Goal: Task Accomplishment & Management: Manage account settings

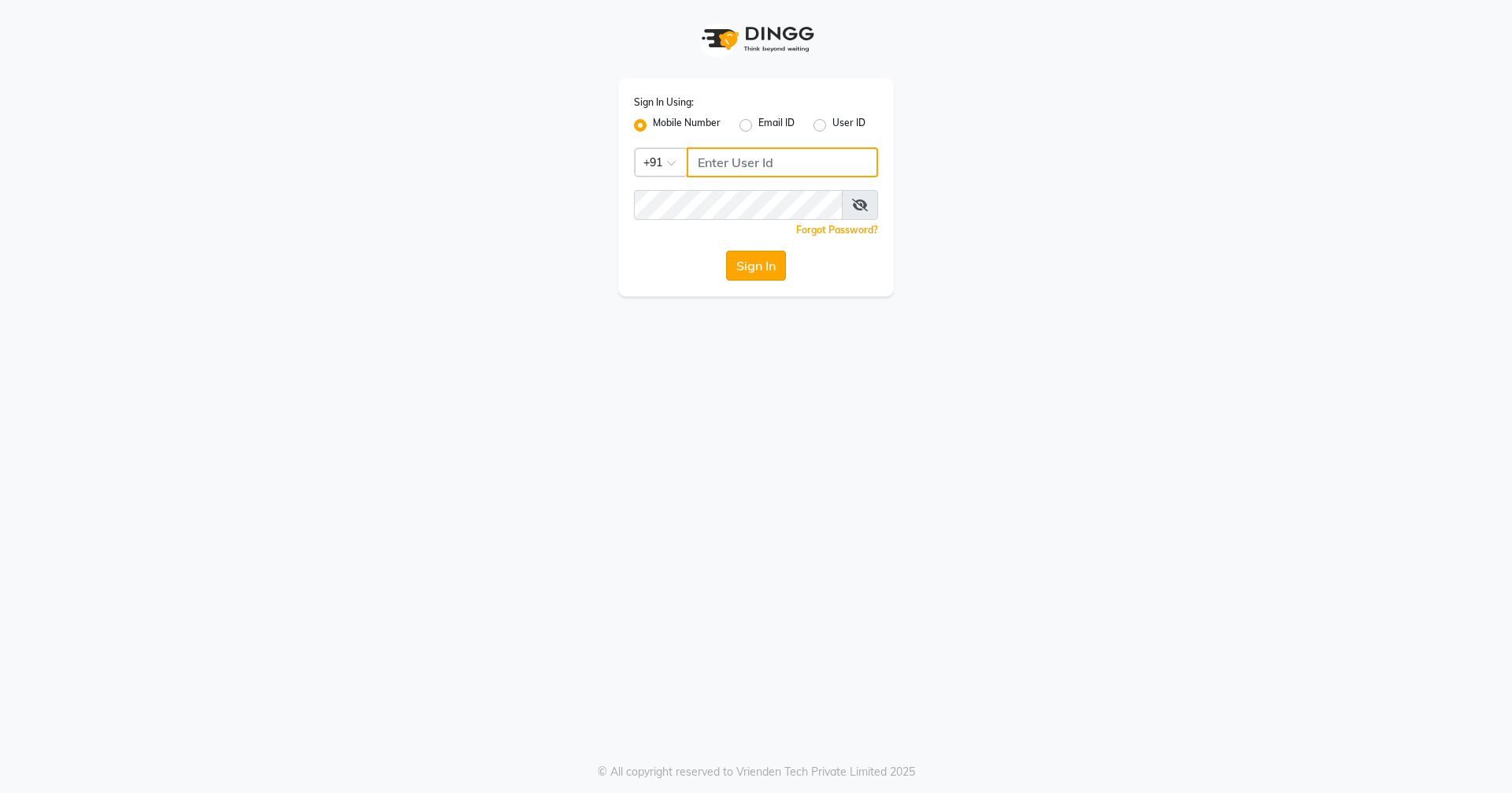
type input "7705006699"
click at [741, 261] on button "Sign In" at bounding box center [756, 265] width 60 height 30
click at [741, 261] on div "Sign In" at bounding box center [756, 265] width 244 height 30
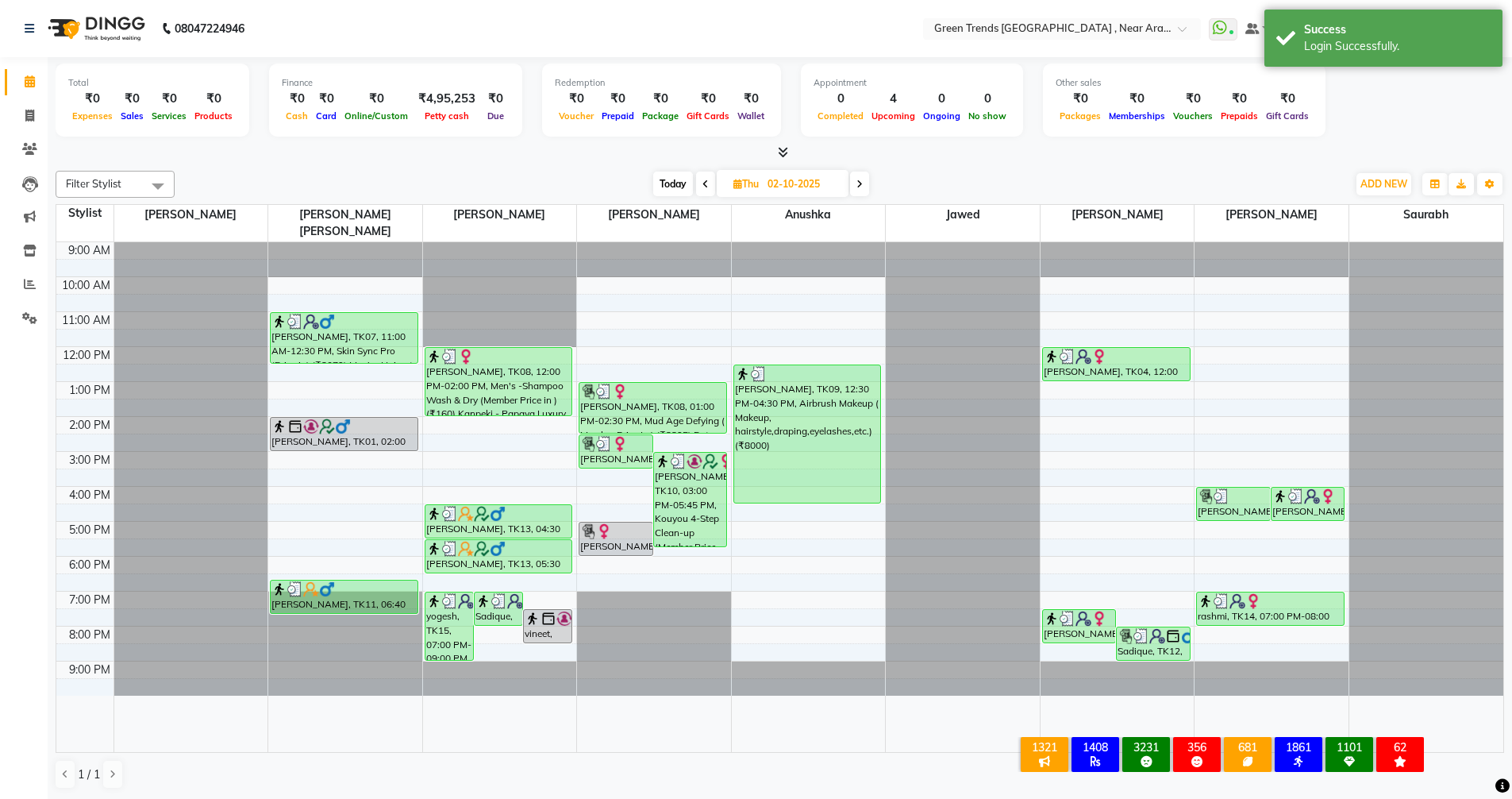
click at [863, 189] on span at bounding box center [859, 183] width 19 height 24
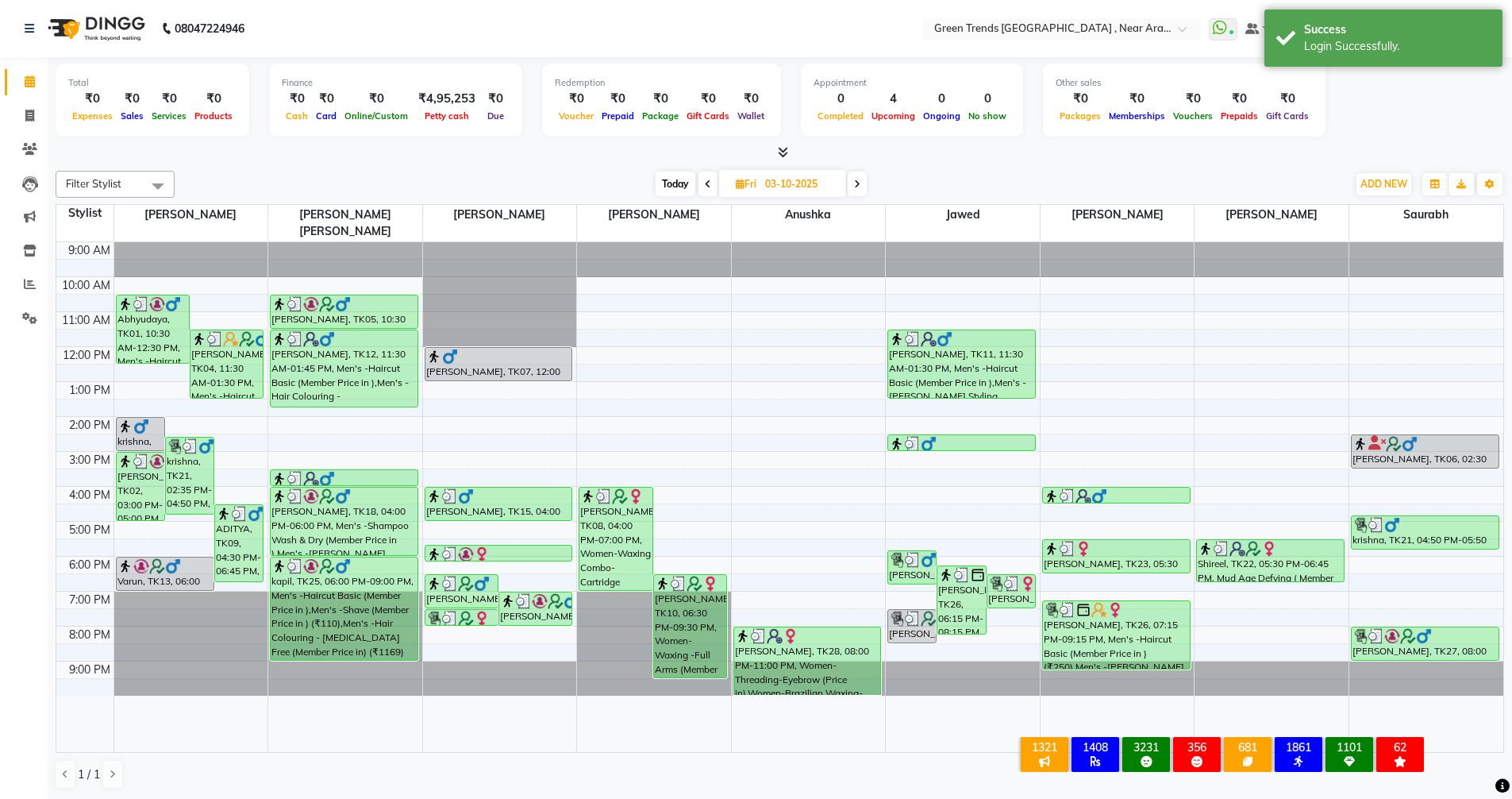
click at [863, 189] on span at bounding box center [856, 183] width 19 height 24
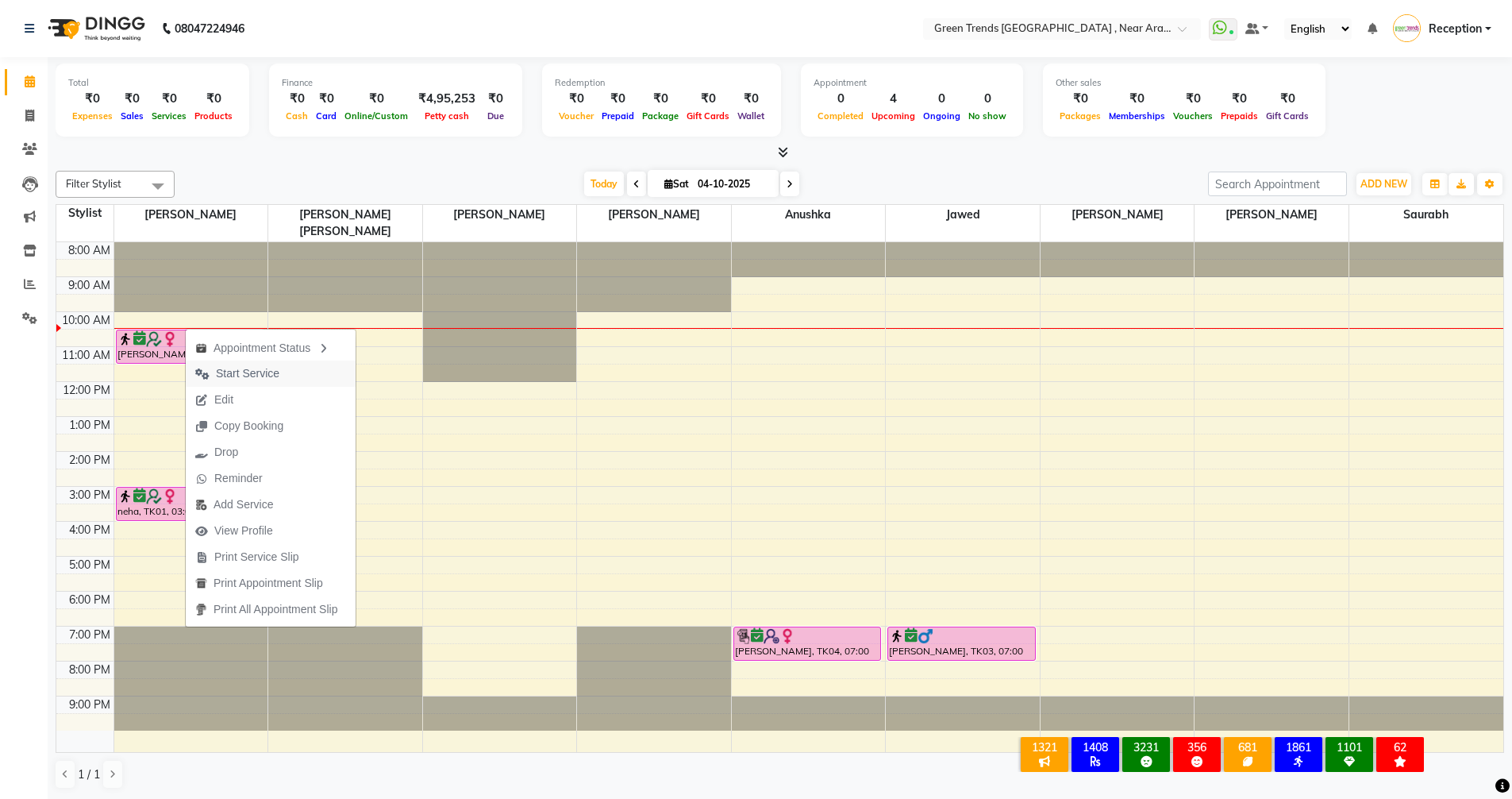
click at [266, 369] on span "Start Service" at bounding box center [247, 373] width 63 height 17
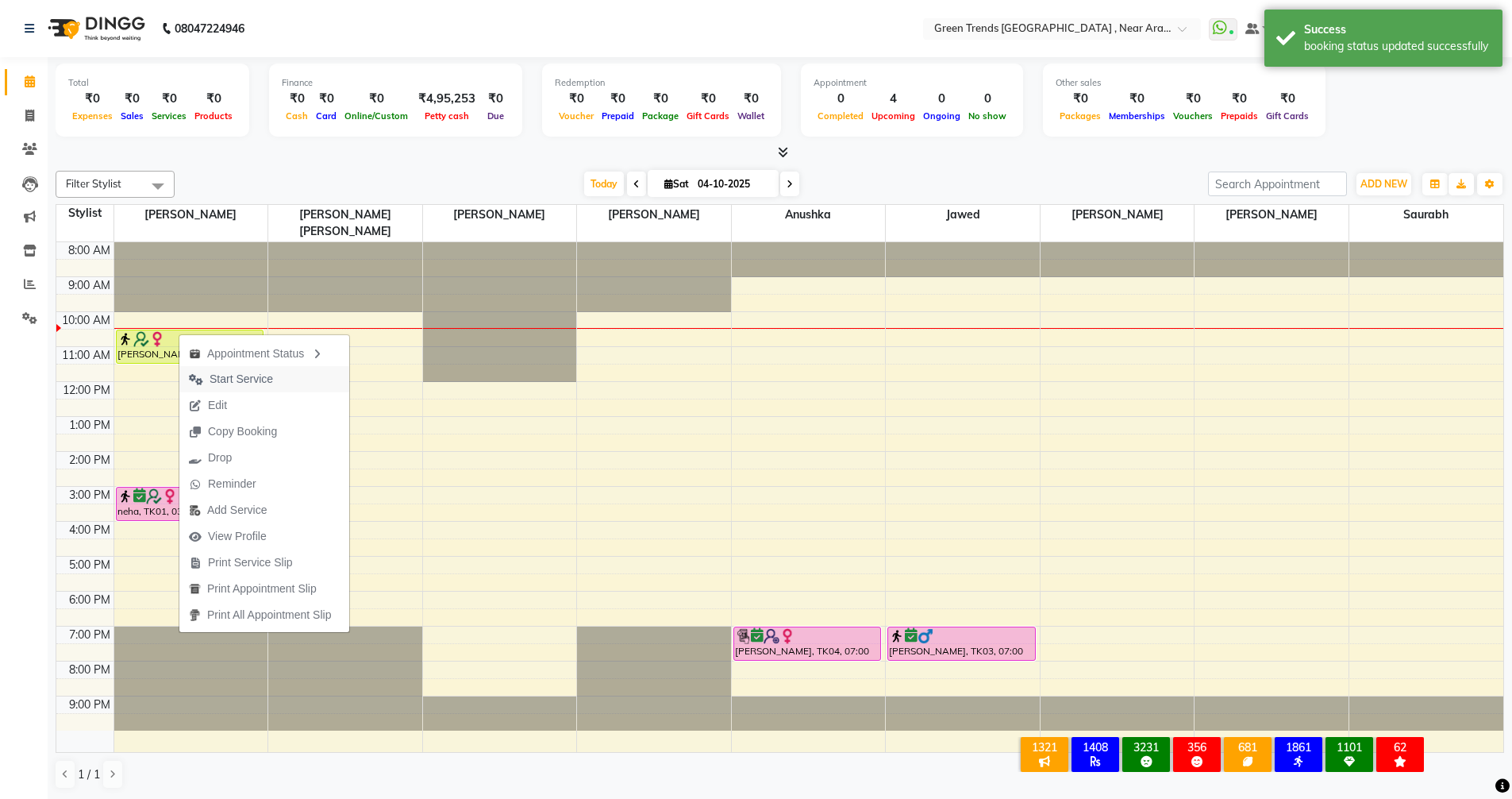
click at [225, 378] on span "Start Service" at bounding box center [241, 379] width 63 height 17
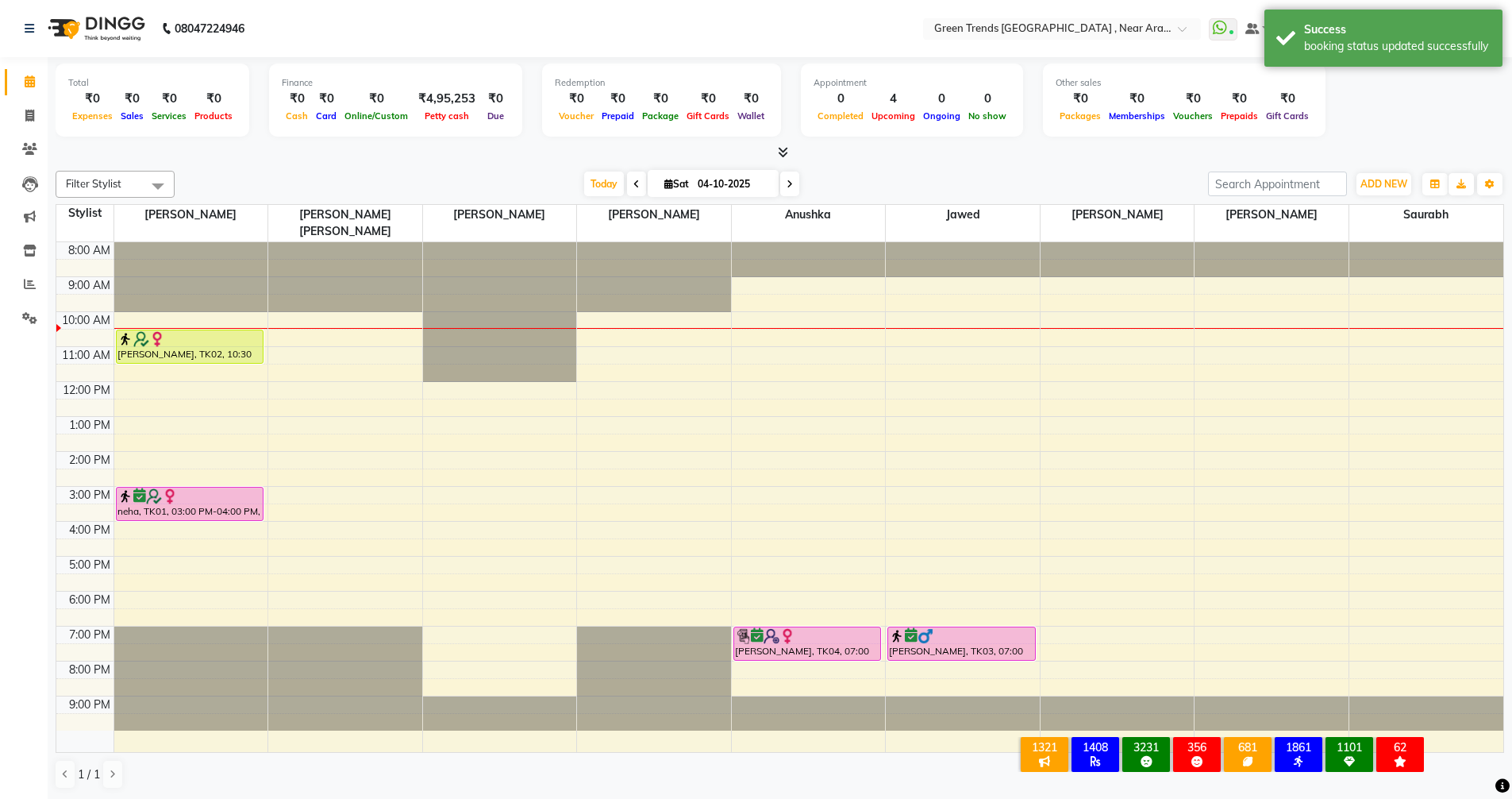
click at [1373, 130] on div "Total ₹0 Expenses ₹0 Sales ₹0 Services ₹0 Products Finance ₹0 Cash ₹0 Card ₹0 O…" at bounding box center [780, 102] width 1448 height 78
click at [786, 183] on icon at bounding box center [790, 184] width 6 height 10
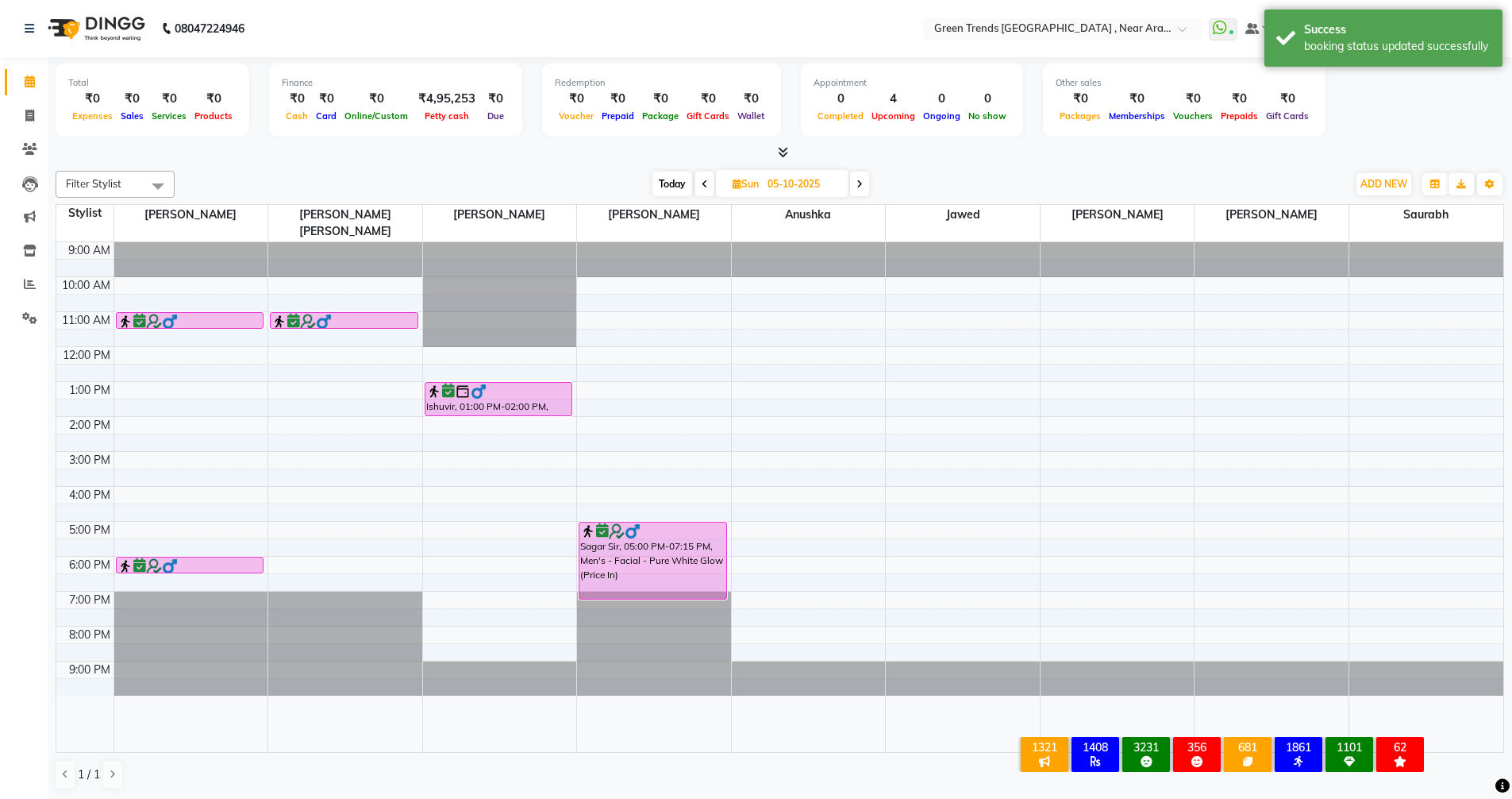
click at [696, 180] on span at bounding box center [704, 183] width 19 height 24
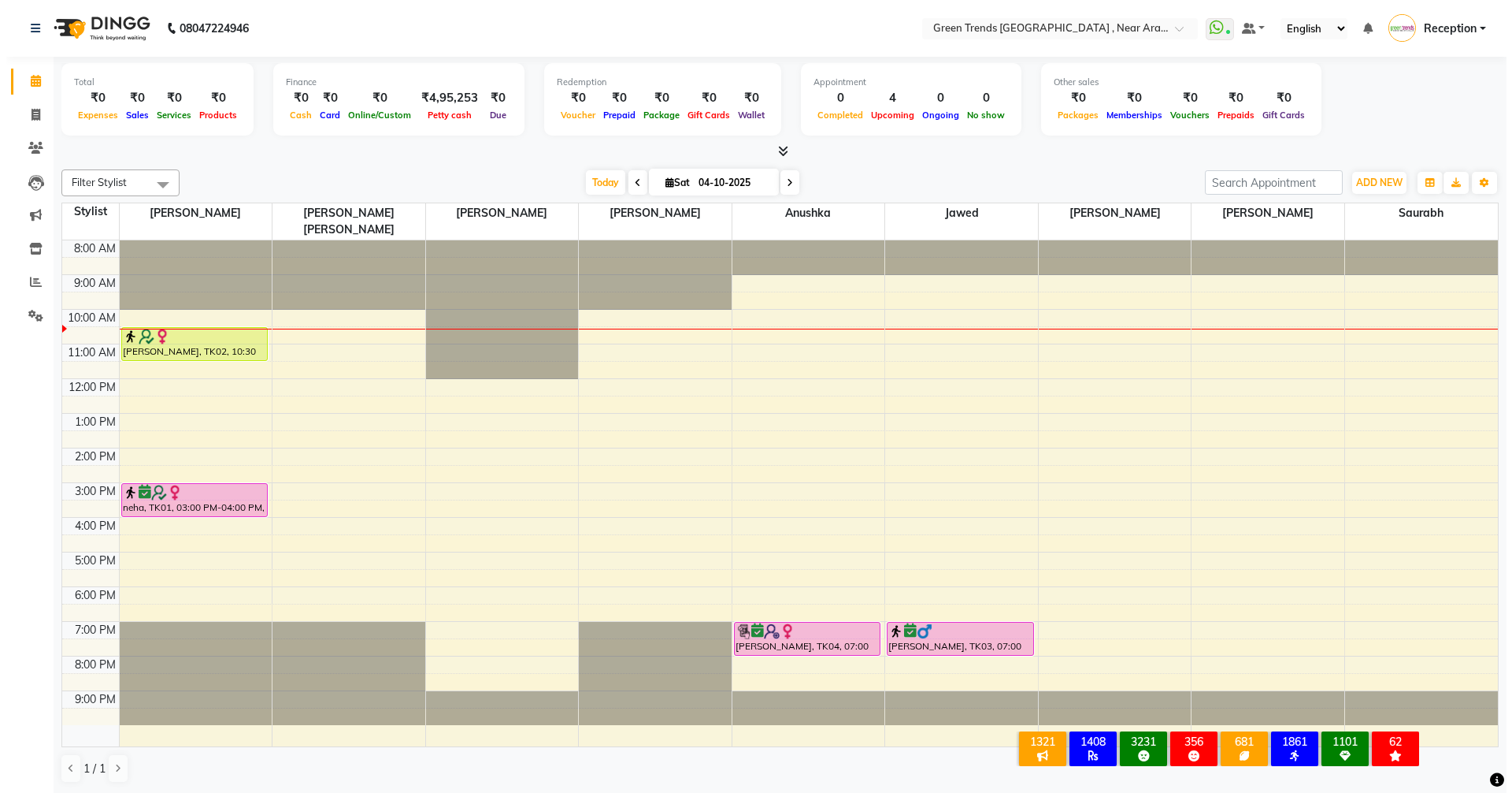
scroll to position [1, 0]
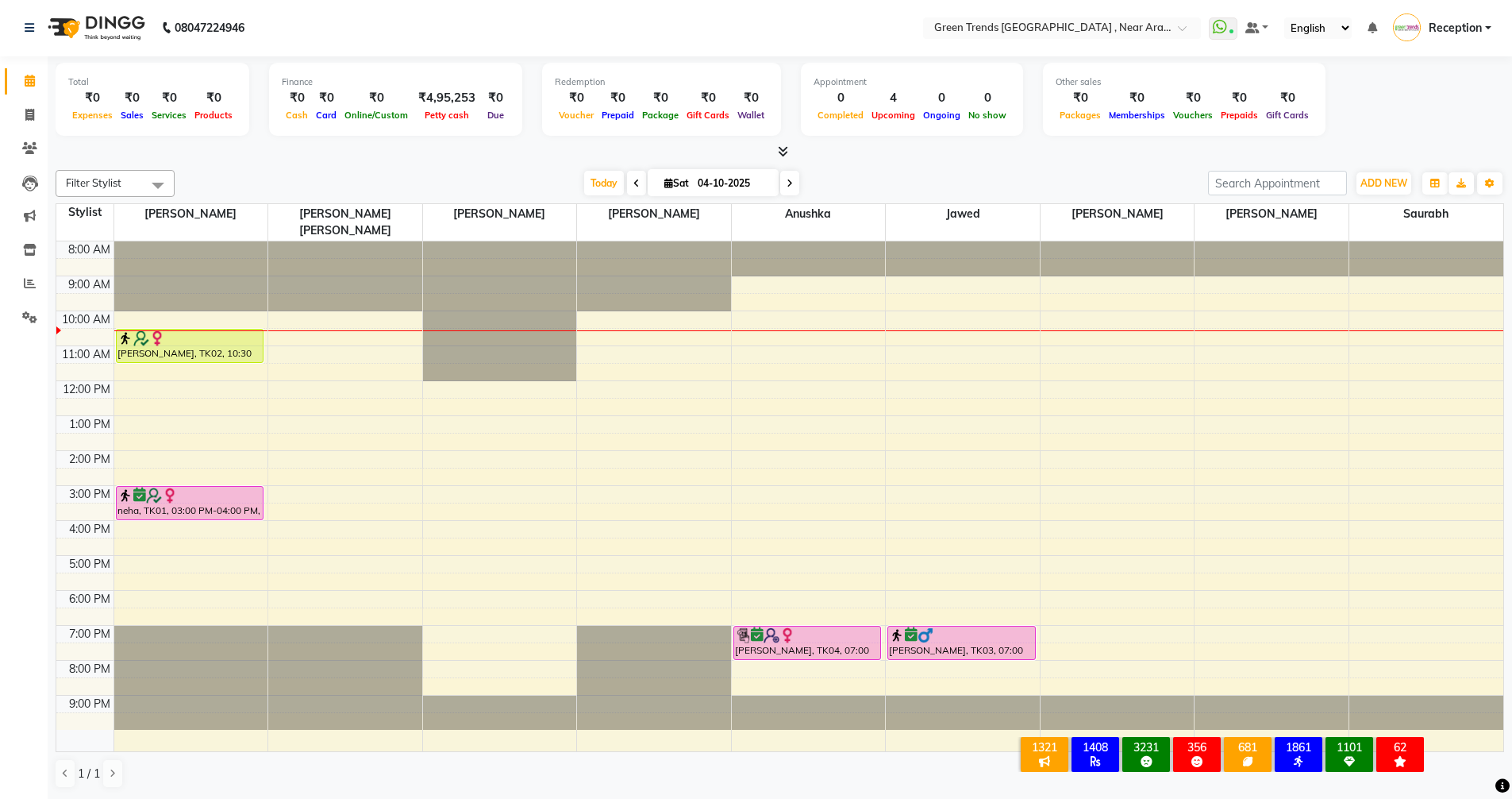
click at [1414, 107] on div "Total ₹0 Expenses ₹0 Sales ₹0 Services ₹0 Products Finance ₹0 Cash ₹0 Card ₹0 O…" at bounding box center [780, 101] width 1448 height 78
click at [1429, 113] on div "Total ₹0 Expenses ₹0 Sales ₹0 Services ₹0 Products Finance ₹0 Cash ₹0 Card ₹0 O…" at bounding box center [780, 101] width 1448 height 78
click at [634, 183] on icon at bounding box center [636, 183] width 6 height 10
type input "03-10-2025"
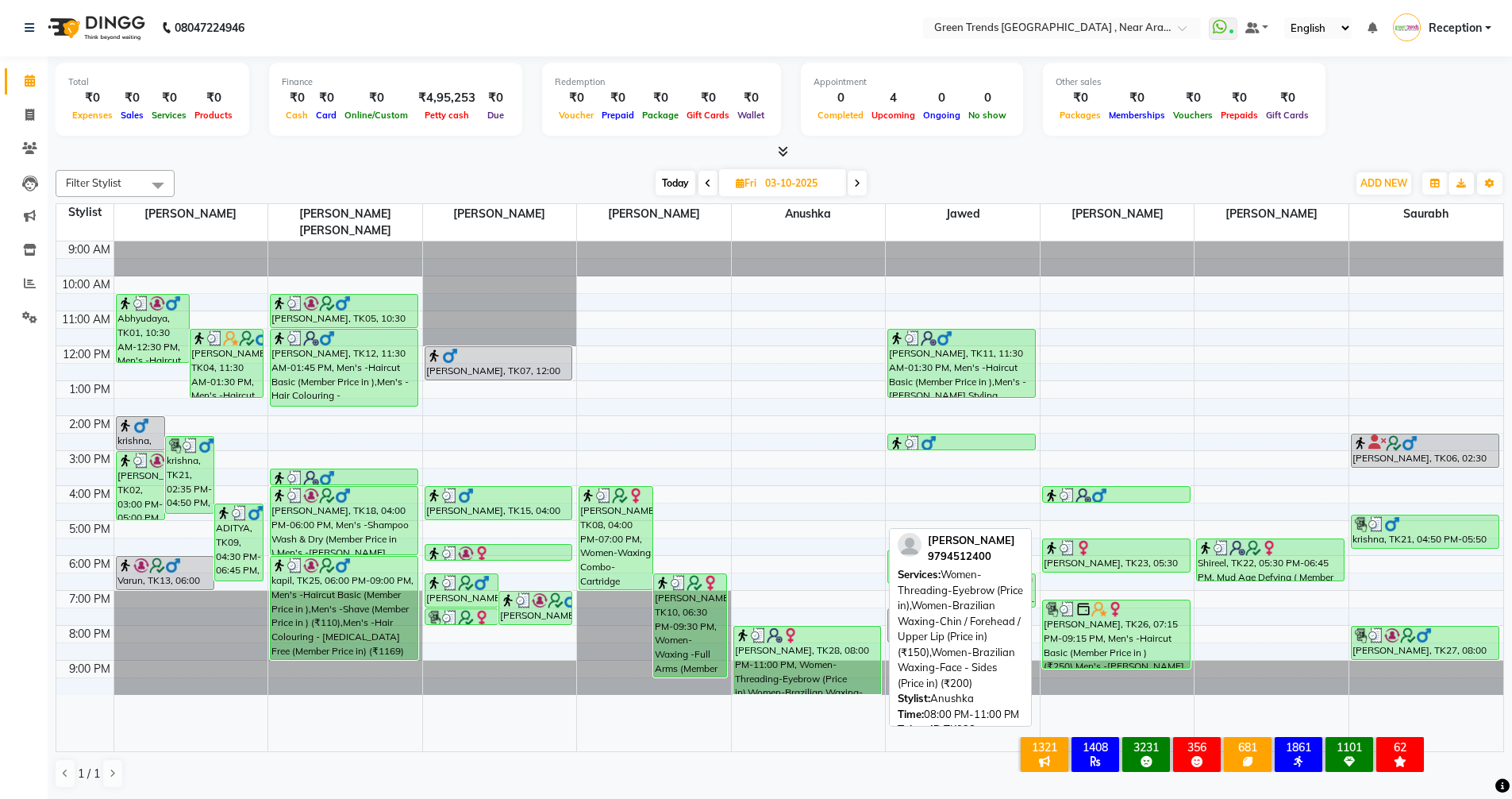
click at [838, 627] on div at bounding box center [807, 635] width 145 height 16
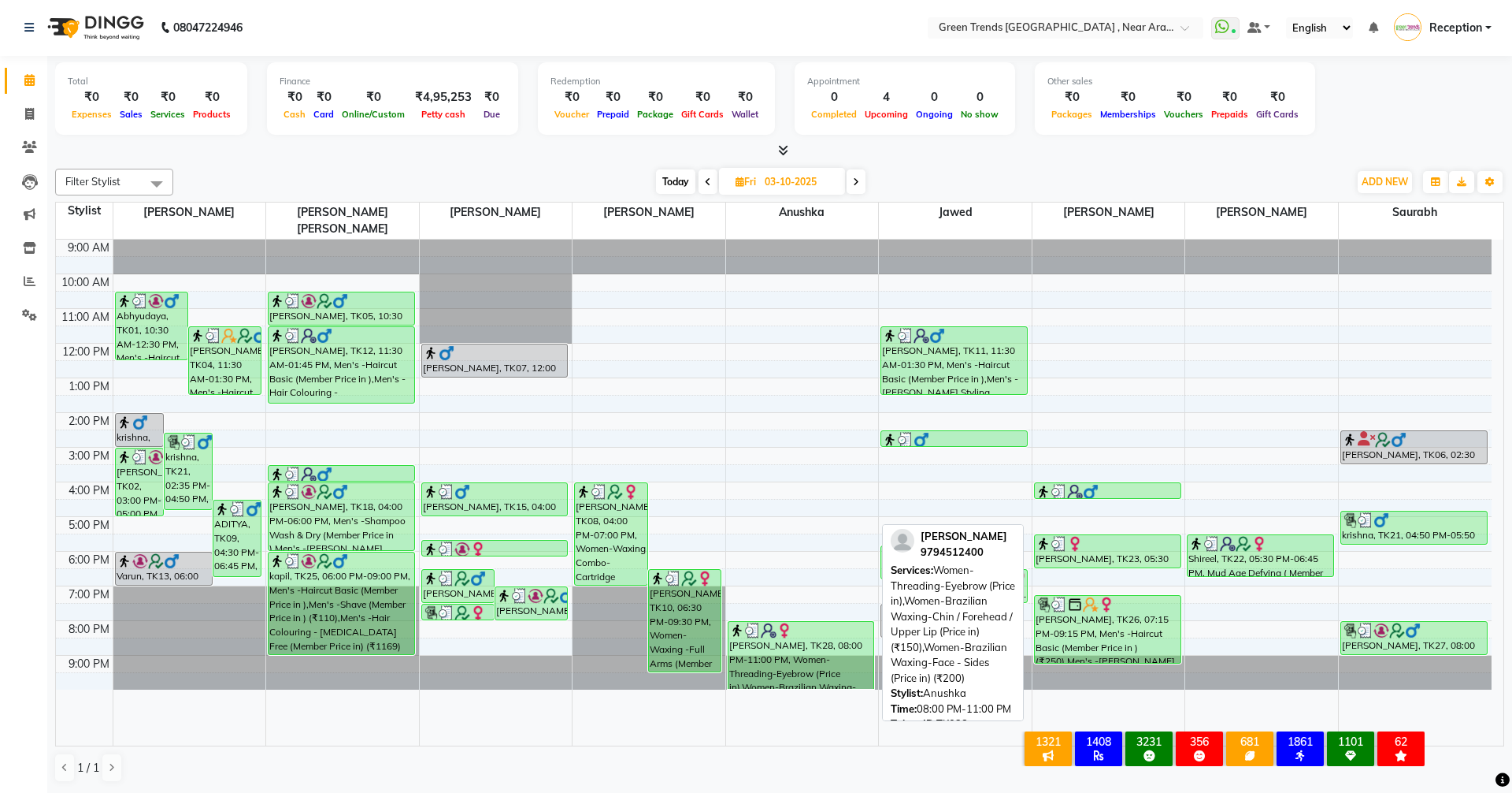
select select "3"
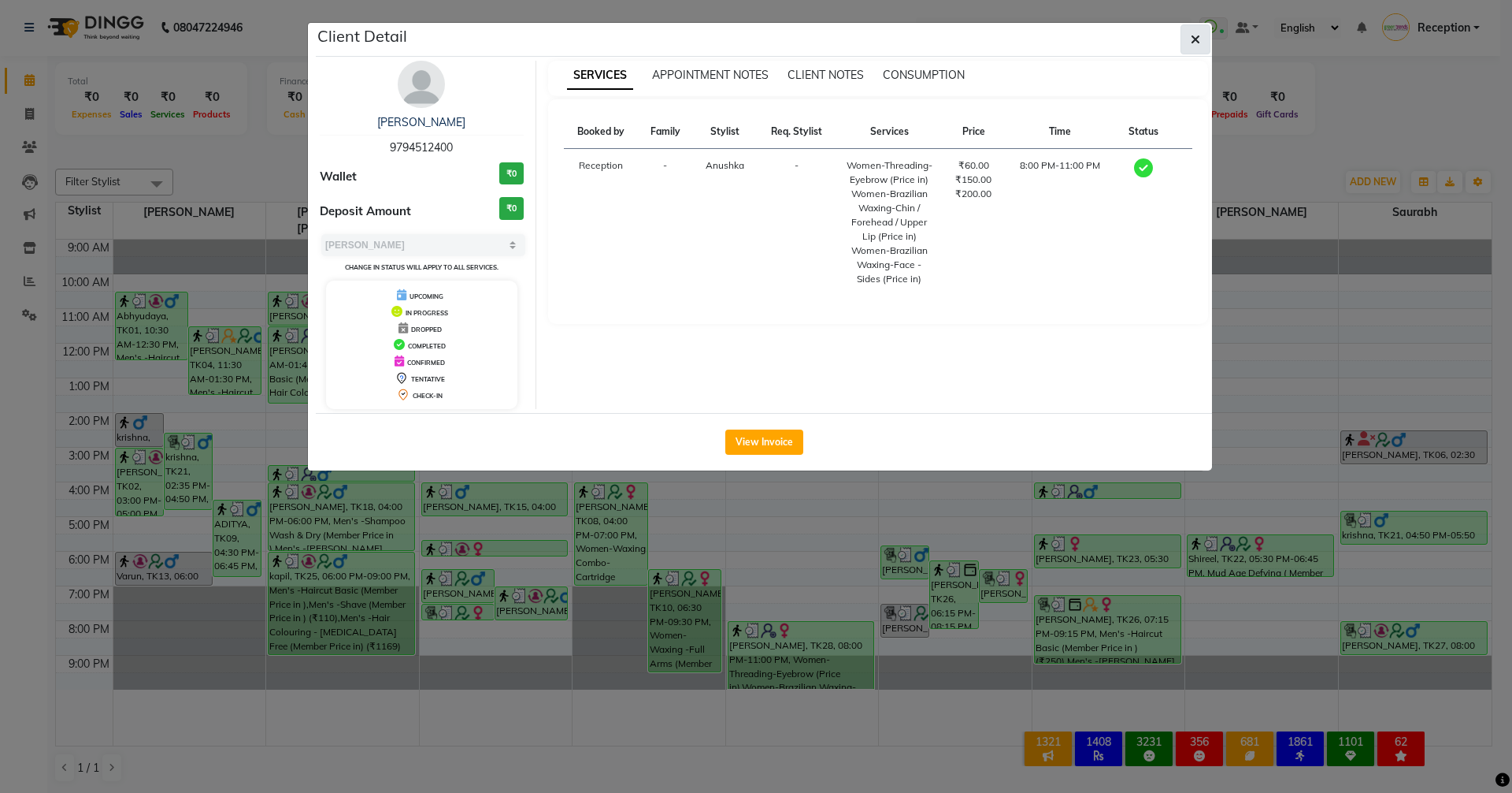
click at [1194, 38] on icon "button" at bounding box center [1196, 39] width 10 height 13
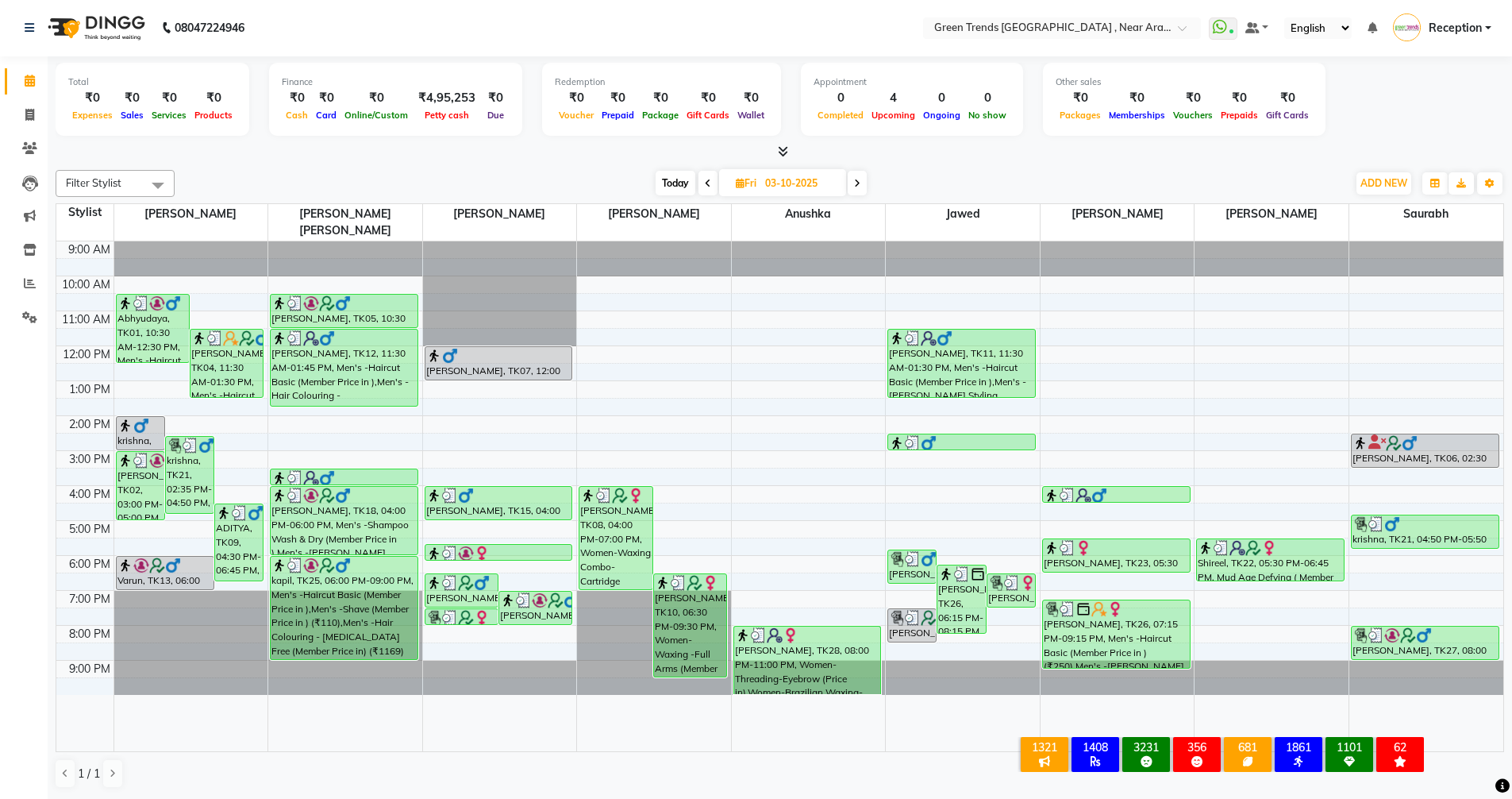
click at [700, 187] on span at bounding box center [707, 183] width 19 height 24
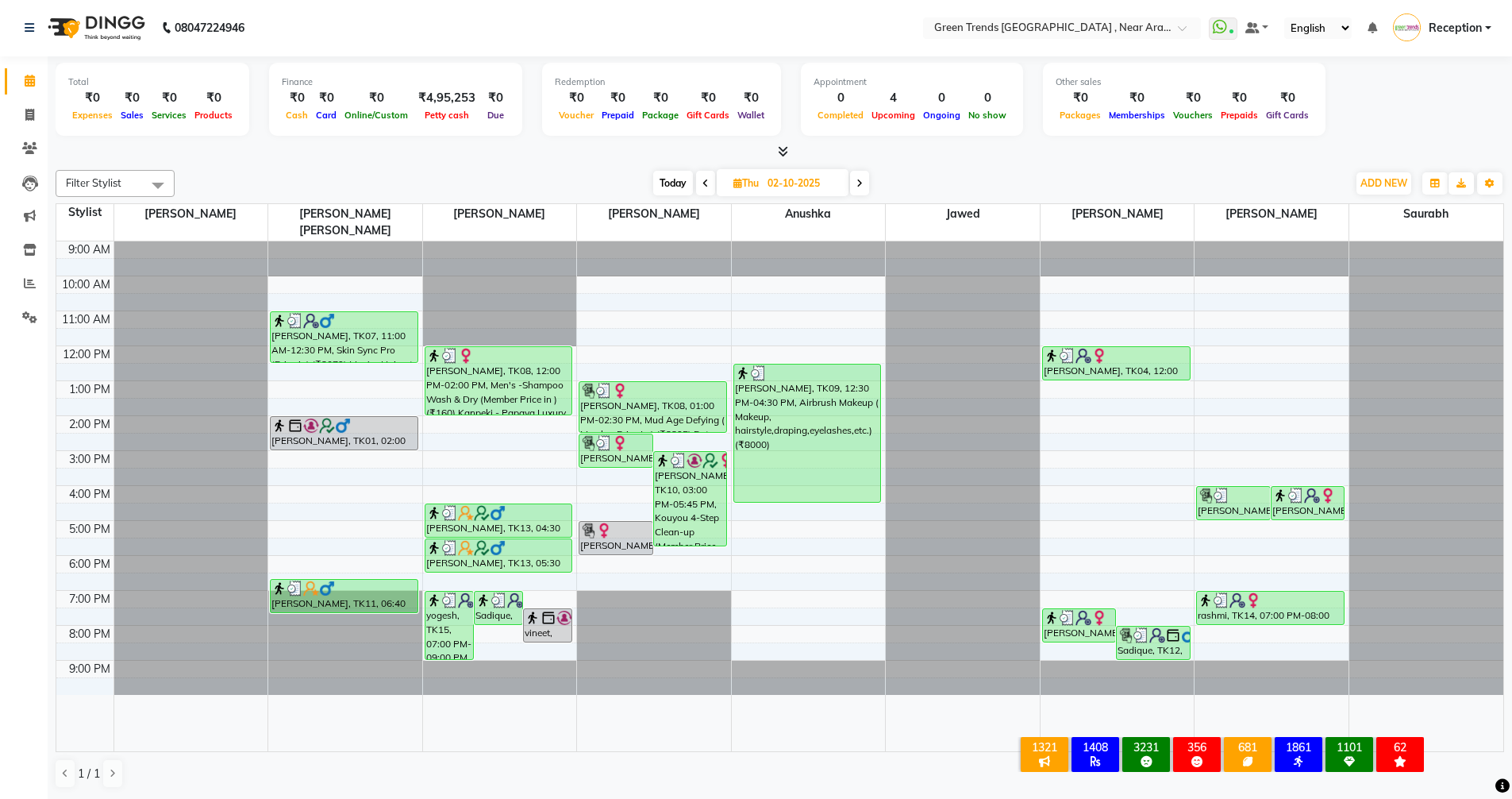
click at [856, 178] on span at bounding box center [859, 183] width 19 height 24
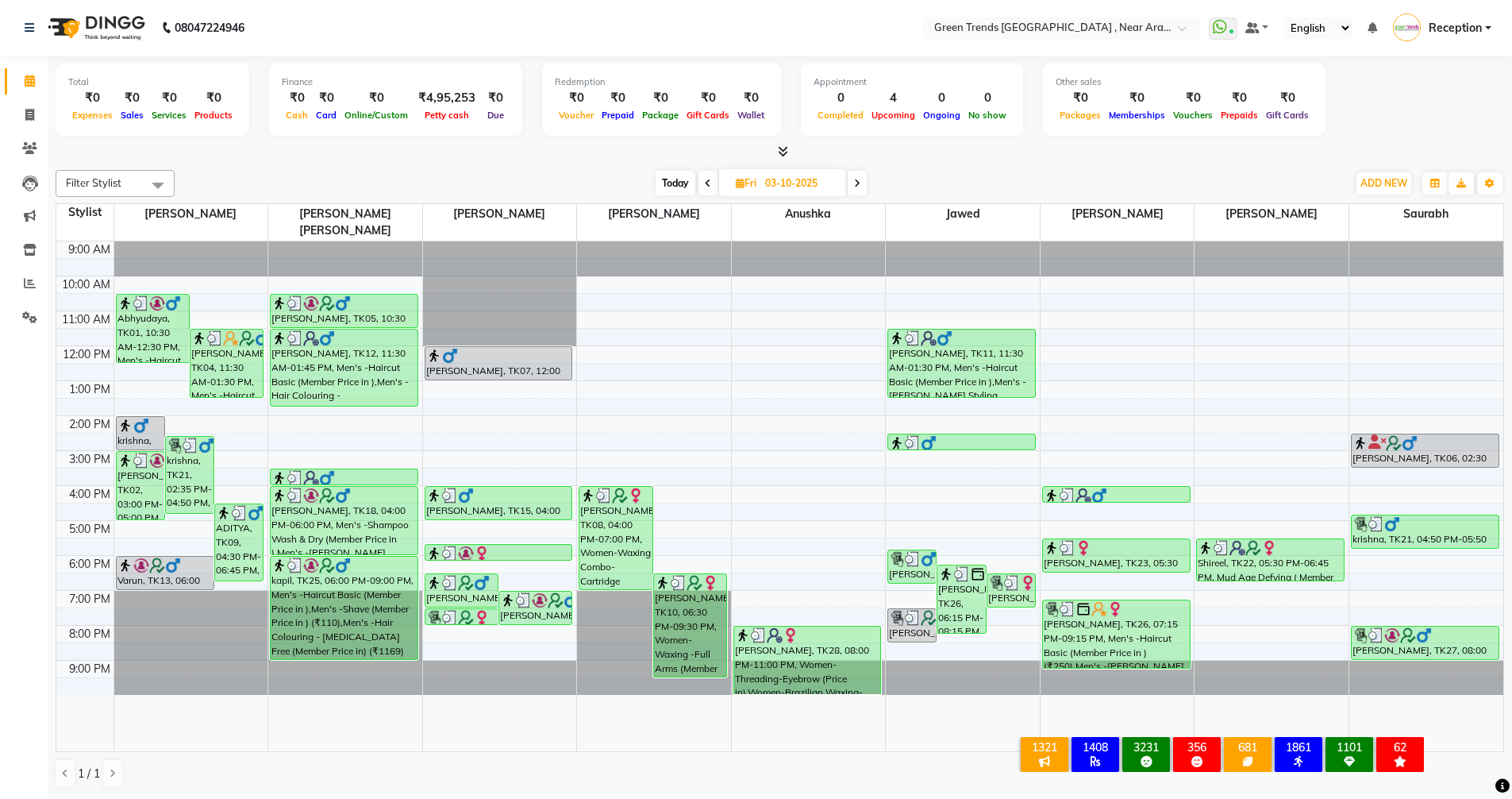
click at [854, 181] on icon at bounding box center [857, 183] width 6 height 10
type input "04-10-2025"
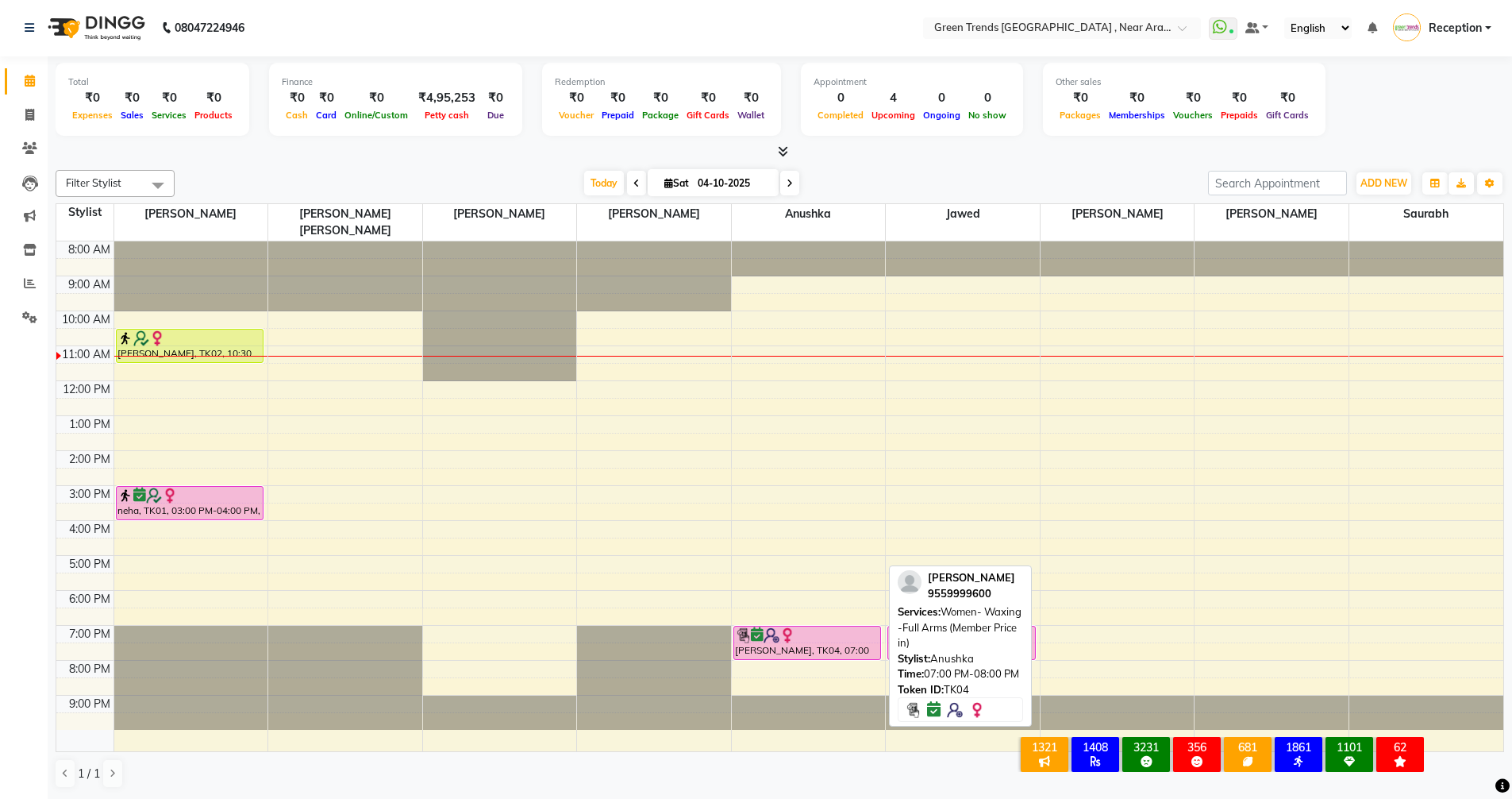
click at [816, 627] on div at bounding box center [807, 635] width 145 height 16
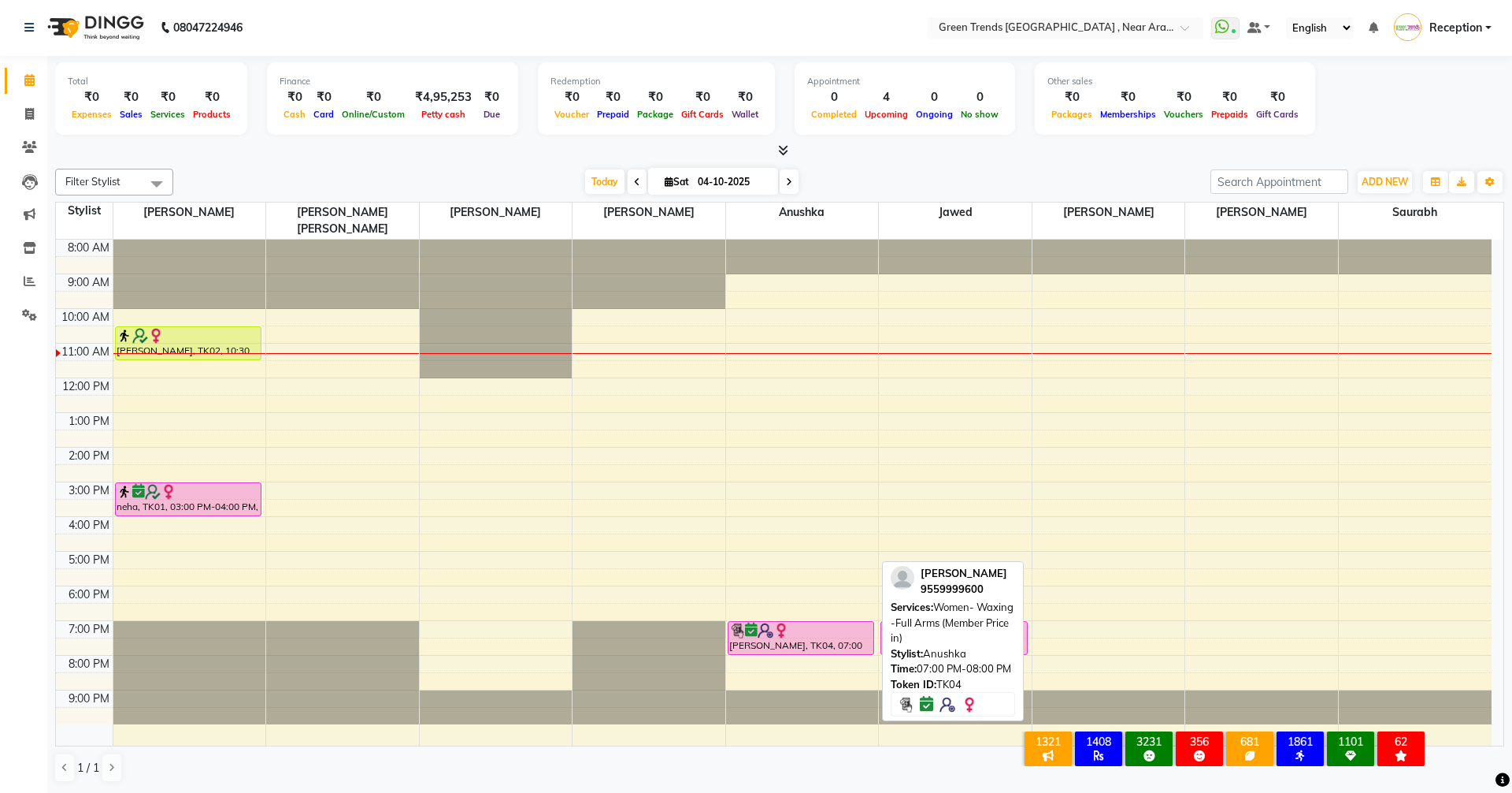
select select "6"
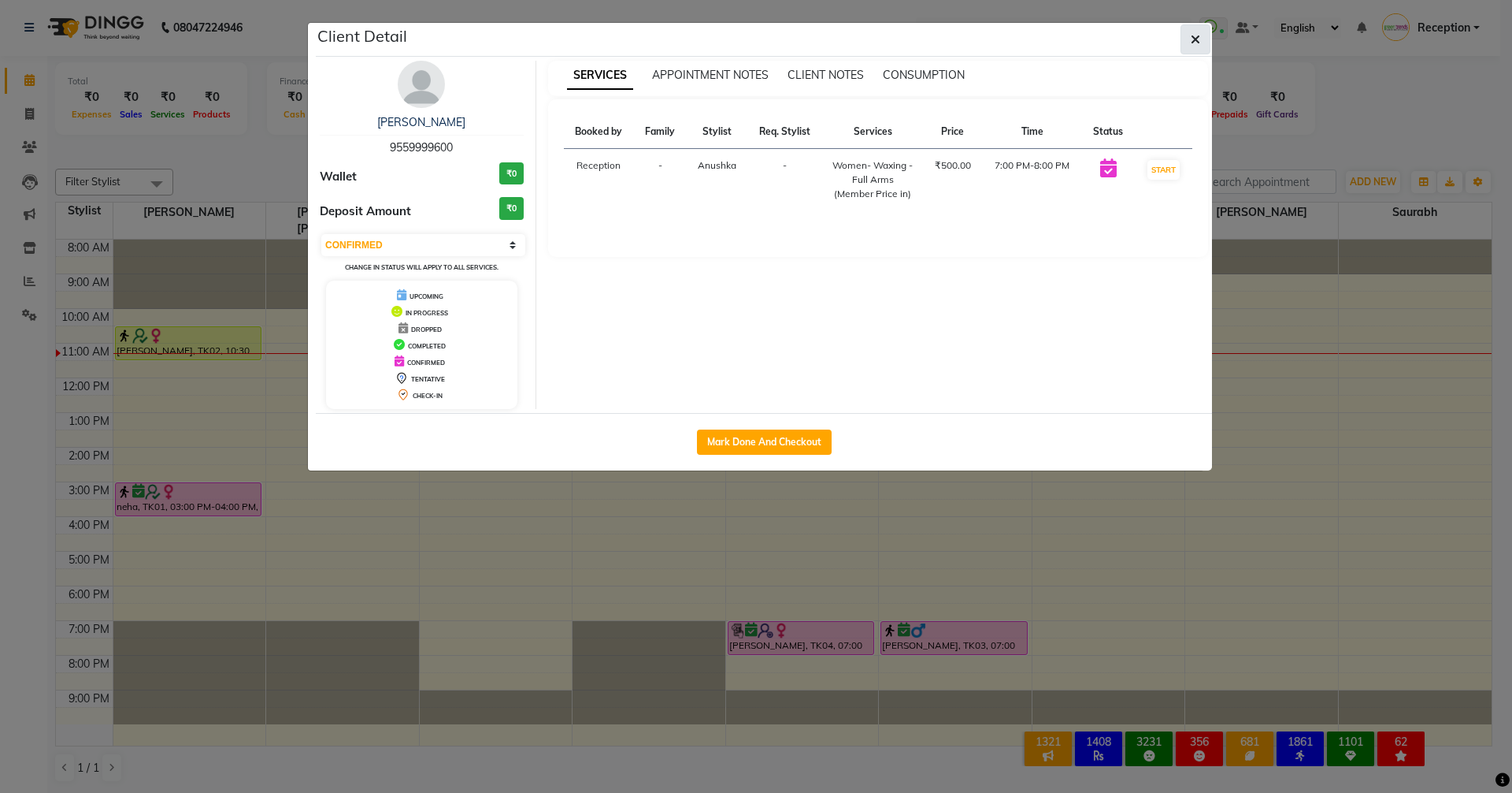
click at [1196, 43] on icon "button" at bounding box center [1196, 39] width 10 height 13
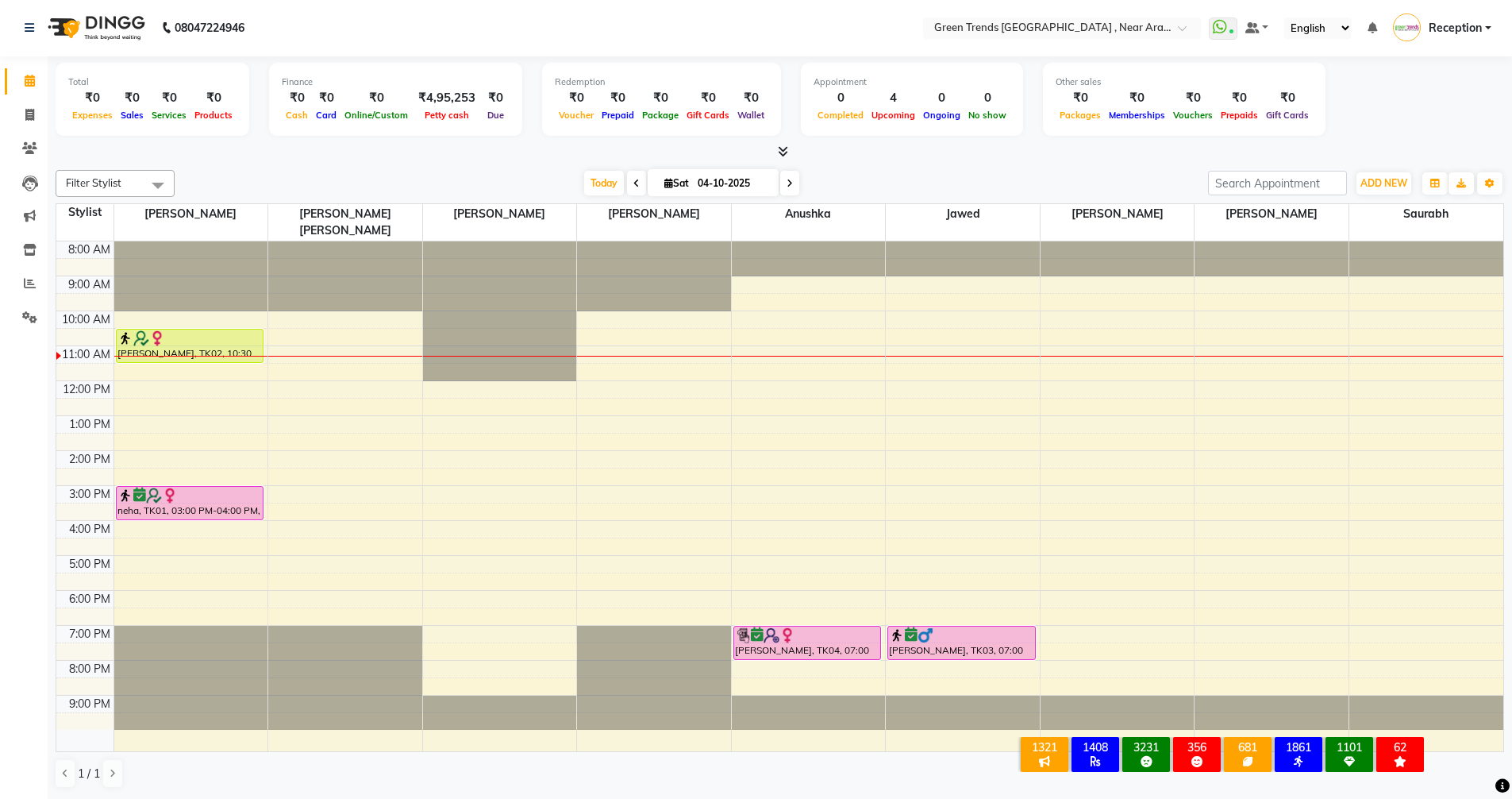
click at [790, 183] on span at bounding box center [789, 183] width 19 height 24
type input "05-10-2025"
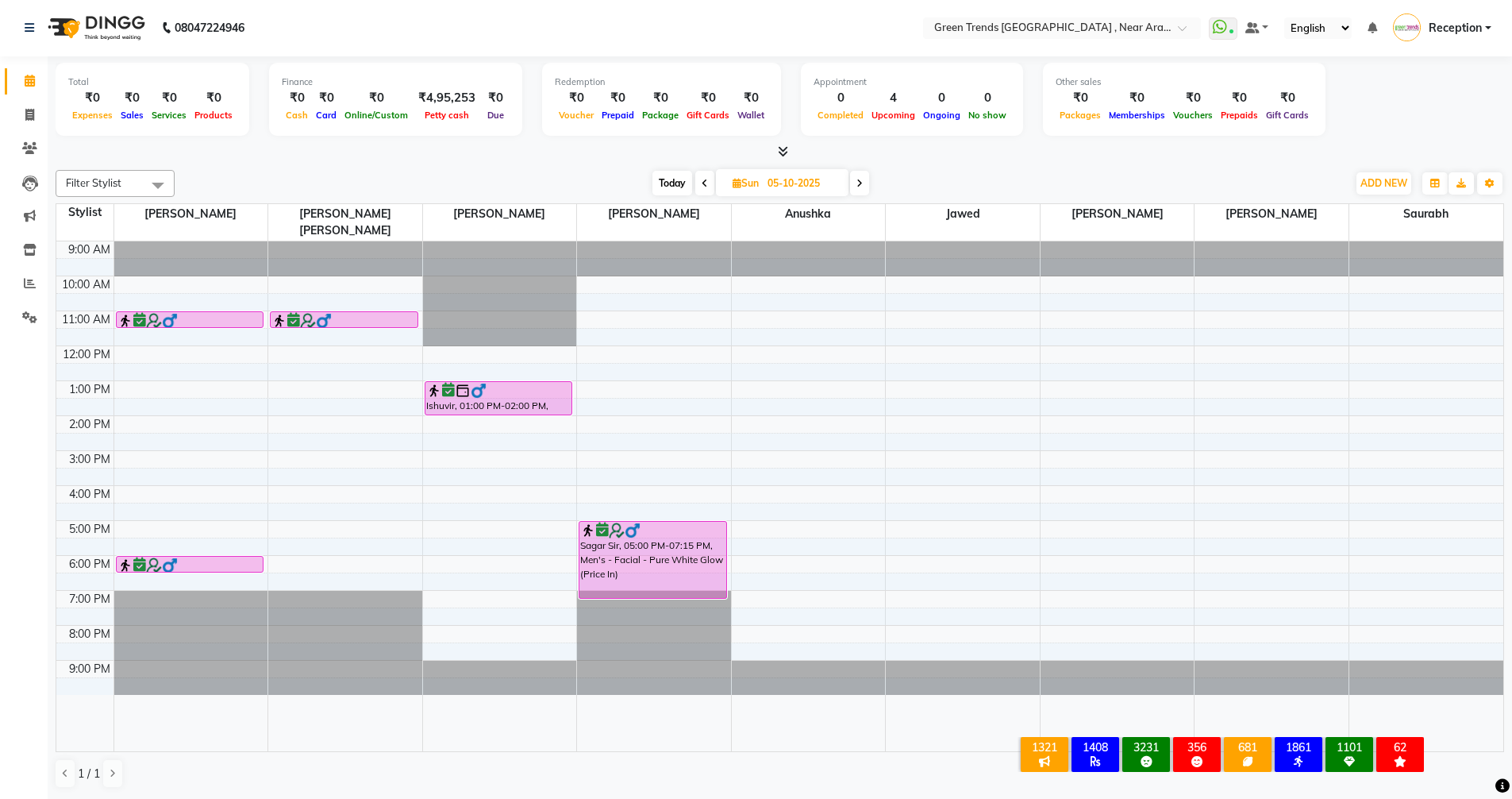
click at [791, 183] on input "05-10-2025" at bounding box center [803, 183] width 79 height 24
select select "10"
select select "2025"
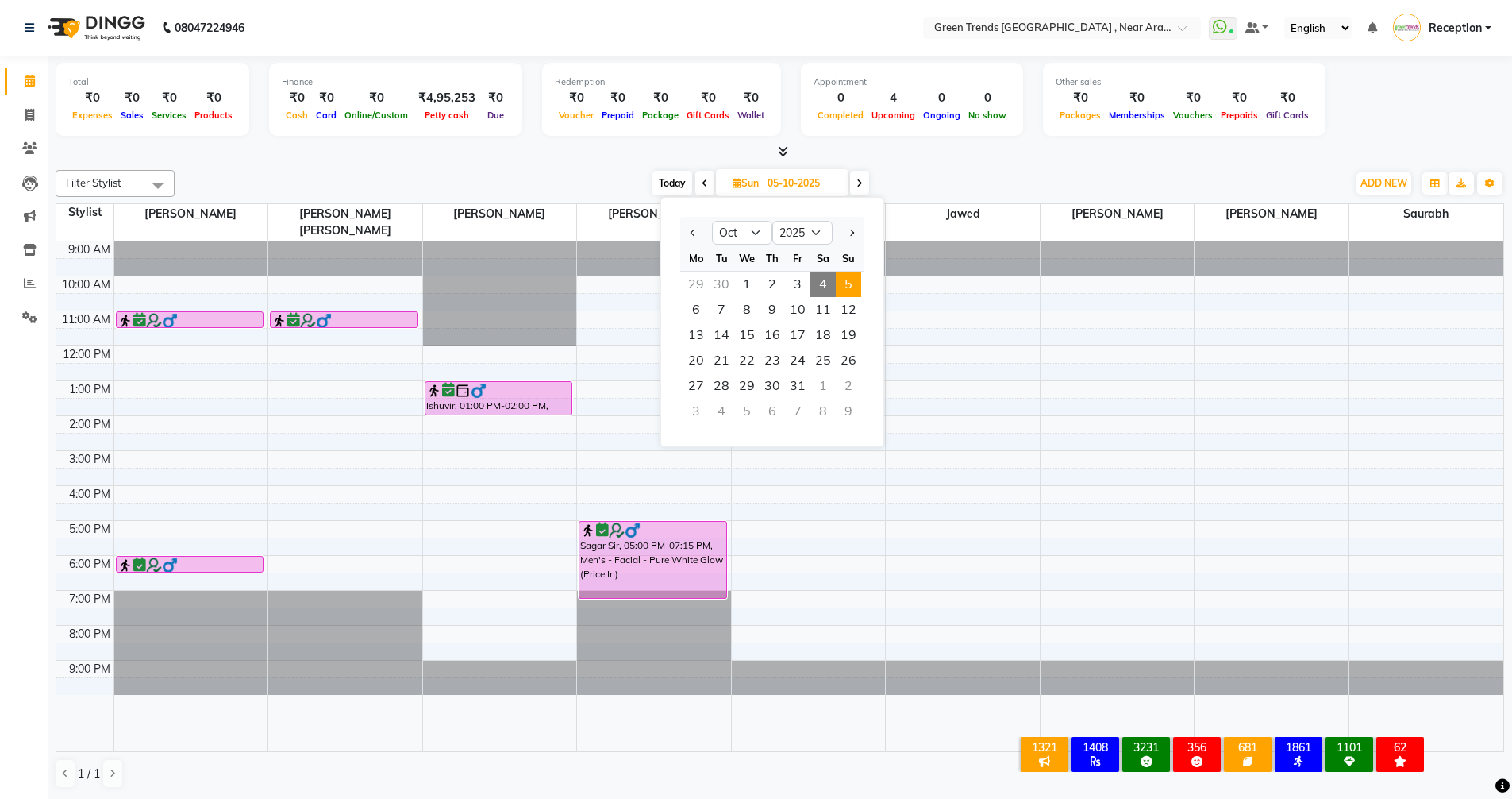
click at [864, 186] on span at bounding box center [859, 183] width 19 height 24
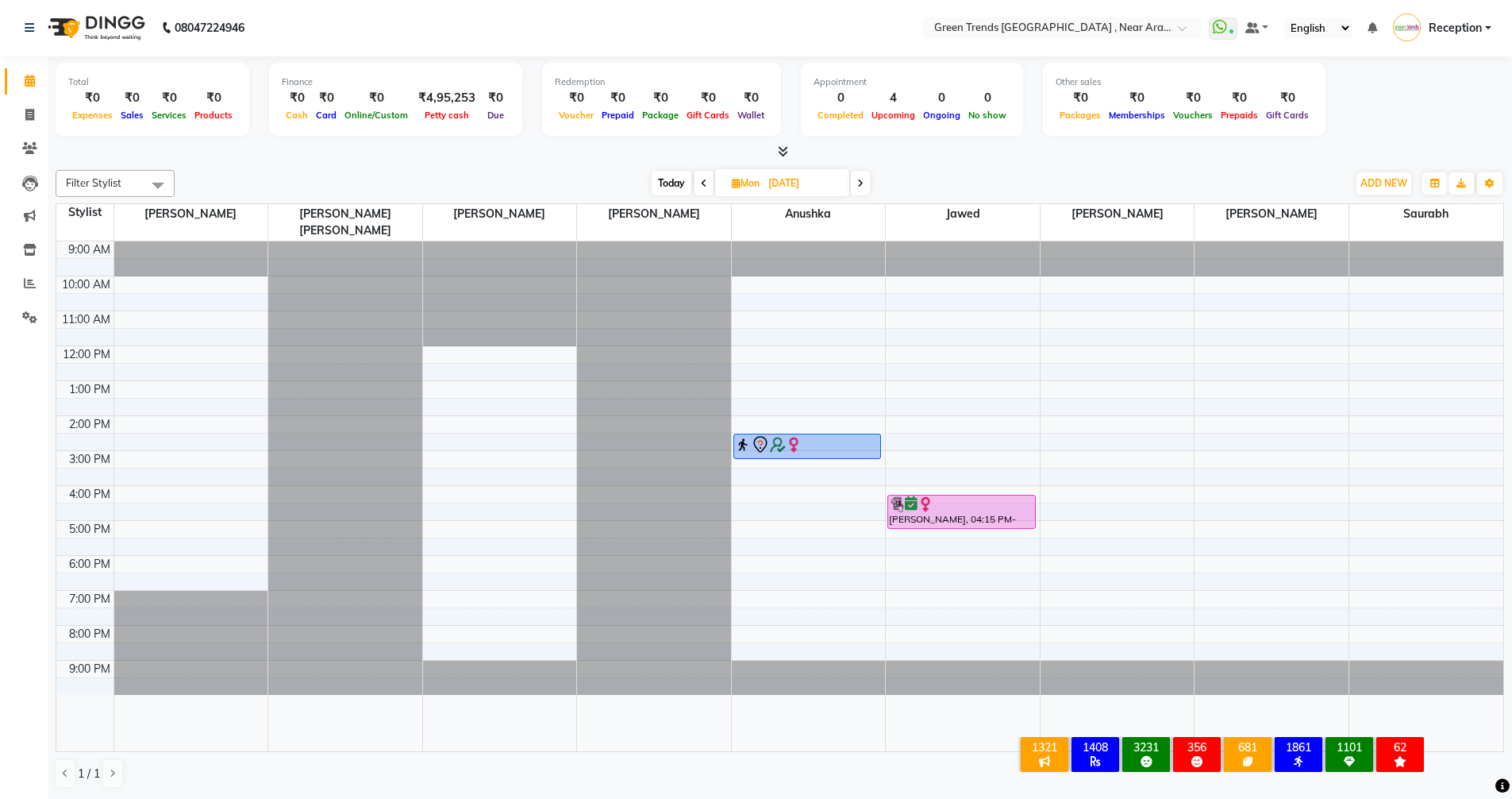
click at [861, 187] on icon at bounding box center [860, 183] width 6 height 10
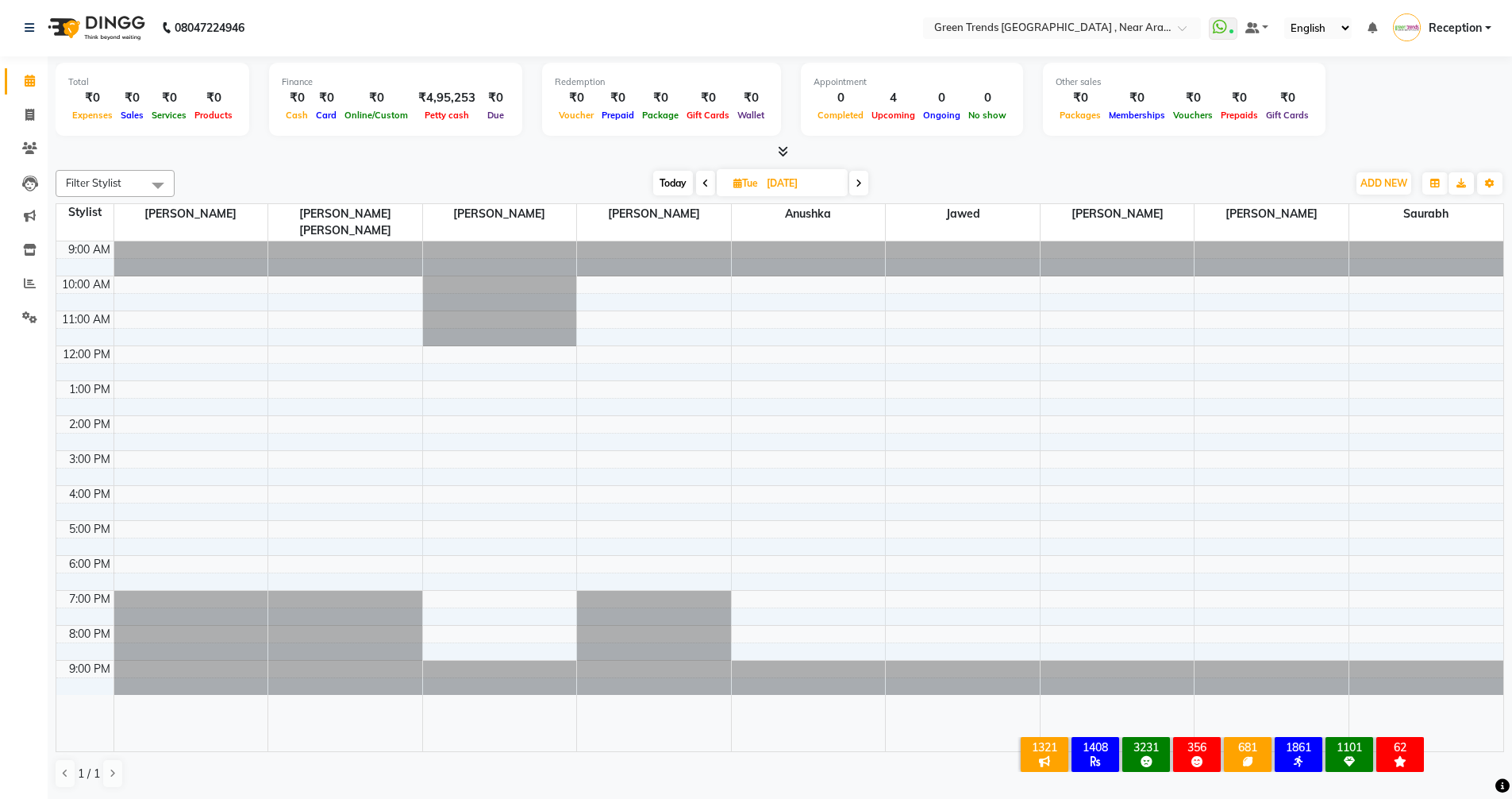
click at [860, 187] on icon at bounding box center [859, 183] width 6 height 10
click at [860, 188] on span at bounding box center [860, 183] width 19 height 24
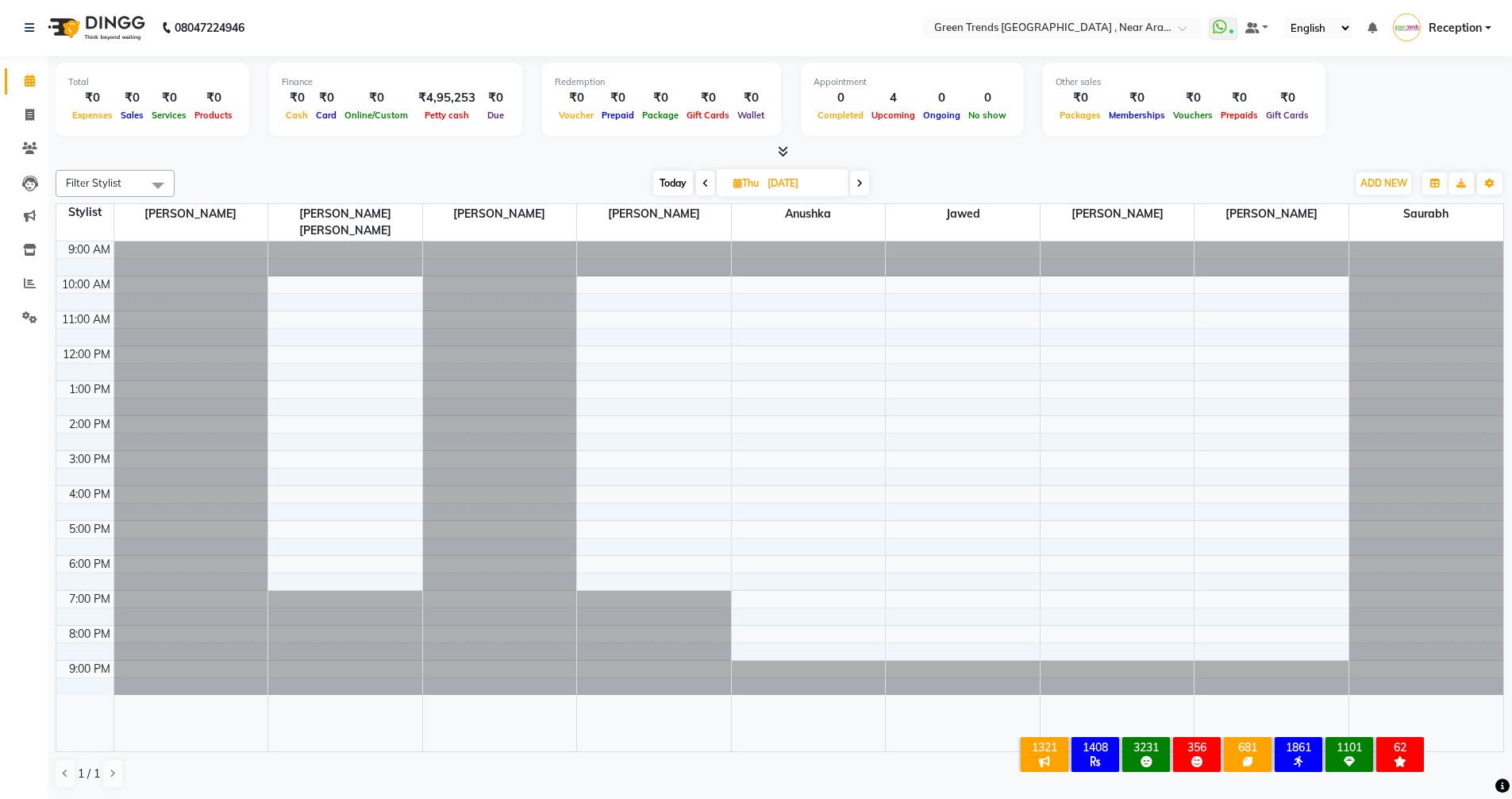
click at [860, 190] on span at bounding box center [859, 183] width 19 height 24
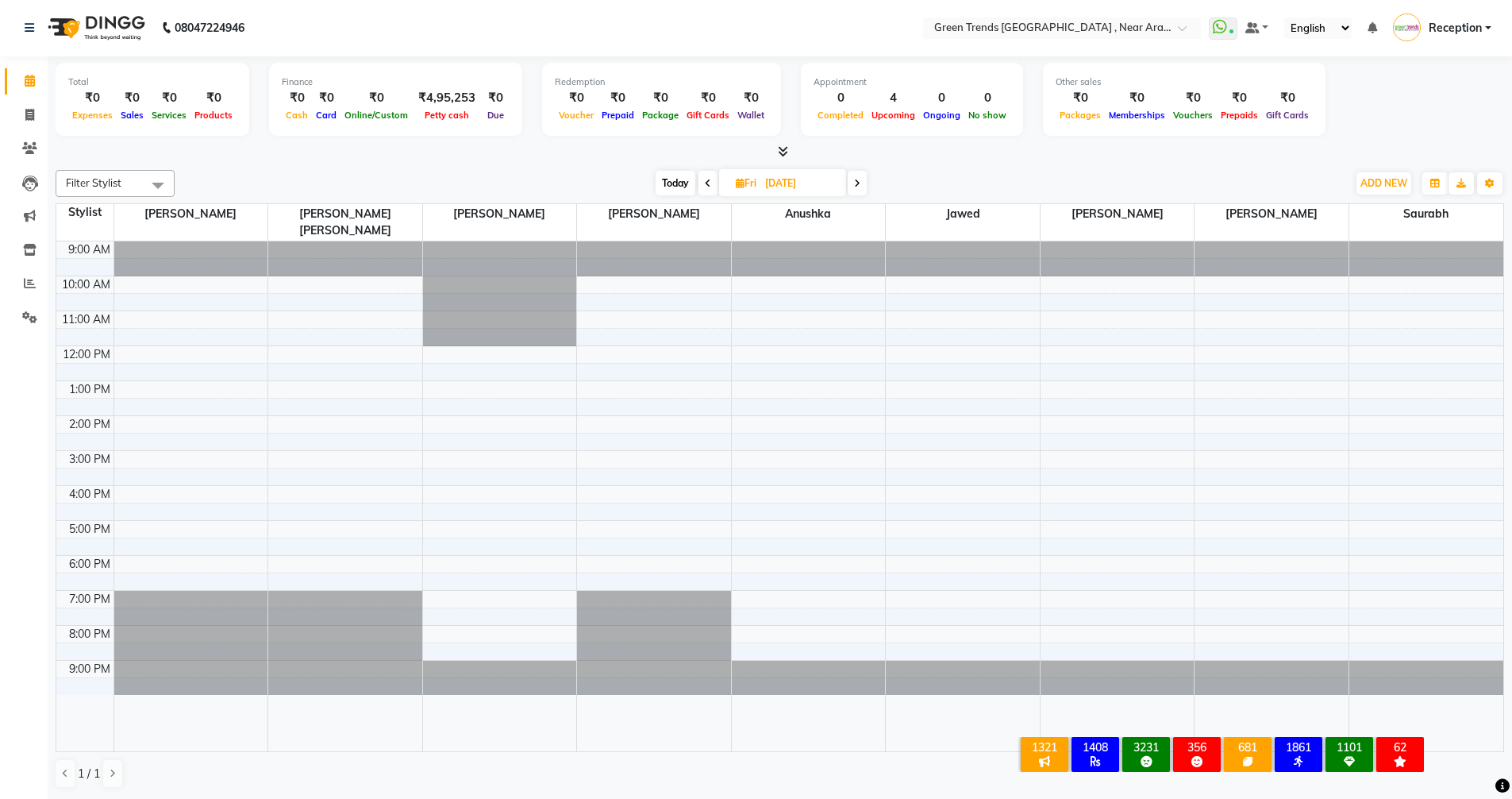
click at [860, 190] on span at bounding box center [856, 183] width 19 height 24
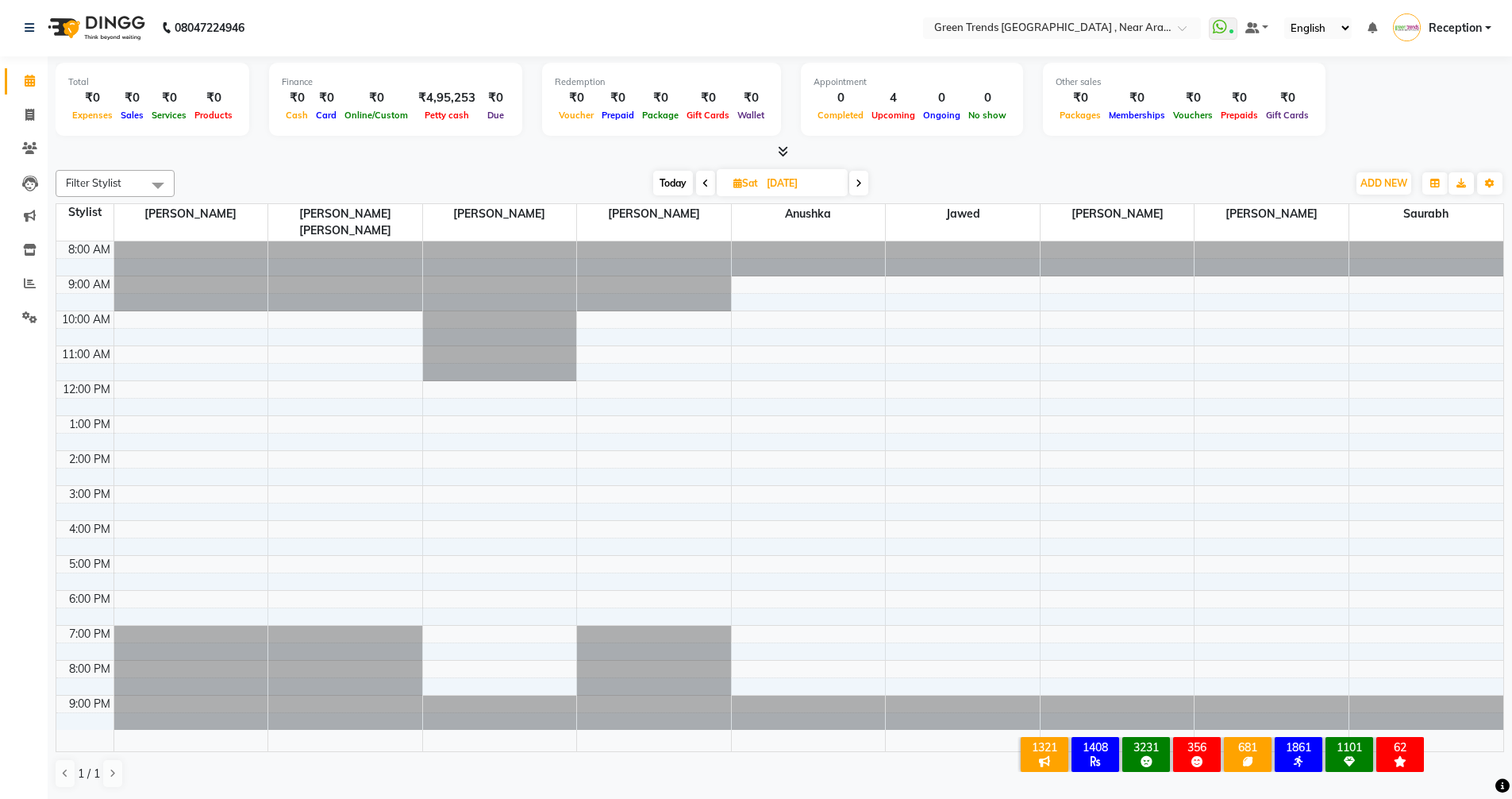
click at [860, 190] on span at bounding box center [858, 183] width 19 height 24
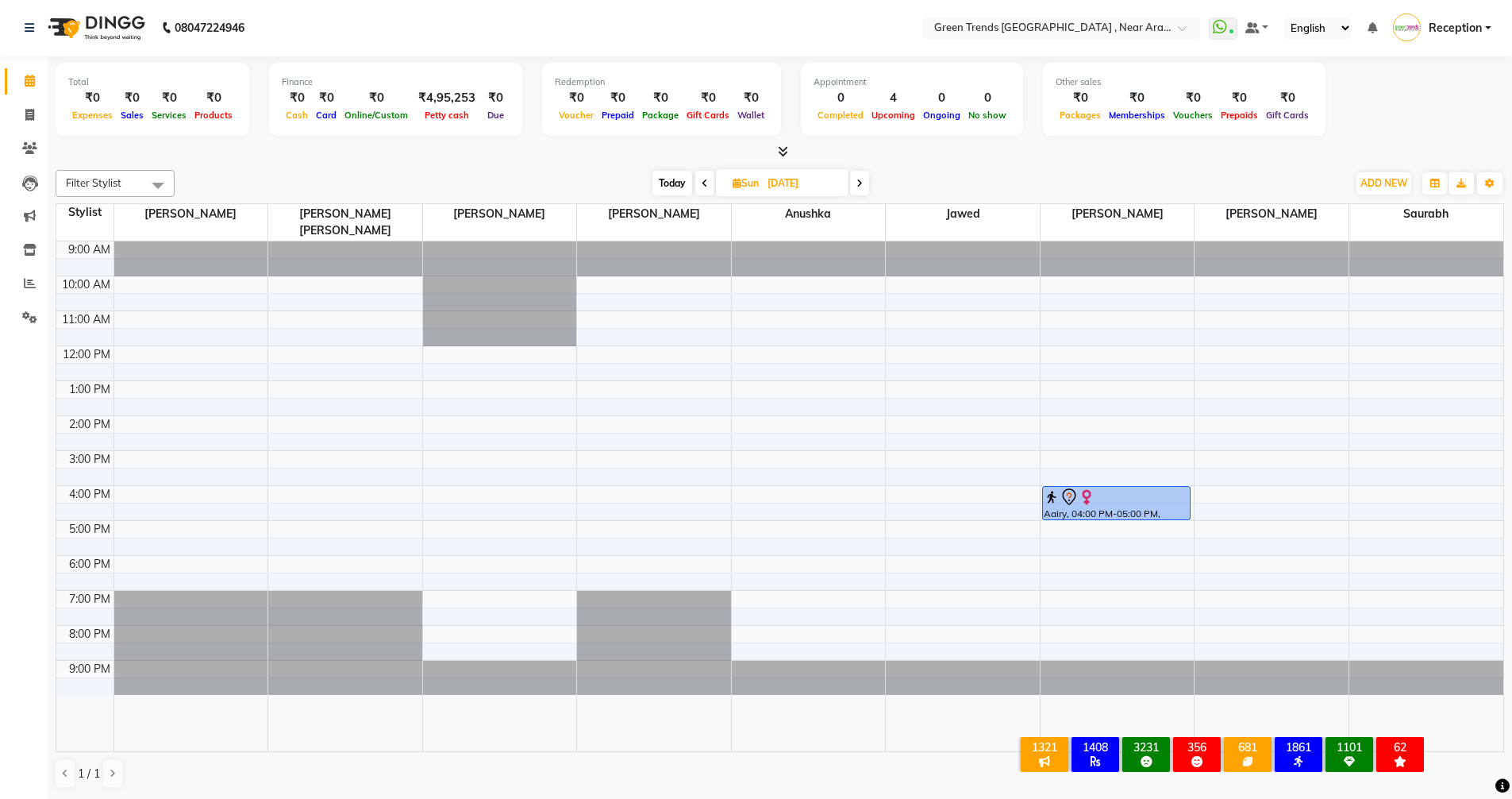
click at [861, 190] on span at bounding box center [859, 183] width 19 height 24
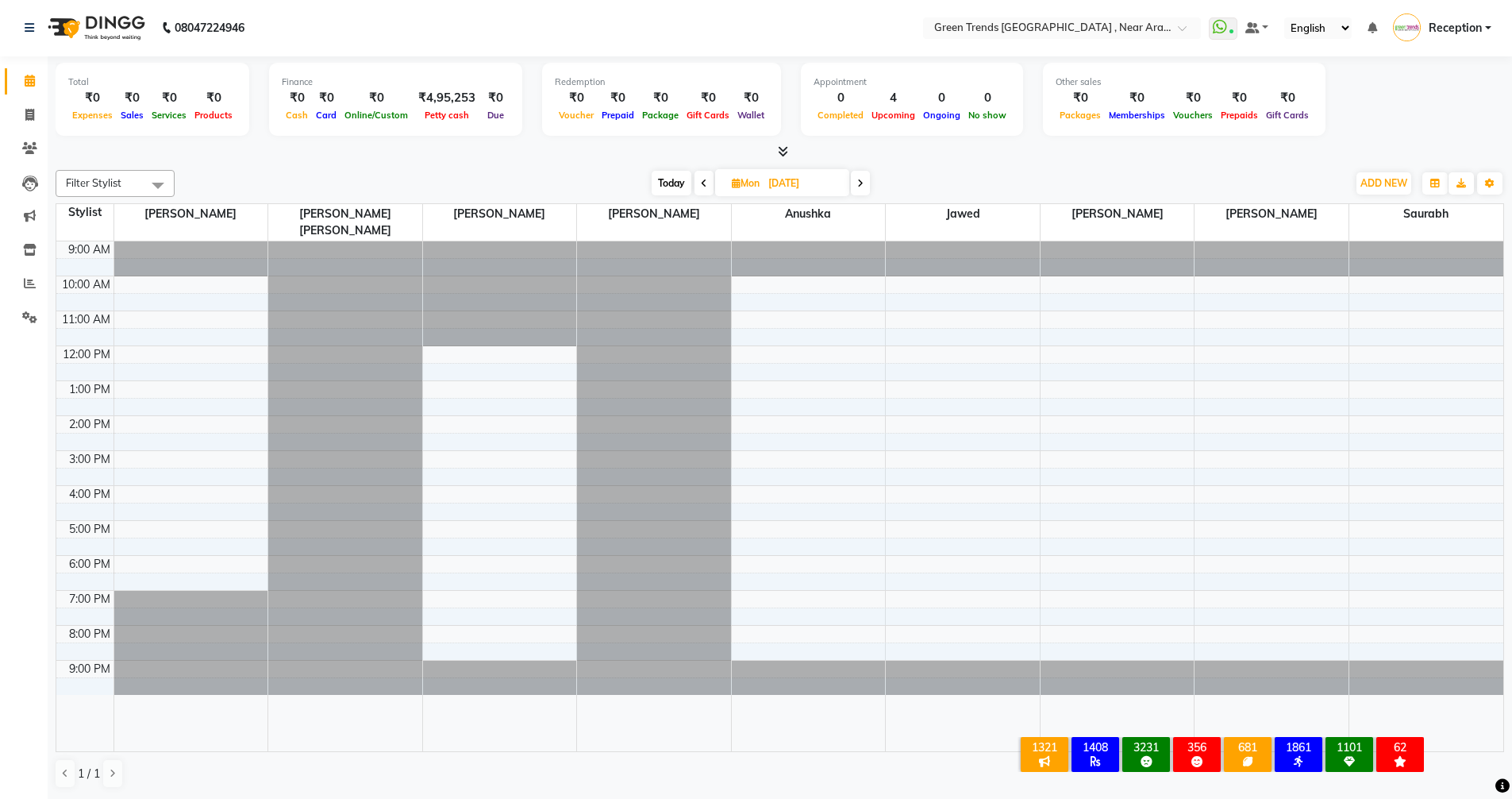
click at [861, 190] on span at bounding box center [859, 183] width 19 height 24
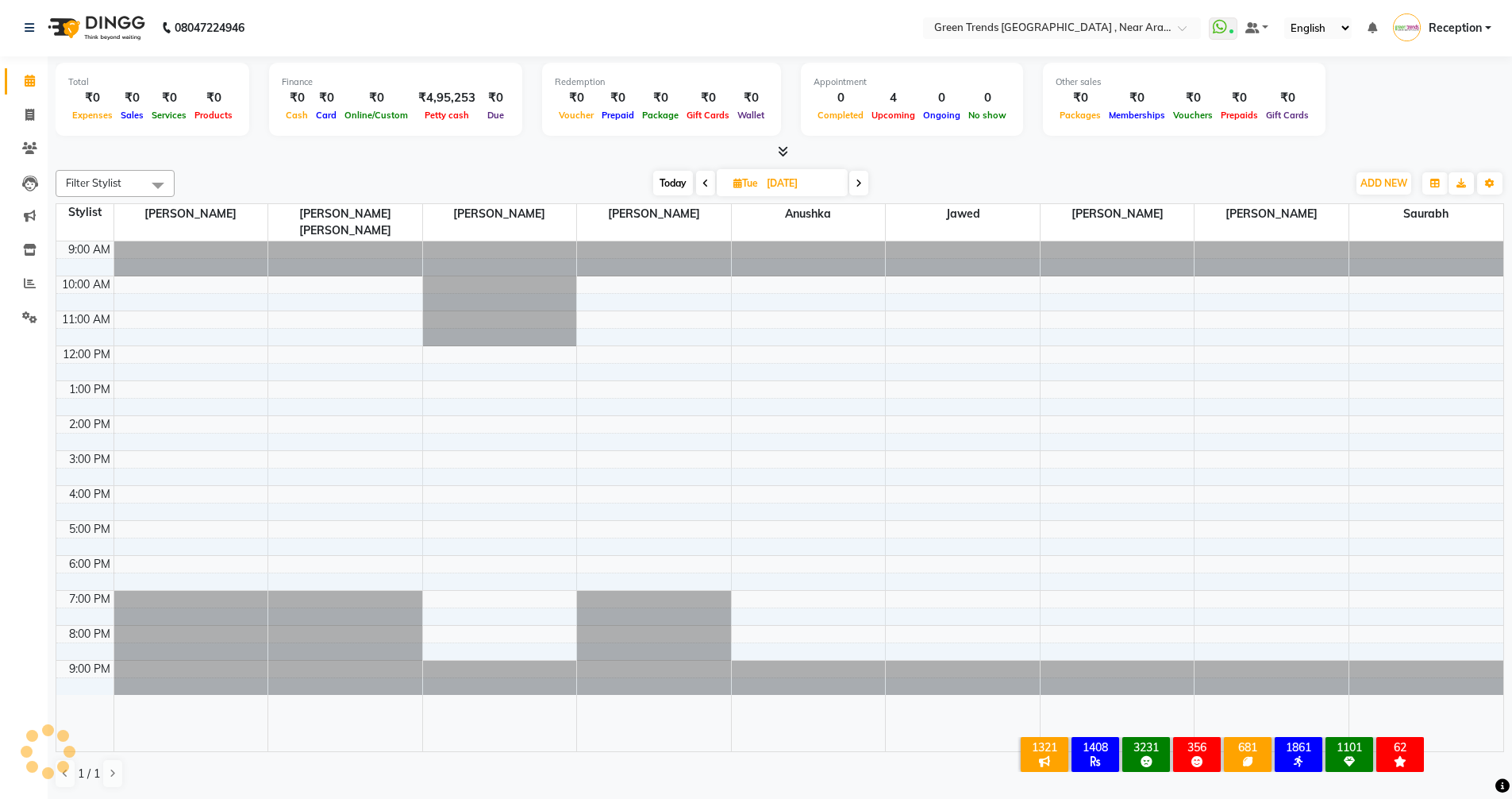
click at [861, 190] on span at bounding box center [858, 183] width 19 height 24
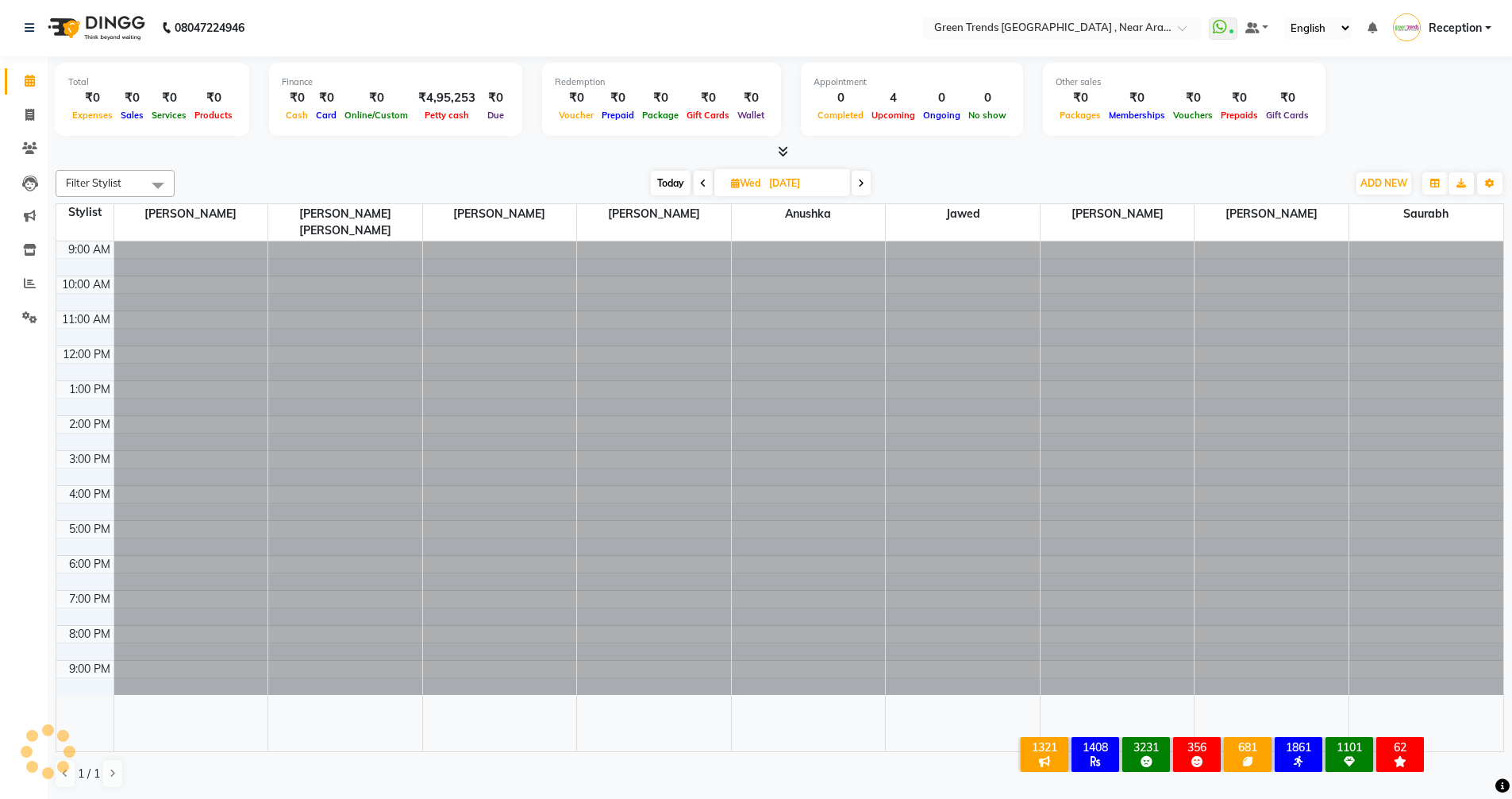
click at [861, 190] on span at bounding box center [860, 183] width 19 height 24
click at [861, 190] on span at bounding box center [859, 183] width 19 height 24
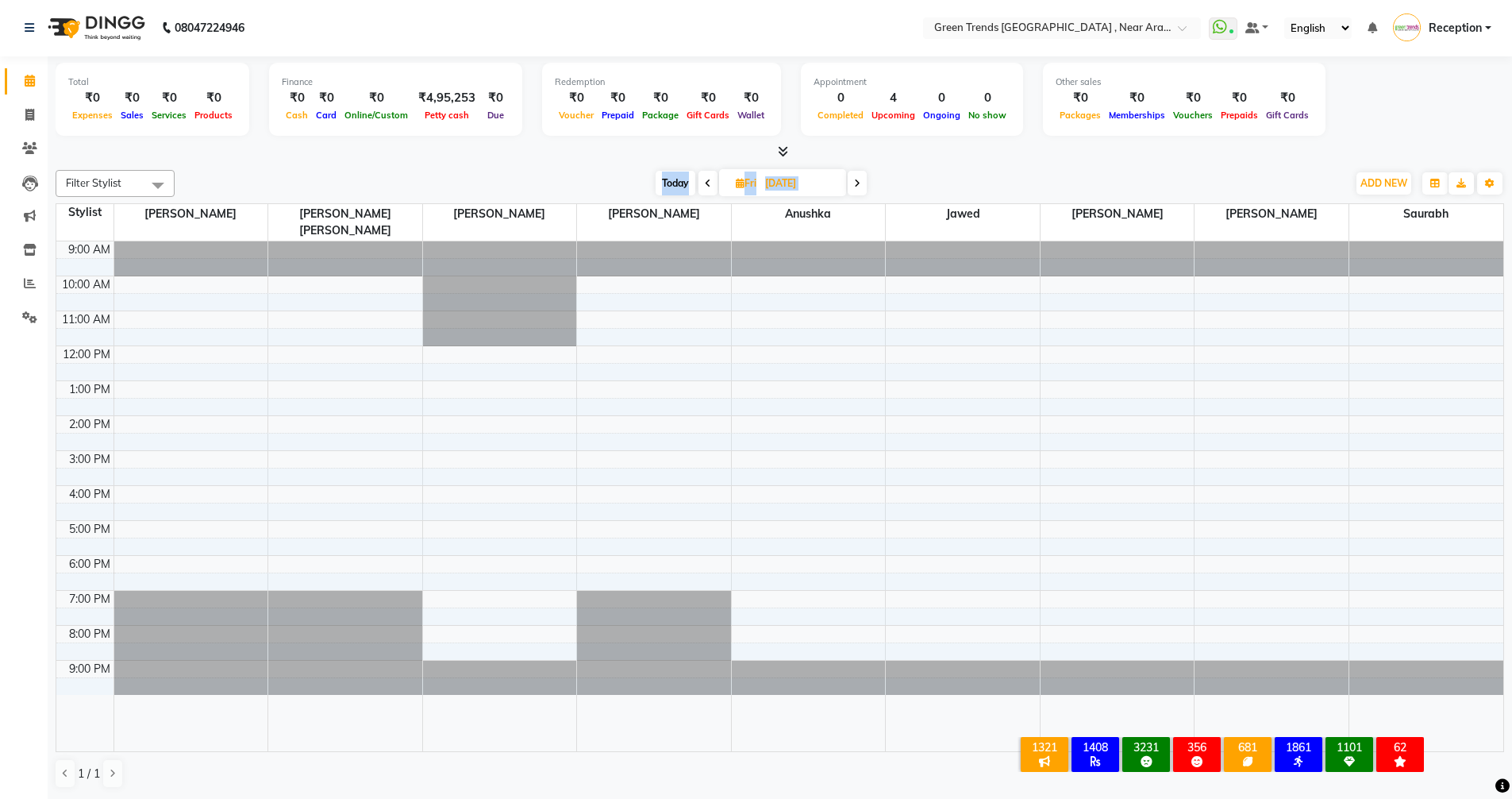
click at [707, 183] on icon at bounding box center [708, 183] width 6 height 10
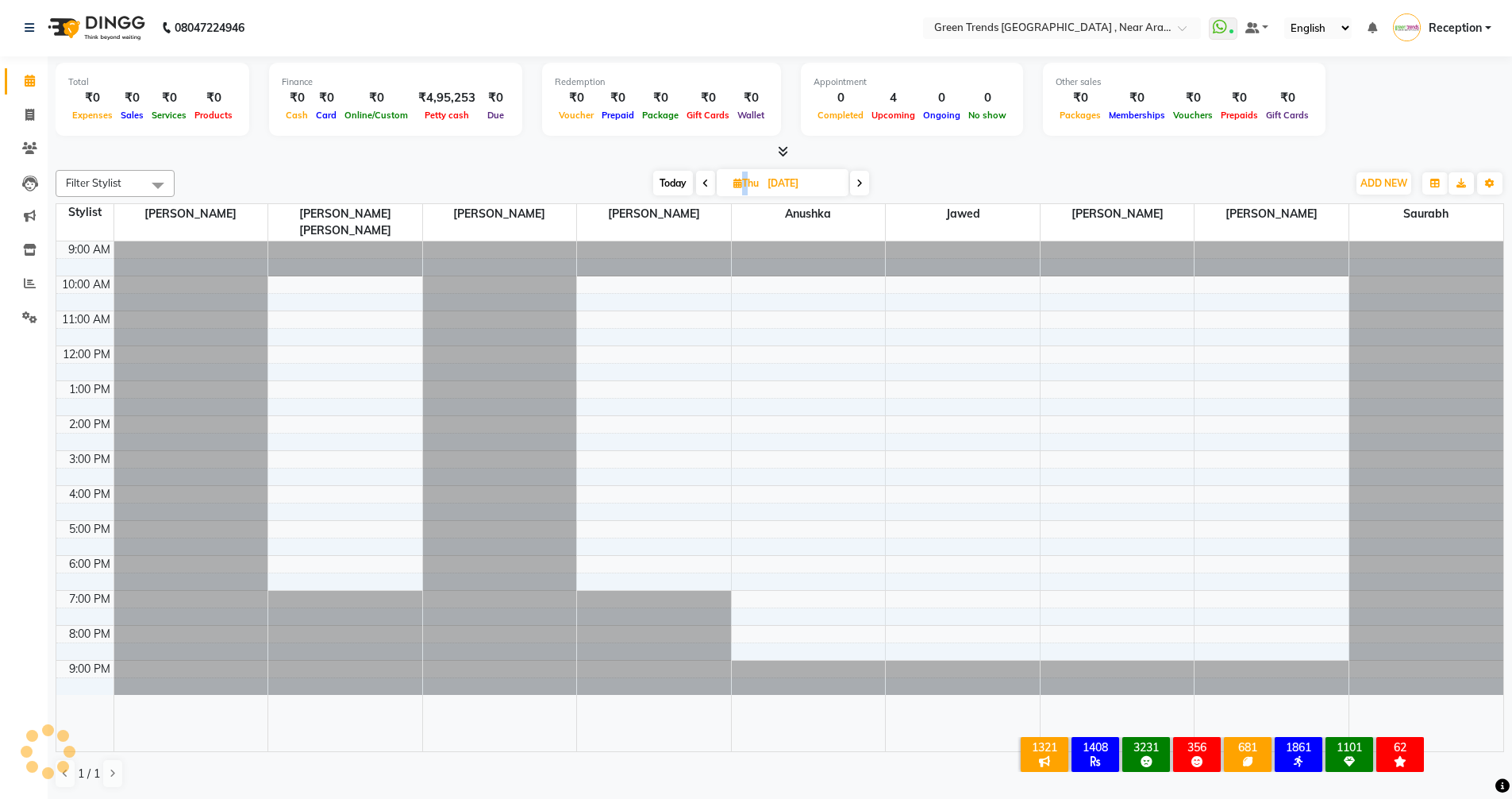
click at [707, 183] on span at bounding box center [705, 183] width 19 height 24
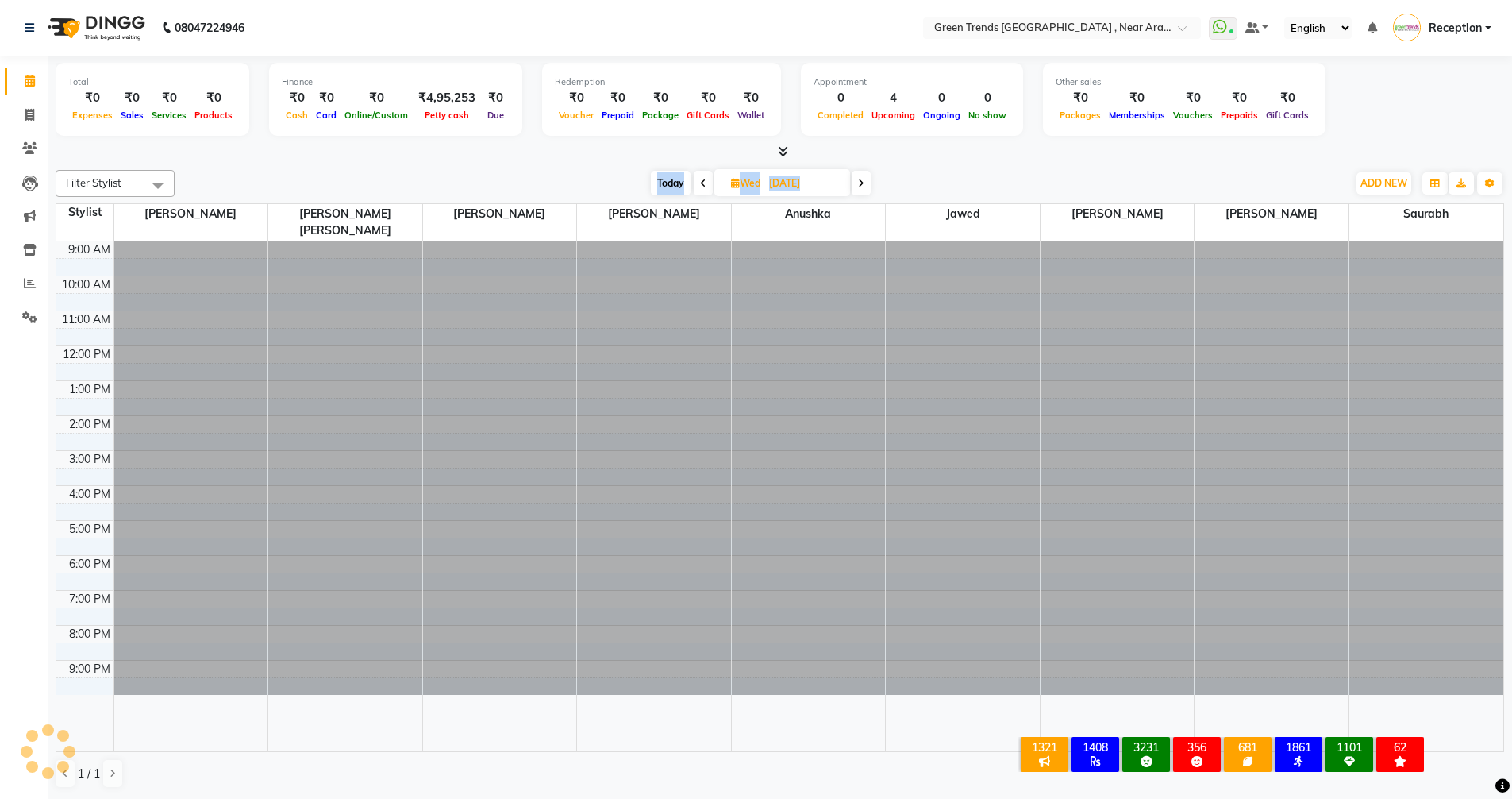
click at [708, 183] on span at bounding box center [702, 183] width 19 height 24
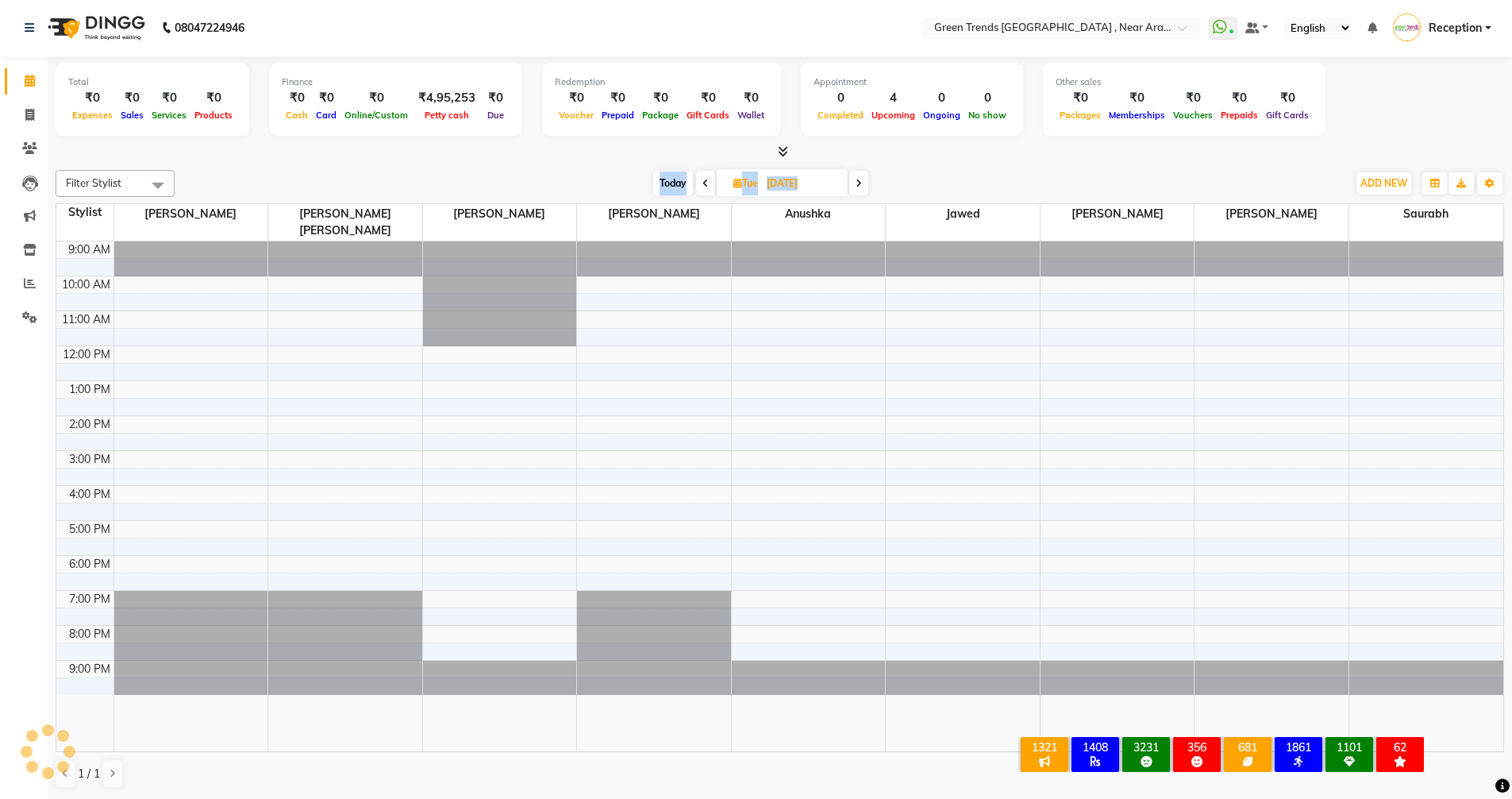
click at [708, 178] on span at bounding box center [705, 183] width 19 height 24
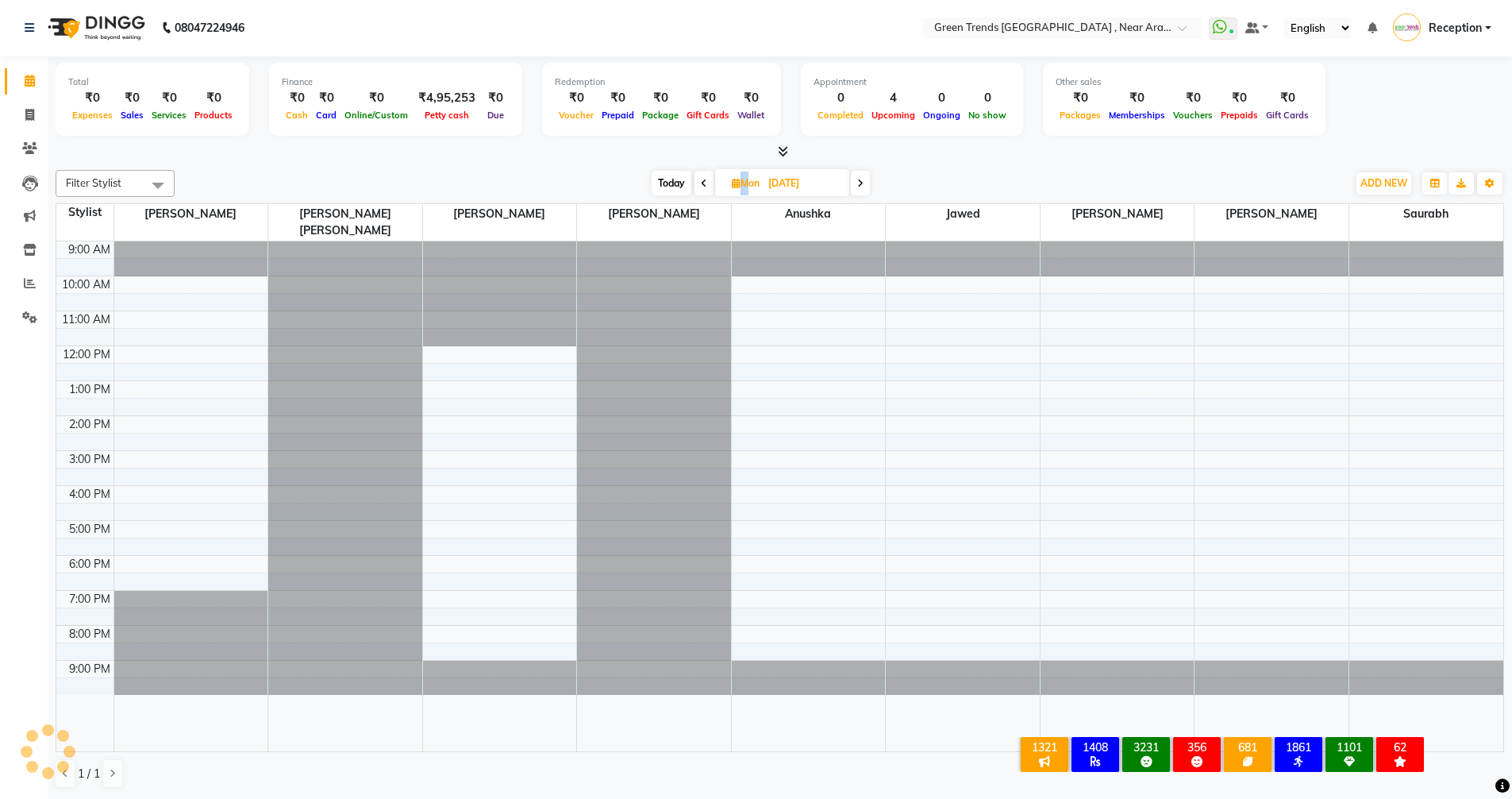
click at [708, 178] on span at bounding box center [703, 183] width 19 height 24
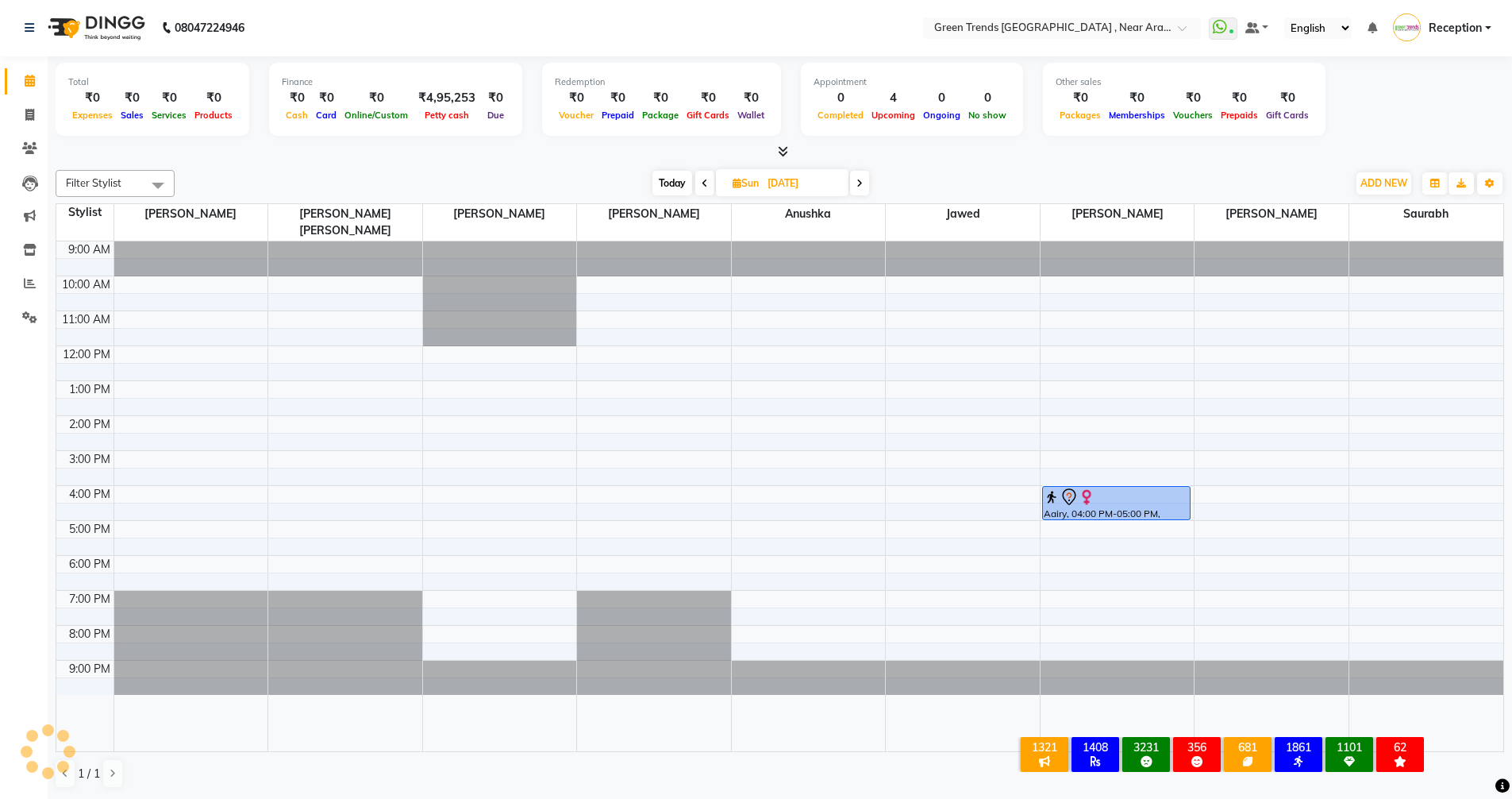
click at [708, 178] on span at bounding box center [704, 183] width 19 height 24
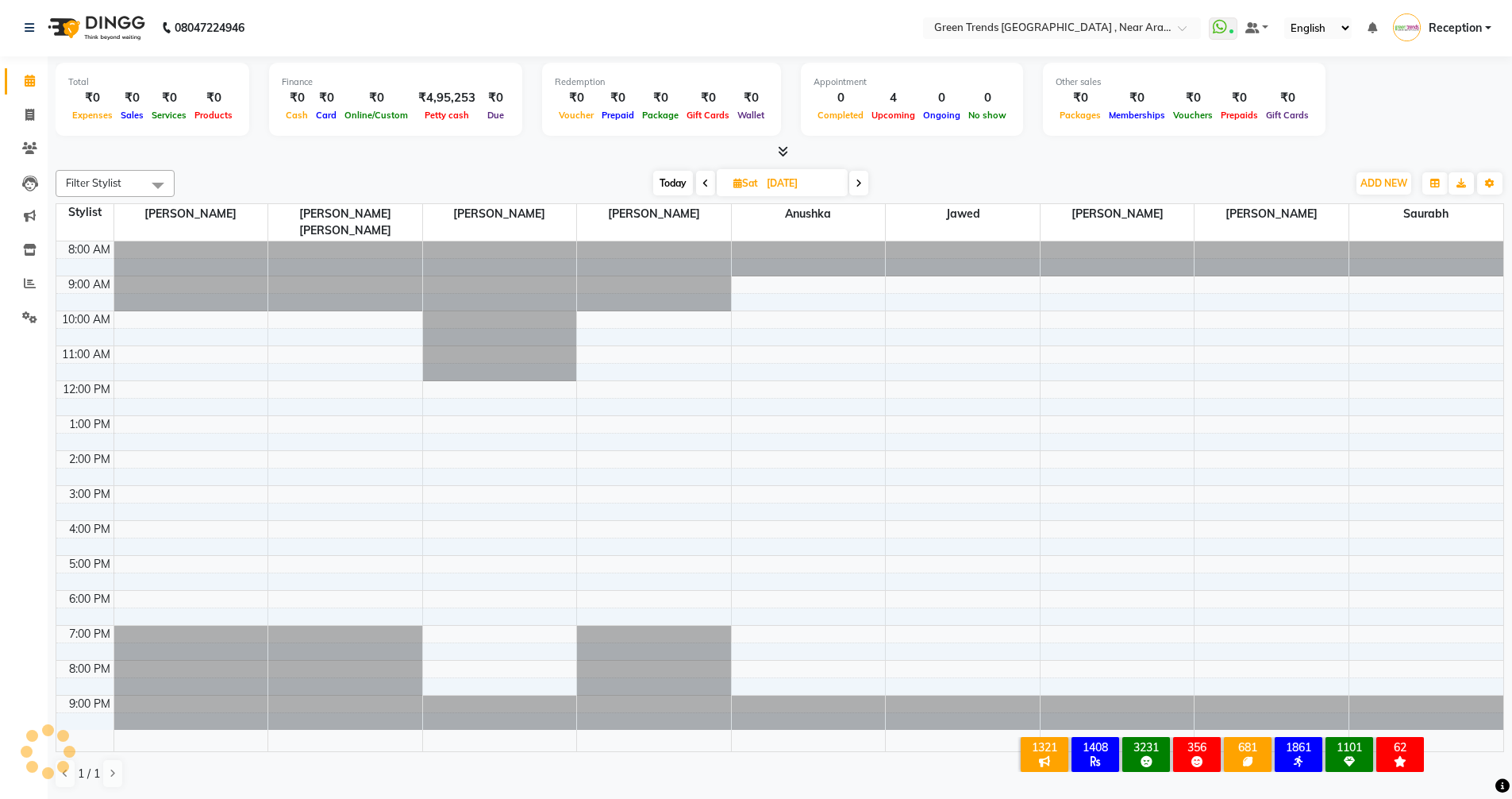
click at [708, 178] on span at bounding box center [705, 183] width 19 height 24
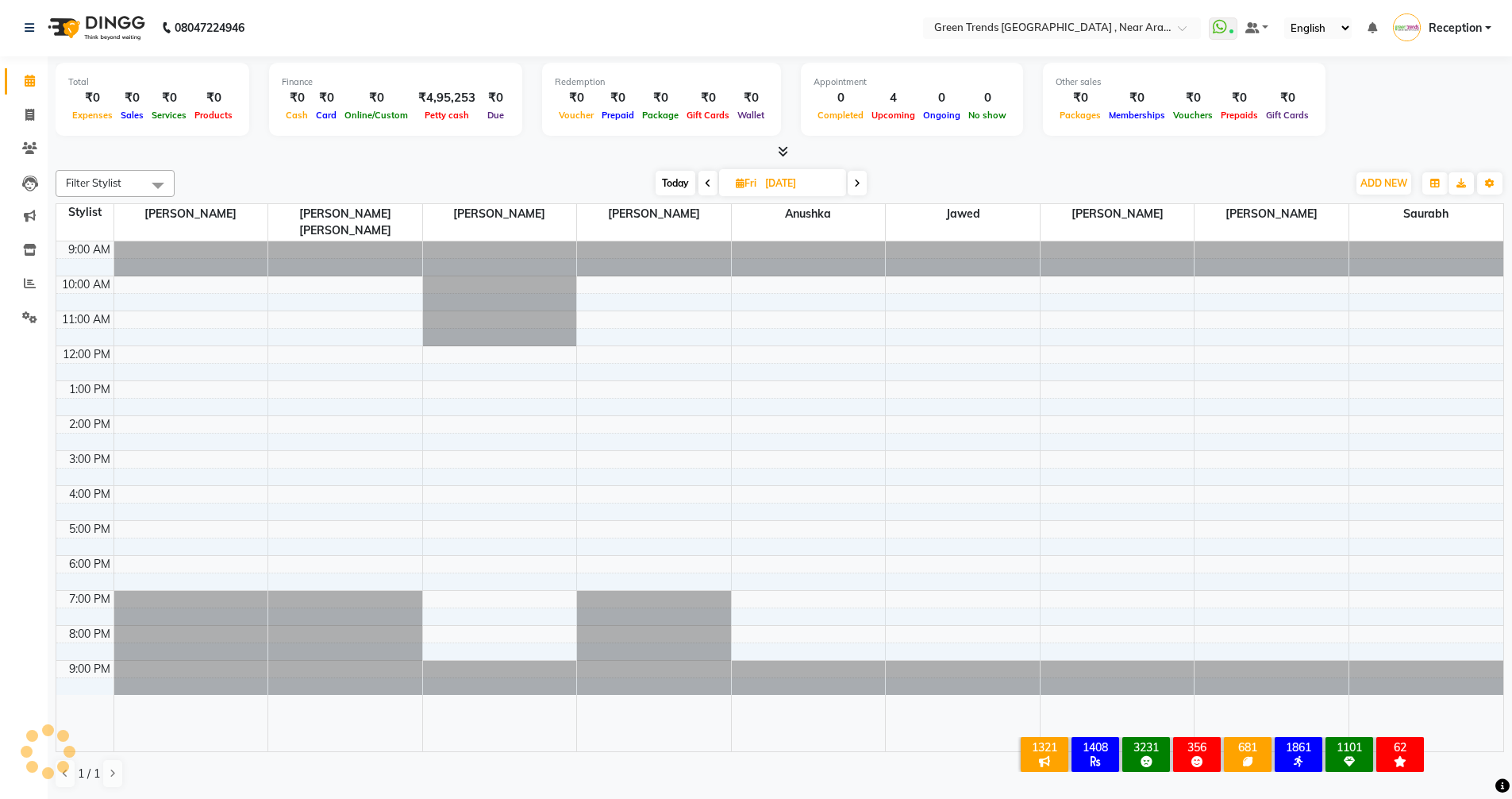
click at [708, 178] on icon at bounding box center [708, 183] width 6 height 10
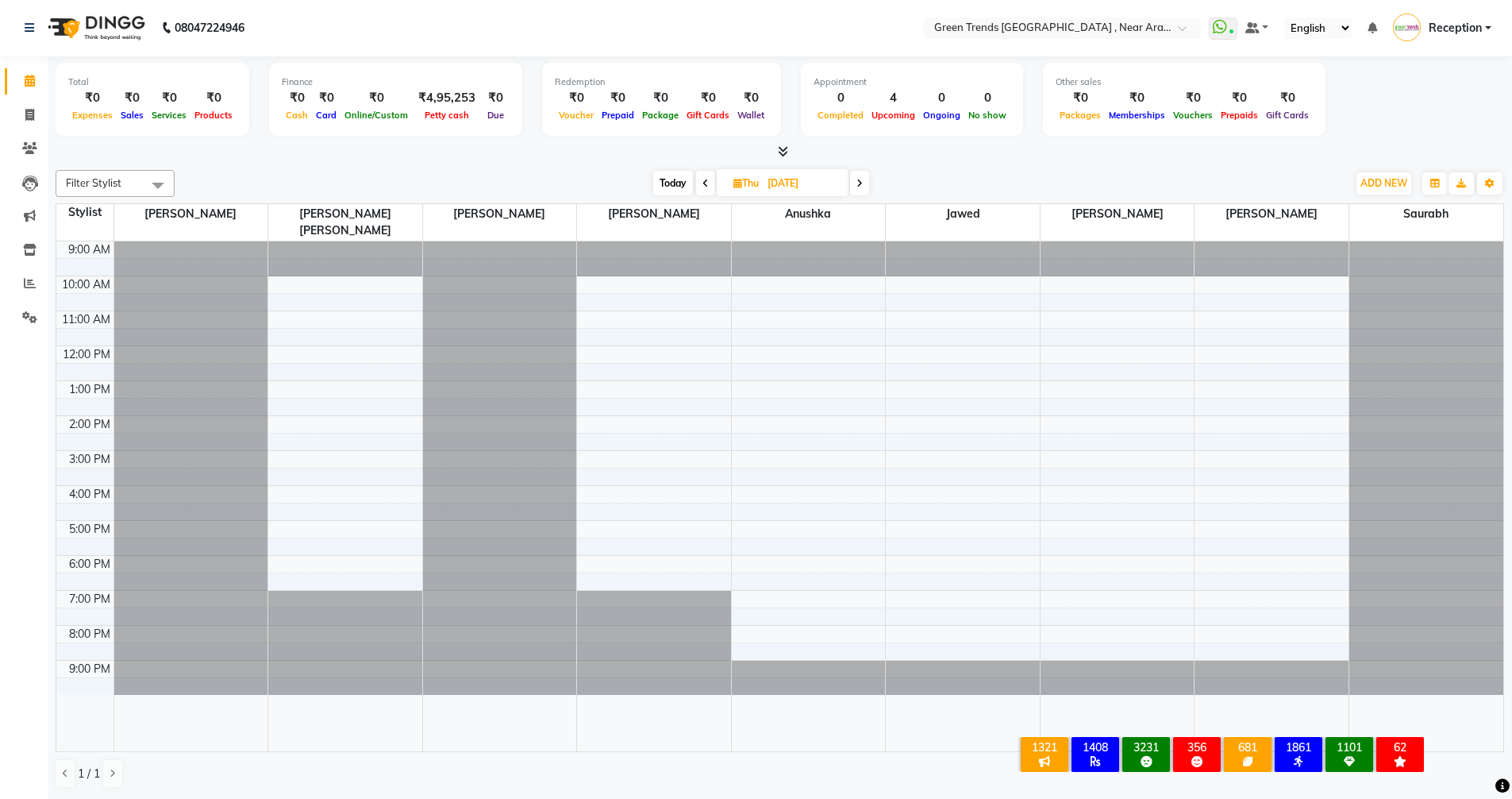
click at [705, 182] on icon at bounding box center [705, 183] width 6 height 10
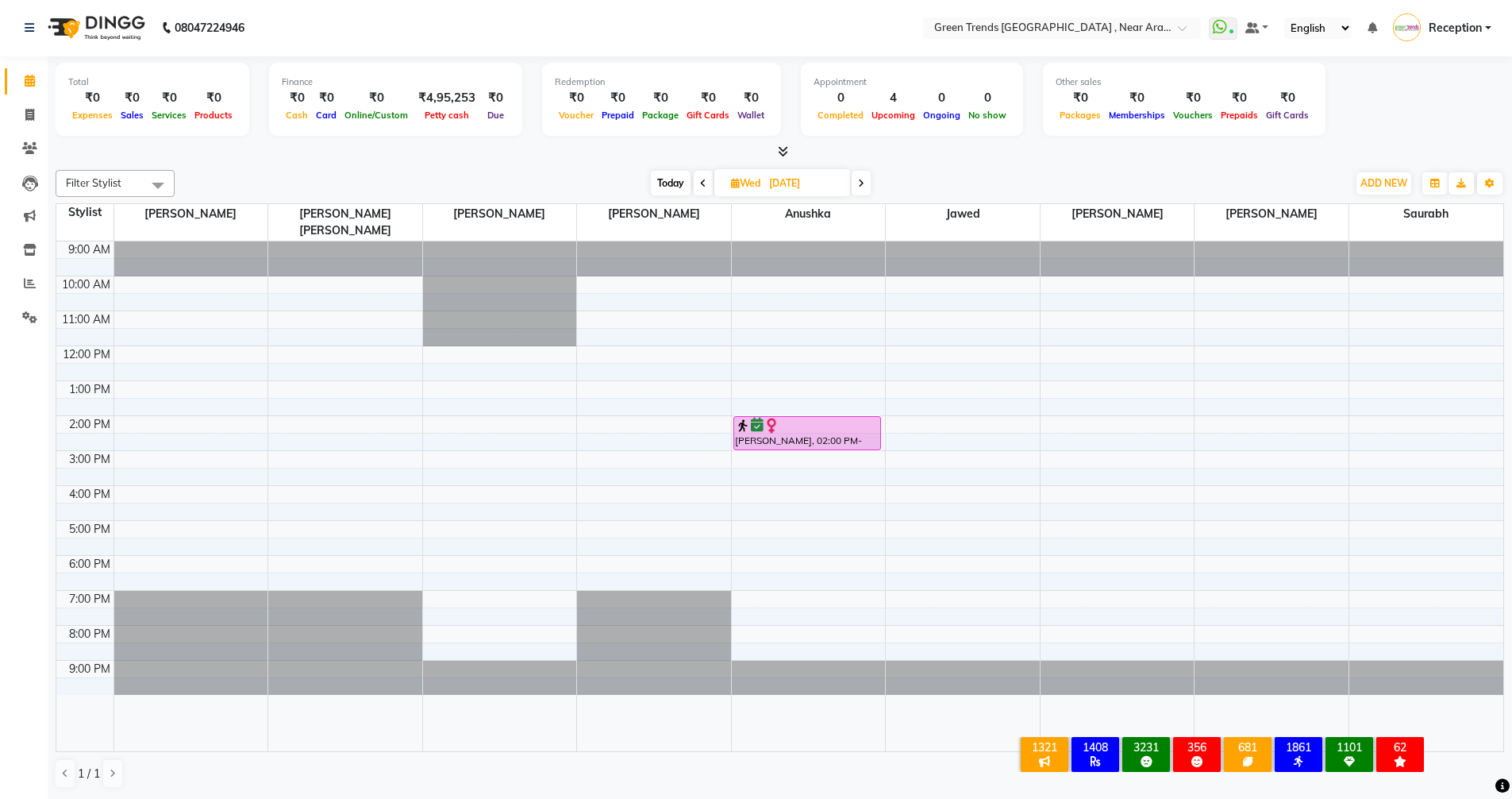
click at [705, 182] on icon at bounding box center [703, 183] width 6 height 10
click at [705, 181] on icon at bounding box center [705, 183] width 6 height 10
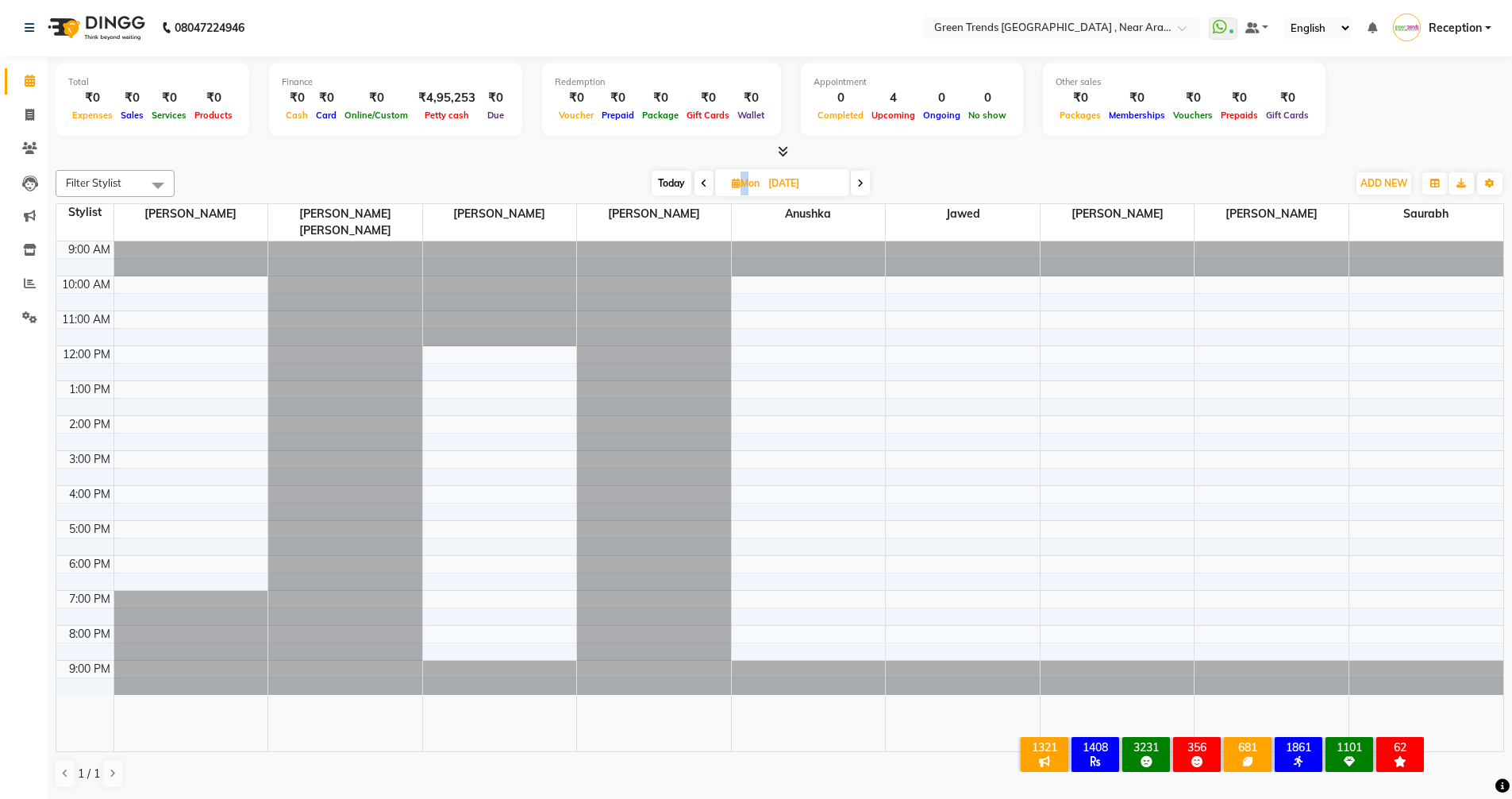
click at [705, 181] on icon at bounding box center [704, 183] width 6 height 10
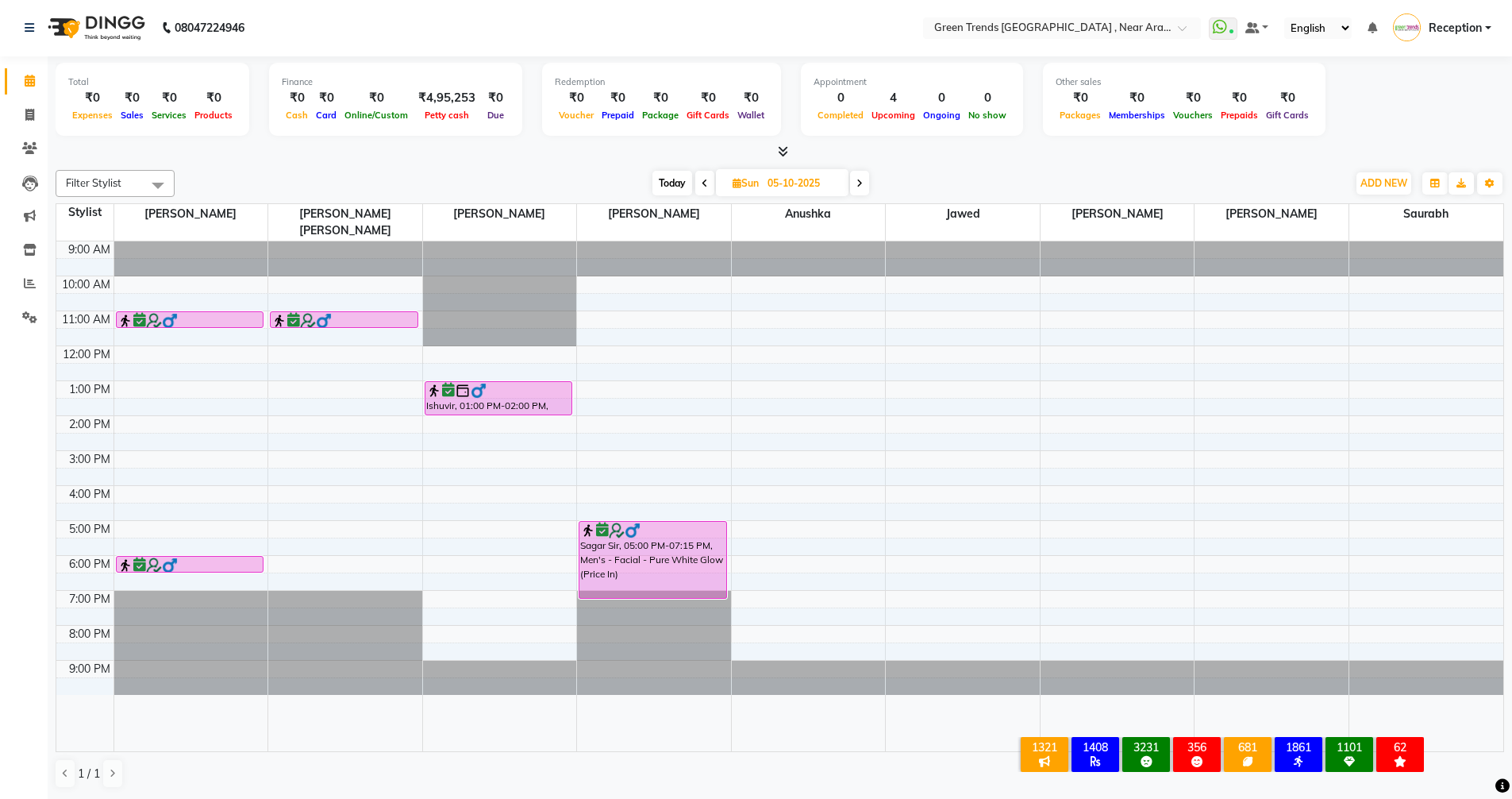
click at [705, 181] on icon at bounding box center [705, 183] width 6 height 10
type input "04-10-2025"
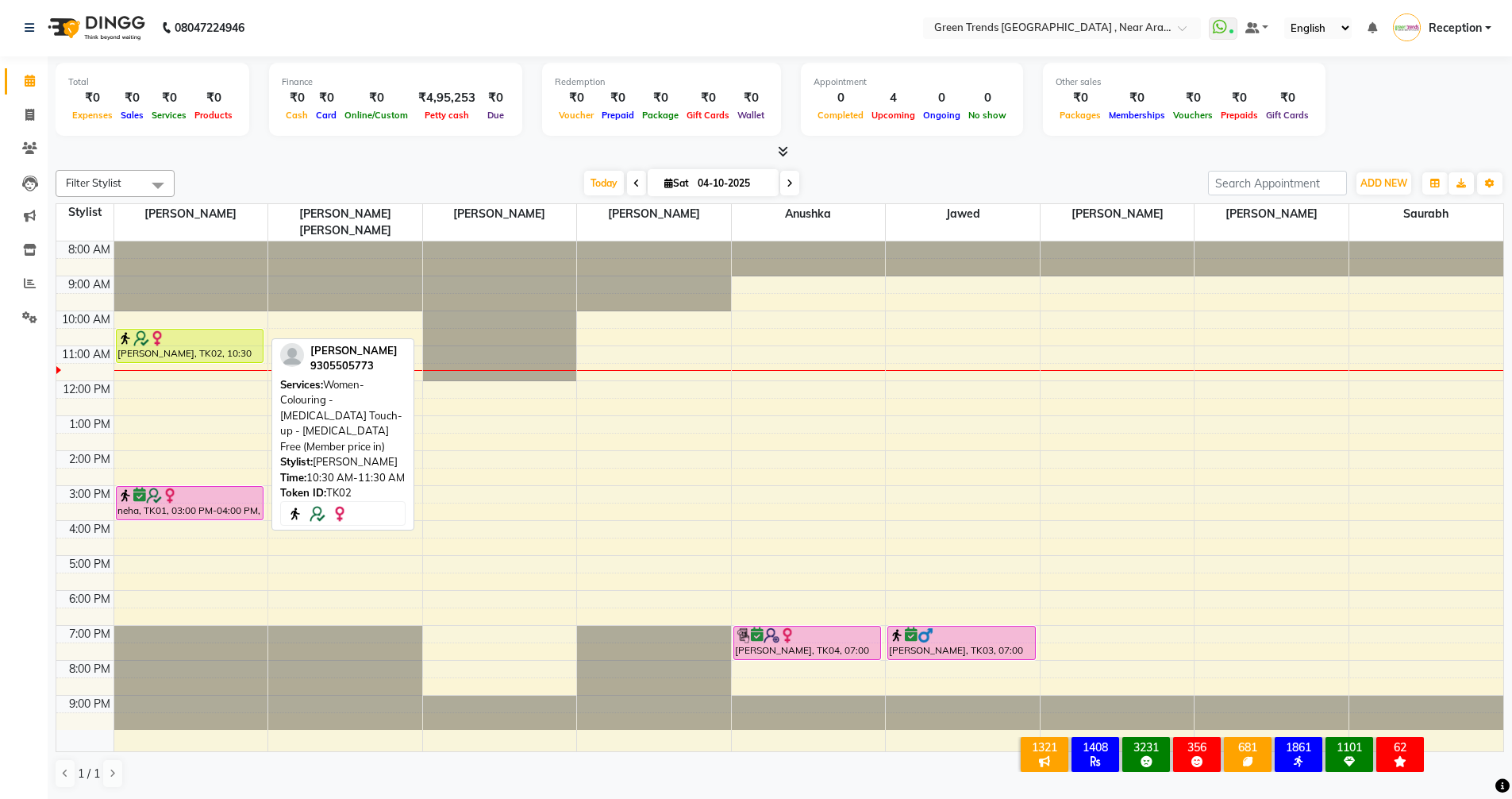
click at [184, 331] on div "[PERSON_NAME], TK02, 10:30 AM-11:30 AM, Women-Colouring - [MEDICAL_DATA] Touch-…" at bounding box center [190, 346] width 147 height 32
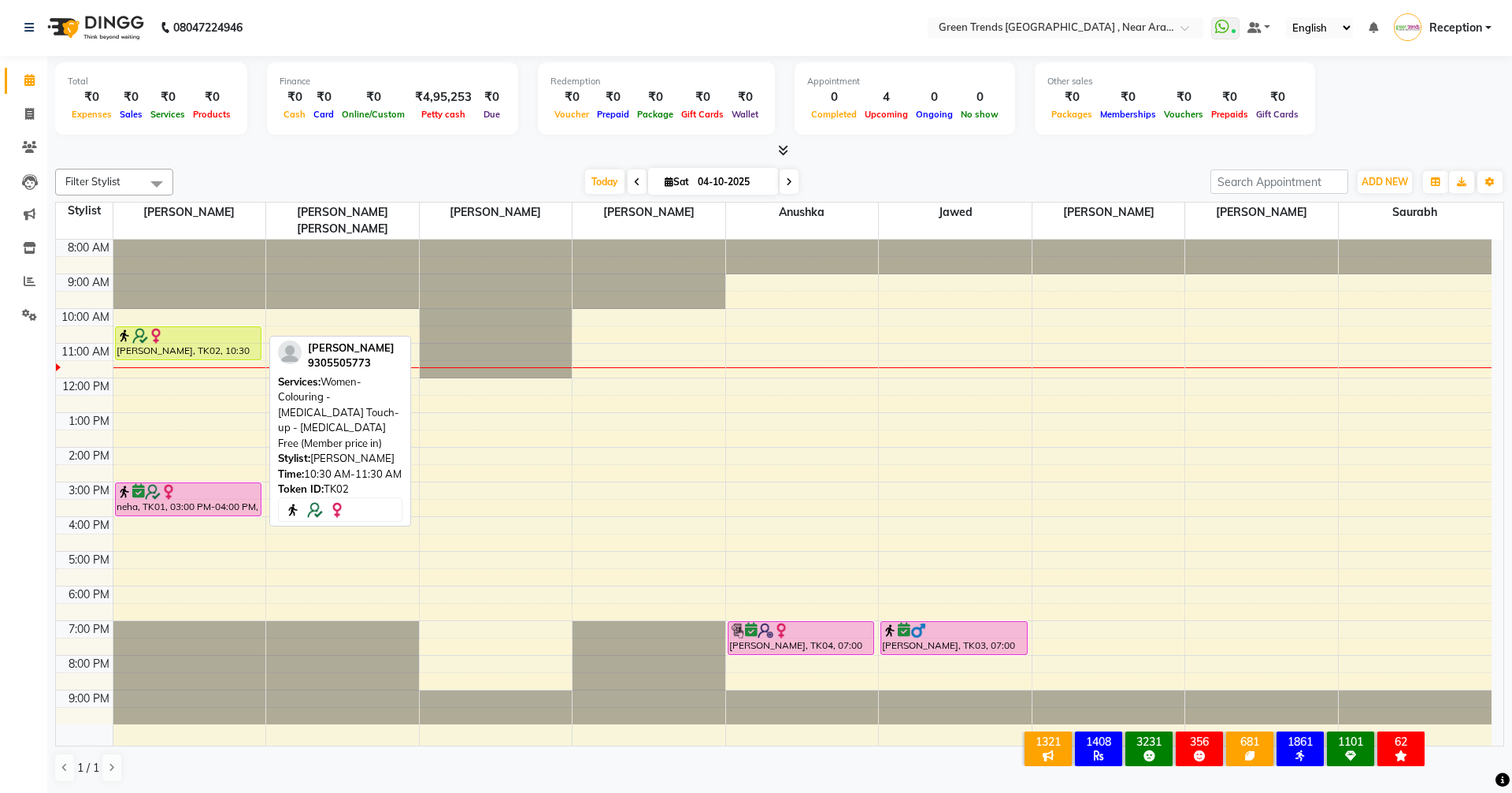
select select "1"
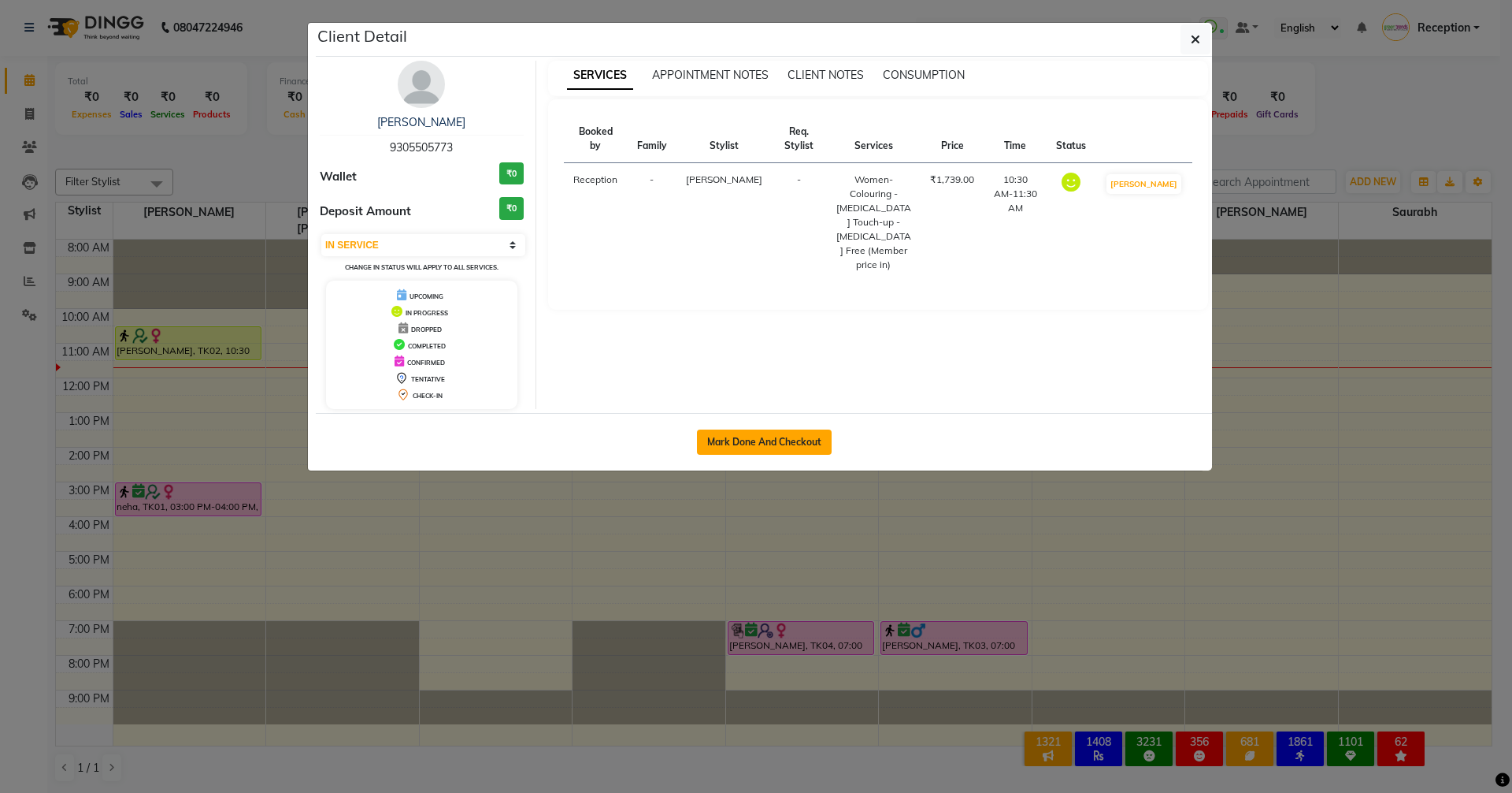
click at [781, 436] on button "Mark Done And Checkout" at bounding box center [764, 441] width 134 height 25
select select "7005"
select select "service"
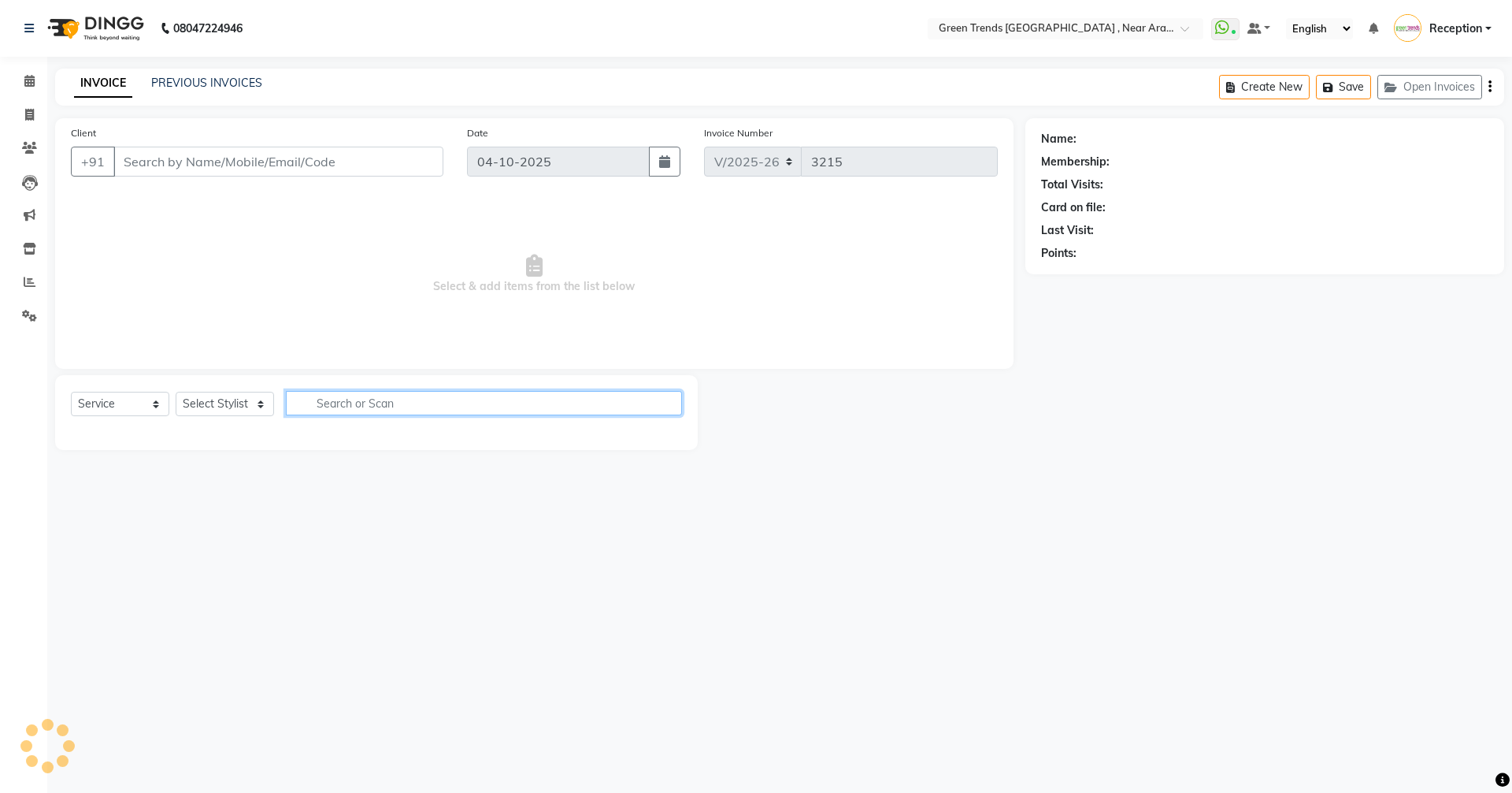
click at [426, 407] on input "text" at bounding box center [484, 403] width 396 height 24
type input "9305505773"
select select "57687"
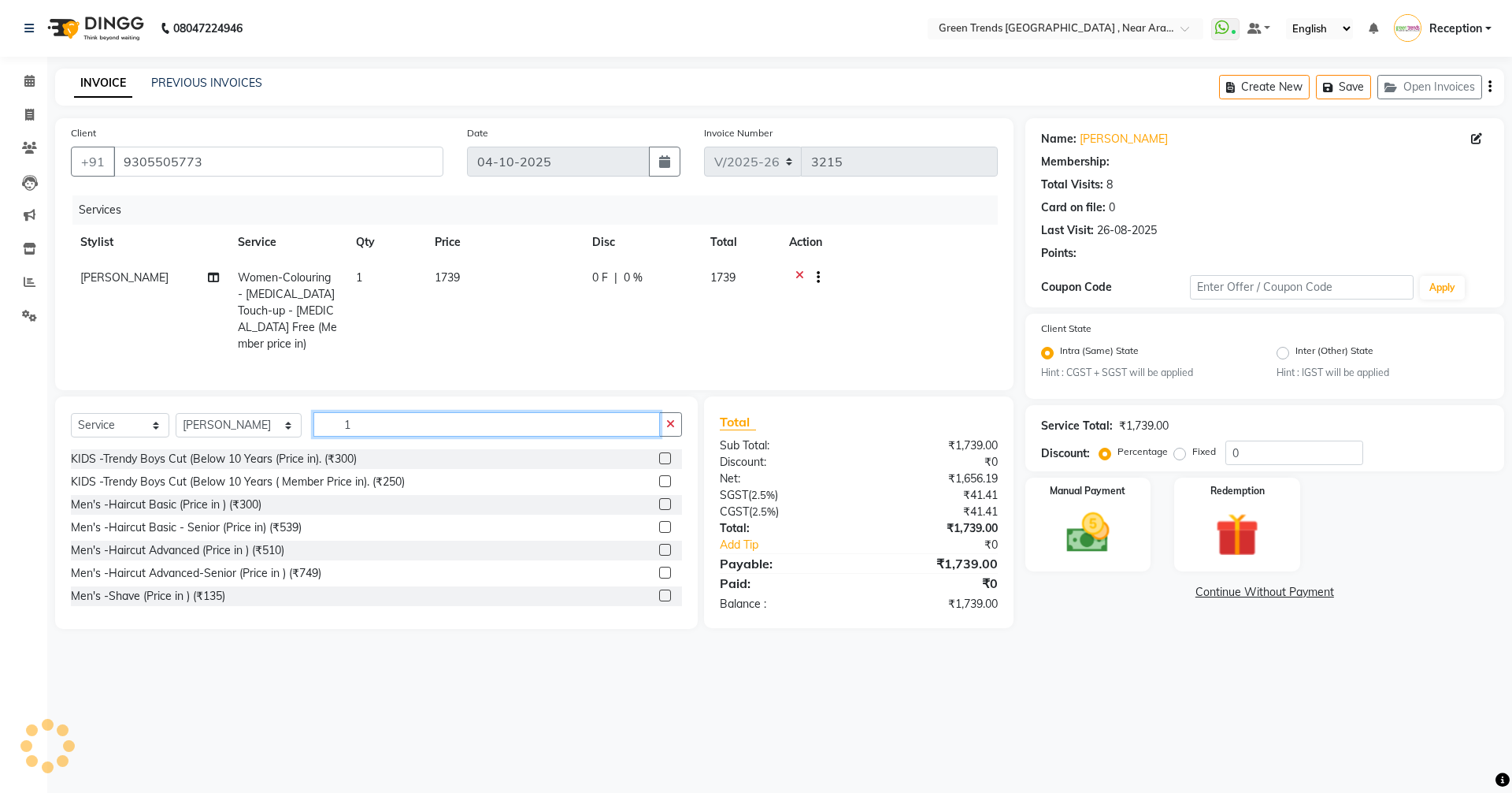
type input "11"
select select "1: Object"
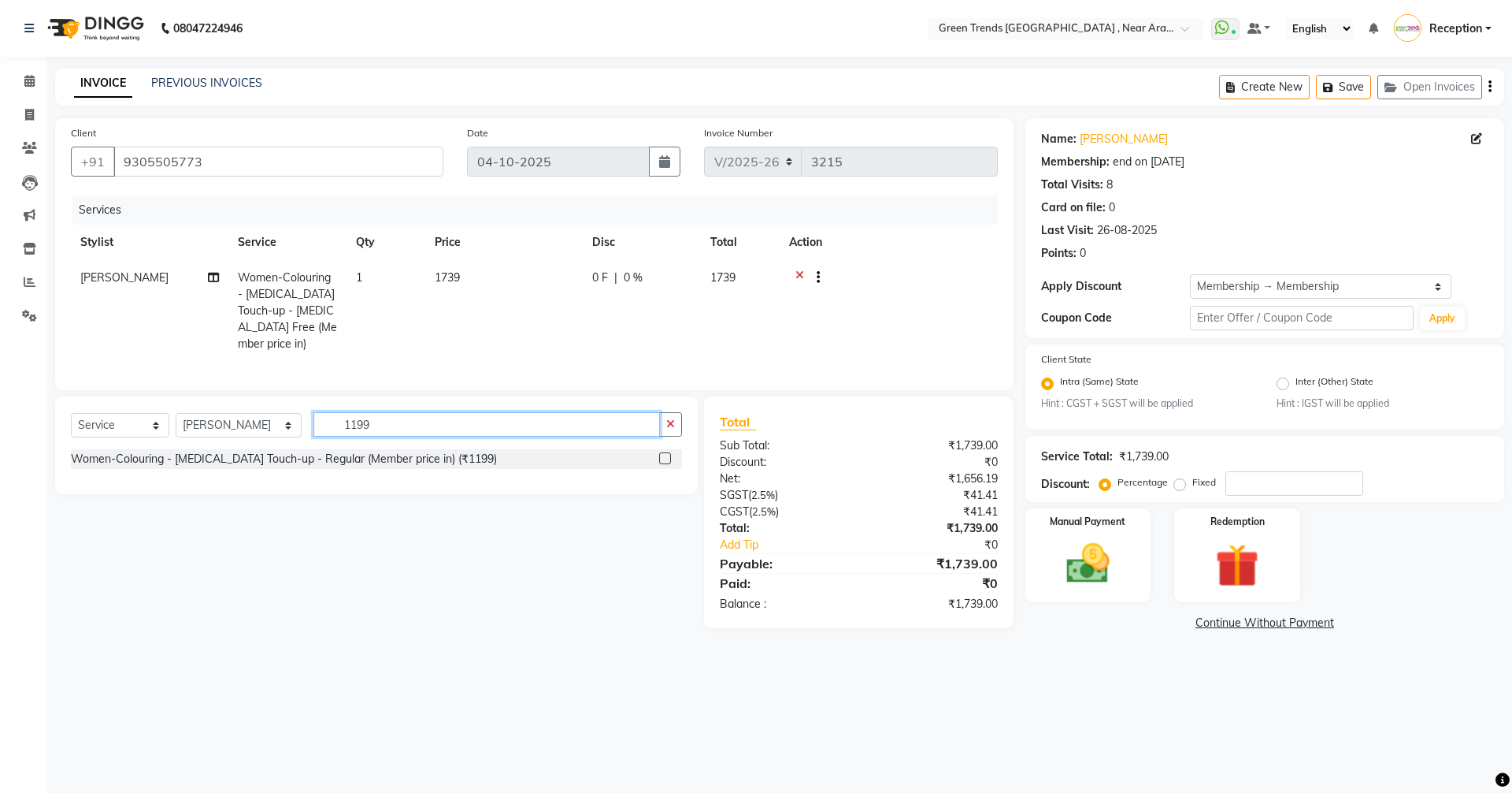
type input "1199"
click at [665, 452] on label at bounding box center [665, 458] width 12 height 12
click at [665, 454] on input "checkbox" at bounding box center [664, 459] width 10 height 10
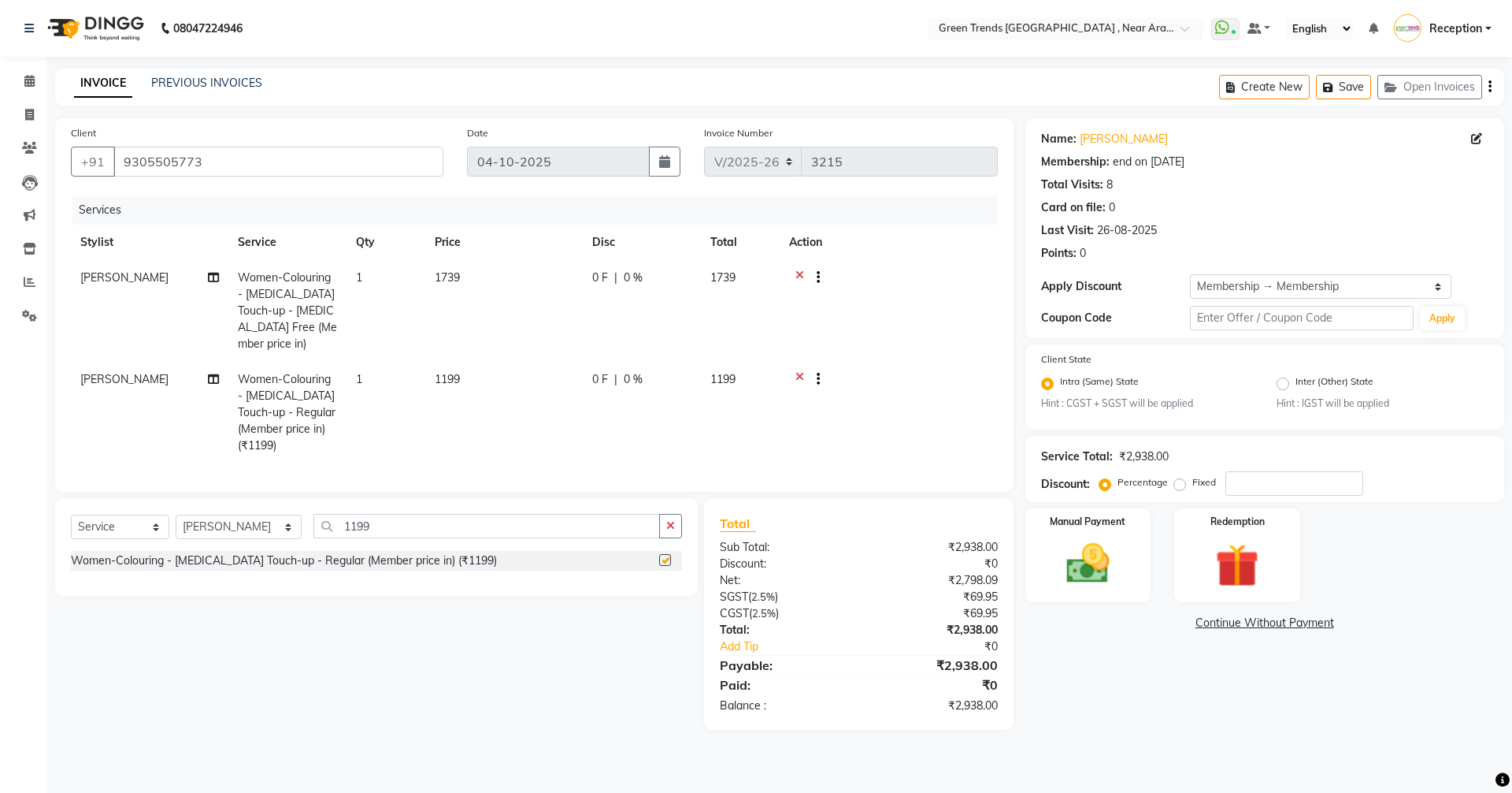
checkbox input "false"
click at [802, 271] on icon at bounding box center [800, 279] width 9 height 19
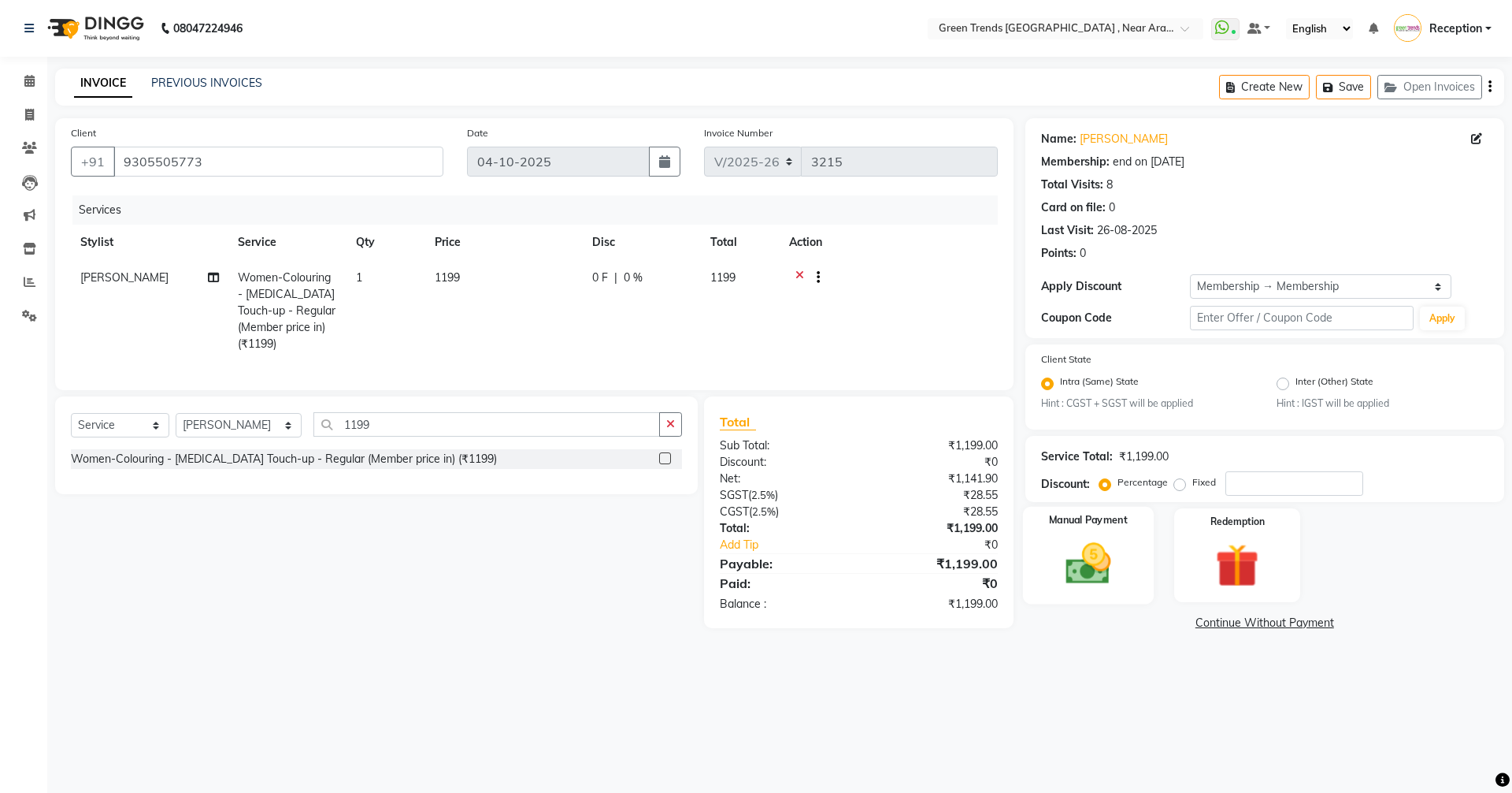
click at [1101, 577] on img at bounding box center [1088, 564] width 73 height 52
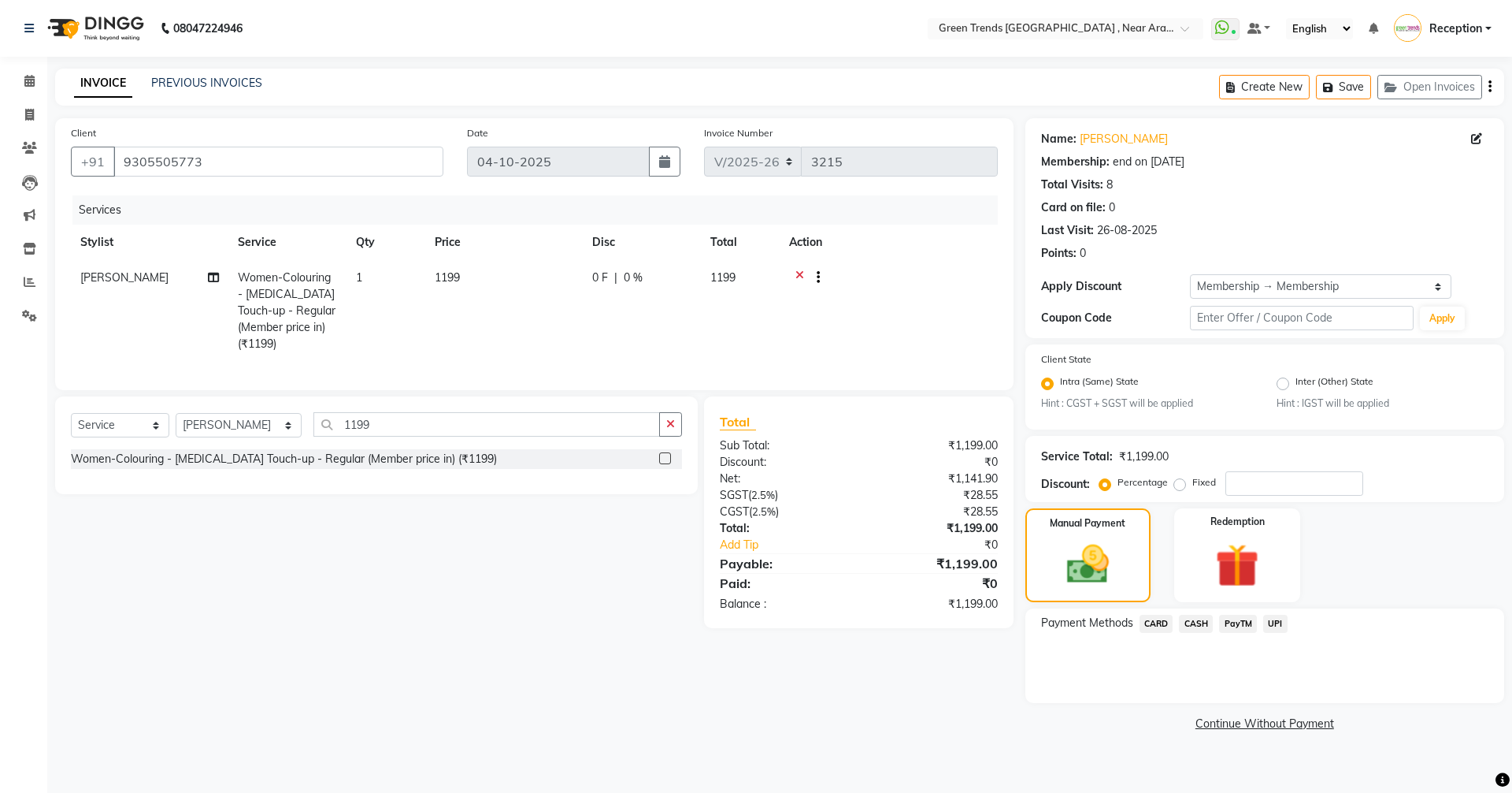
click at [1197, 623] on span "CASH" at bounding box center [1196, 623] width 34 height 19
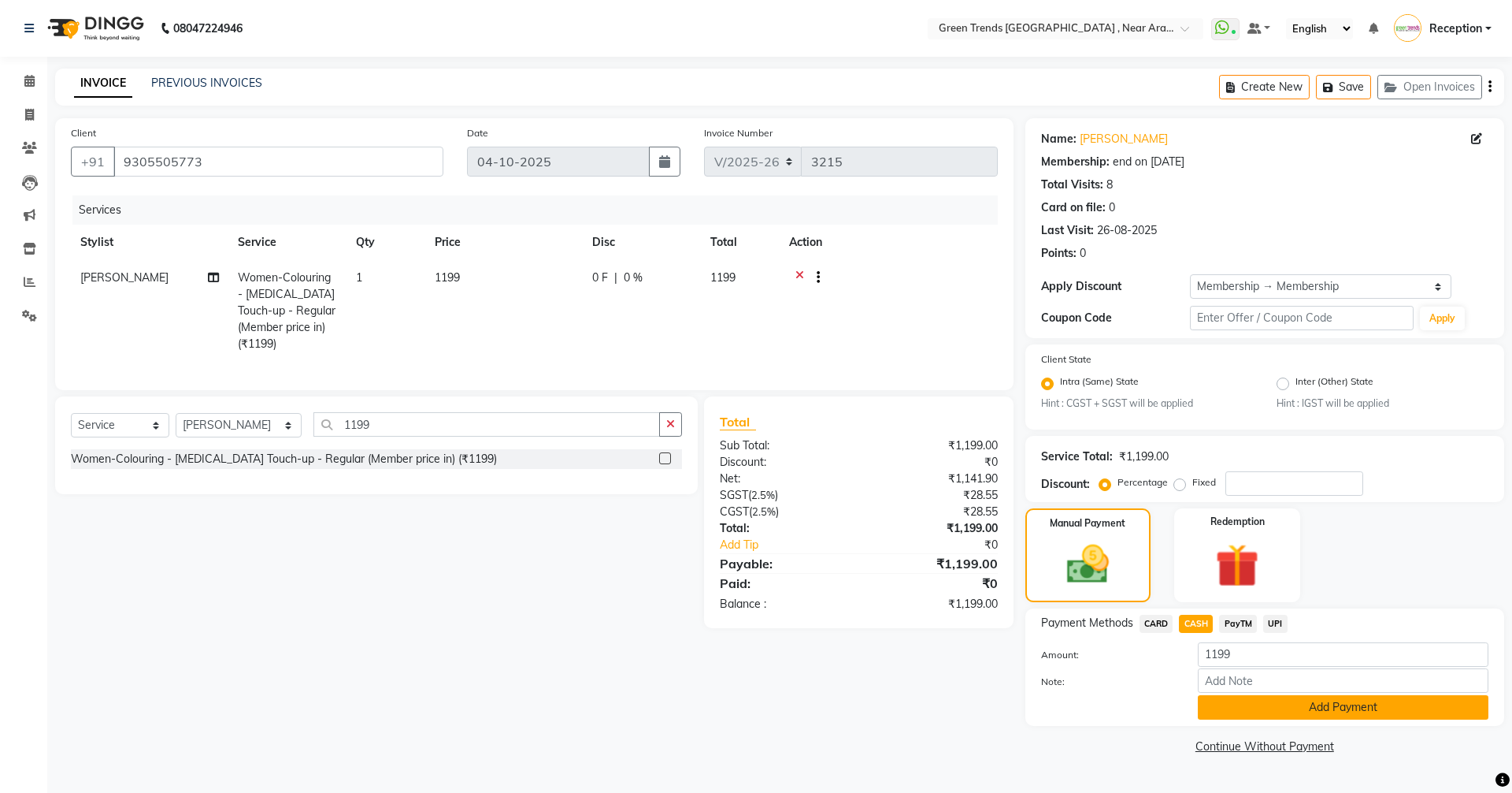
click at [1326, 708] on button "Add Payment" at bounding box center [1343, 707] width 290 height 24
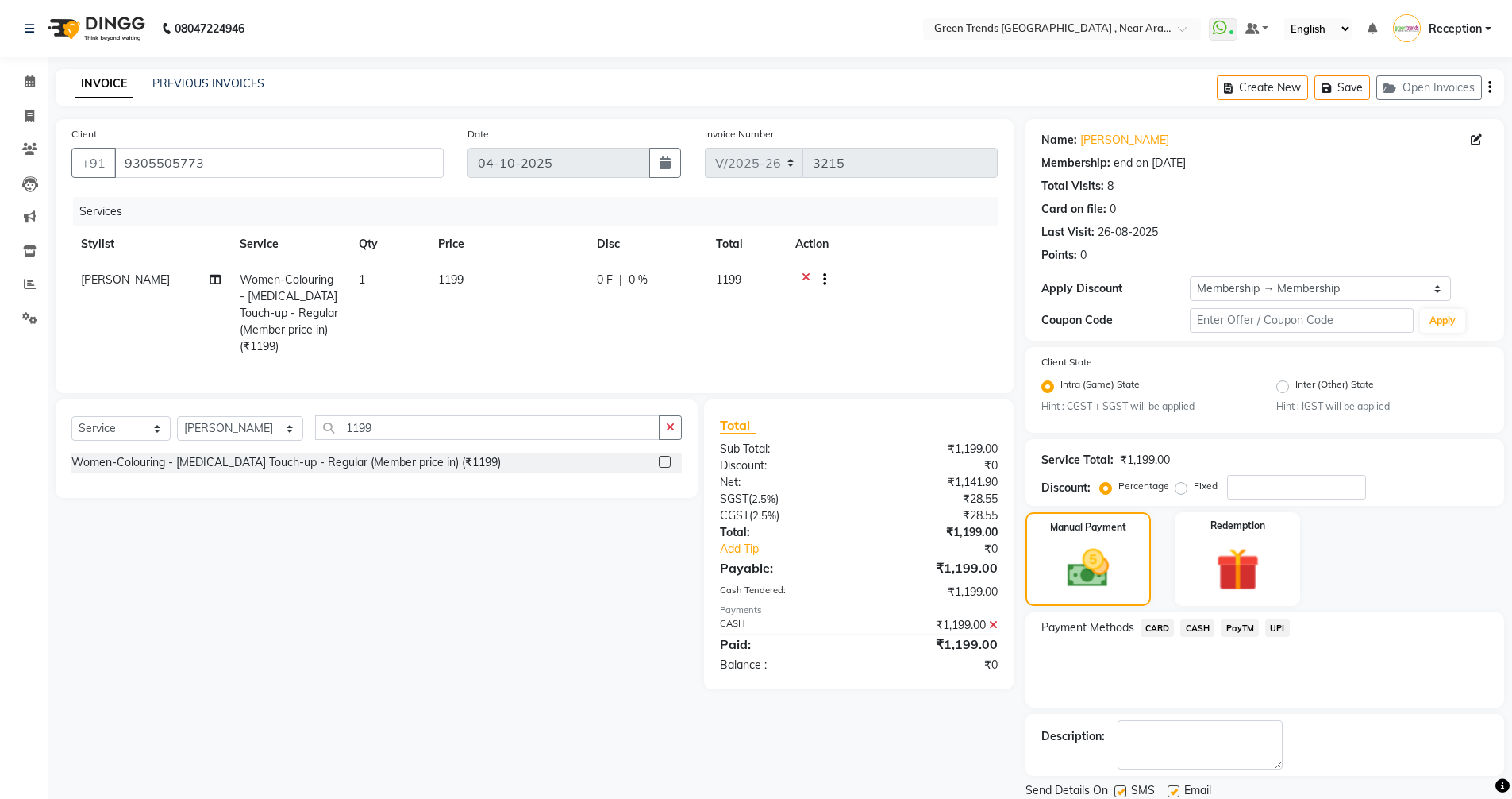
scroll to position [55, 0]
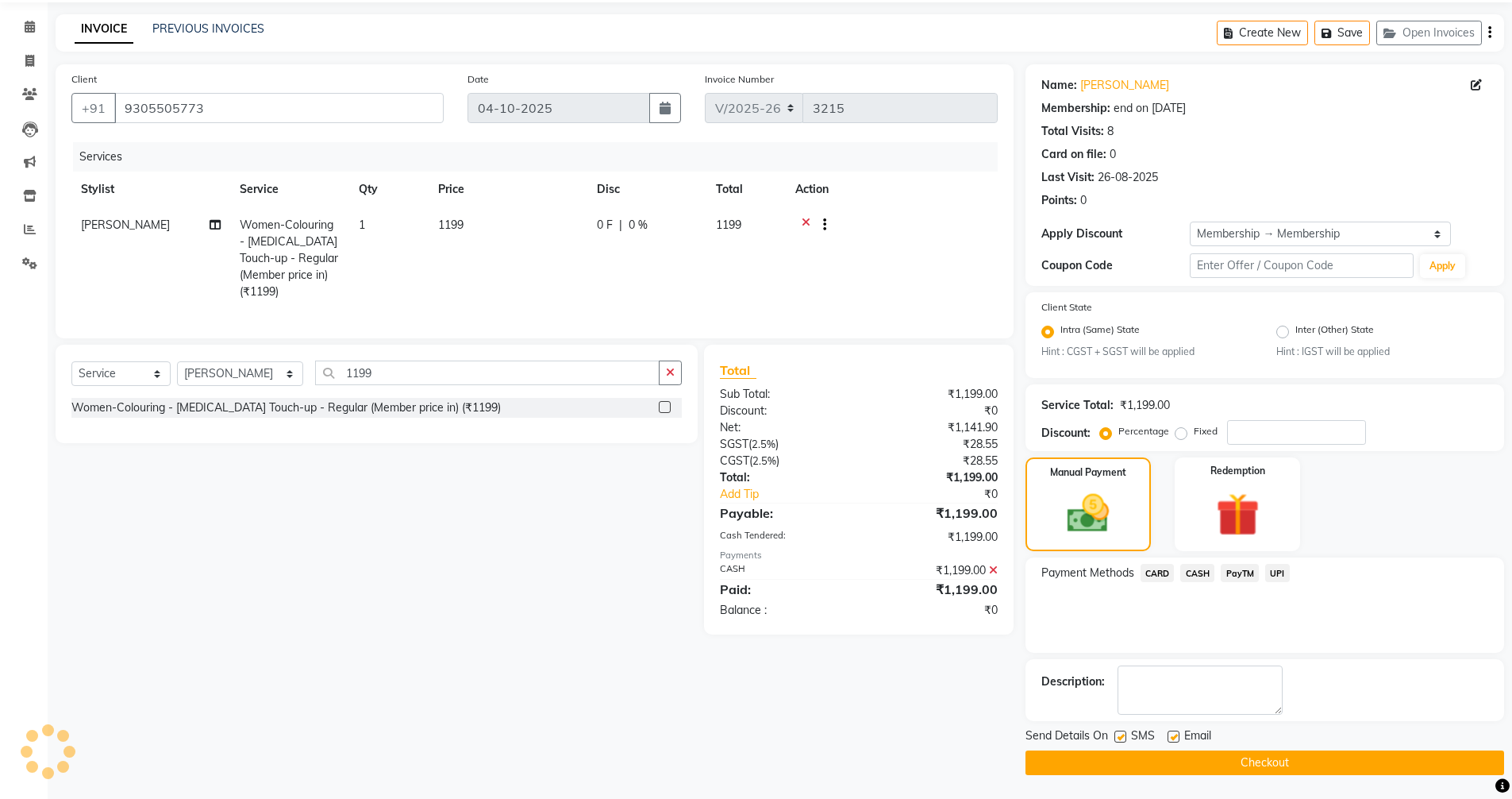
click at [1283, 765] on button "Checkout" at bounding box center [1265, 762] width 478 height 24
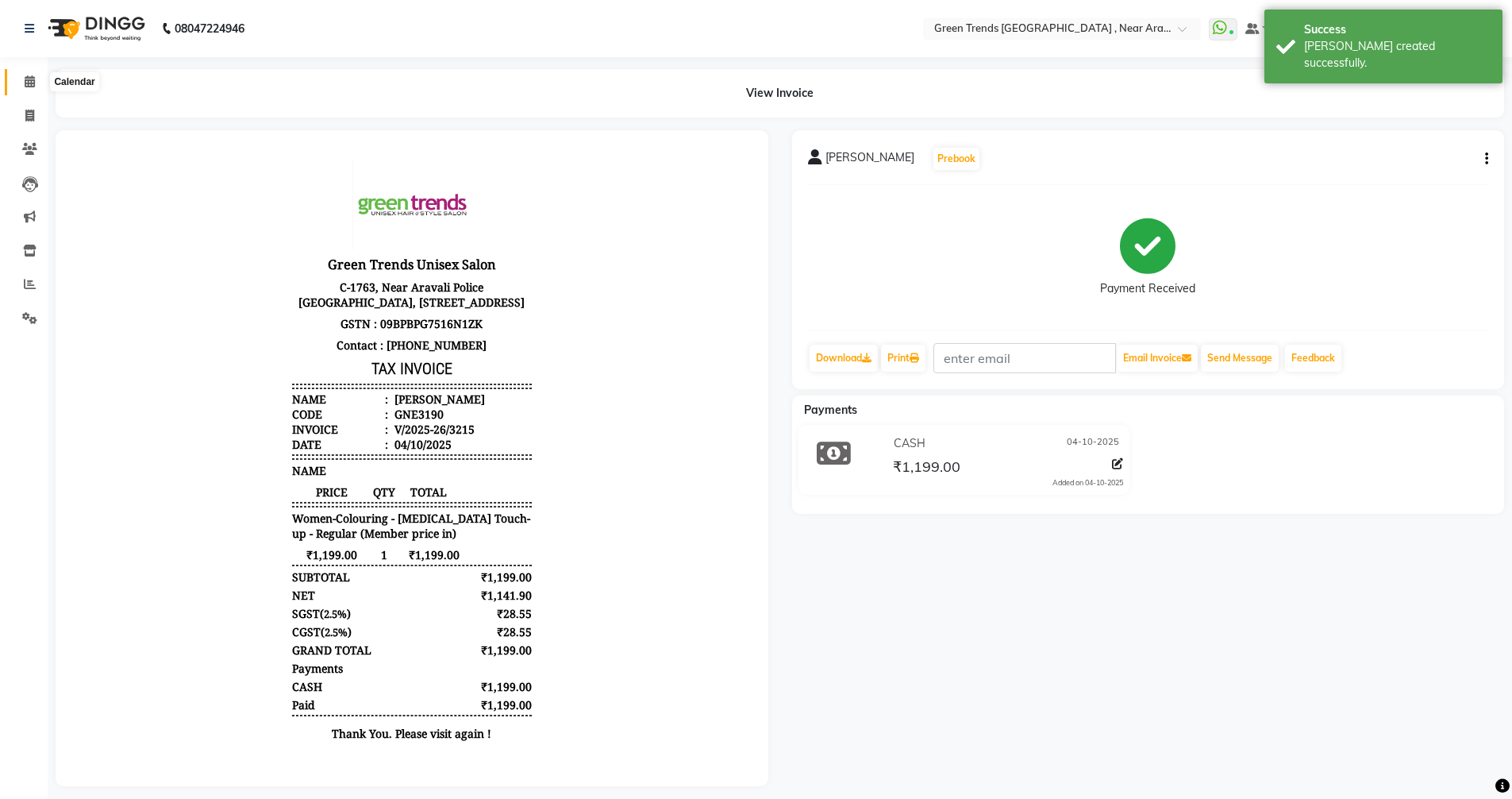
click at [28, 75] on span at bounding box center [30, 82] width 28 height 19
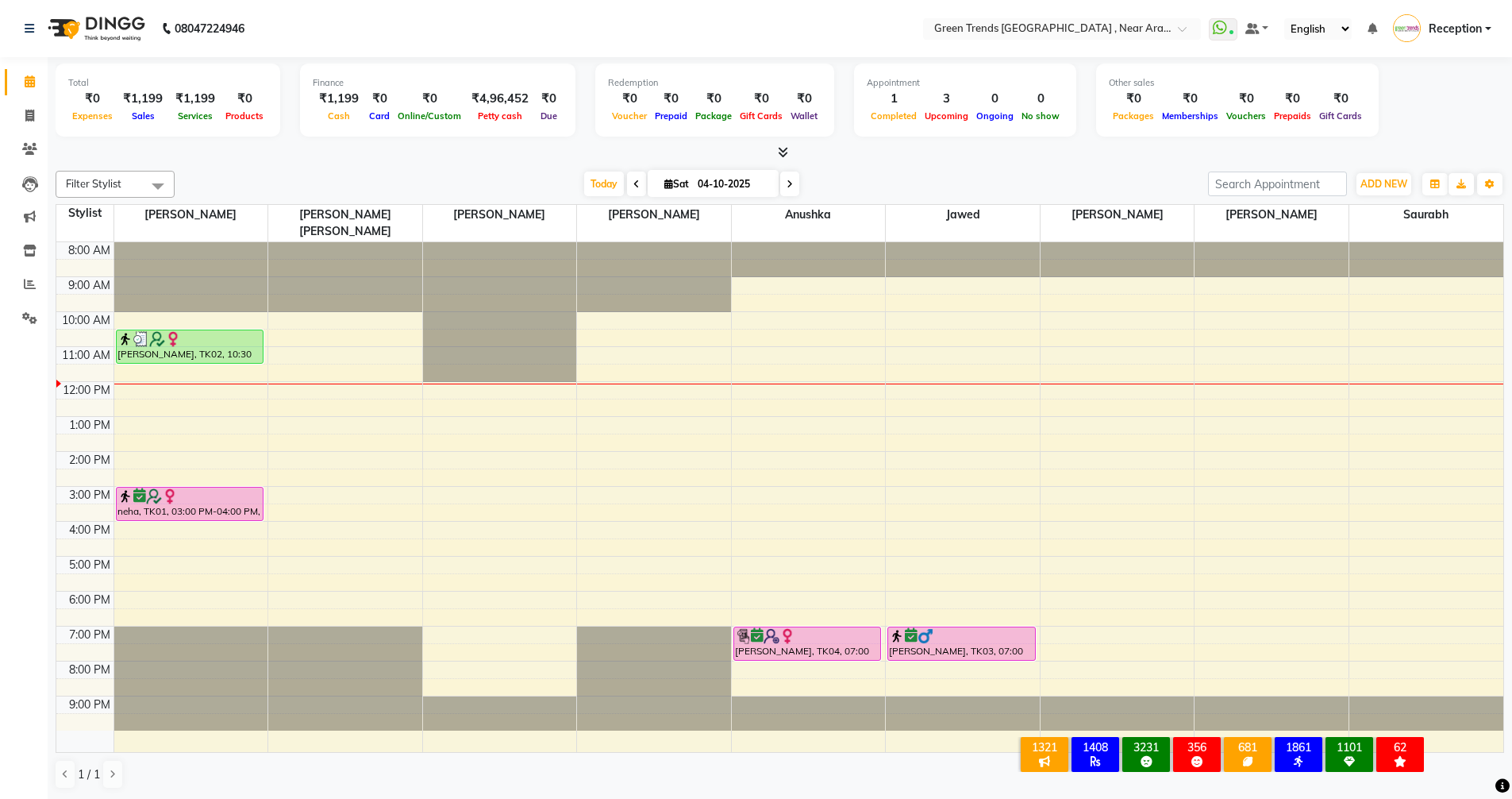
click at [1441, 113] on div "Total ₹0 Expenses ₹1,199 Sales ₹1,199 Services ₹0 Products Finance ₹1,199 Cash …" at bounding box center [780, 102] width 1448 height 78
click at [122, 408] on div "8:00 AM 9:00 AM 10:00 AM 11:00 AM 12:00 PM 1:00 PM 2:00 PM 3:00 PM 4:00 PM 5:00…" at bounding box center [779, 497] width 1446 height 509
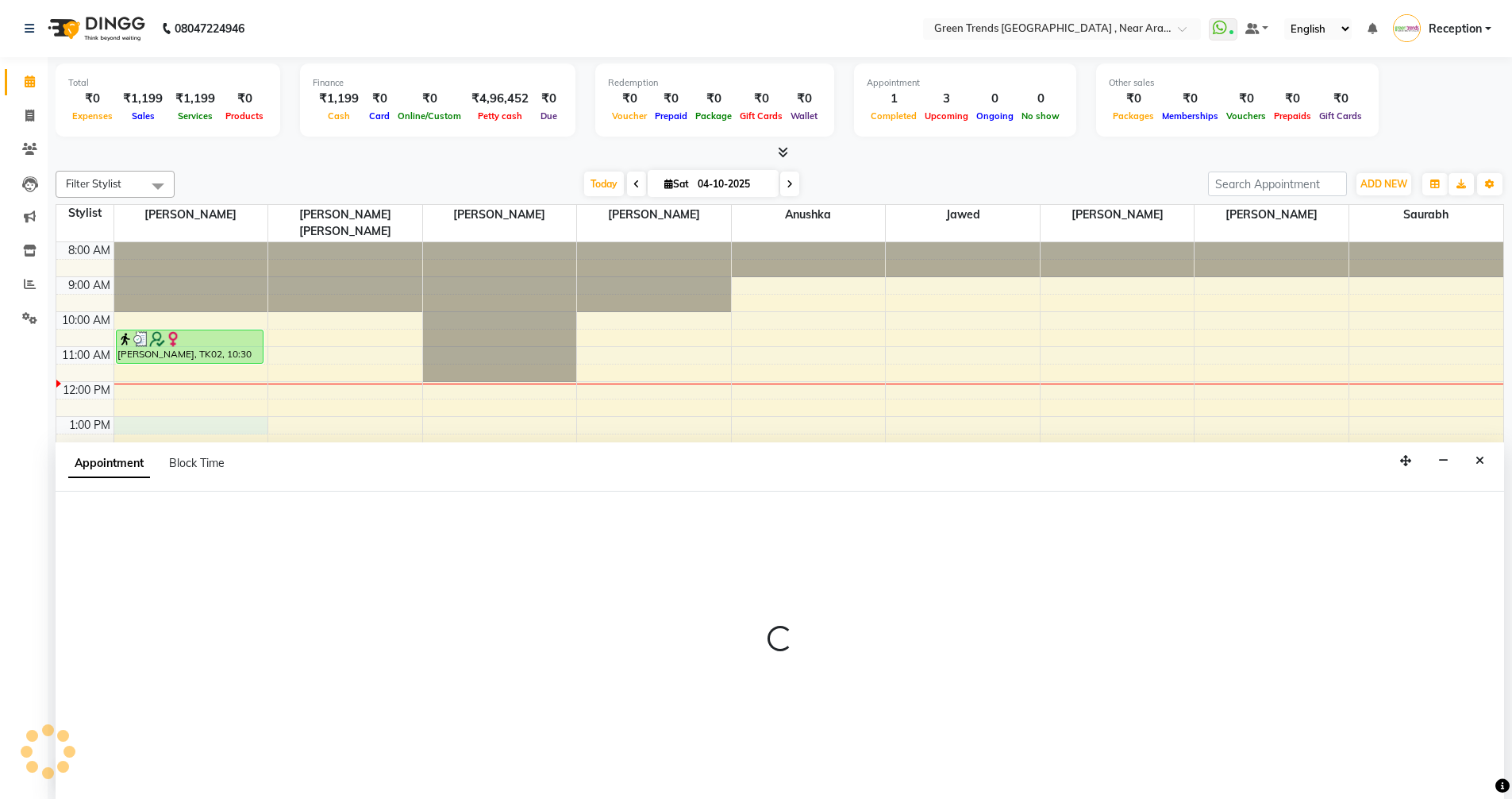
scroll to position [1, 0]
select select "57687"
select select "tentative"
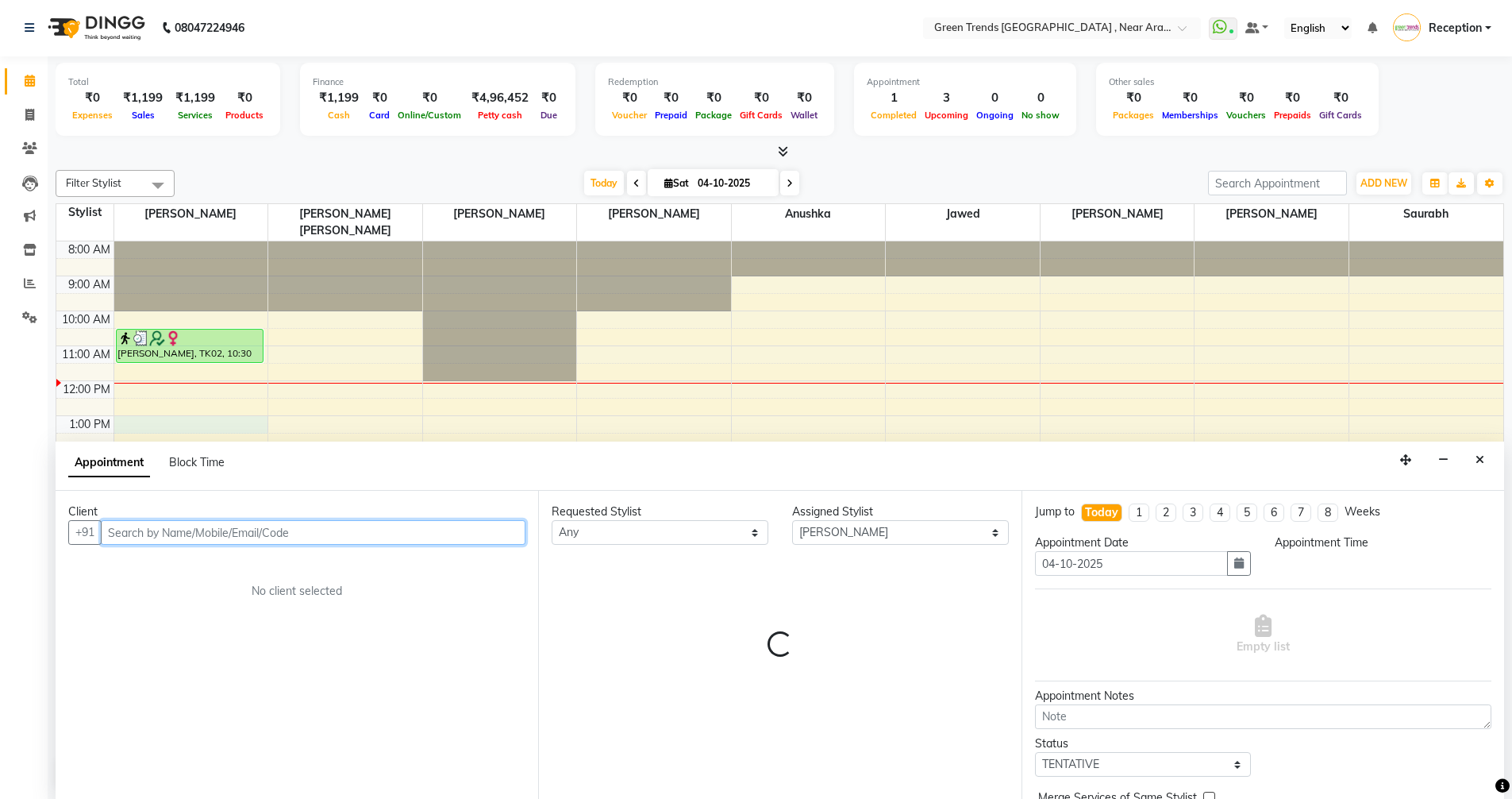
select select "780"
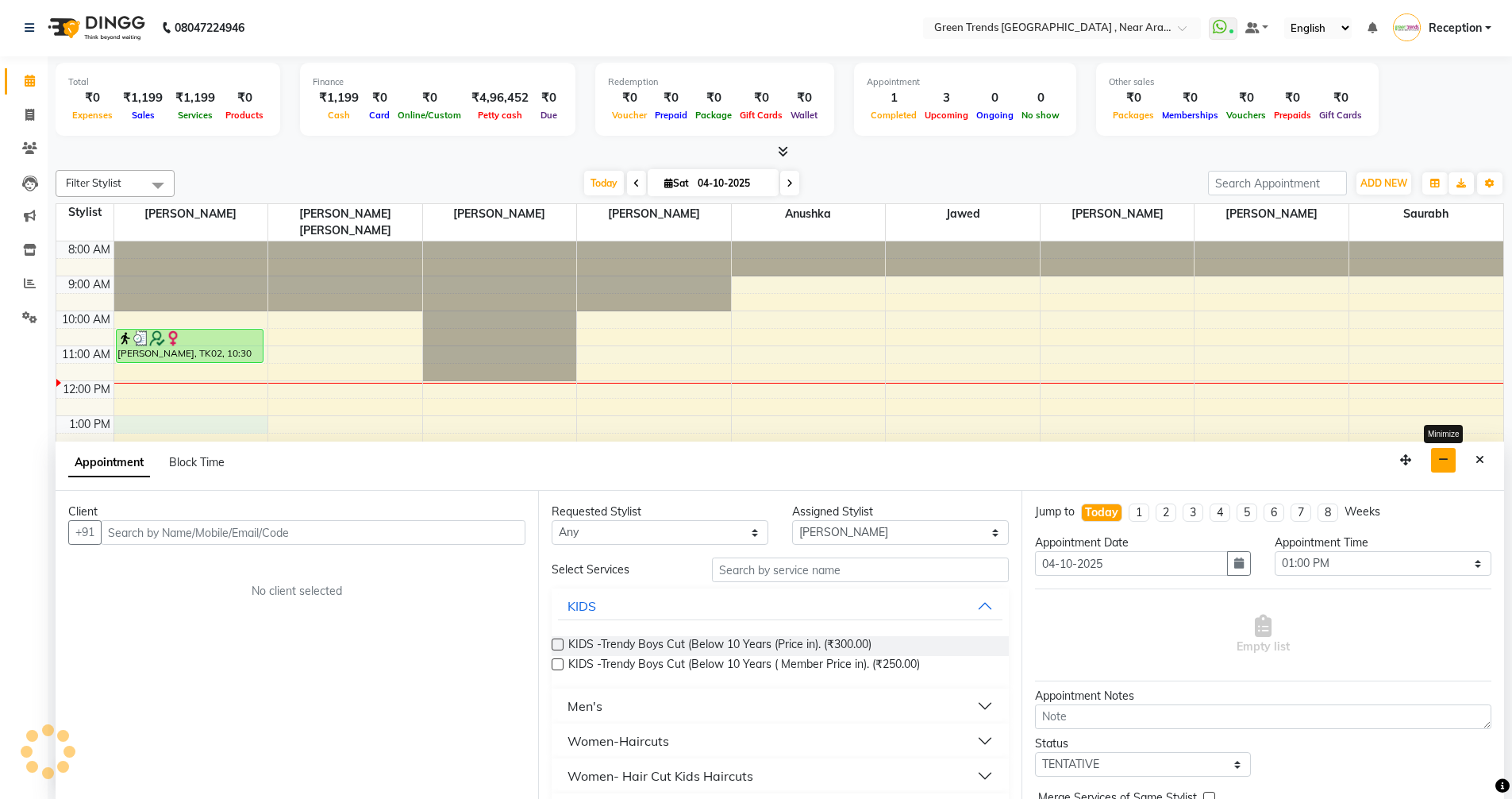
click at [1445, 460] on icon "button" at bounding box center [1443, 460] width 11 height 11
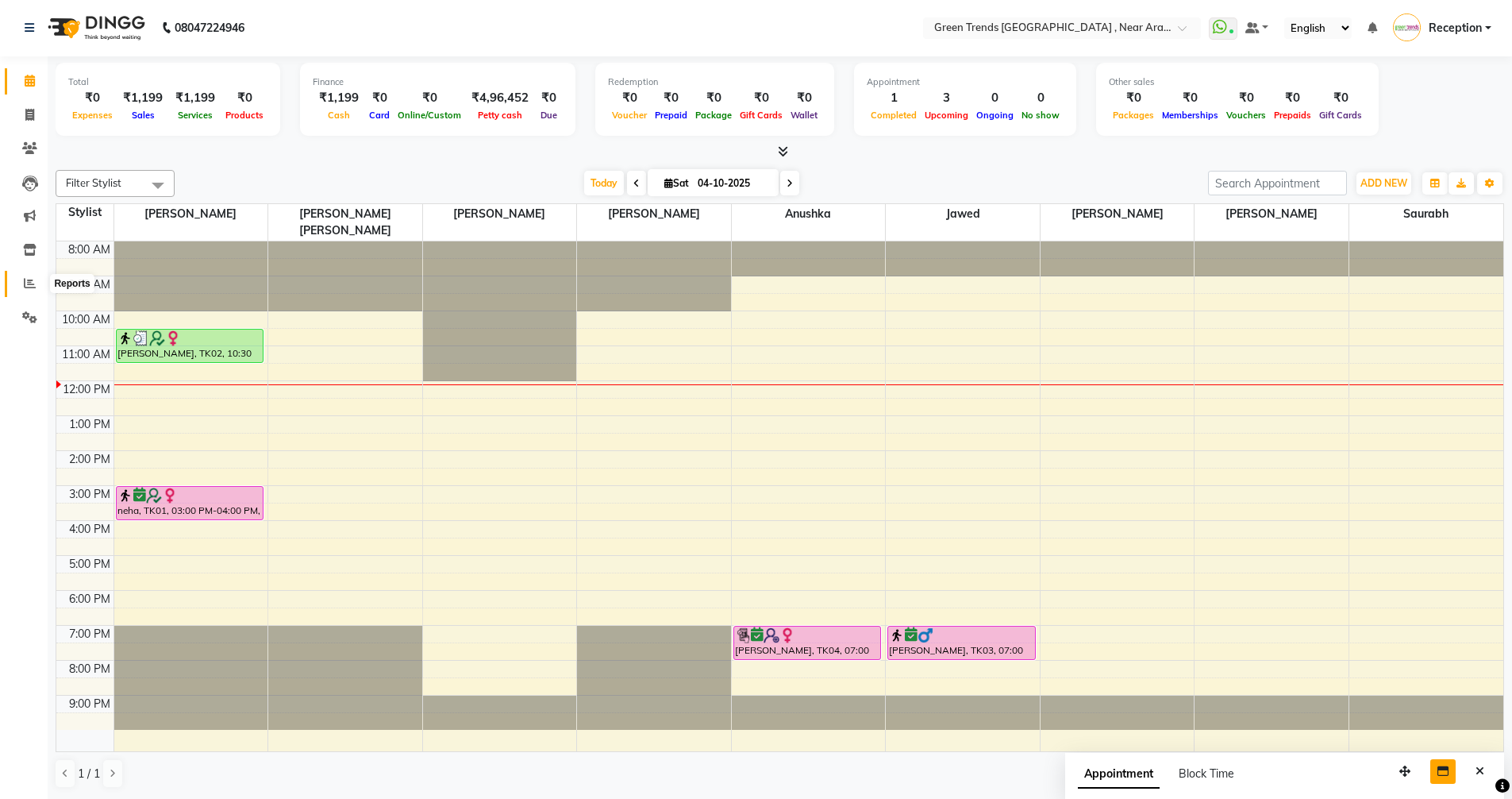
click at [23, 281] on span at bounding box center [30, 284] width 28 height 19
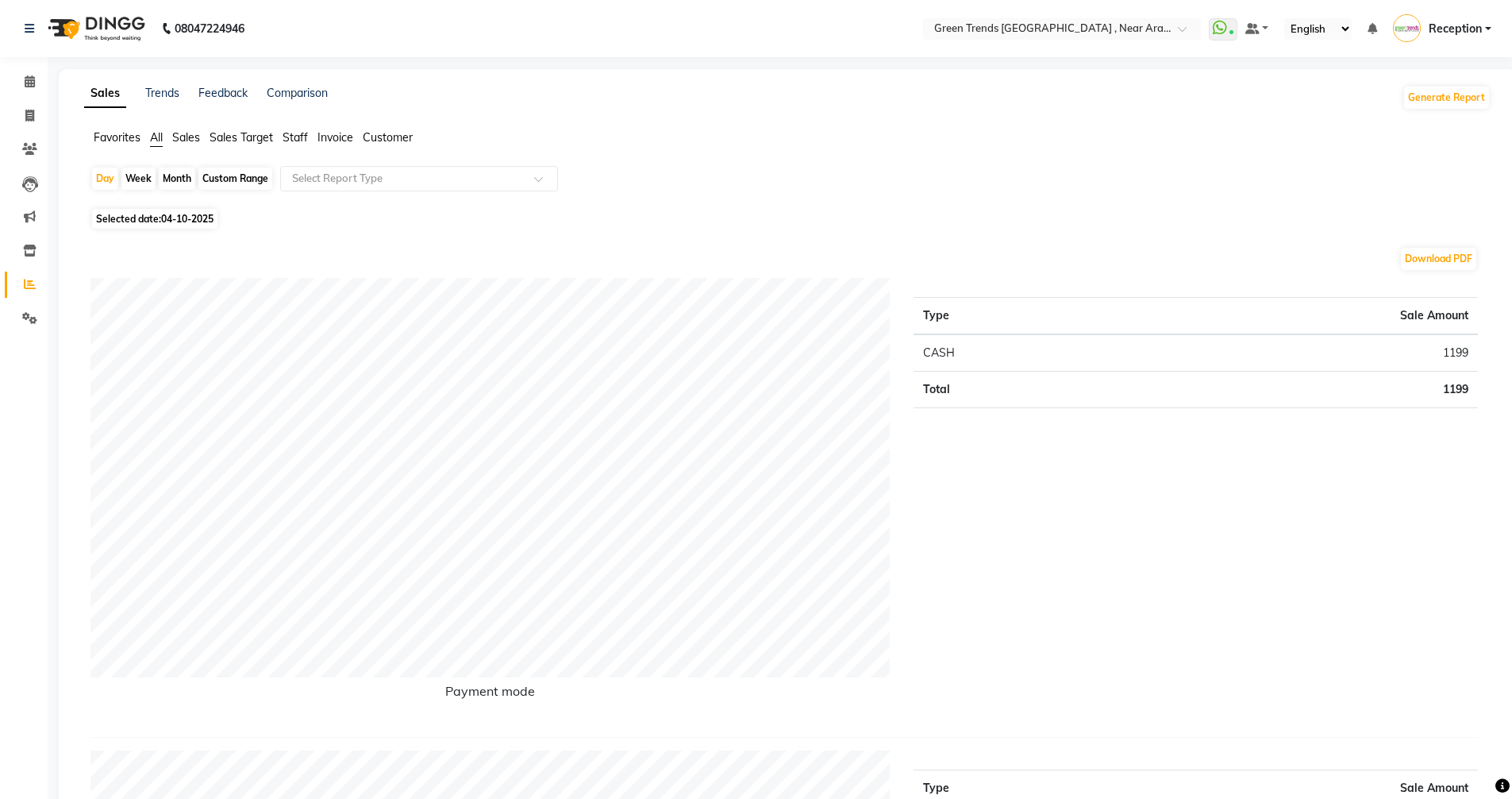
click at [238, 141] on span "Sales Target" at bounding box center [241, 138] width 63 height 15
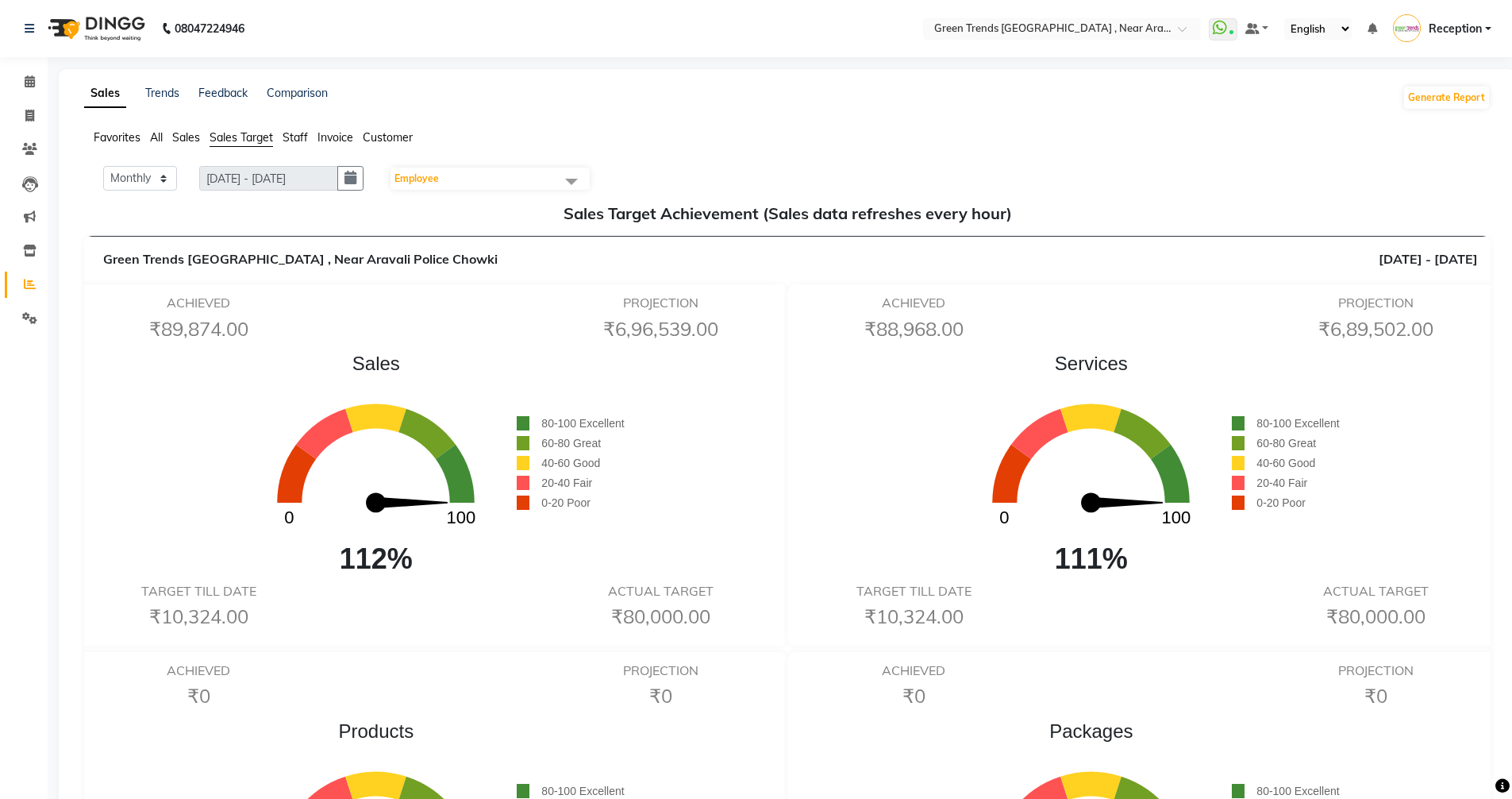
click at [439, 183] on span "Employee" at bounding box center [416, 178] width 45 height 12
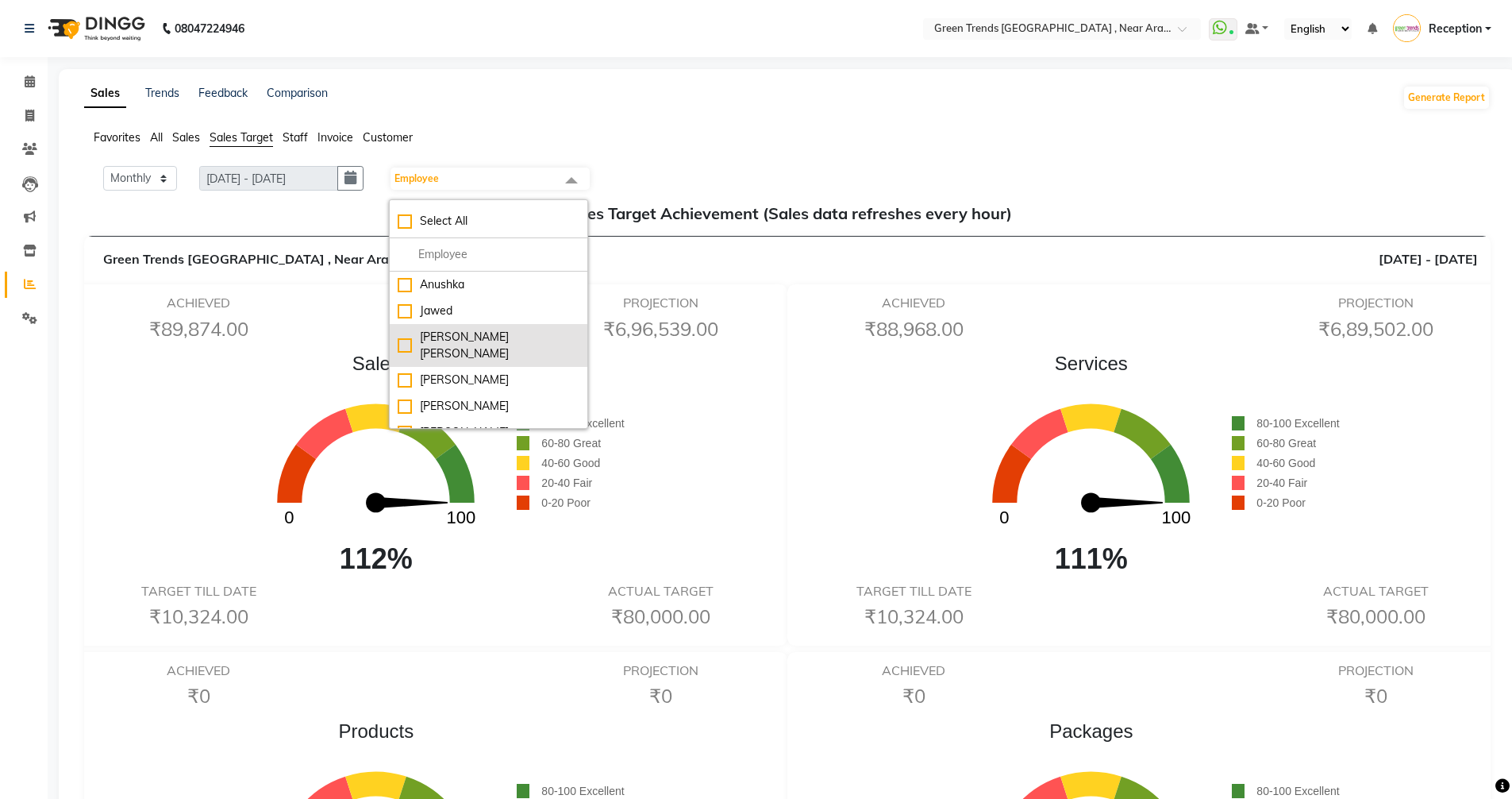
click at [443, 324] on li "[PERSON_NAME] [PERSON_NAME]" at bounding box center [489, 345] width 198 height 43
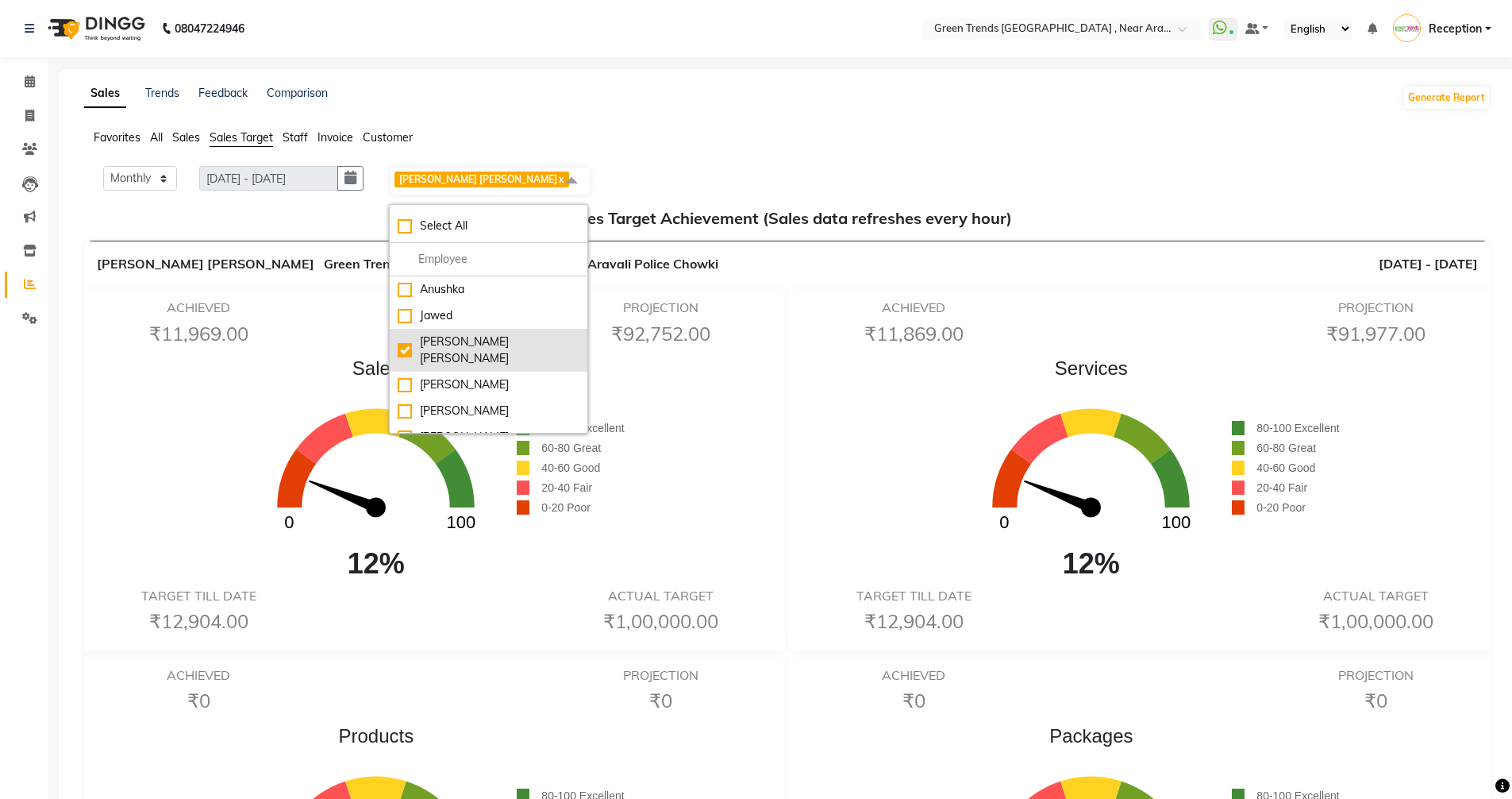
click at [441, 344] on div "[PERSON_NAME] [PERSON_NAME]" at bounding box center [488, 350] width 182 height 33
checkbox input "false"
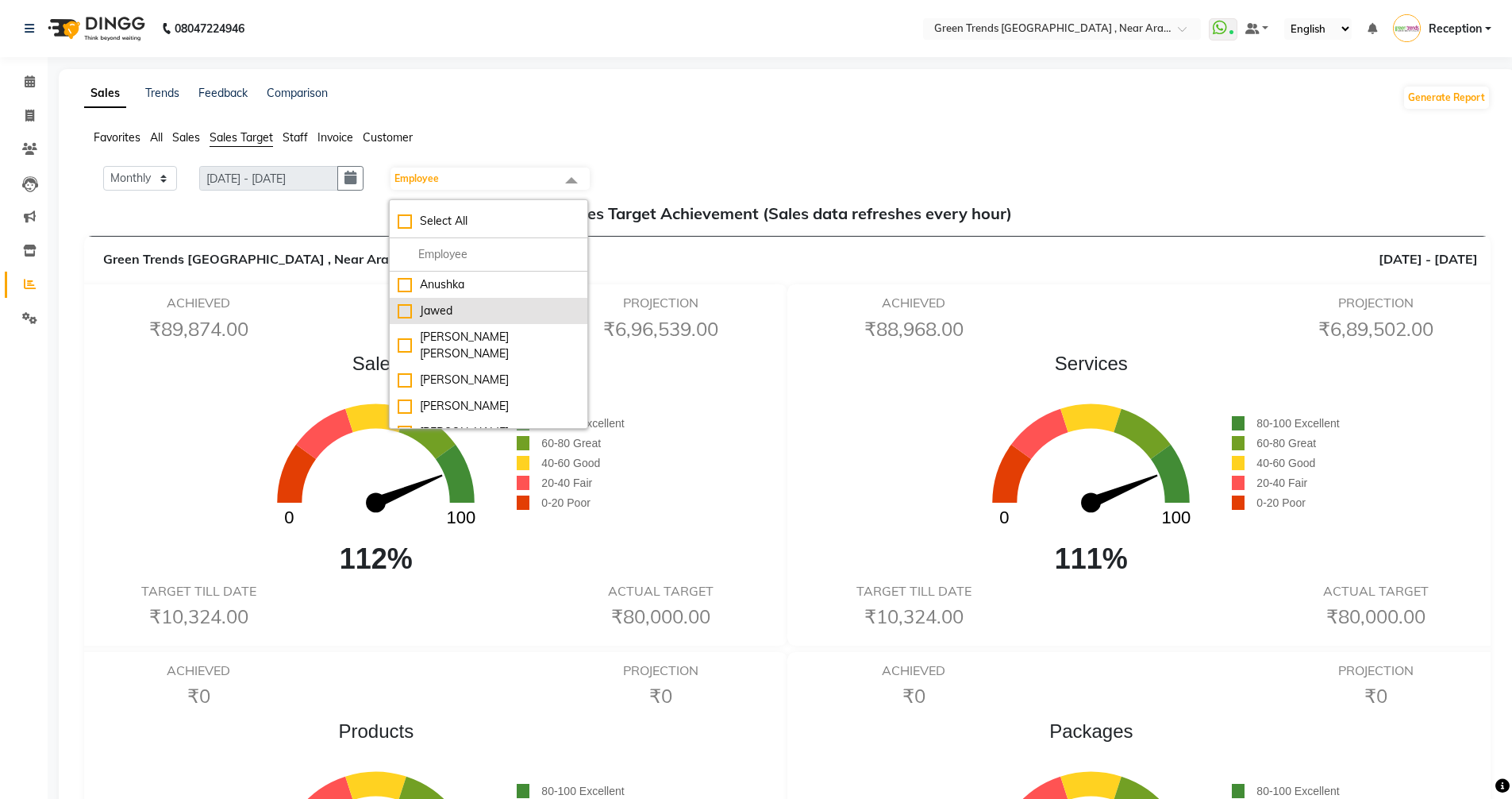
click at [456, 309] on div "Jawed" at bounding box center [488, 311] width 182 height 17
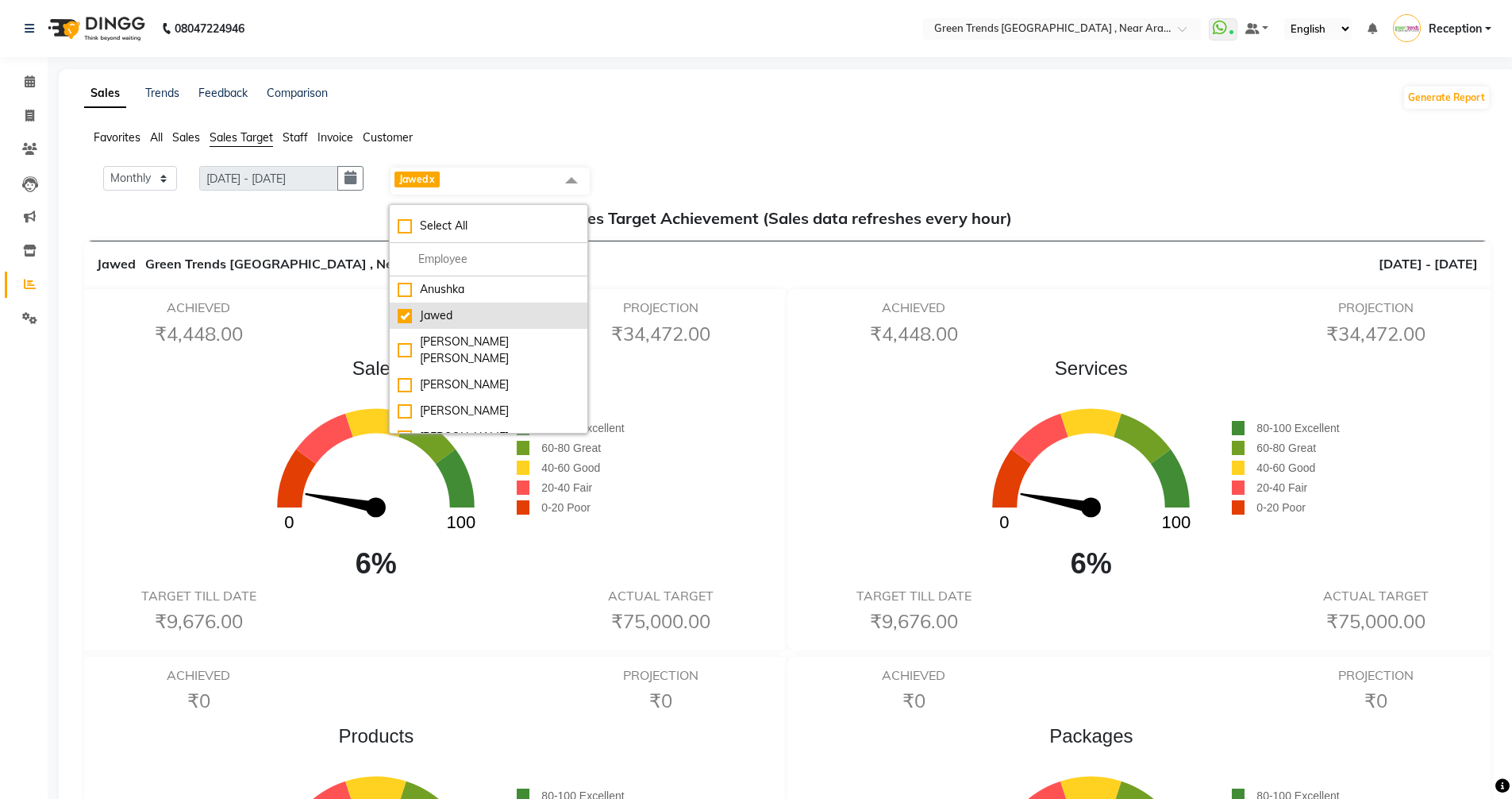
click at [456, 309] on div "Jawed" at bounding box center [488, 316] width 182 height 17
checkbox input "false"
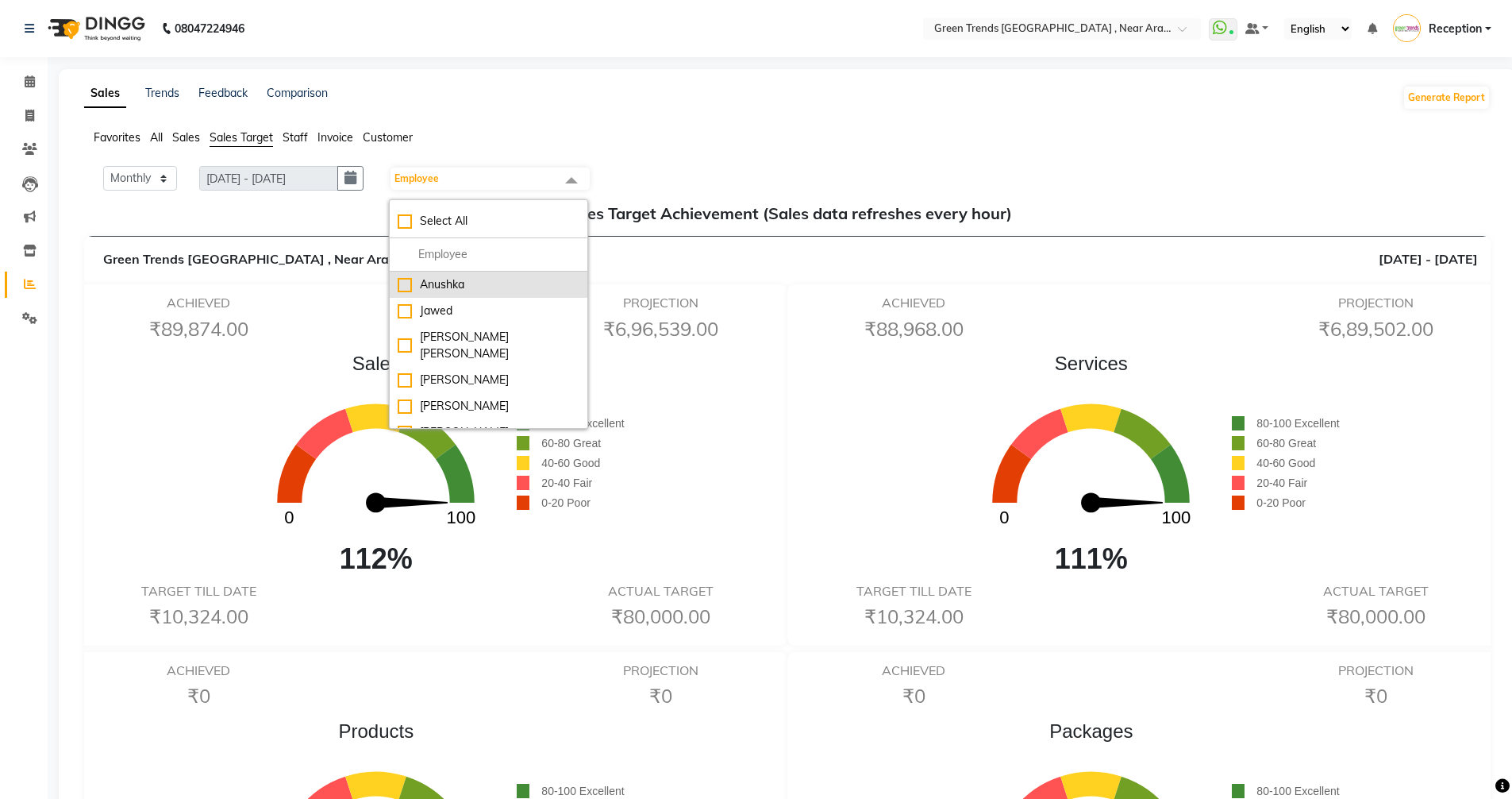
click at [465, 280] on div "Anushka" at bounding box center [488, 285] width 182 height 17
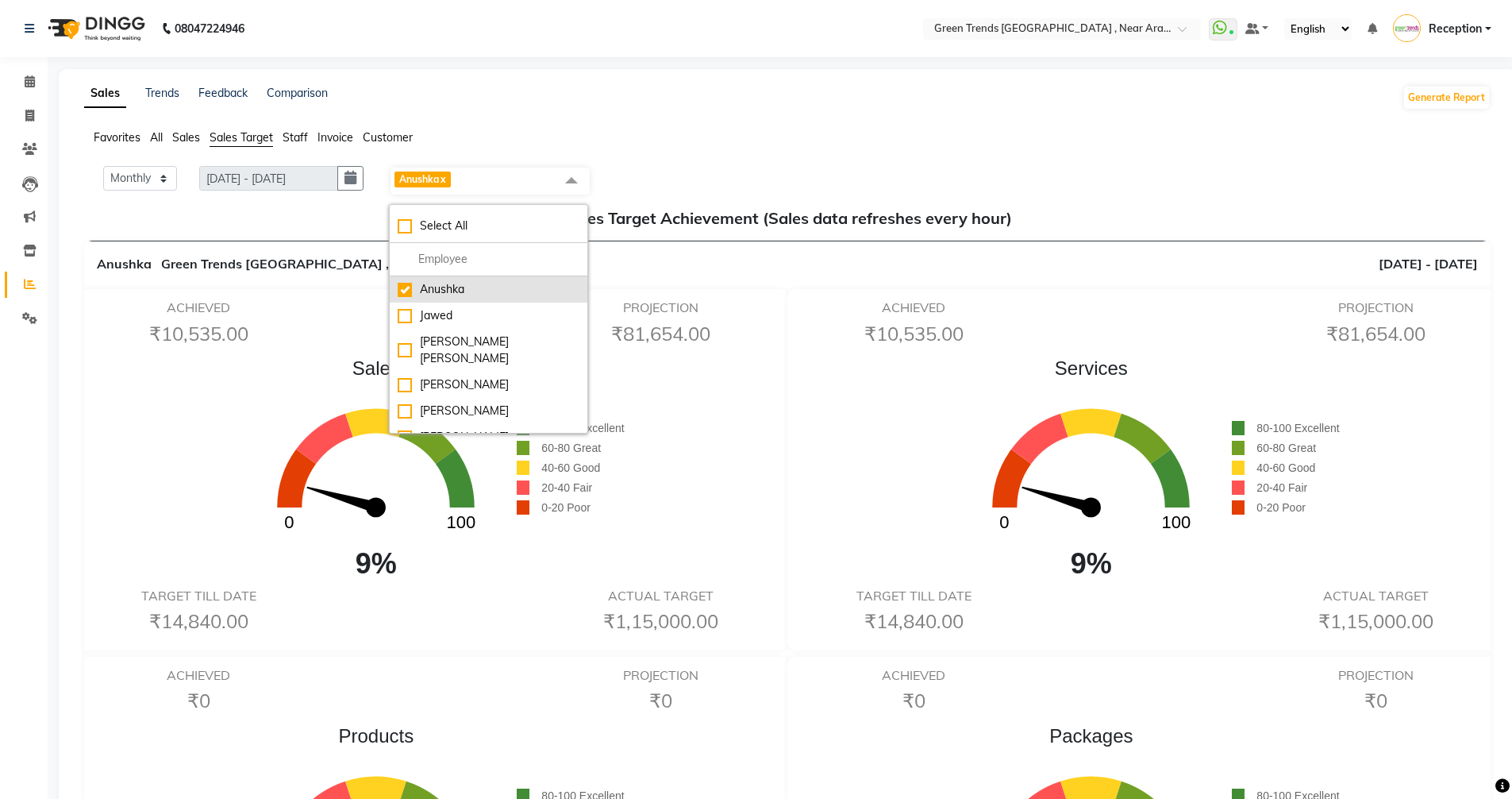
click at [465, 280] on li "Anushka" at bounding box center [489, 290] width 198 height 26
checkbox input "false"
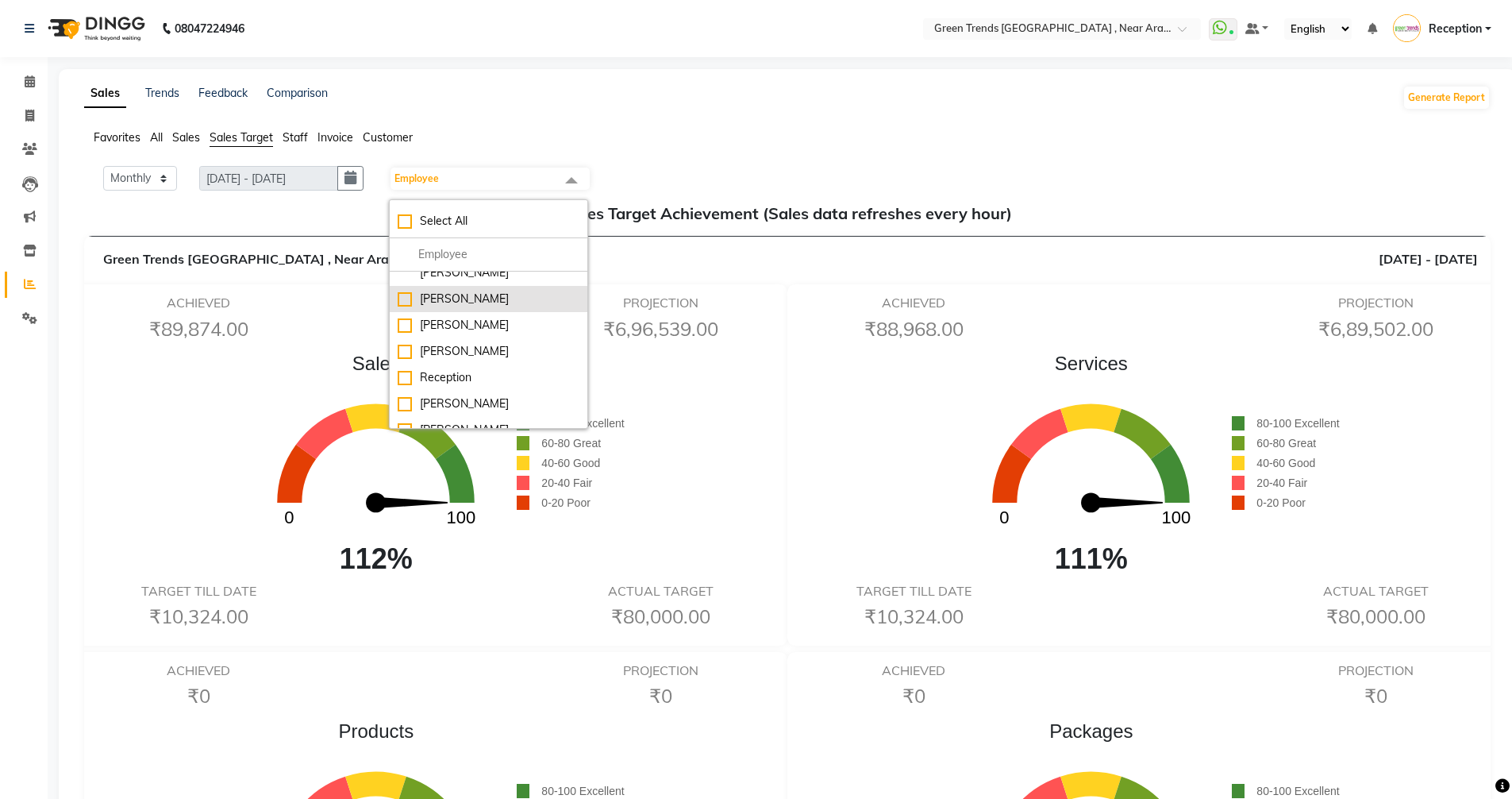
scroll to position [131, 0]
click at [442, 345] on div "[PERSON_NAME]" at bounding box center [488, 353] width 182 height 17
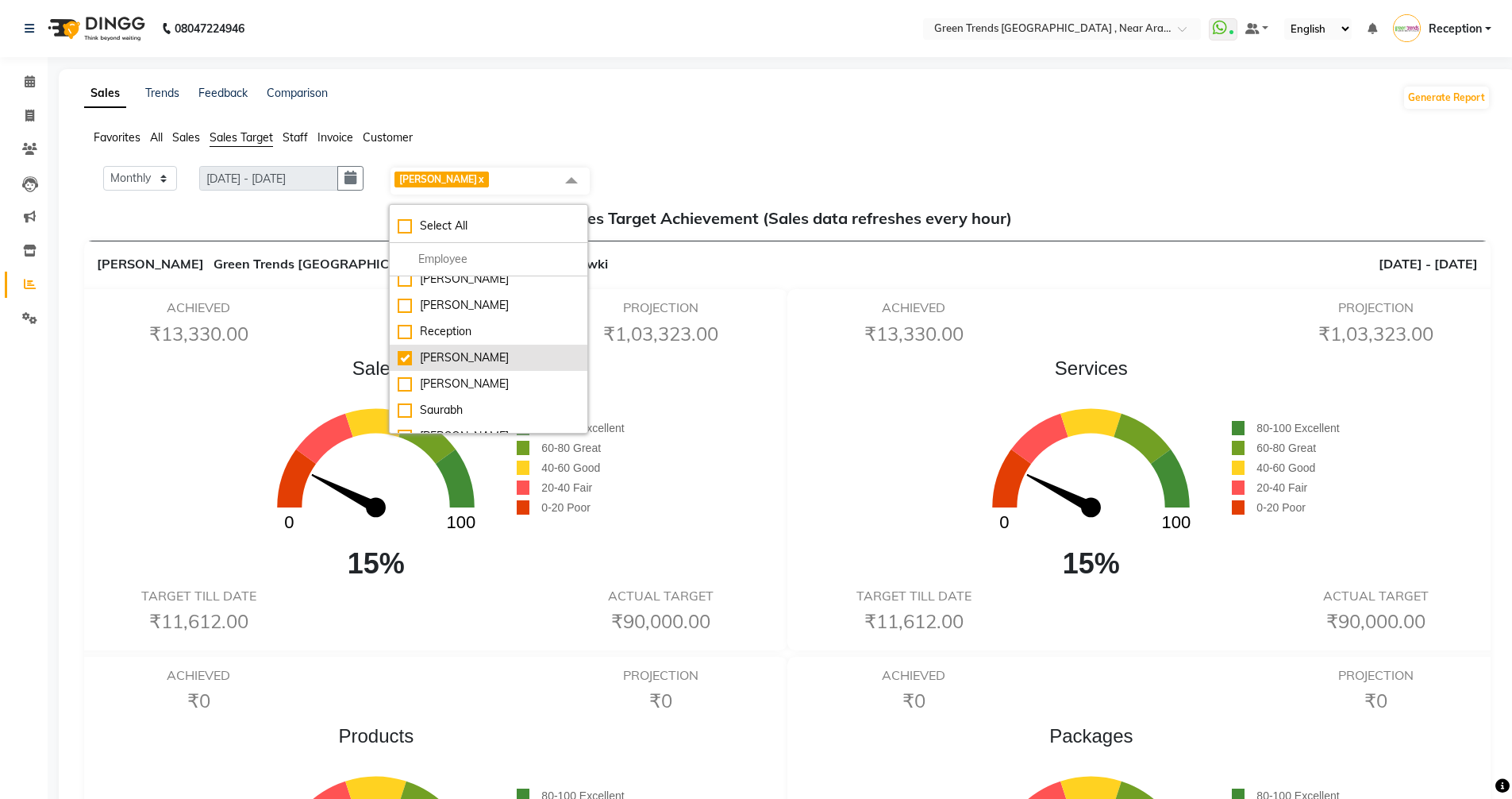
click at [442, 350] on div "[PERSON_NAME]" at bounding box center [488, 358] width 182 height 17
checkbox input "false"
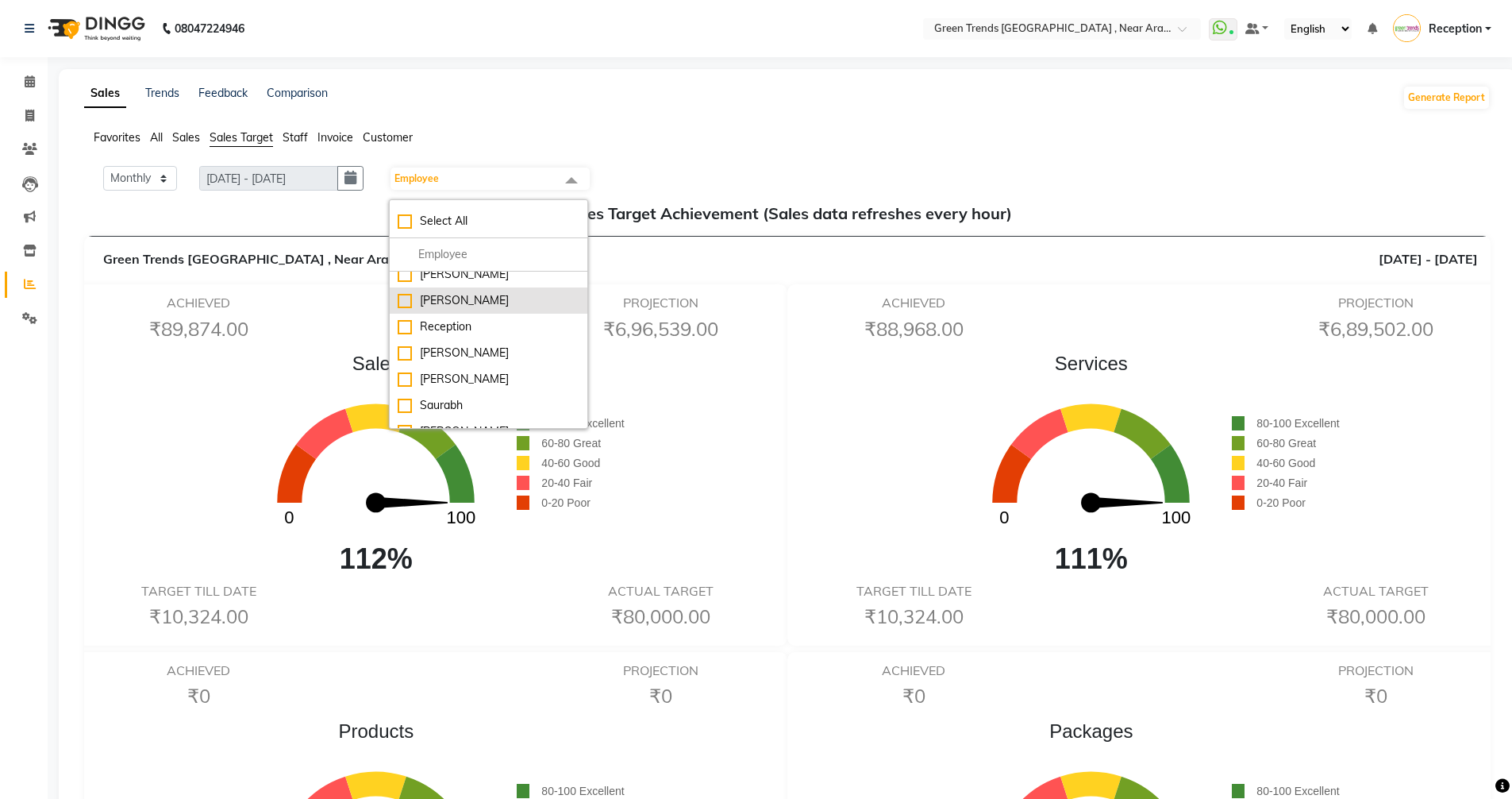
click at [468, 292] on div "[PERSON_NAME]" at bounding box center [488, 300] width 182 height 17
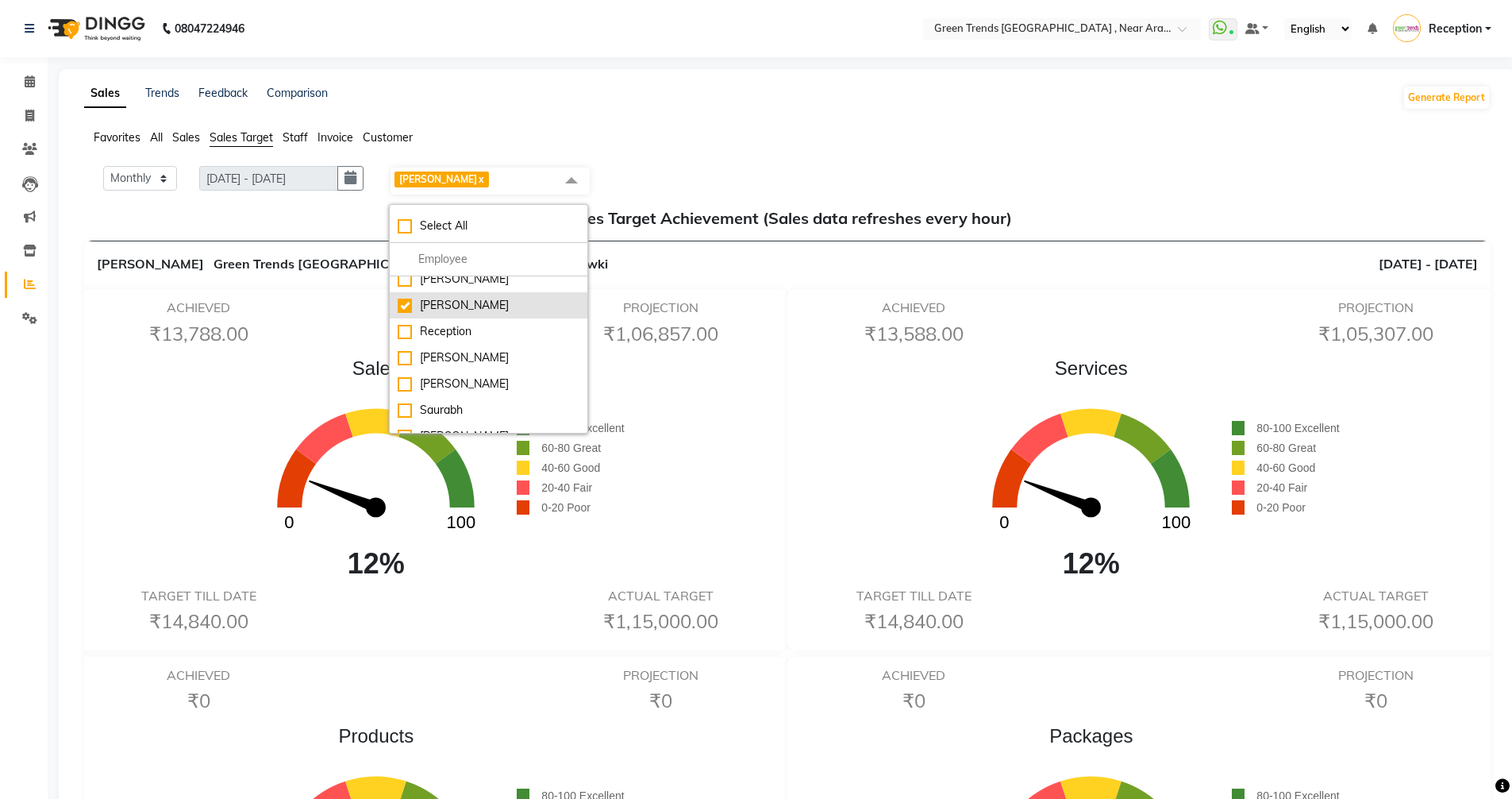
click at [465, 297] on div "[PERSON_NAME]" at bounding box center [488, 305] width 182 height 17
checkbox input "false"
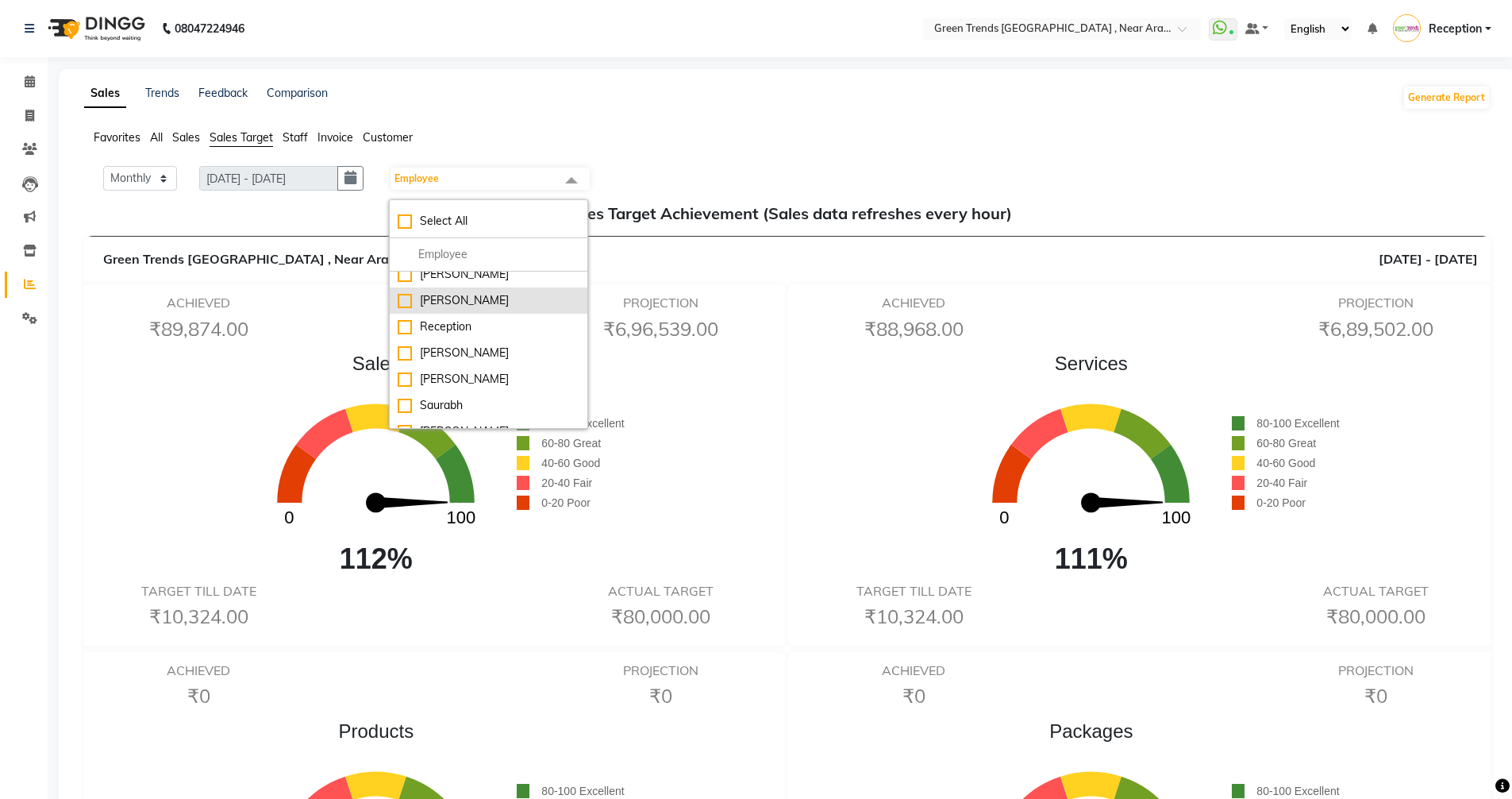
scroll to position [79, 0]
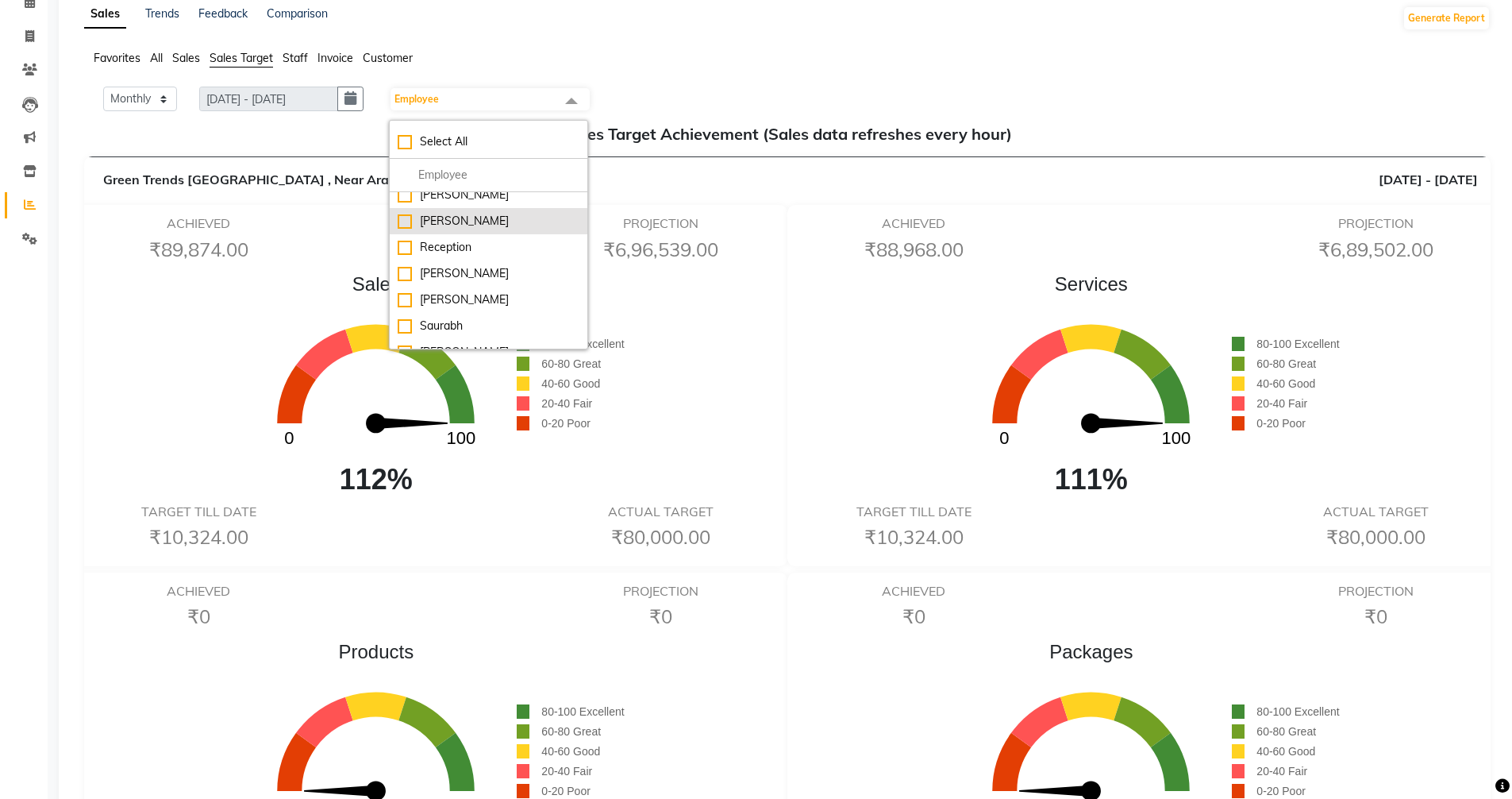
click at [465, 292] on li "[PERSON_NAME]" at bounding box center [489, 299] width 198 height 26
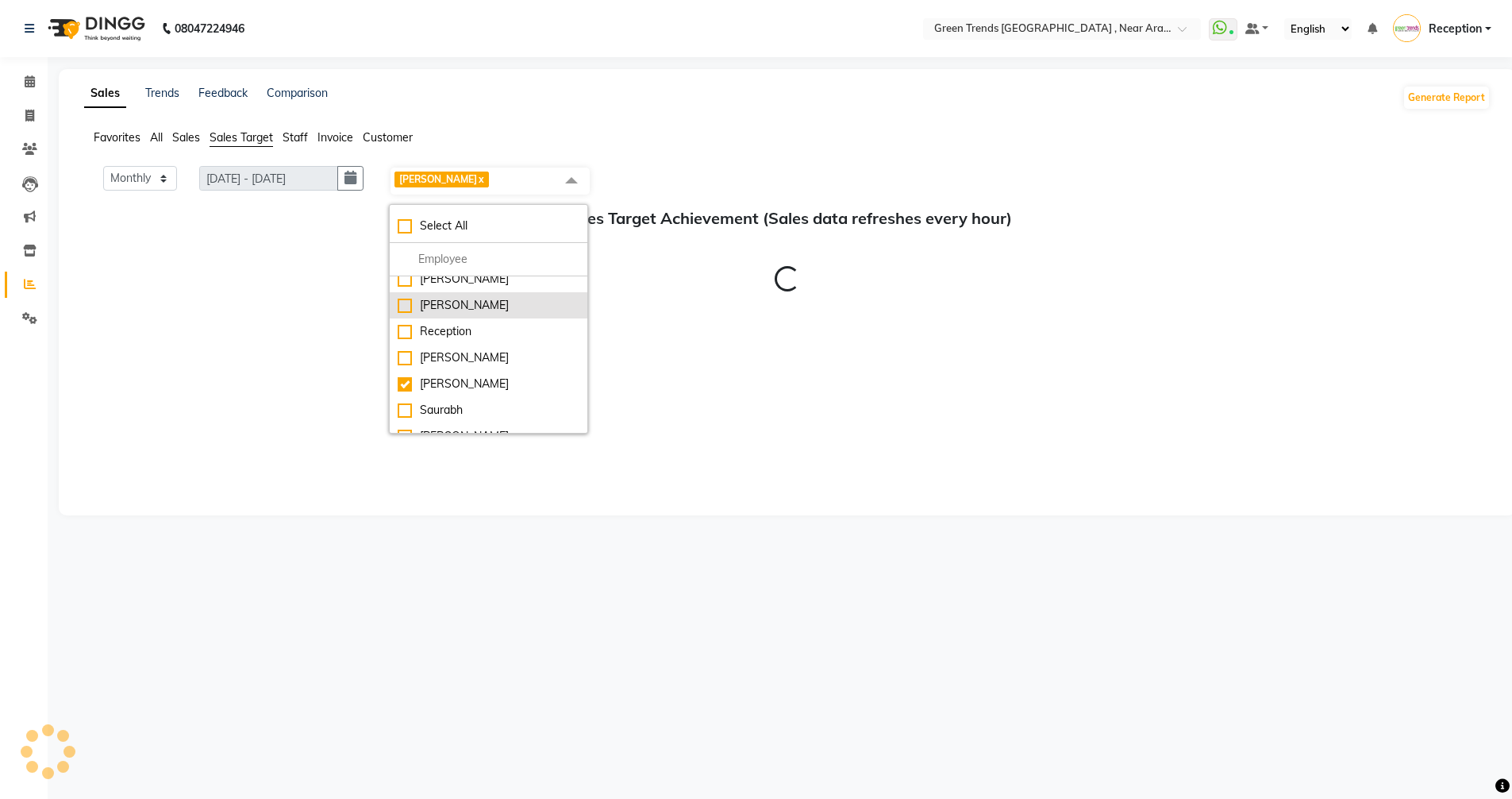
scroll to position [0, 0]
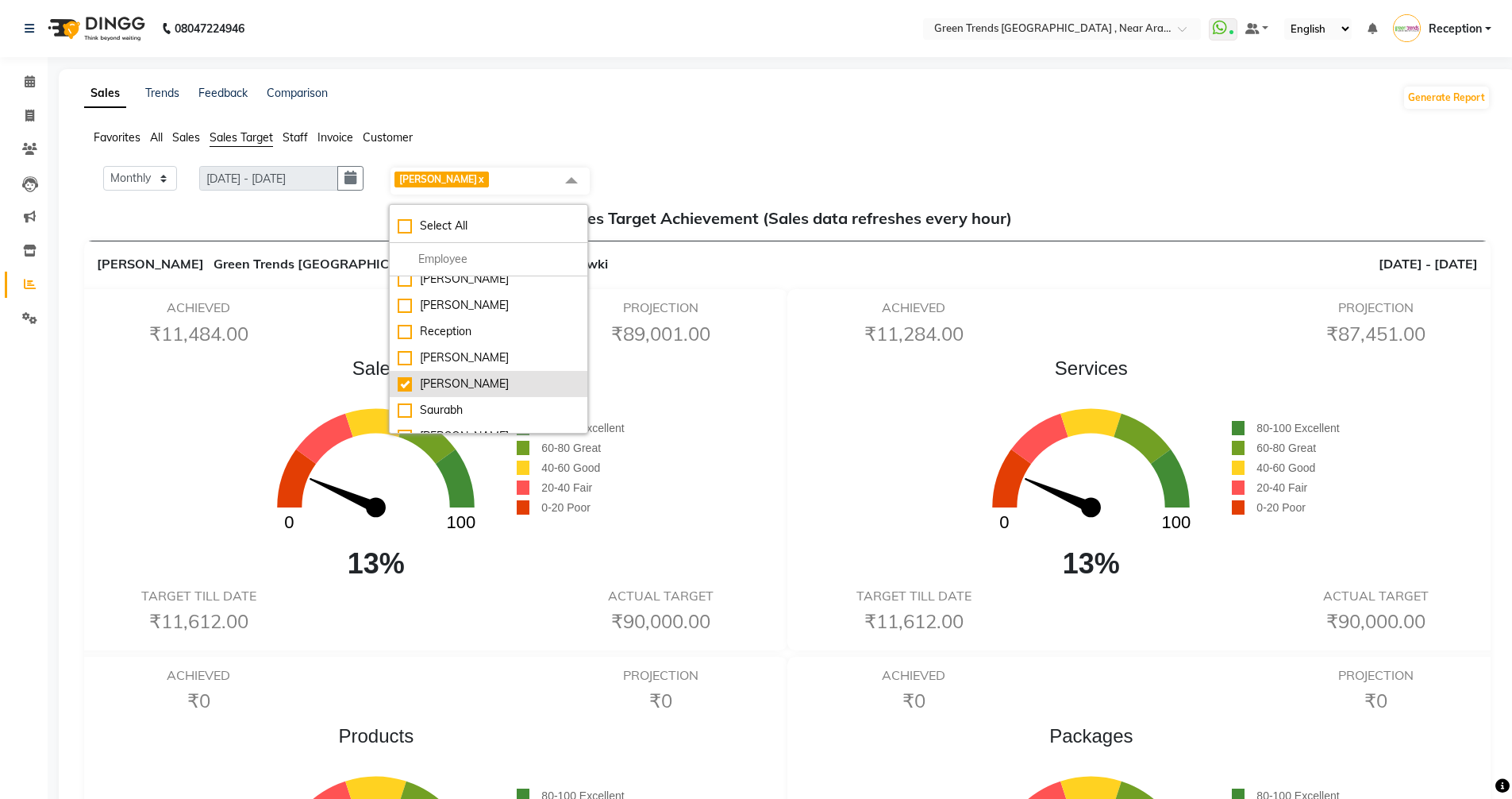
click at [457, 371] on li "[PERSON_NAME]" at bounding box center [489, 384] width 198 height 26
checkbox input "false"
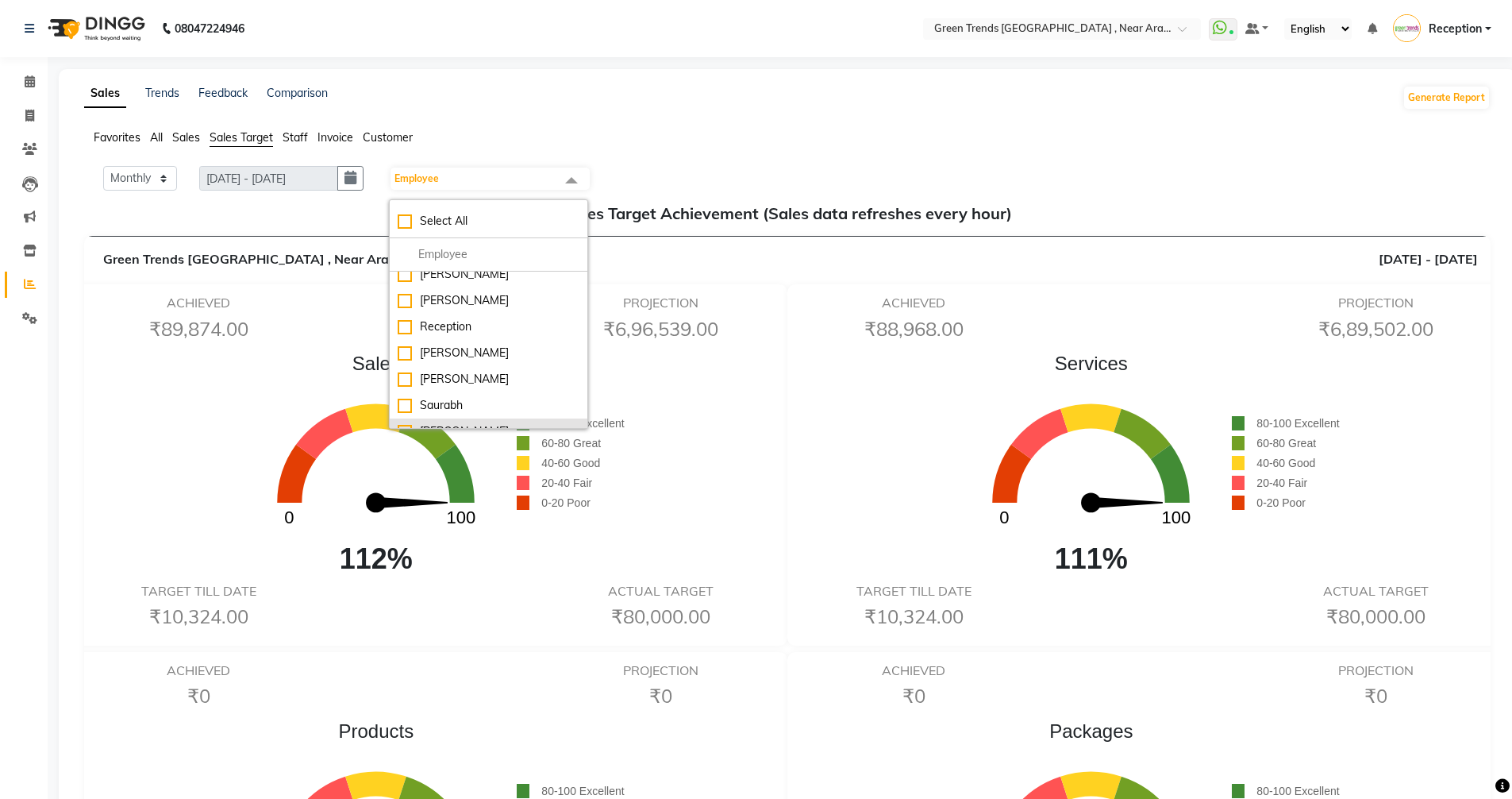
click at [440, 423] on div "[PERSON_NAME]" at bounding box center [488, 432] width 182 height 17
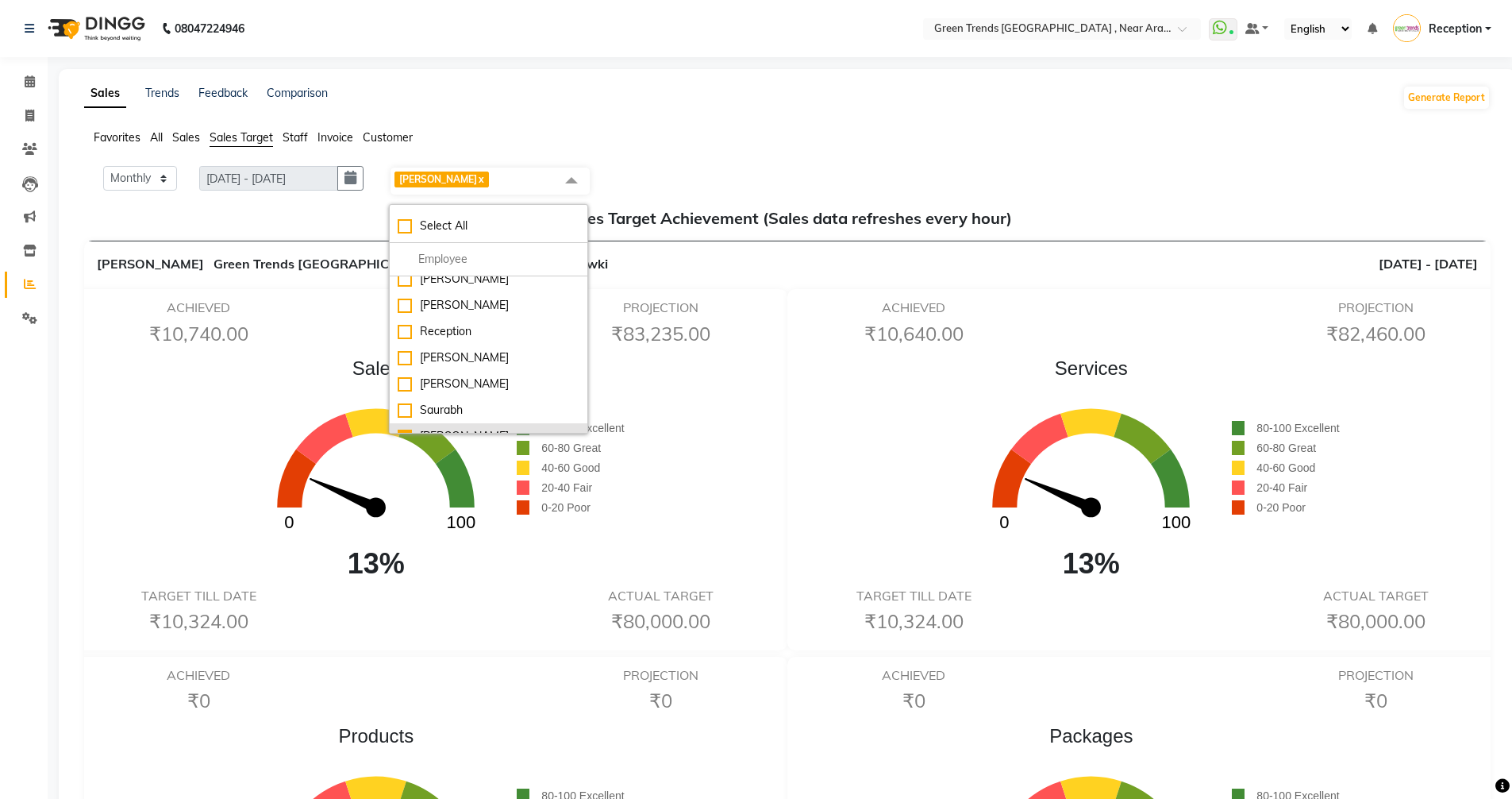
click at [440, 423] on li "[PERSON_NAME]" at bounding box center [489, 436] width 198 height 26
checkbox input "false"
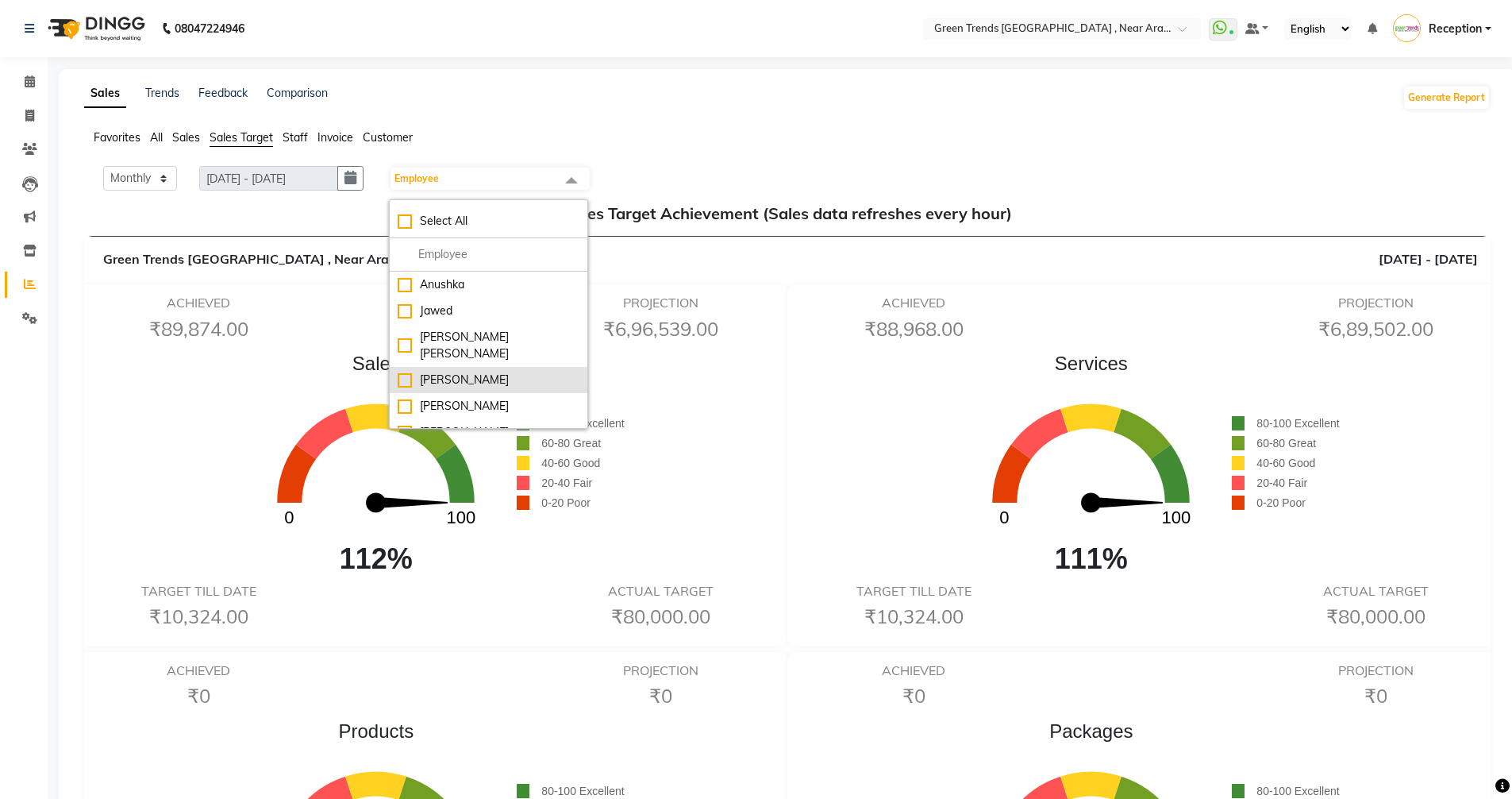
click at [450, 372] on div "[PERSON_NAME]" at bounding box center [488, 380] width 182 height 17
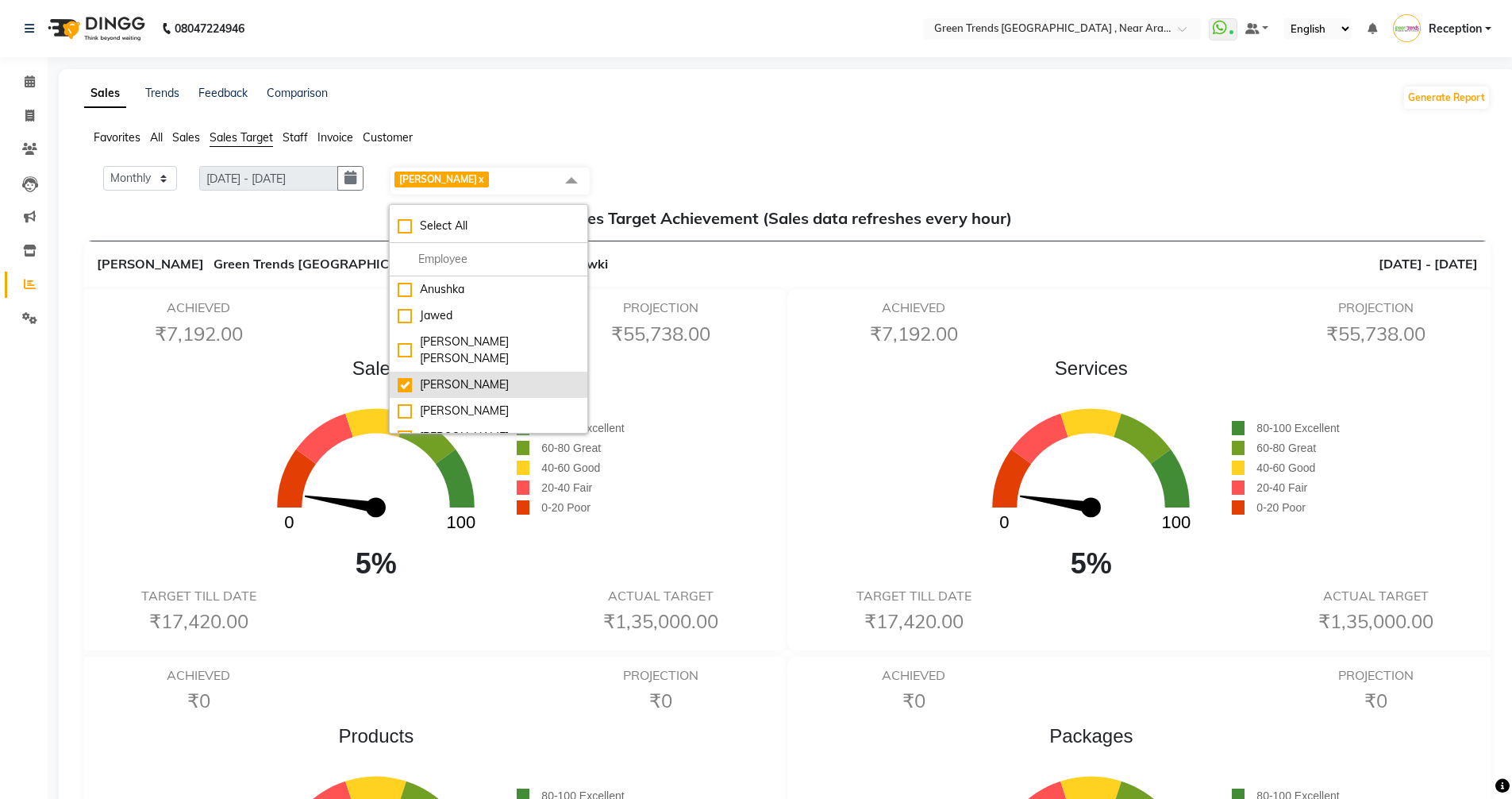
click at [450, 376] on div "[PERSON_NAME]" at bounding box center [488, 384] width 182 height 17
checkbox input "false"
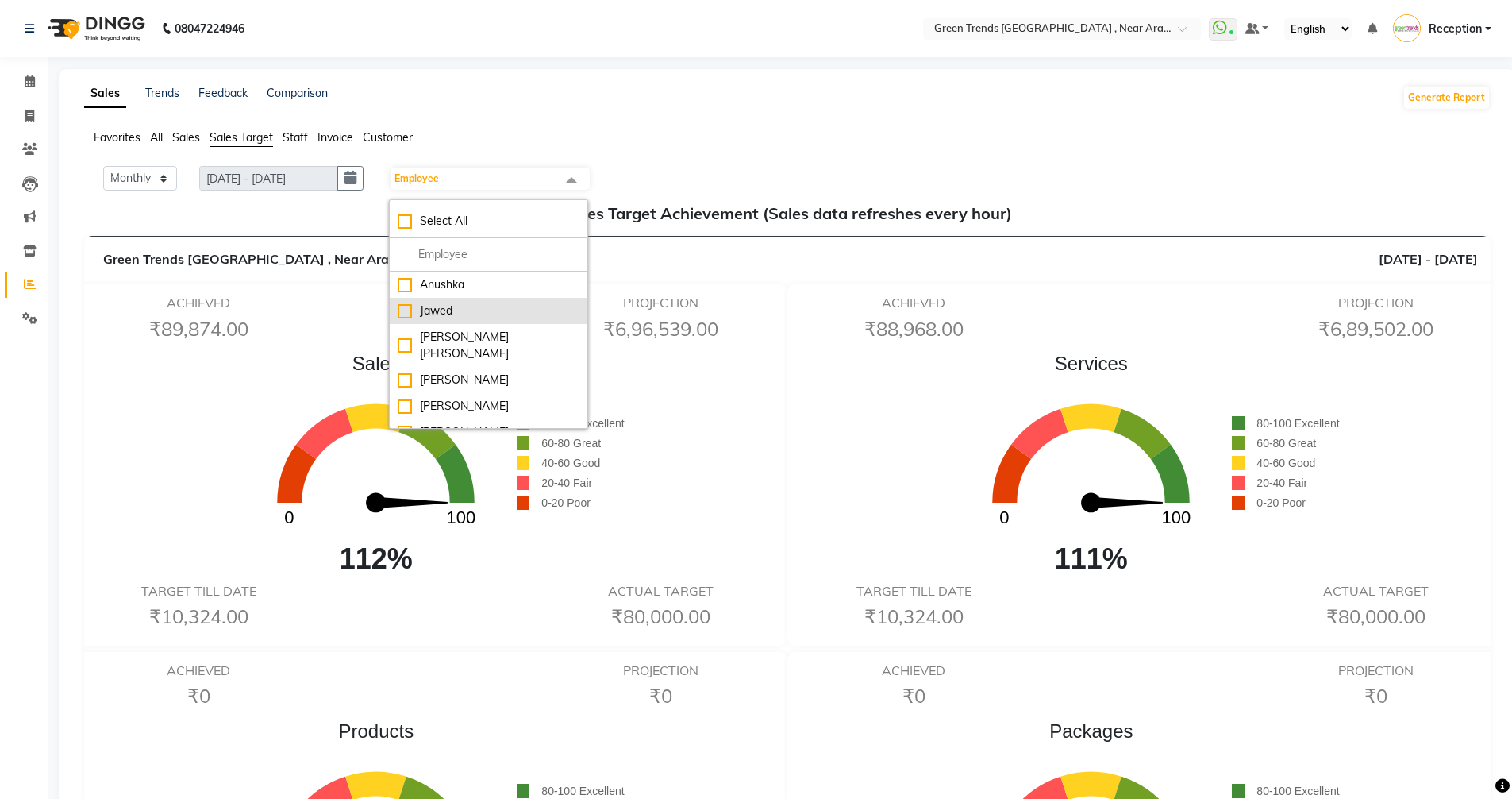
click at [452, 319] on div "Jawed" at bounding box center [488, 311] width 182 height 17
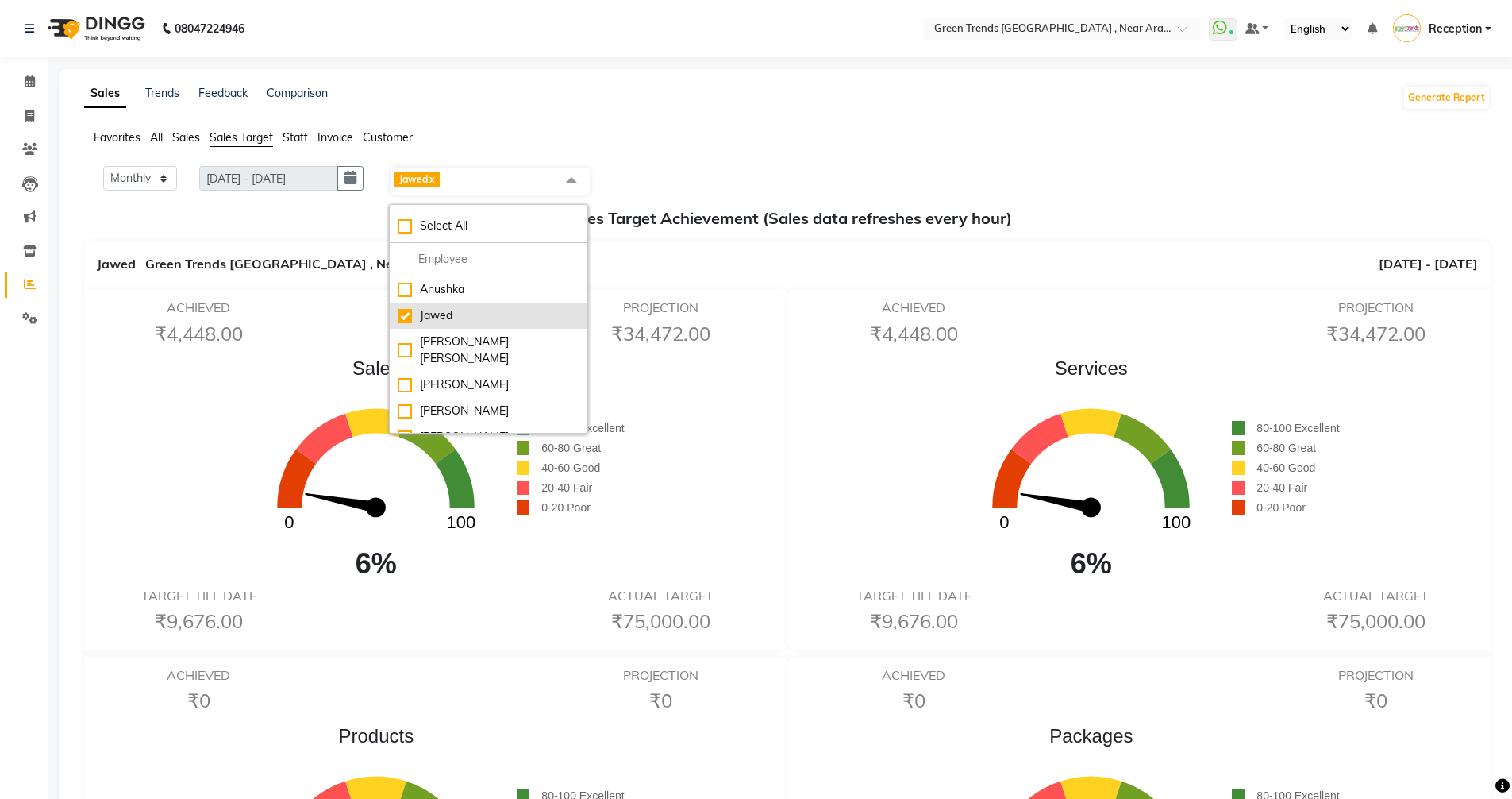
click at [452, 320] on div "Jawed" at bounding box center [488, 316] width 182 height 17
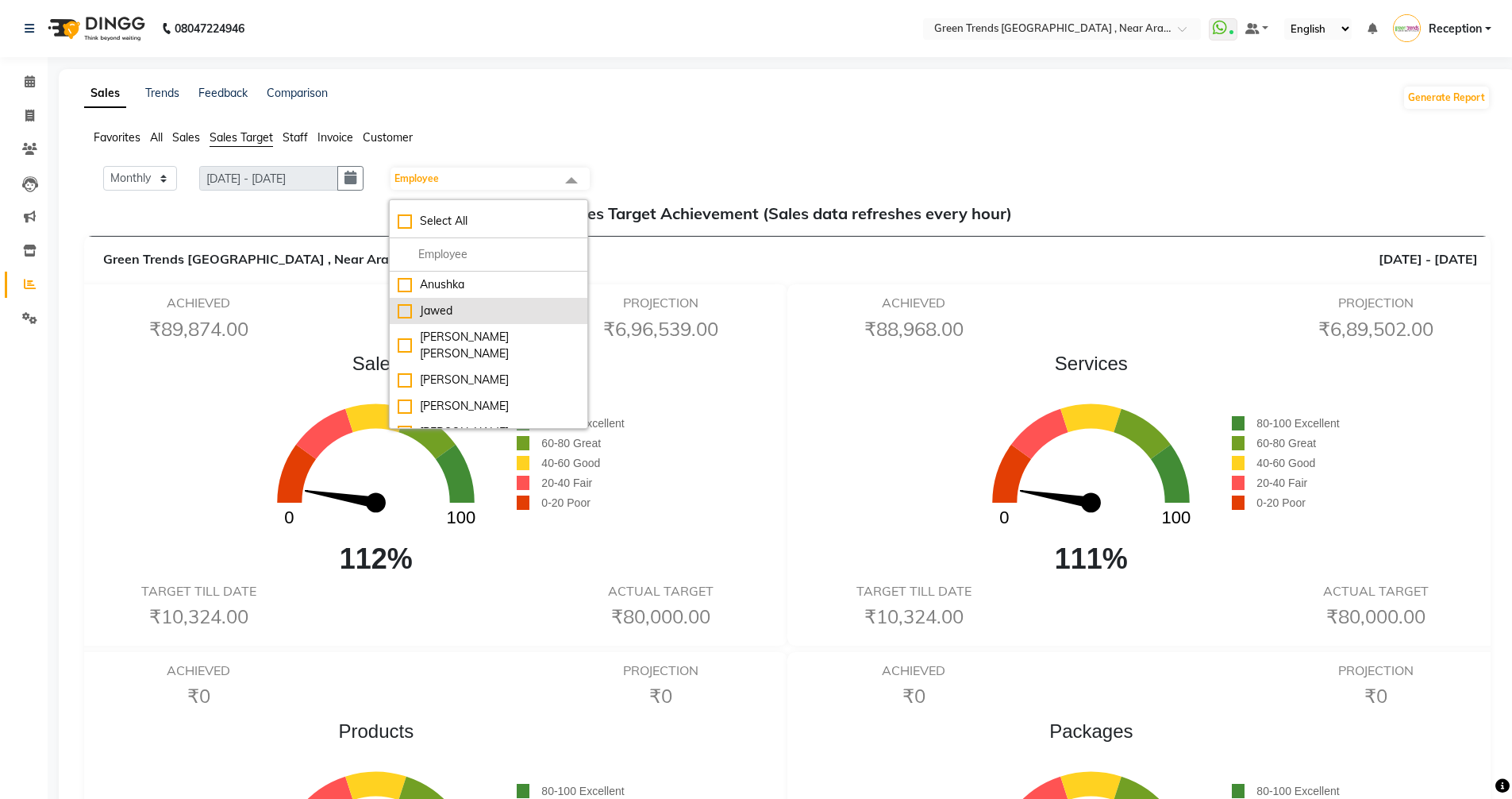
click at [452, 320] on li "Jawed" at bounding box center [489, 311] width 198 height 26
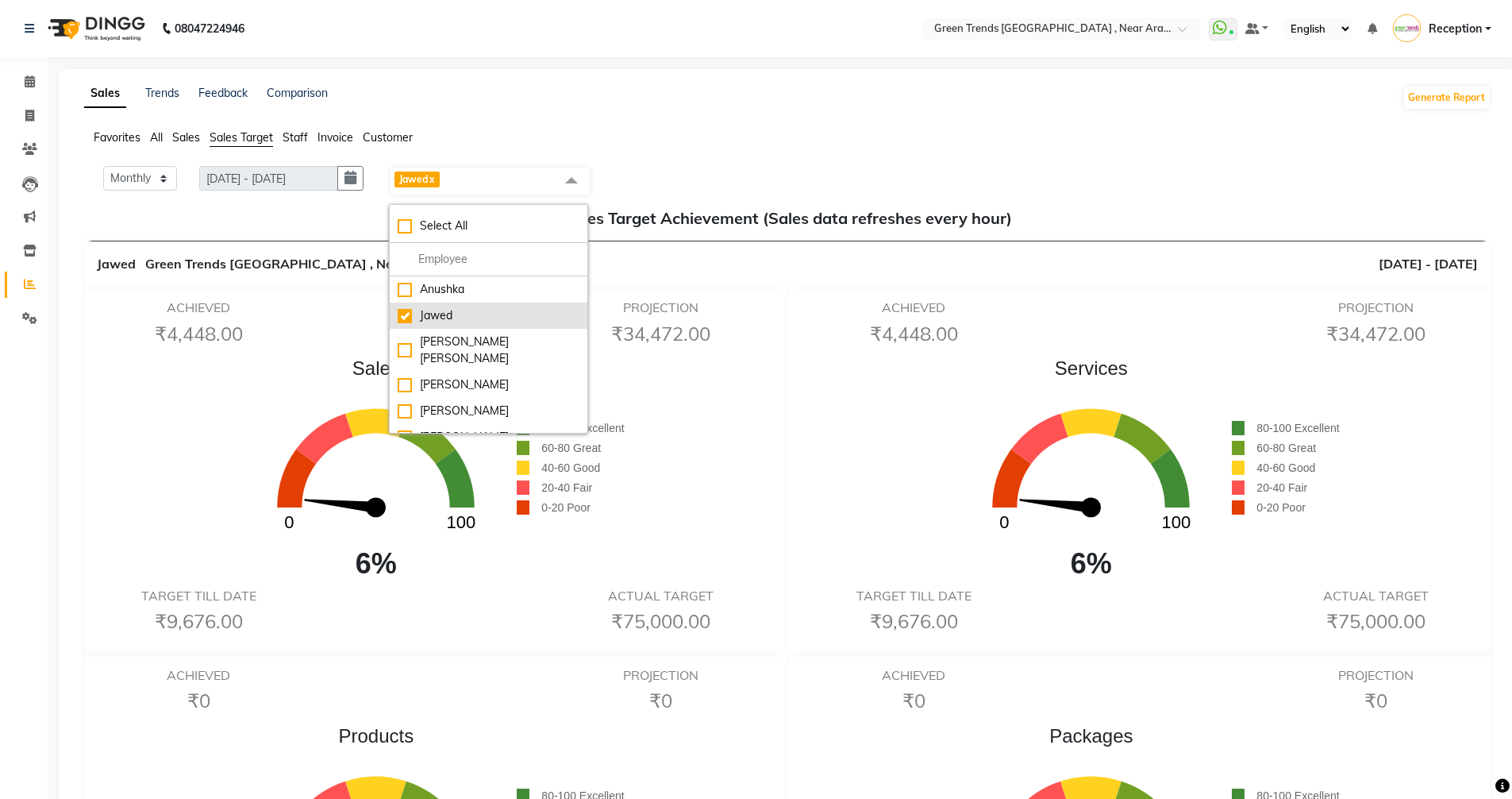
click at [452, 320] on div "Jawed" at bounding box center [488, 316] width 182 height 17
checkbox input "false"
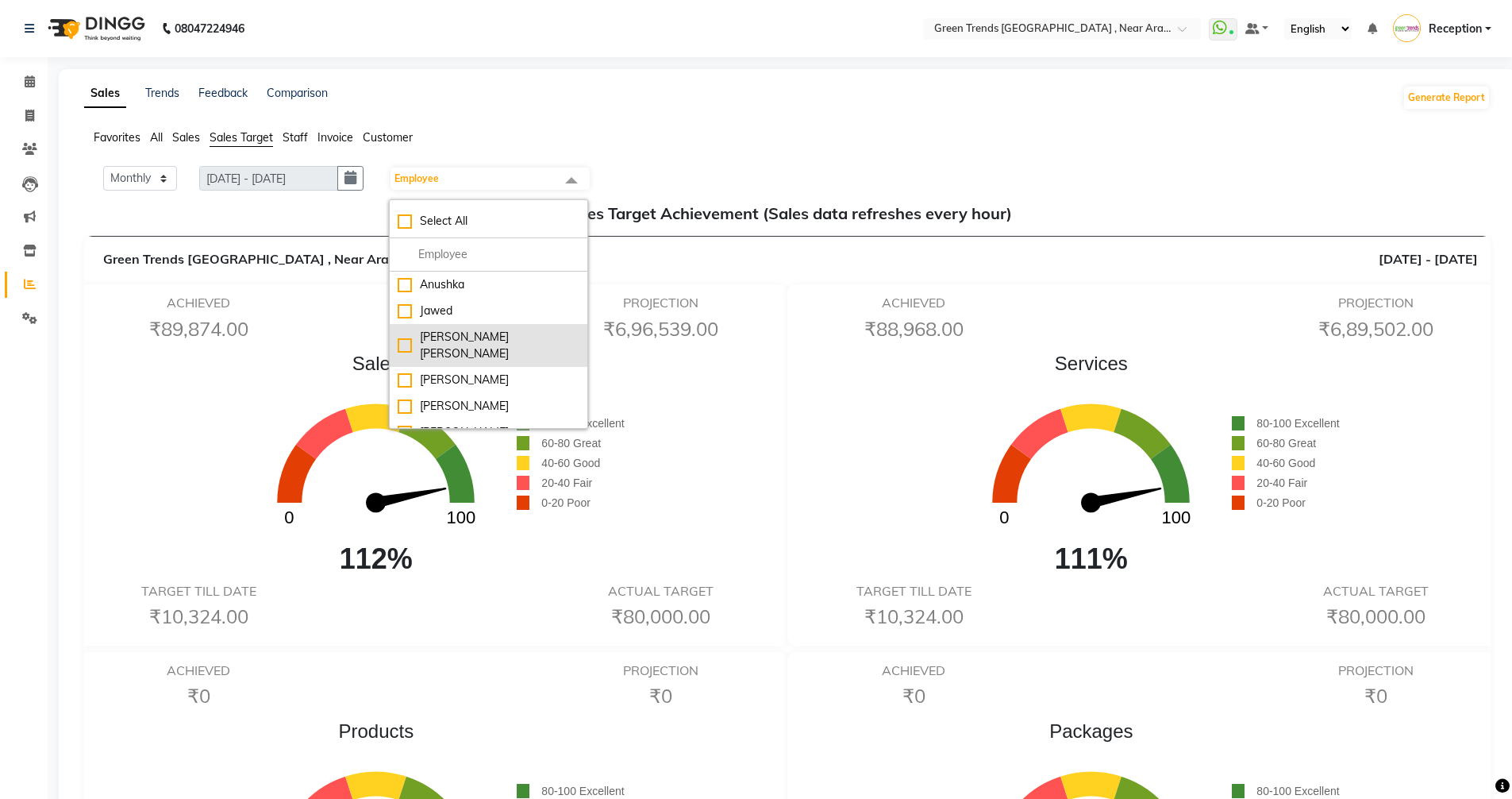
click at [452, 335] on div "[PERSON_NAME] [PERSON_NAME]" at bounding box center [488, 345] width 182 height 33
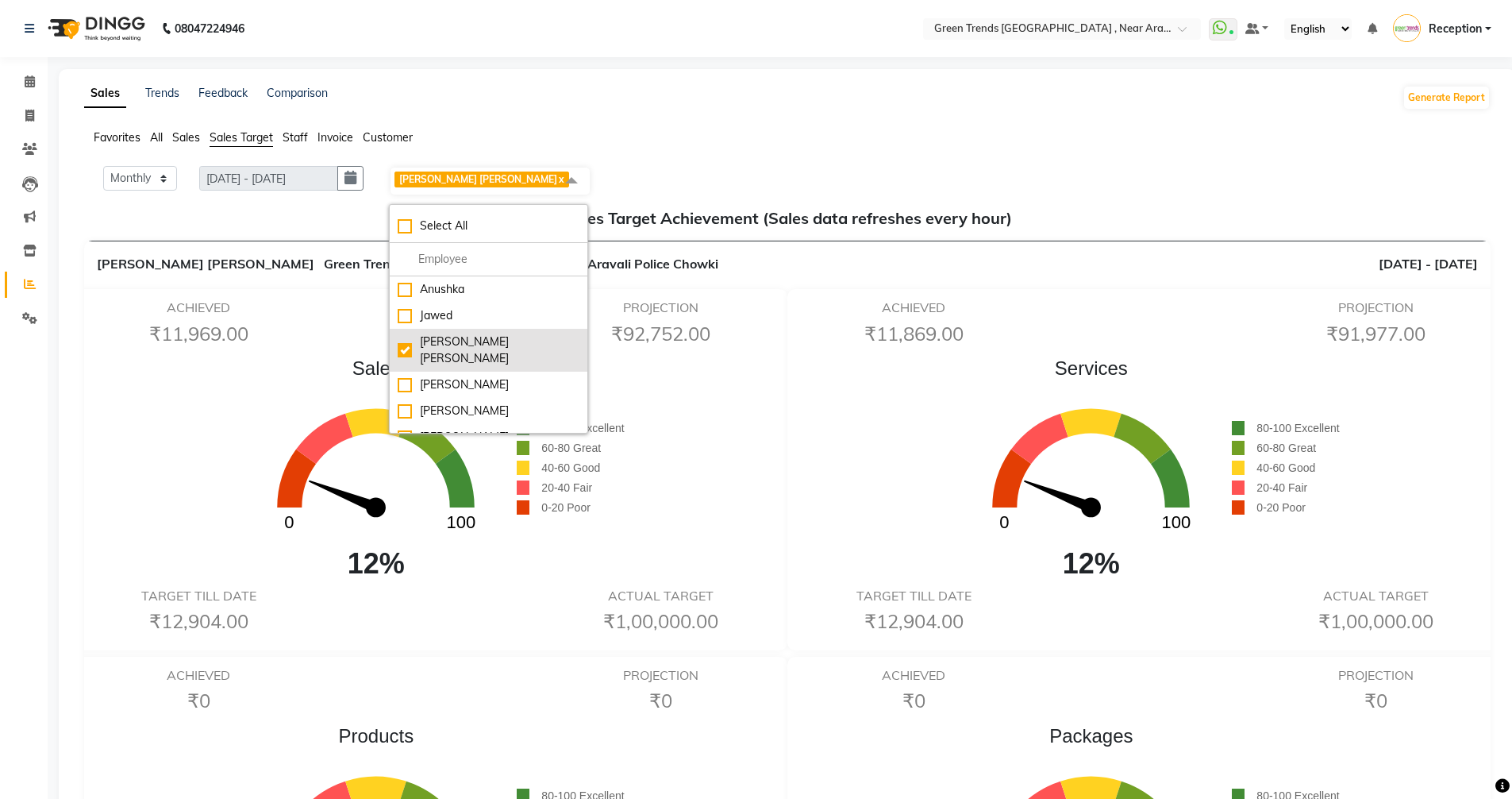
click at [452, 335] on div "[PERSON_NAME] [PERSON_NAME]" at bounding box center [488, 350] width 182 height 33
checkbox input "false"
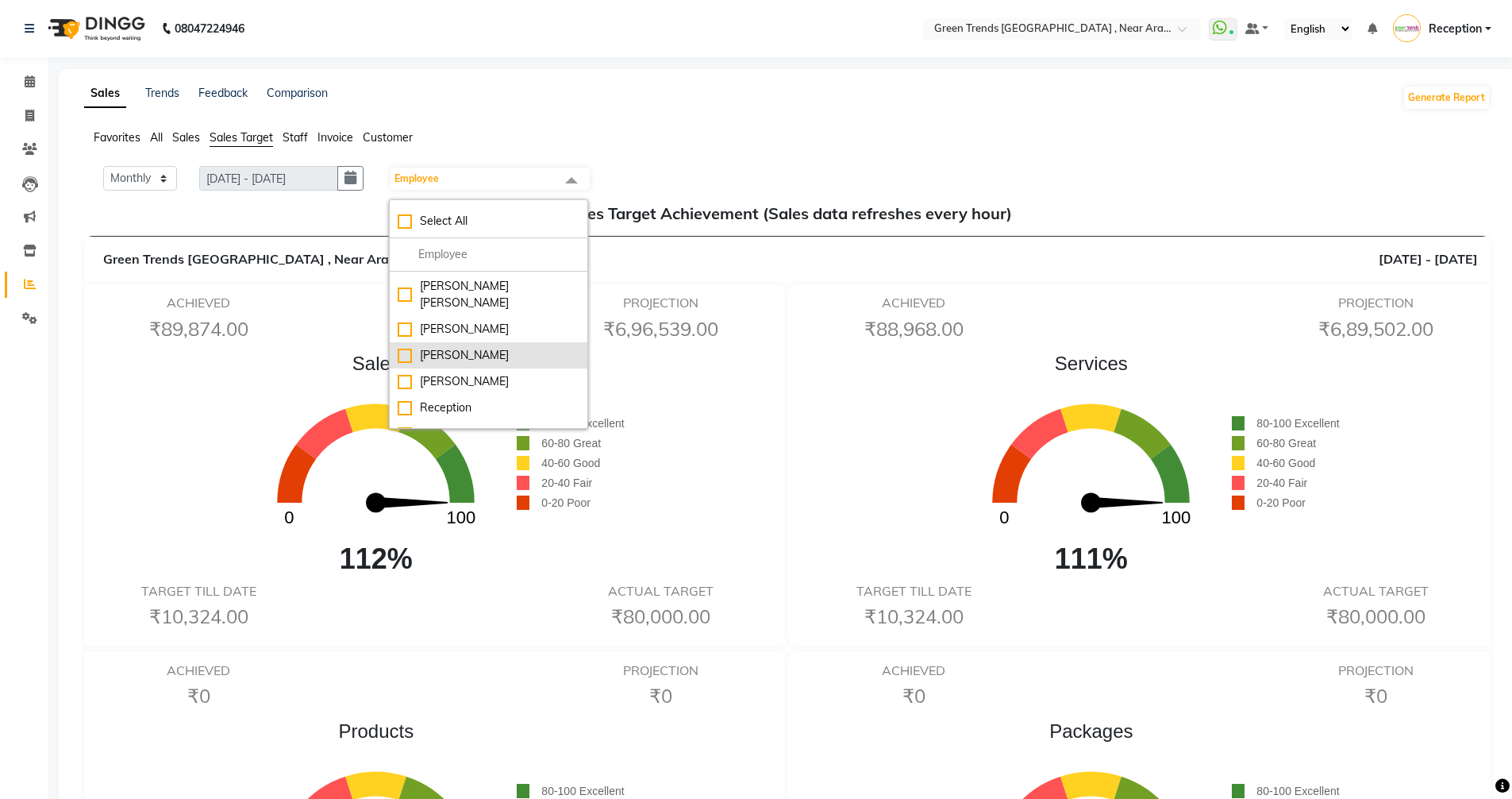
scroll to position [79, 0]
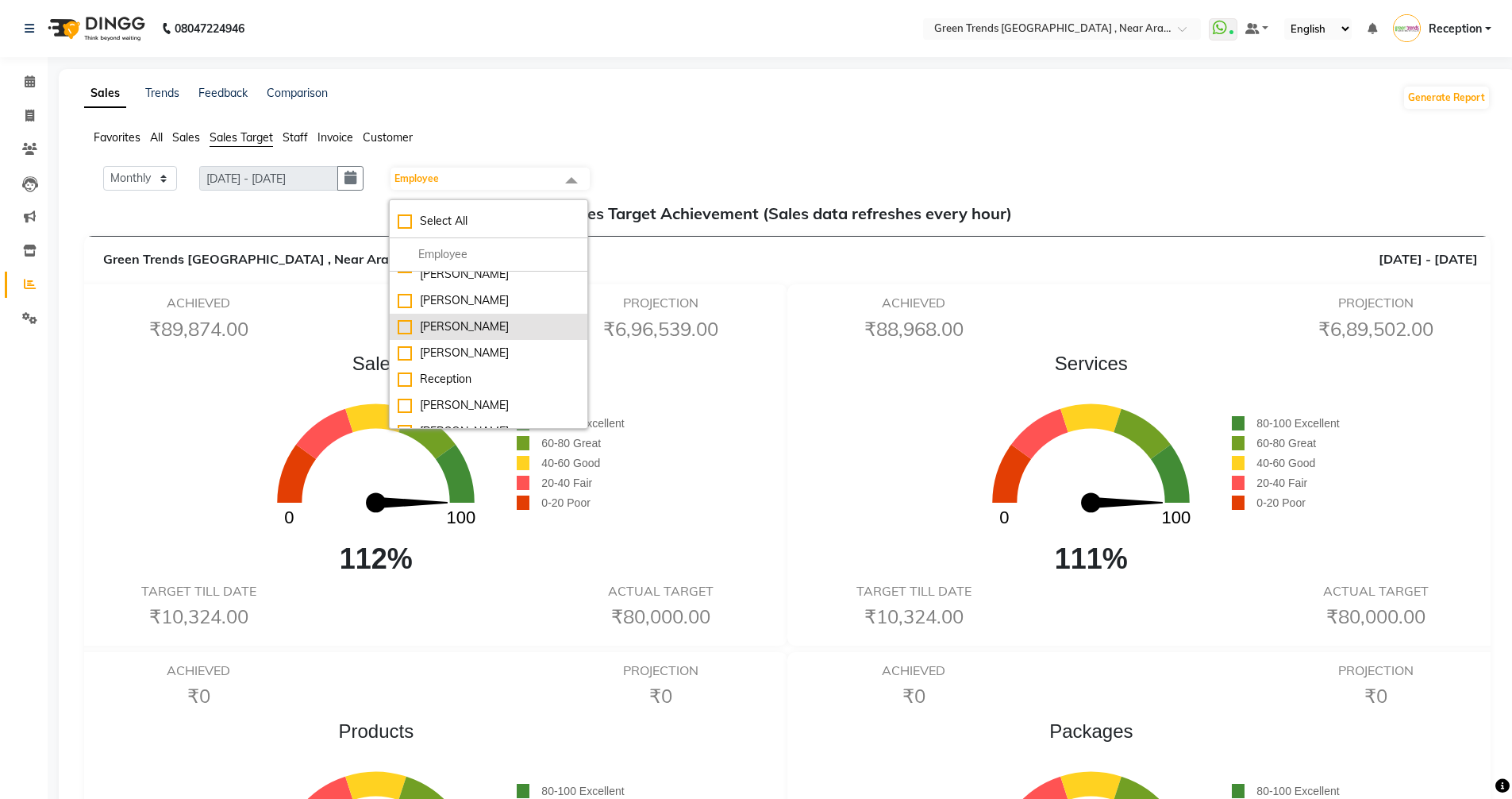
click at [448, 397] on div "[PERSON_NAME]" at bounding box center [488, 405] width 182 height 17
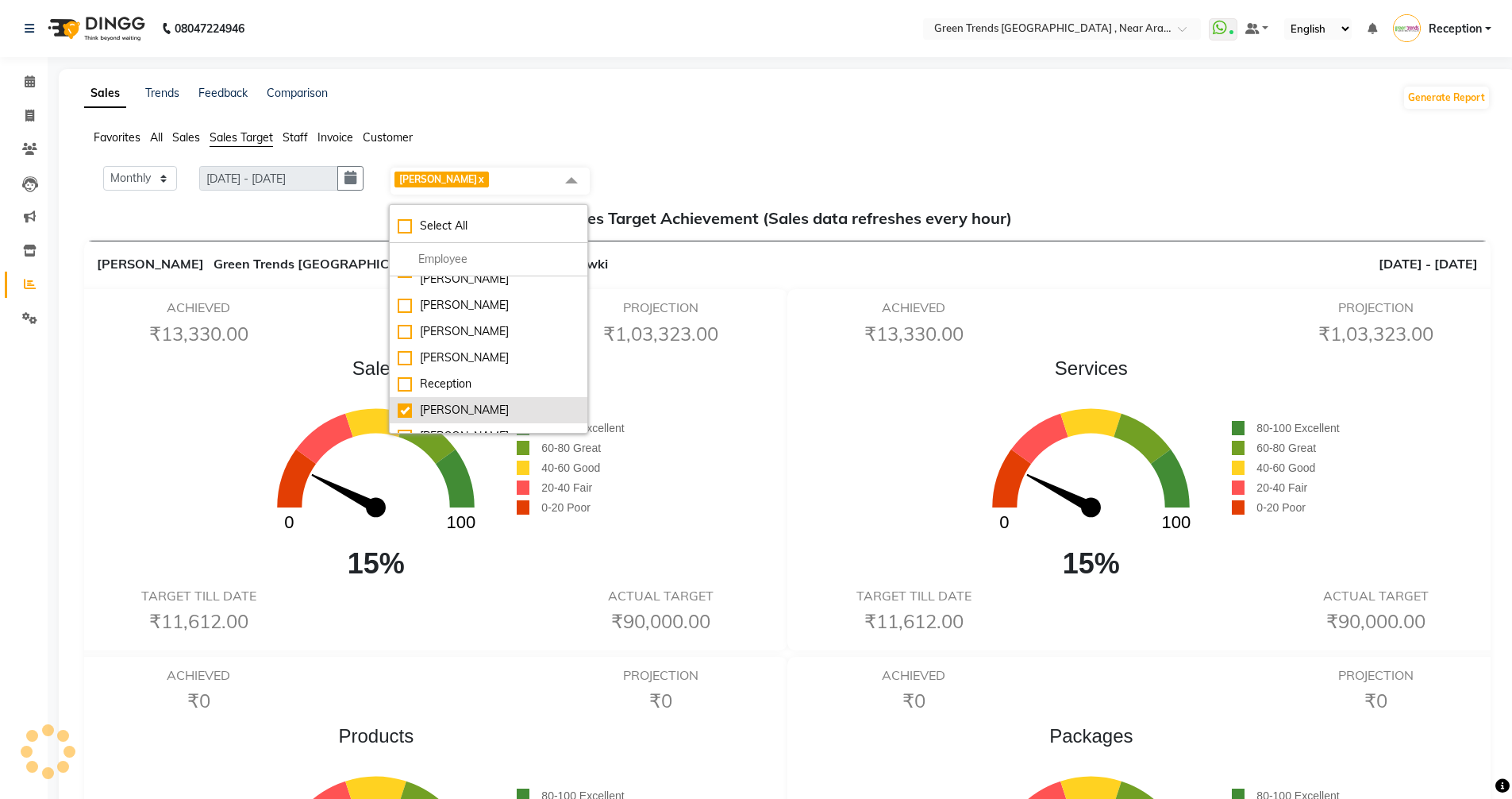
click at [452, 402] on div "[PERSON_NAME]" at bounding box center [488, 410] width 182 height 17
checkbox input "false"
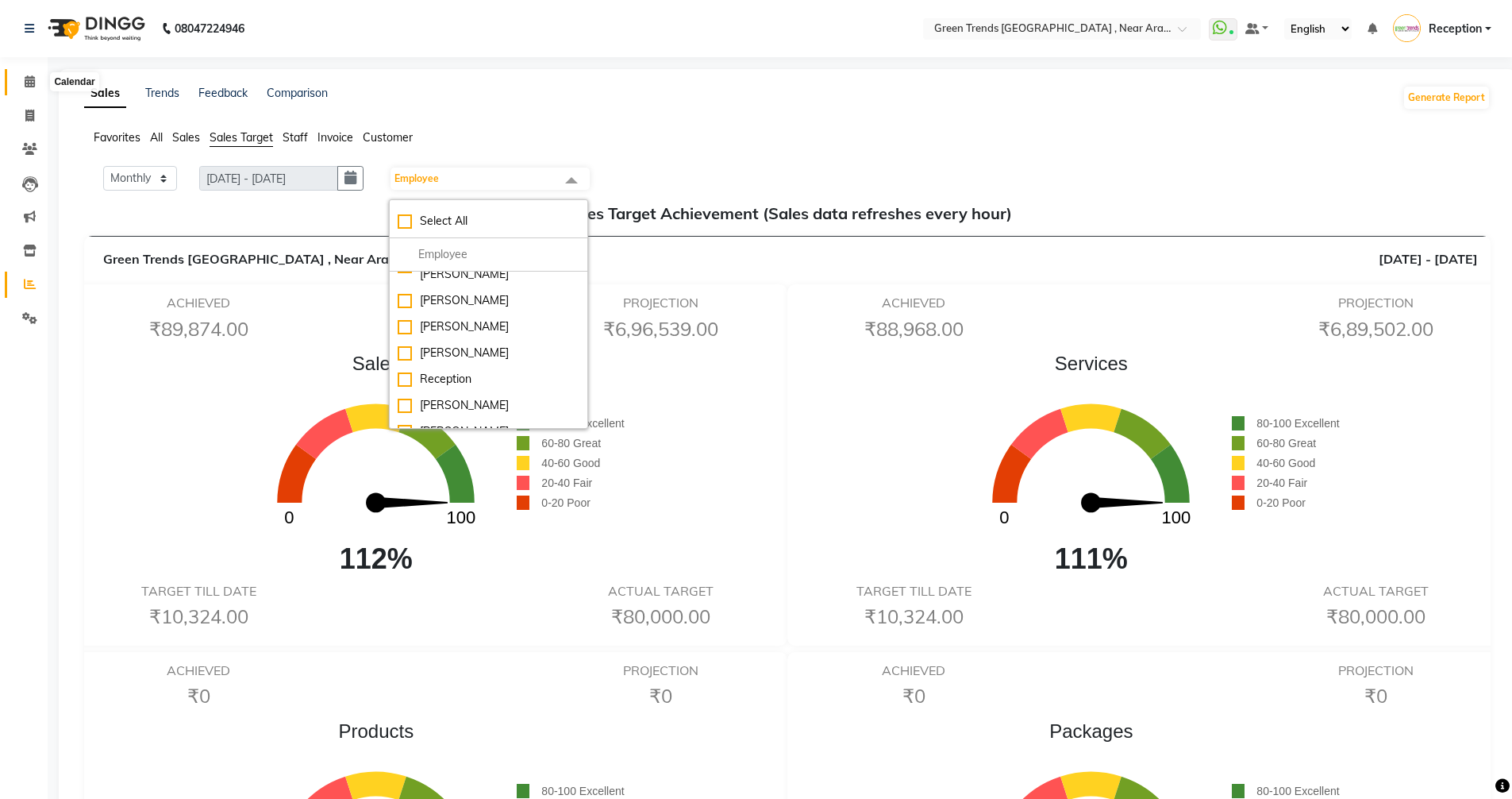
click at [28, 81] on icon at bounding box center [29, 81] width 11 height 12
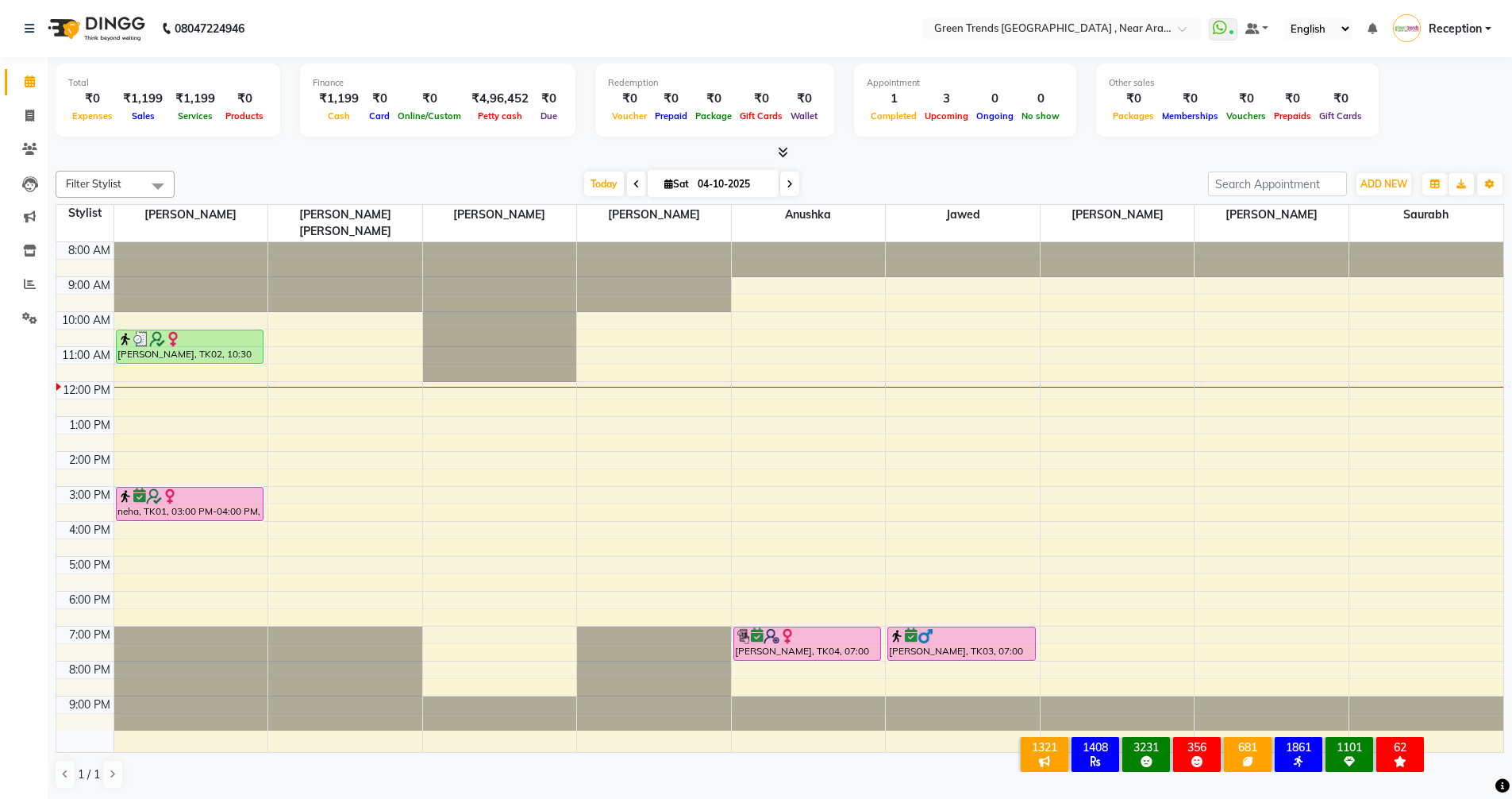
click at [111, 398] on td at bounding box center [84, 407] width 57 height 18
click at [132, 388] on div "8:00 AM 9:00 AM 10:00 AM 11:00 AM 12:00 PM 1:00 PM 2:00 PM 3:00 PM 4:00 PM 5:00…" at bounding box center [779, 497] width 1446 height 509
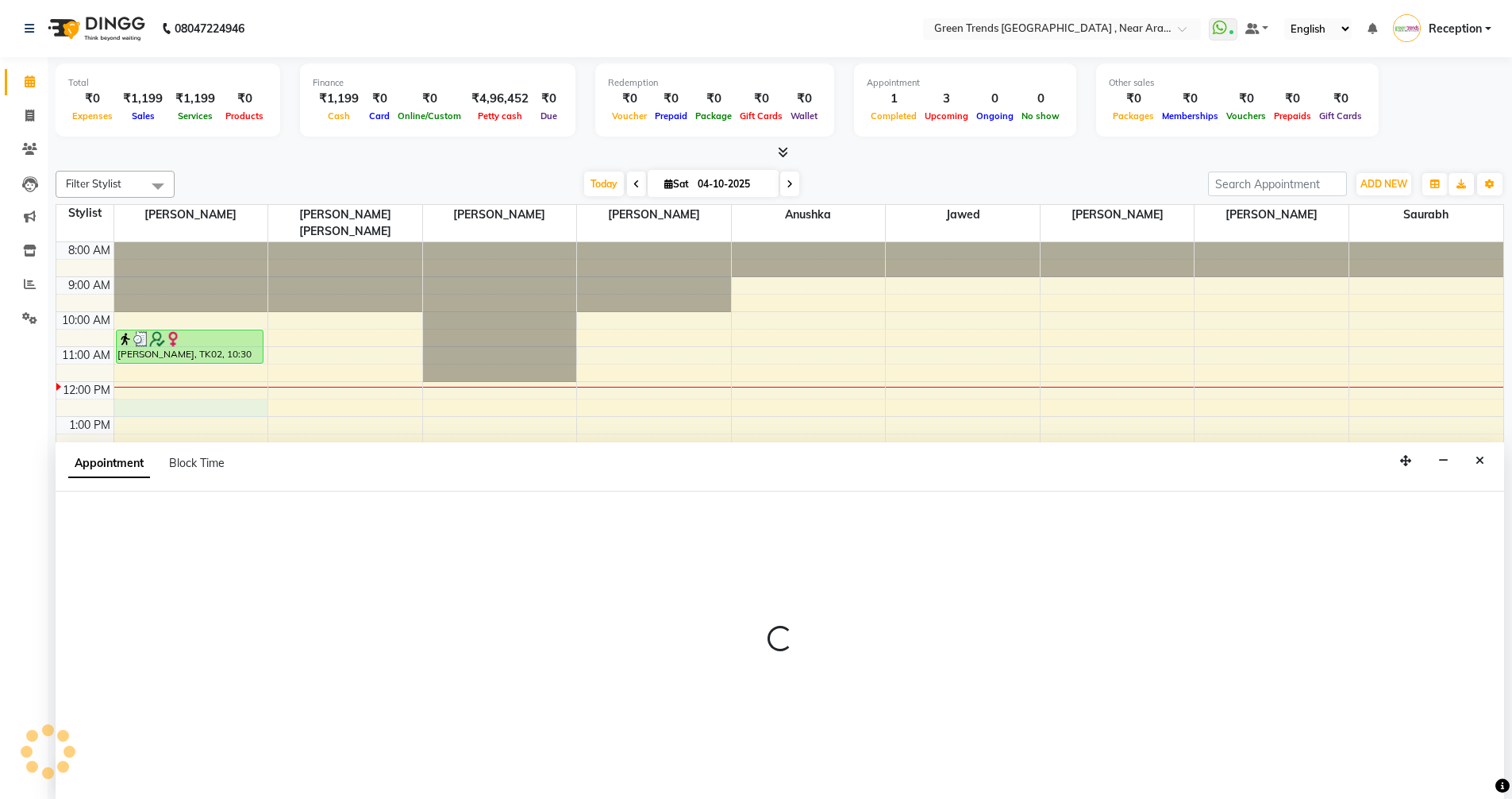
scroll to position [1, 0]
select select "57687"
select select "750"
select select "tentative"
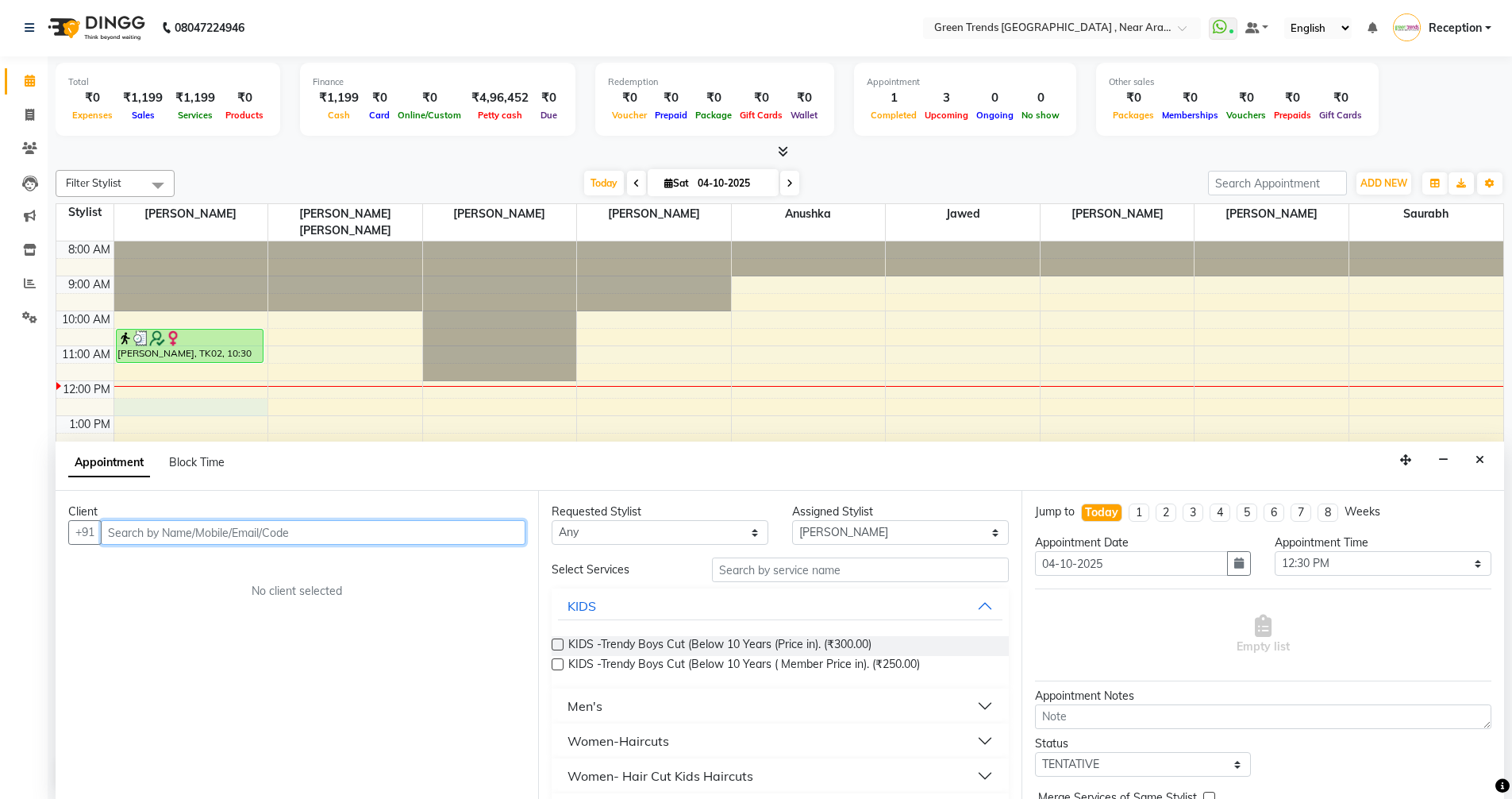
click at [191, 526] on input "text" at bounding box center [313, 532] width 425 height 24
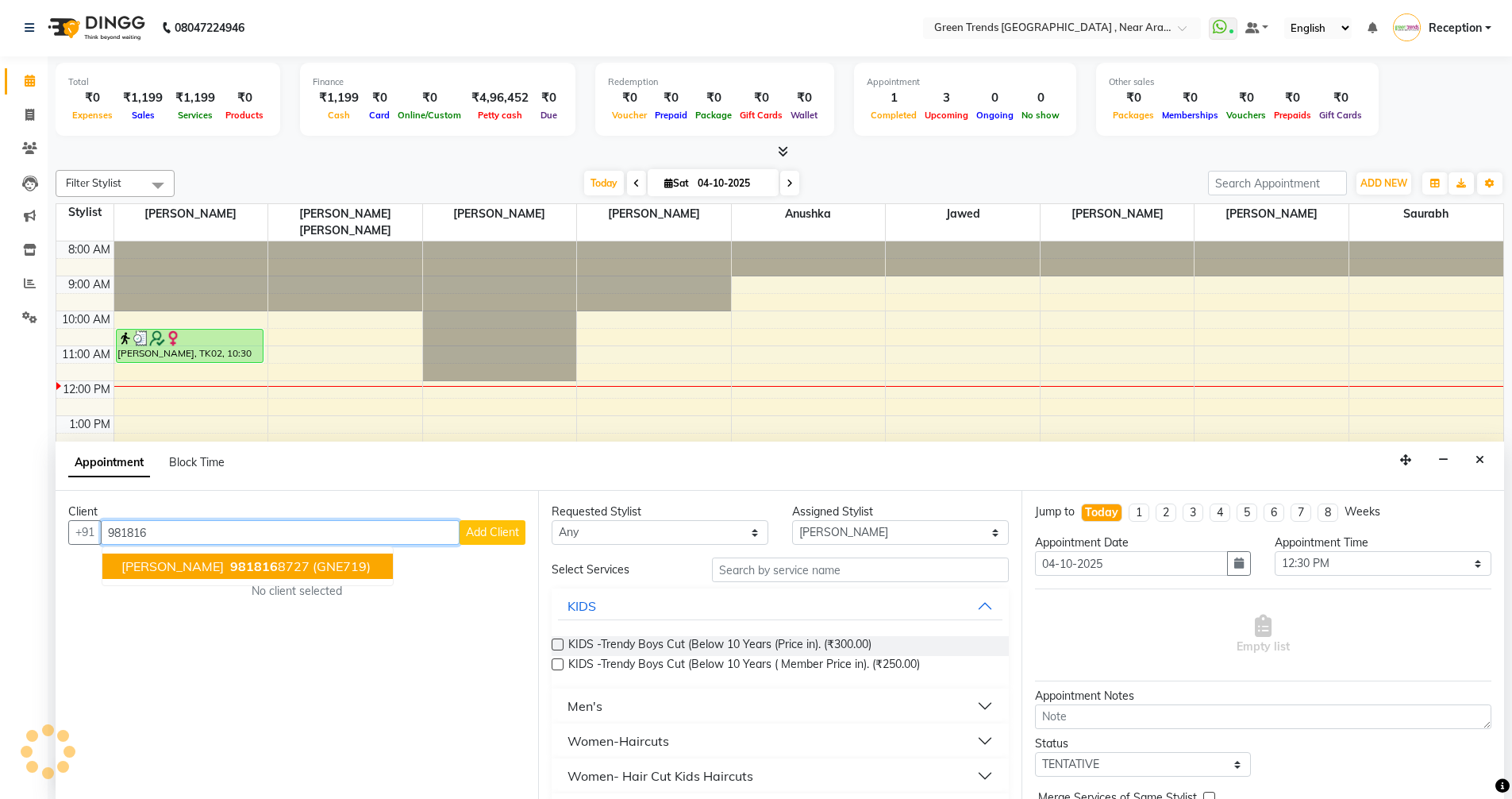
click at [183, 563] on span "[PERSON_NAME]" at bounding box center [173, 566] width 102 height 16
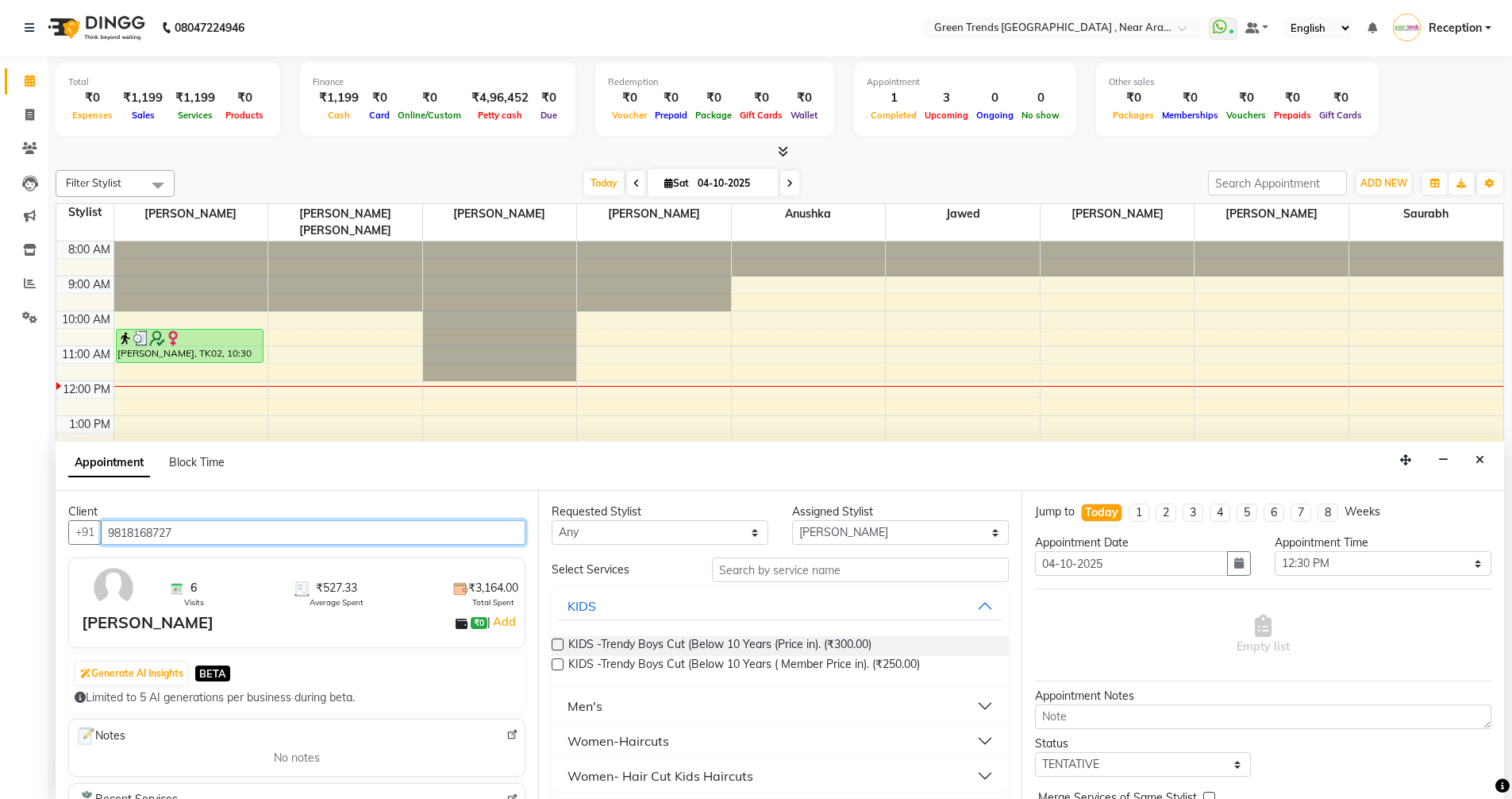
type input "9818168727"
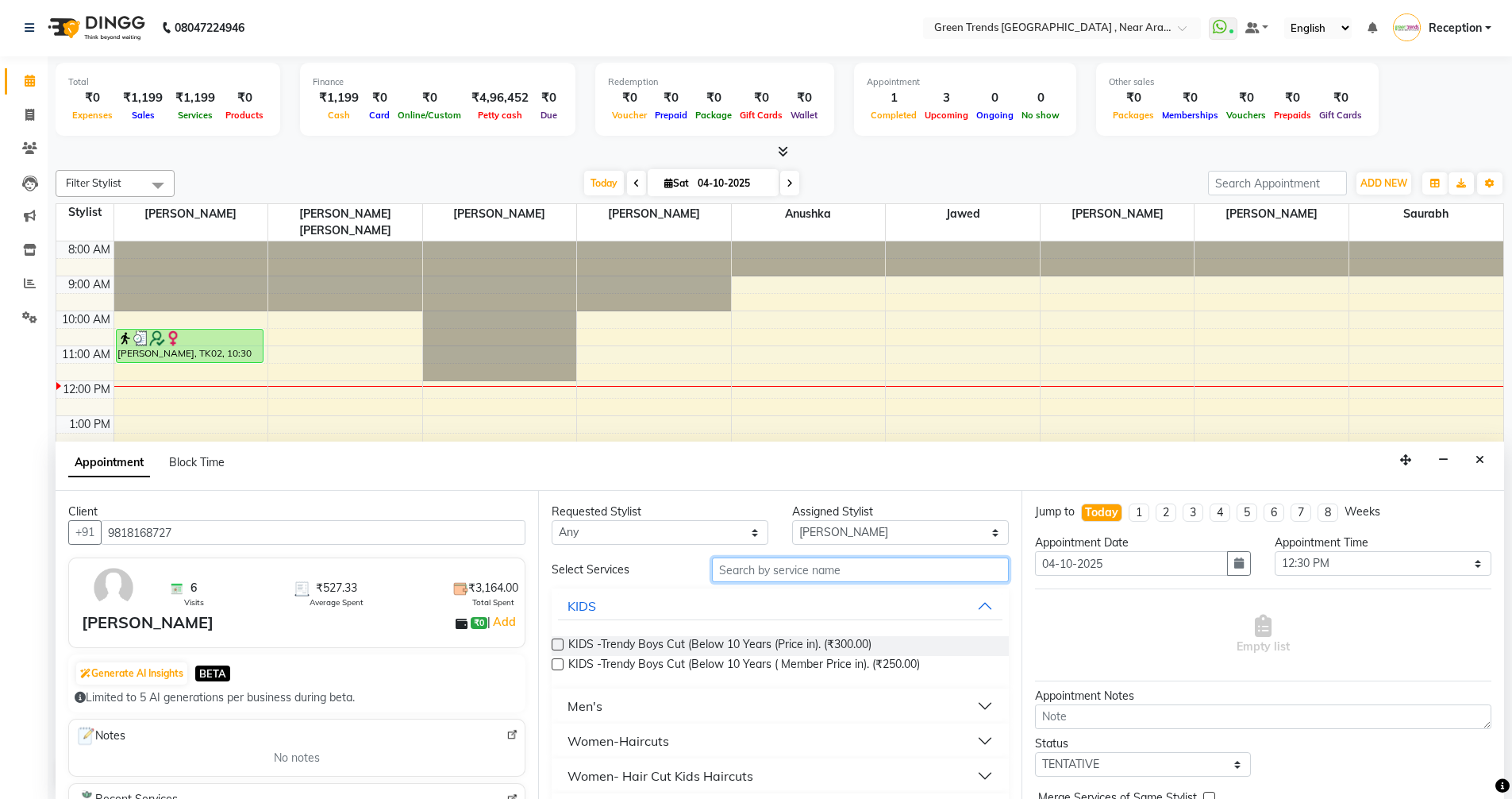
click at [846, 572] on input "text" at bounding box center [860, 569] width 297 height 24
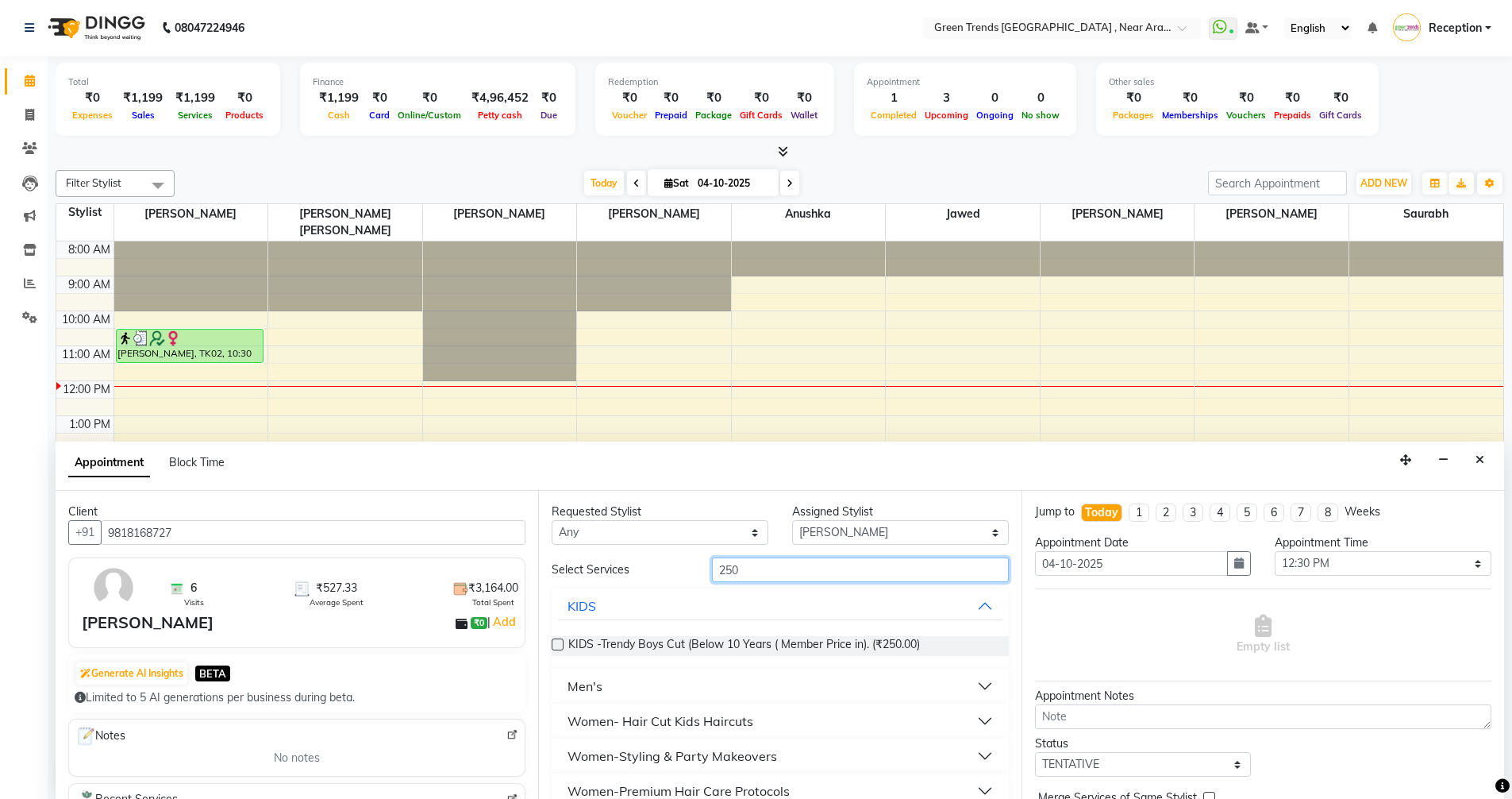
type input "250"
click at [587, 677] on div "Men's" at bounding box center [585, 685] width 35 height 19
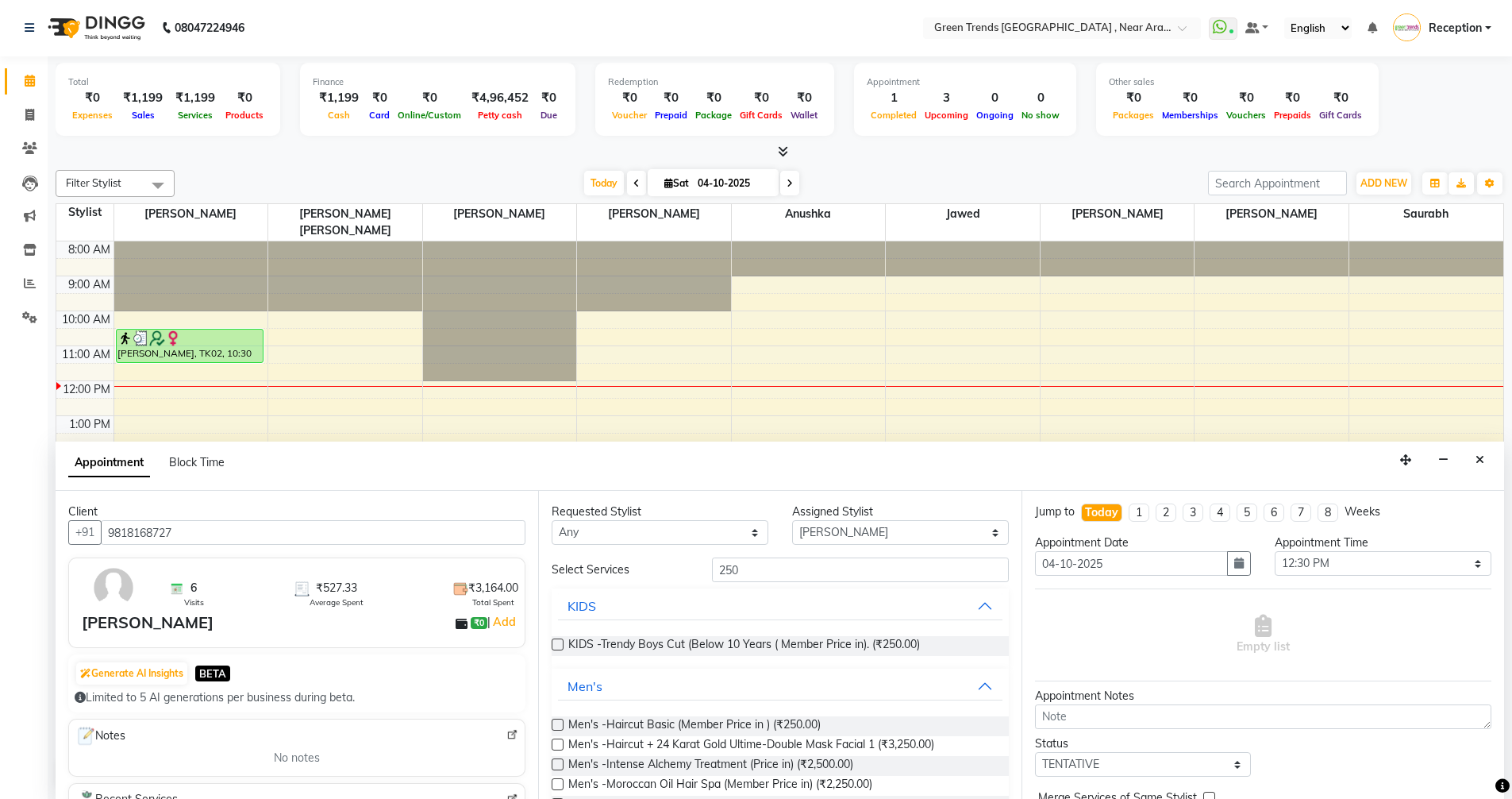
click at [556, 724] on label at bounding box center [557, 724] width 12 height 12
click at [556, 724] on input "checkbox" at bounding box center [556, 726] width 11 height 11
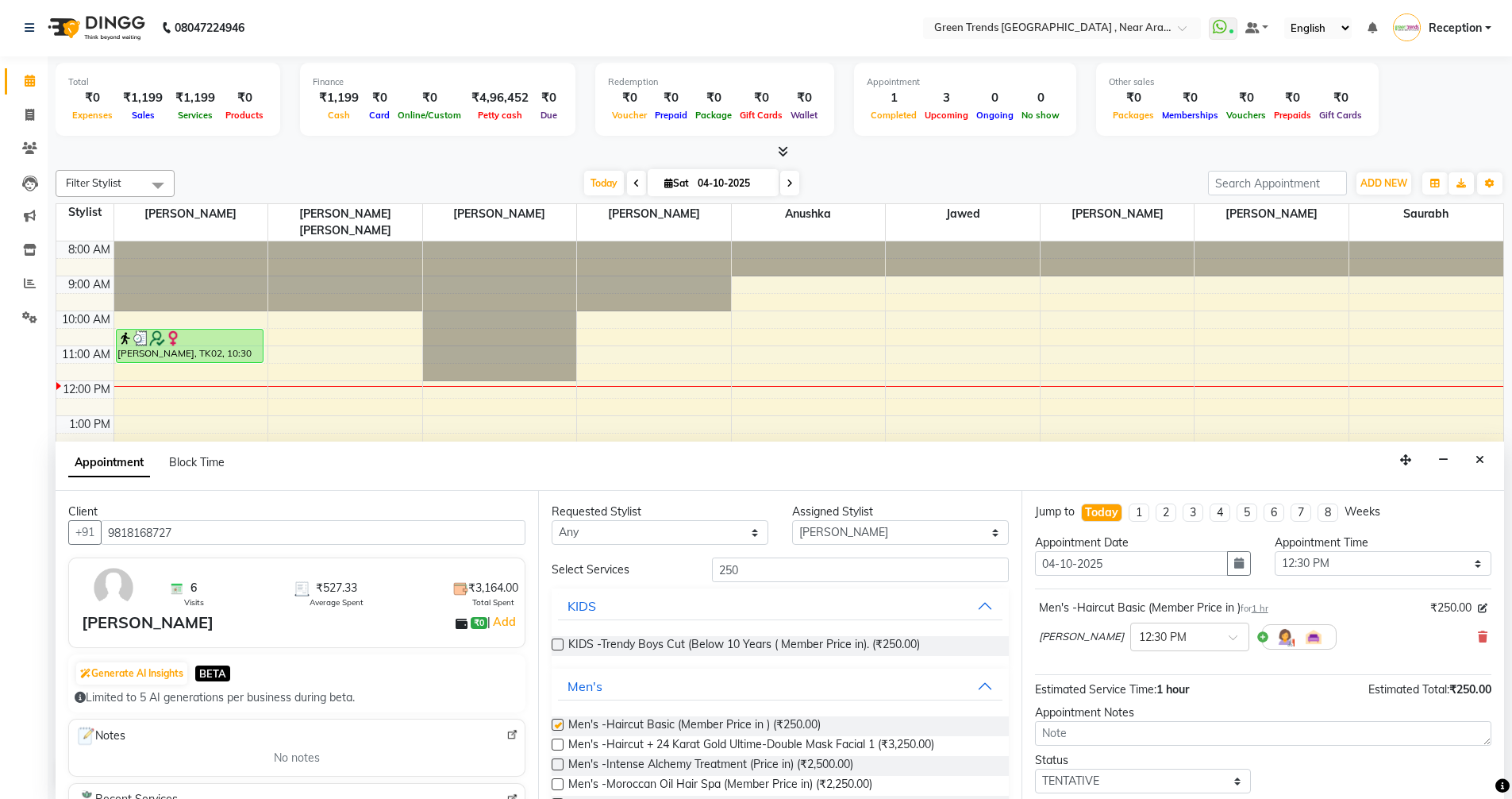
checkbox input "false"
click at [1471, 563] on select "Select 09:00 AM 09:05 AM 09:10 AM 09:15 AM 09:20 AM 09:25 AM 09:30 AM 09:35 AM …" at bounding box center [1382, 563] width 216 height 24
select select "735"
click at [1274, 551] on select "Select 09:00 AM 09:05 AM 09:10 AM 09:15 AM 09:20 AM 09:25 AM 09:30 AM 09:35 AM …" at bounding box center [1382, 563] width 216 height 24
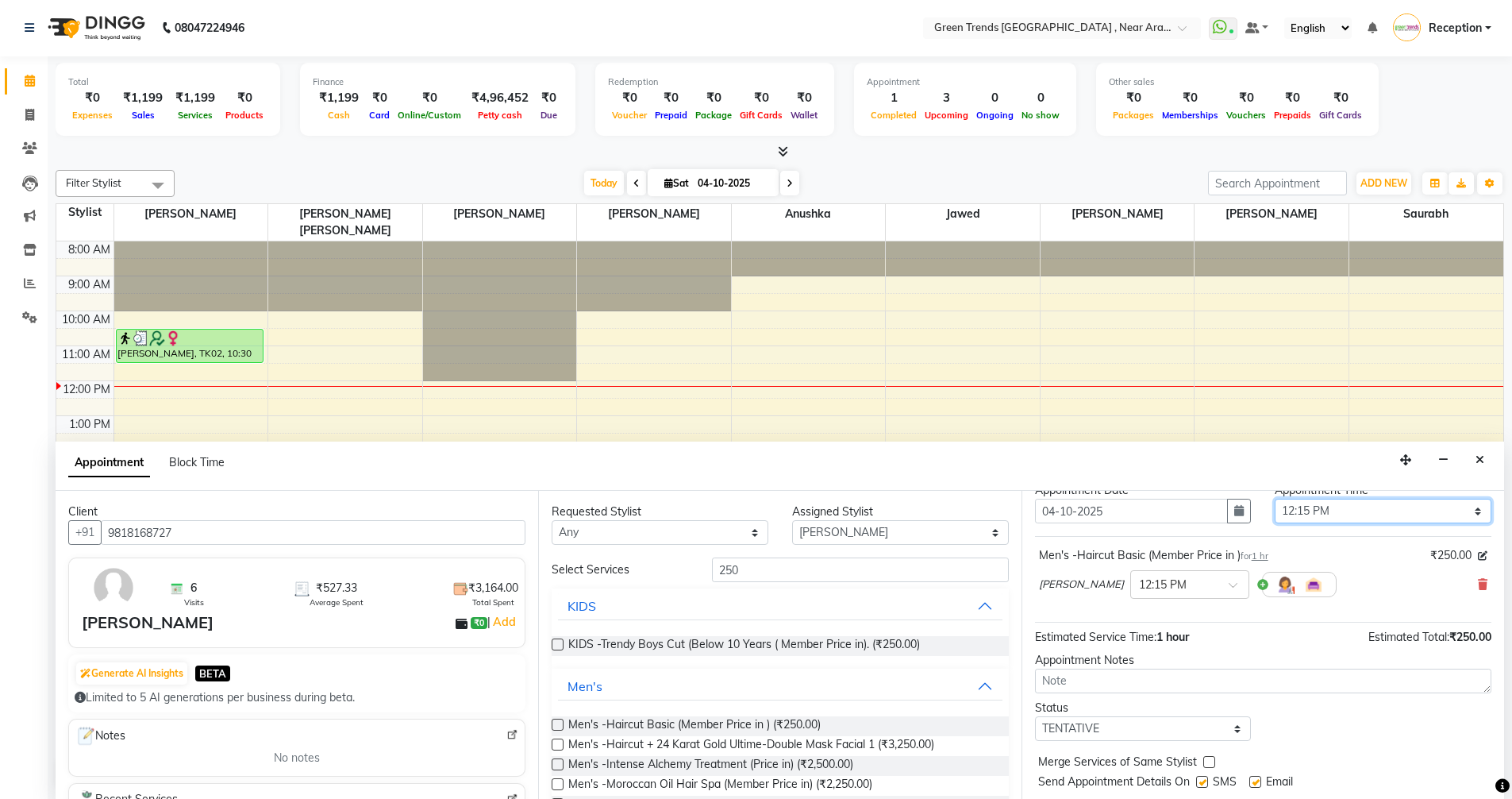
scroll to position [94, 0]
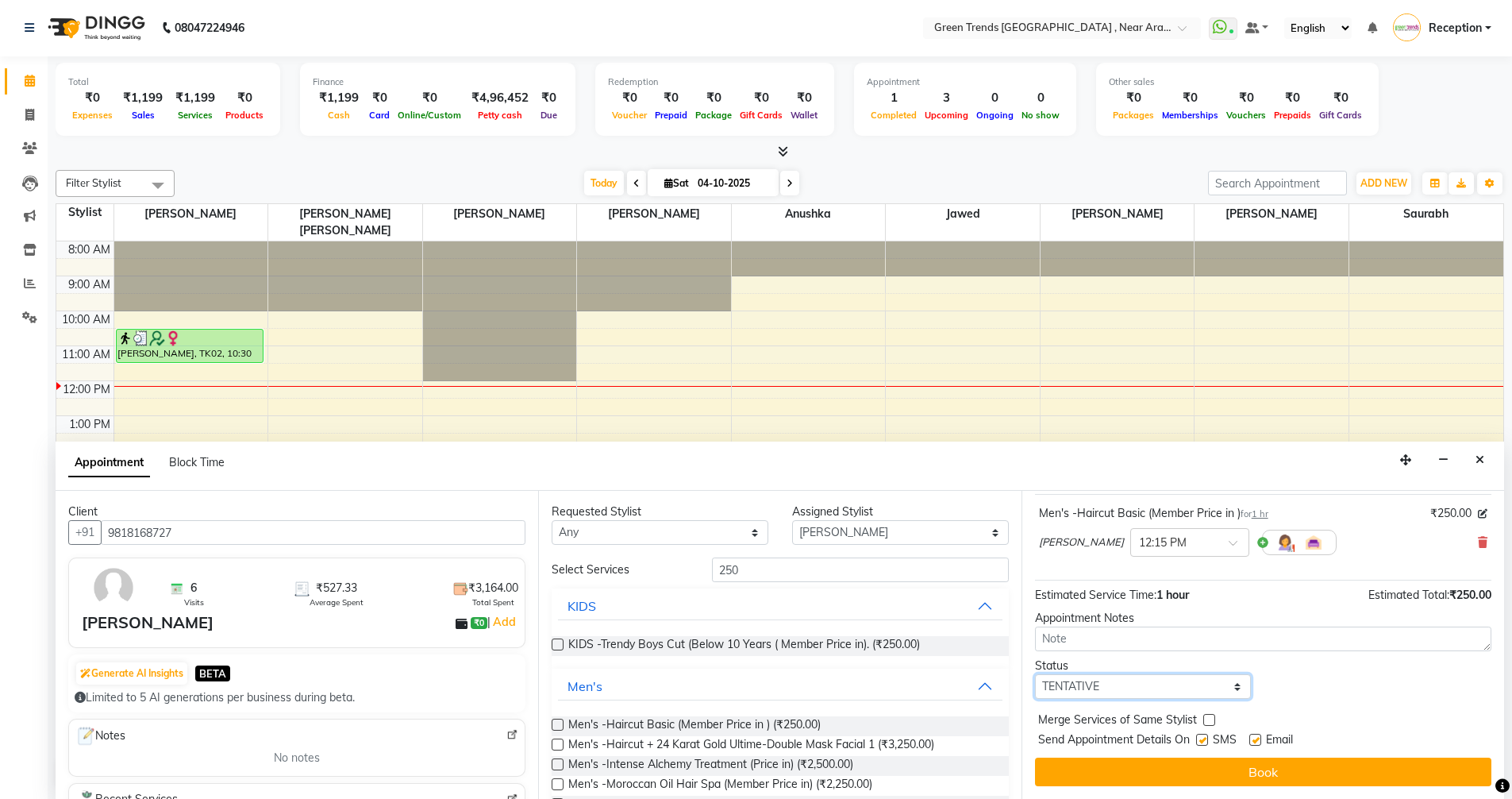
click at [1201, 691] on select "Select TENTATIVE CONFIRM CHECK-IN UPCOMING" at bounding box center [1142, 686] width 216 height 24
click at [1034, 674] on select "Select TENTATIVE CONFIRM CHECK-IN UPCOMING" at bounding box center [1142, 686] width 216 height 24
click at [1207, 683] on select "Select TENTATIVE CONFIRM CHECK-IN UPCOMING" at bounding box center [1142, 686] width 216 height 24
select select "confirm booking"
click at [1034, 674] on select "Select TENTATIVE CONFIRM CHECK-IN UPCOMING" at bounding box center [1142, 686] width 216 height 24
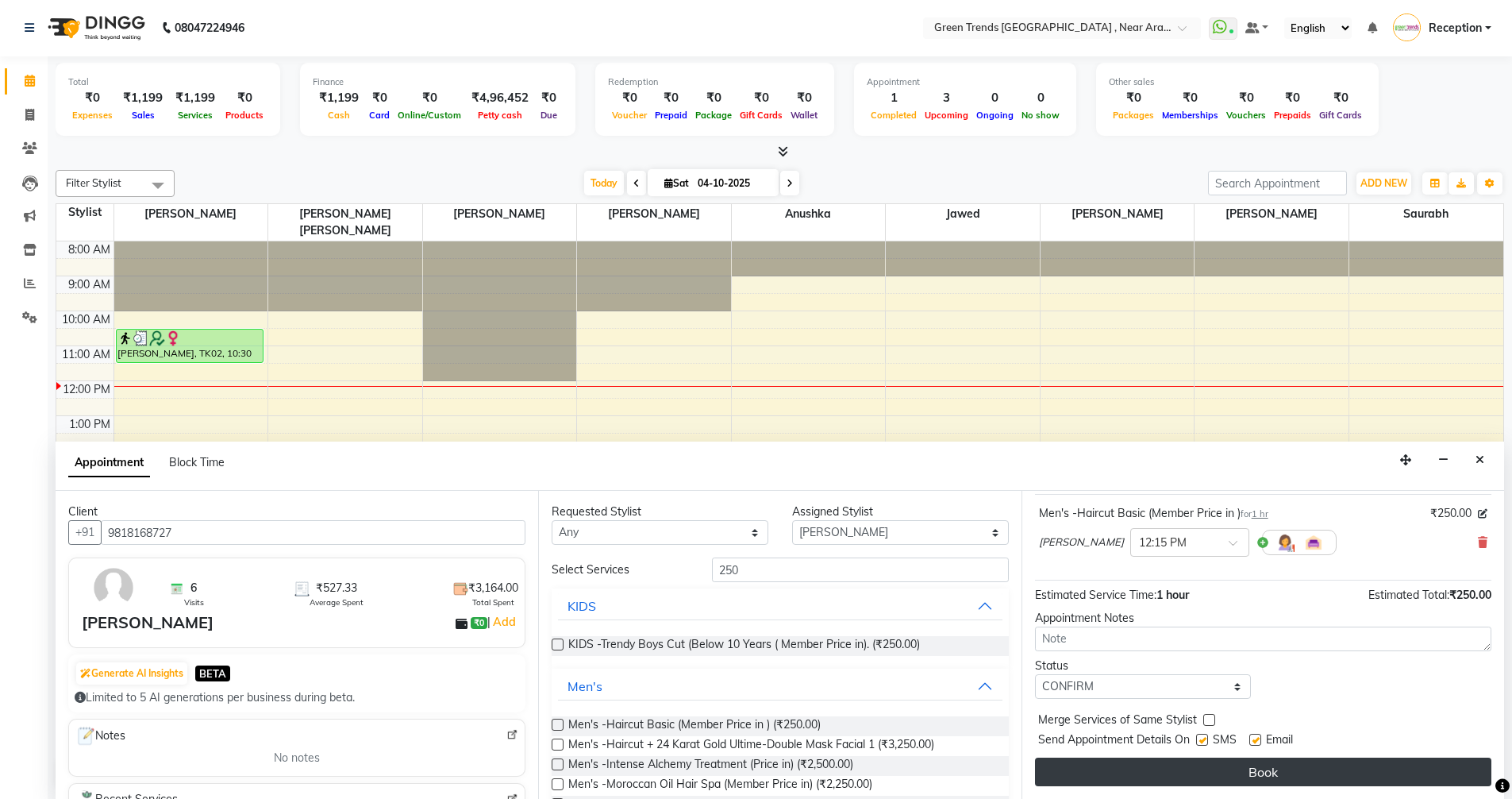
click at [1266, 772] on button "Book" at bounding box center [1262, 771] width 456 height 28
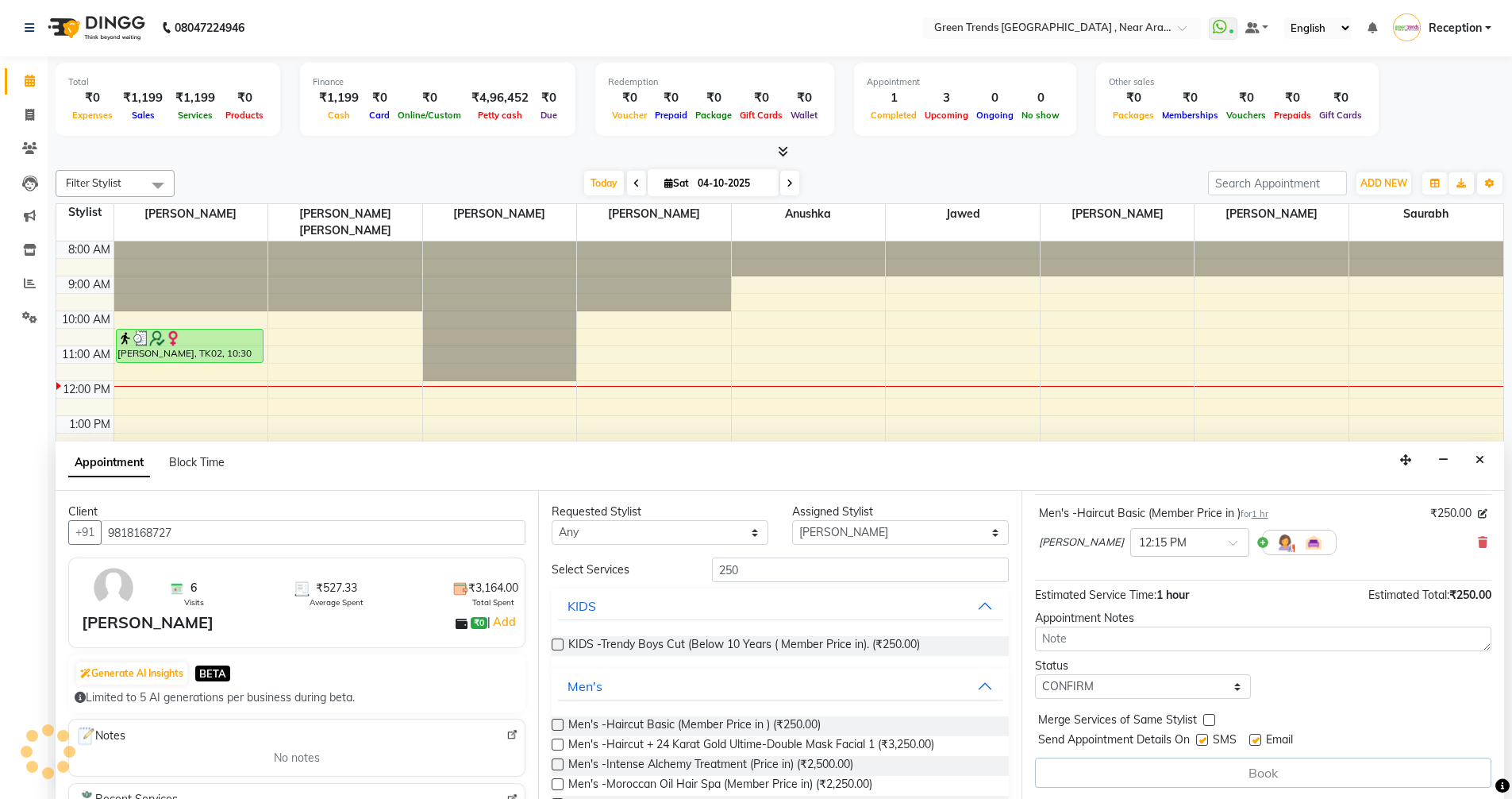
scroll to position [0, 0]
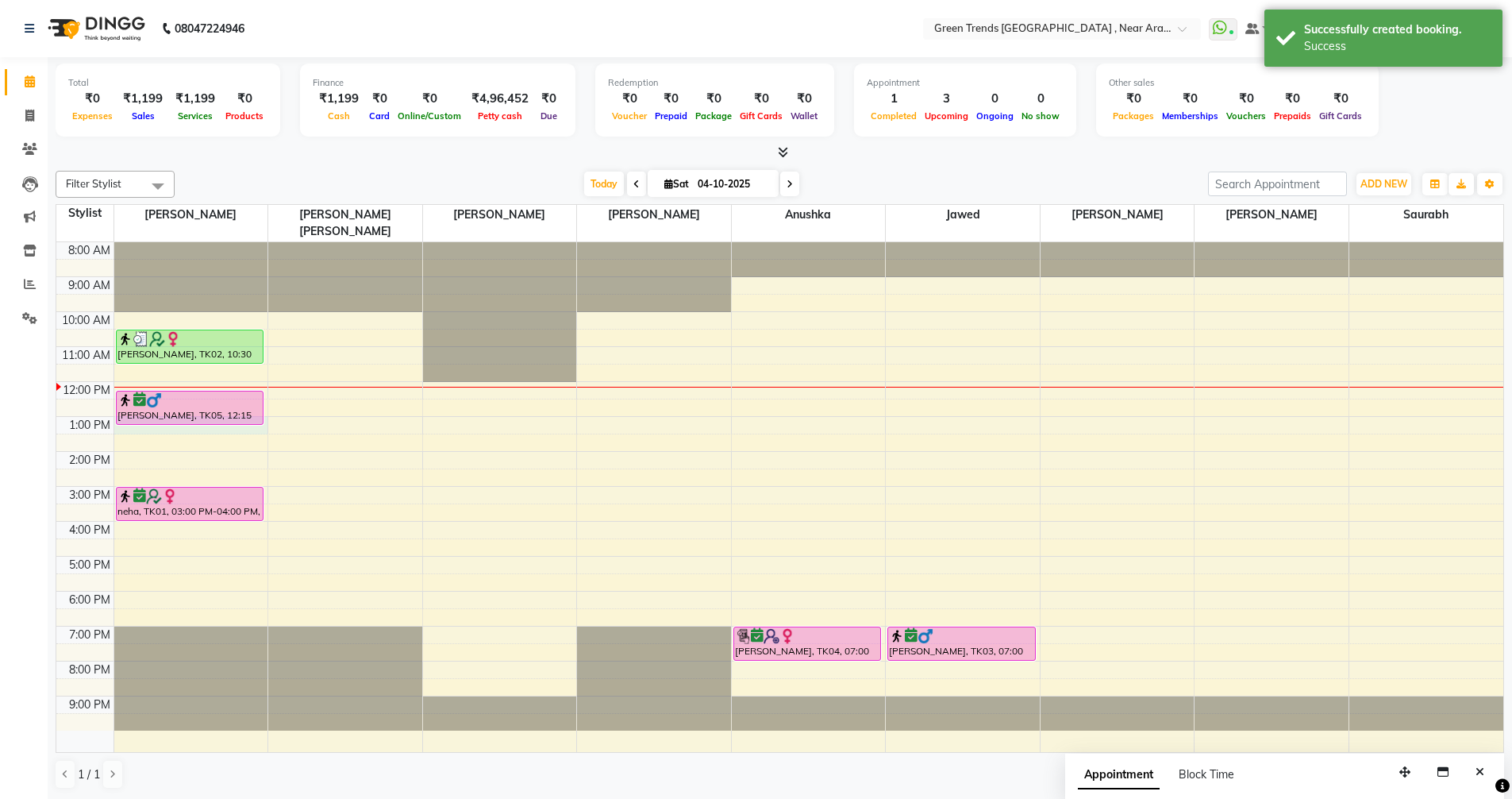
click at [126, 415] on div "8:00 AM 9:00 AM 10:00 AM 11:00 AM 12:00 PM 1:00 PM 2:00 PM 3:00 PM 4:00 PM 5:00…" at bounding box center [779, 497] width 1446 height 509
select select "57687"
select select "780"
select select "tentative"
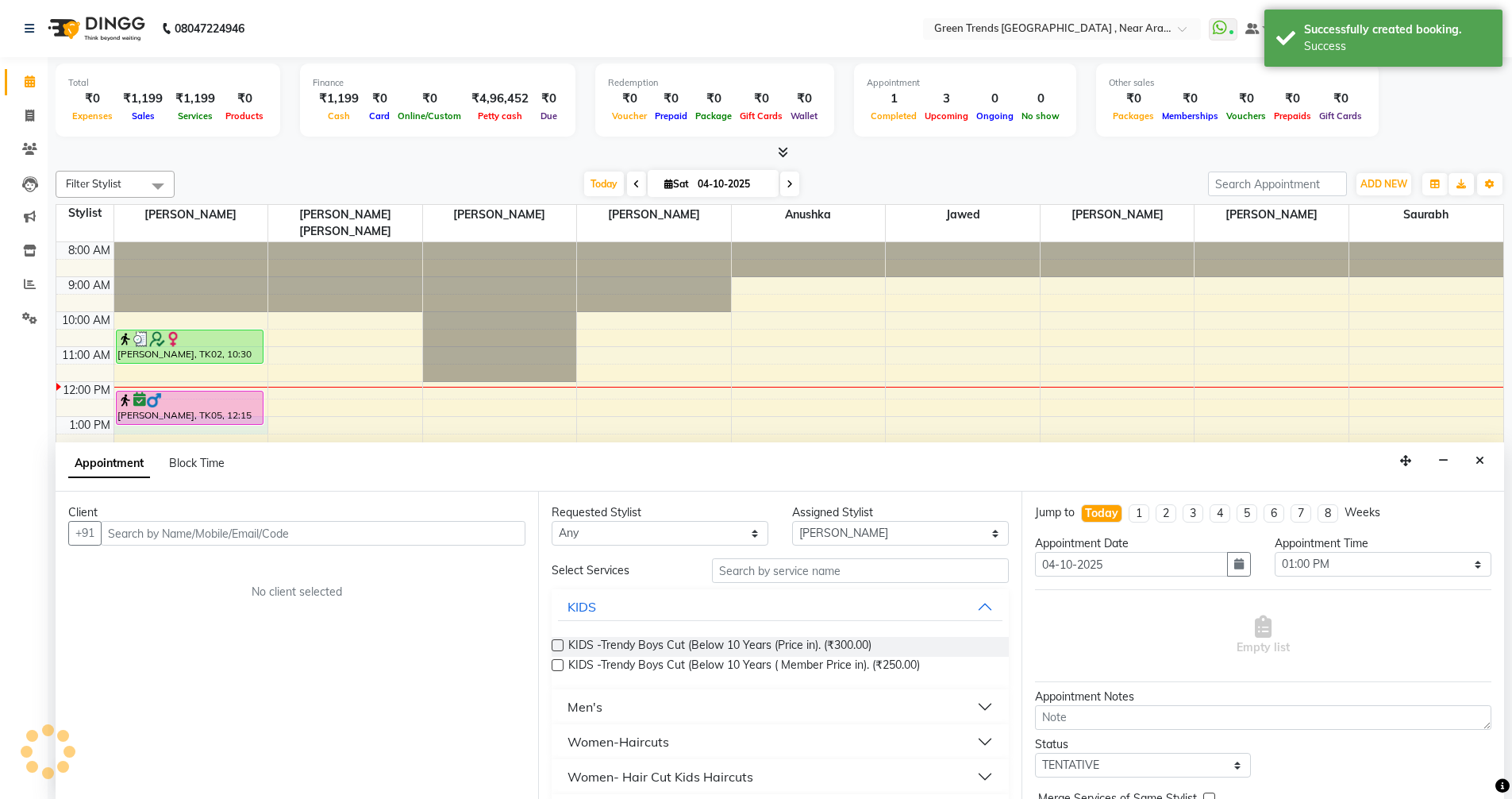
scroll to position [1, 0]
click at [240, 531] on input "text" at bounding box center [313, 532] width 425 height 24
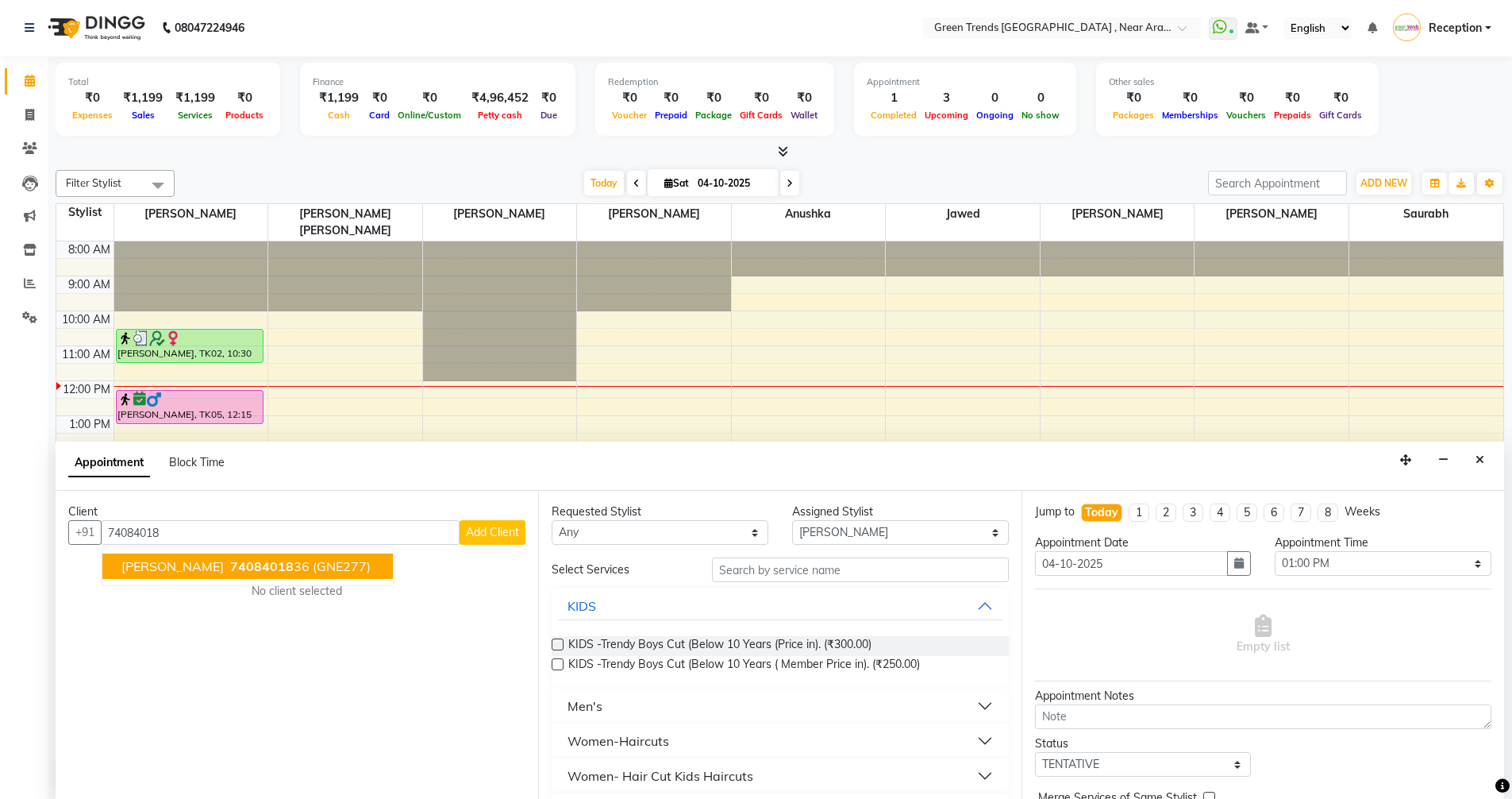
click at [238, 564] on button "[PERSON_NAME] 74084018 36 (GNE277)" at bounding box center [247, 565] width 290 height 25
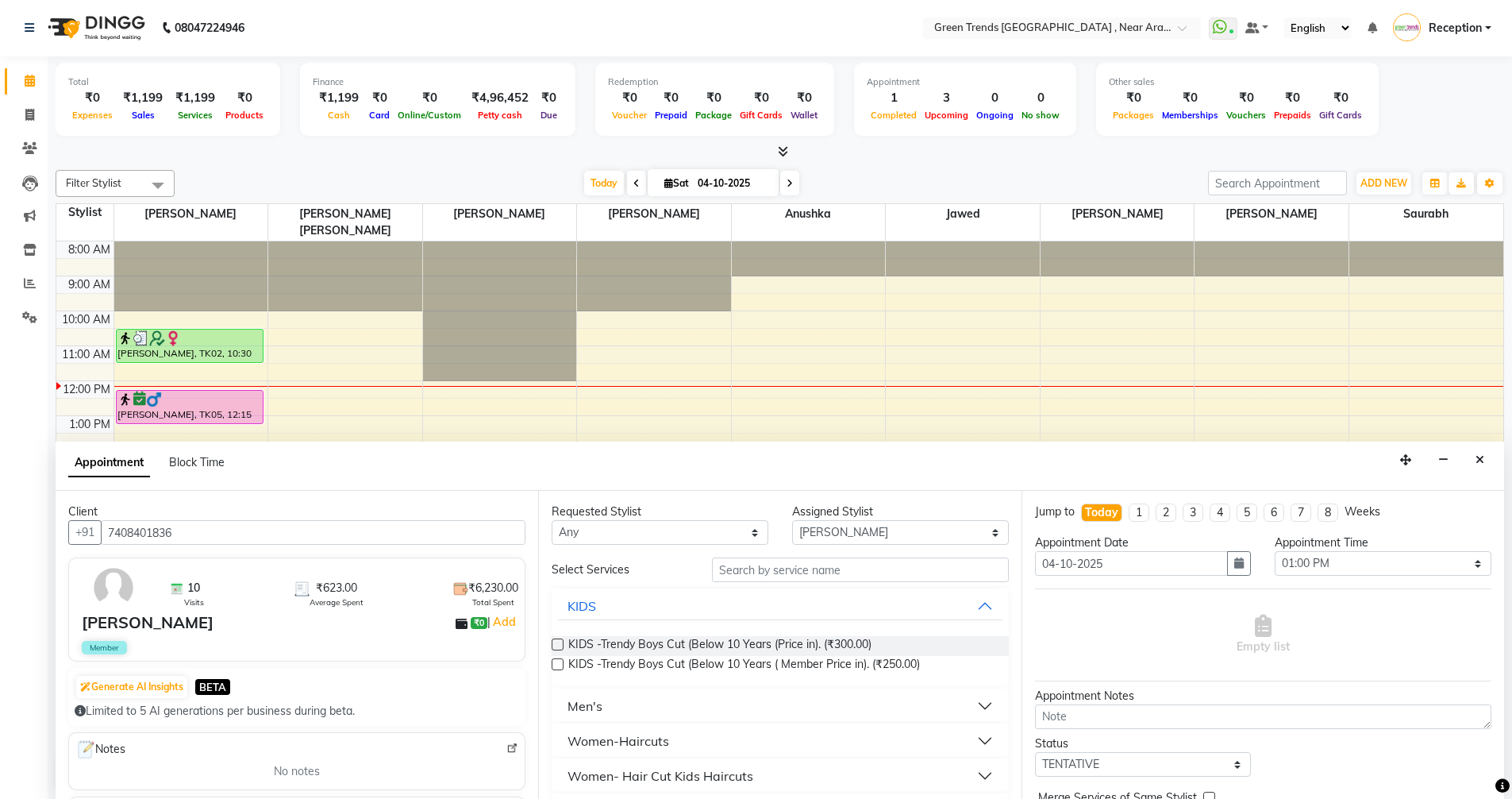
type input "7408401836"
click at [766, 569] on input "text" at bounding box center [860, 569] width 297 height 24
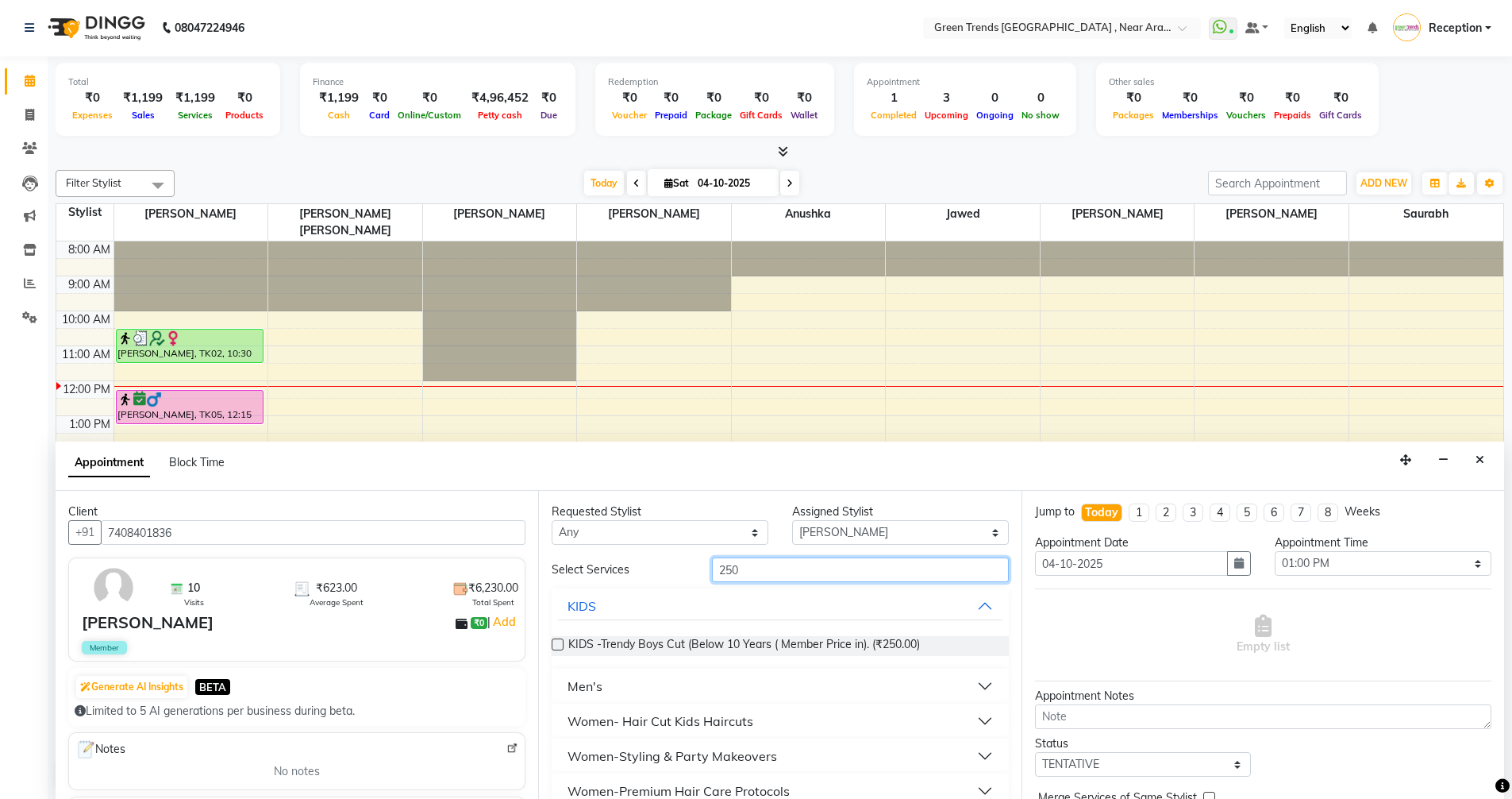
type input "250"
click at [621, 688] on button "Men's" at bounding box center [779, 685] width 443 height 28
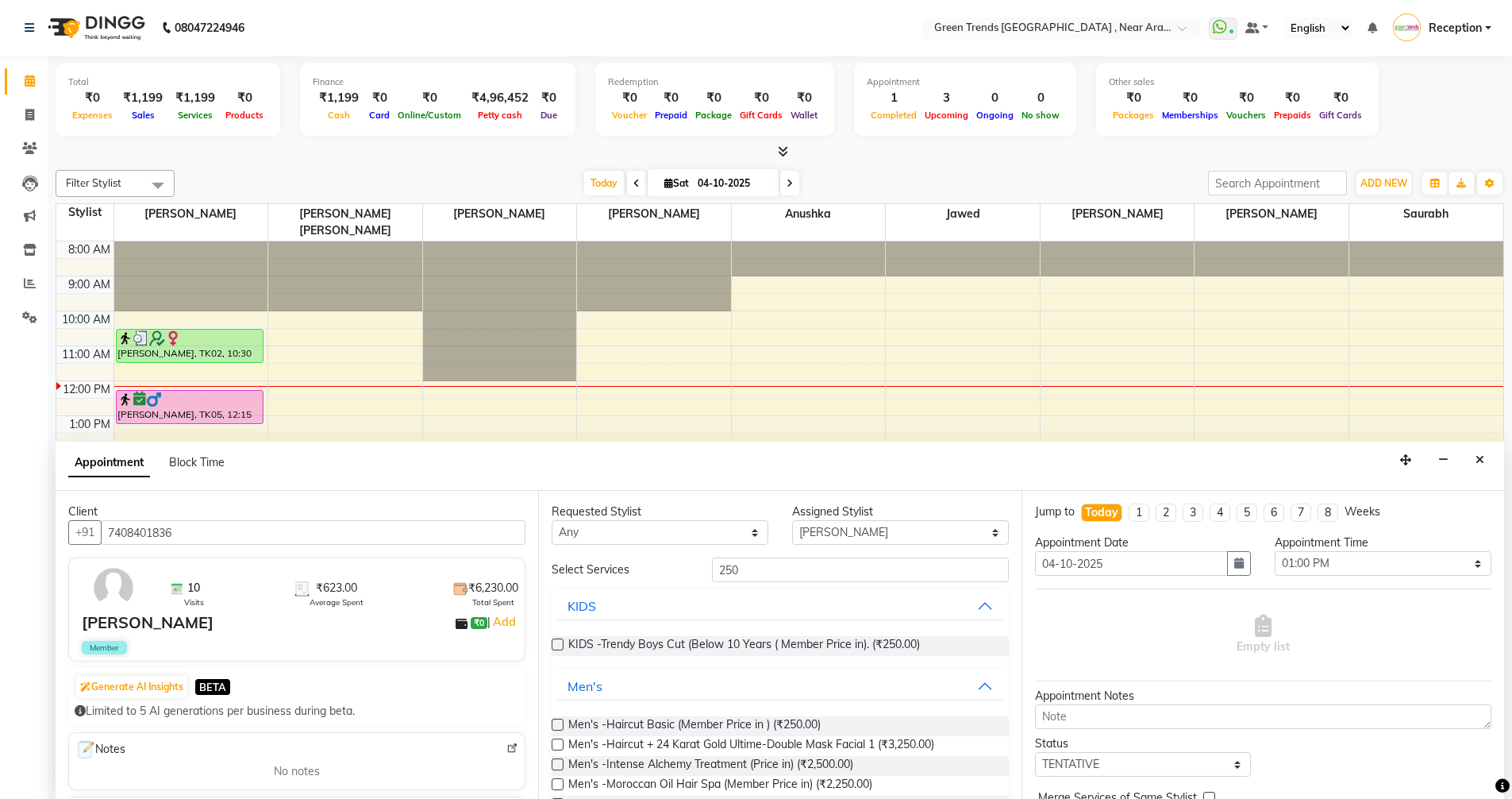
click at [559, 720] on label at bounding box center [557, 724] width 12 height 12
click at [559, 721] on input "checkbox" at bounding box center [556, 726] width 11 height 11
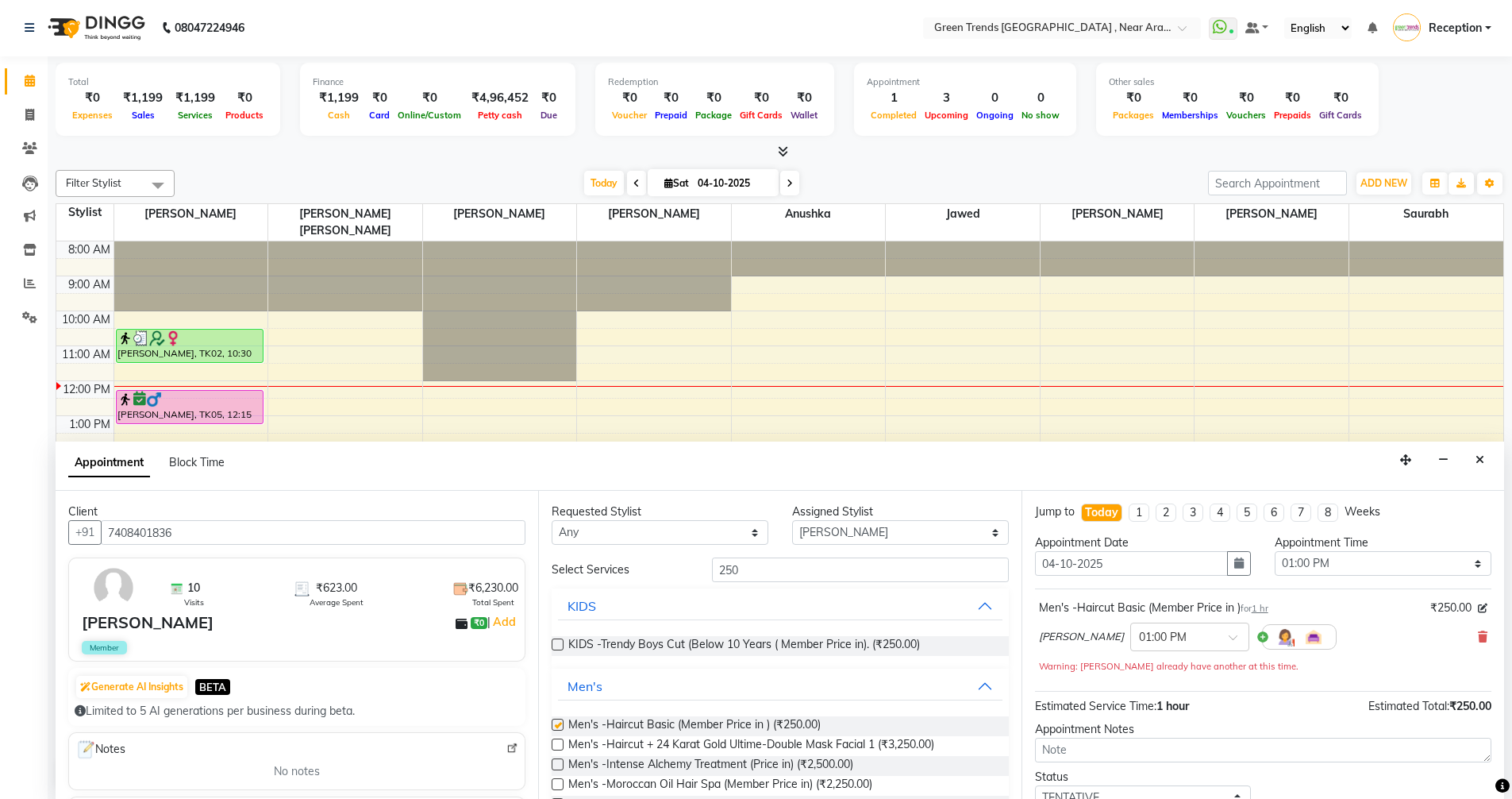
checkbox input "false"
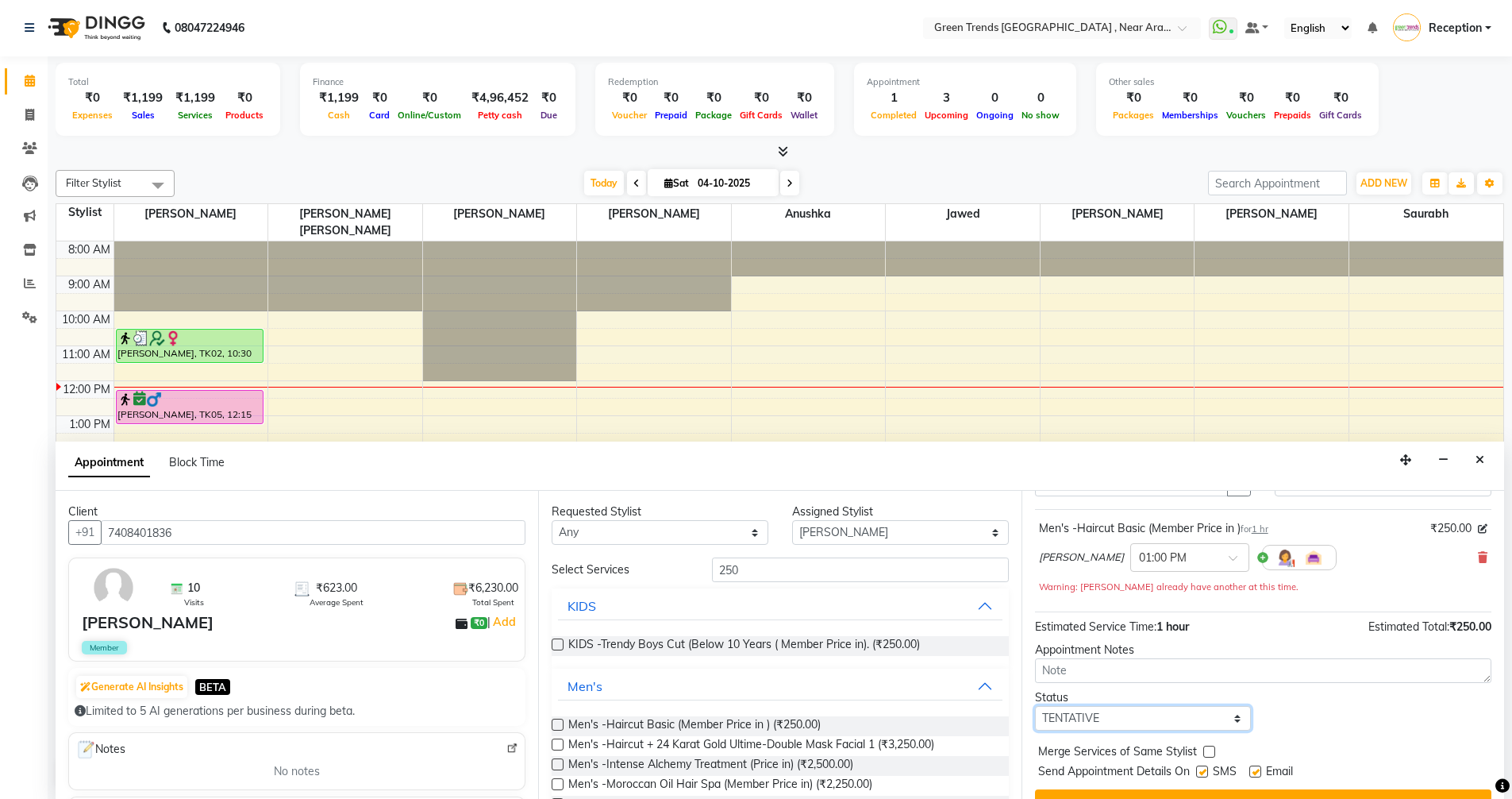
click at [1236, 718] on select "Select TENTATIVE CONFIRM CHECK-IN UPCOMING" at bounding box center [1142, 718] width 216 height 24
select select "confirm booking"
click at [1034, 706] on select "Select TENTATIVE CONFIRM CHECK-IN UPCOMING" at bounding box center [1142, 718] width 216 height 24
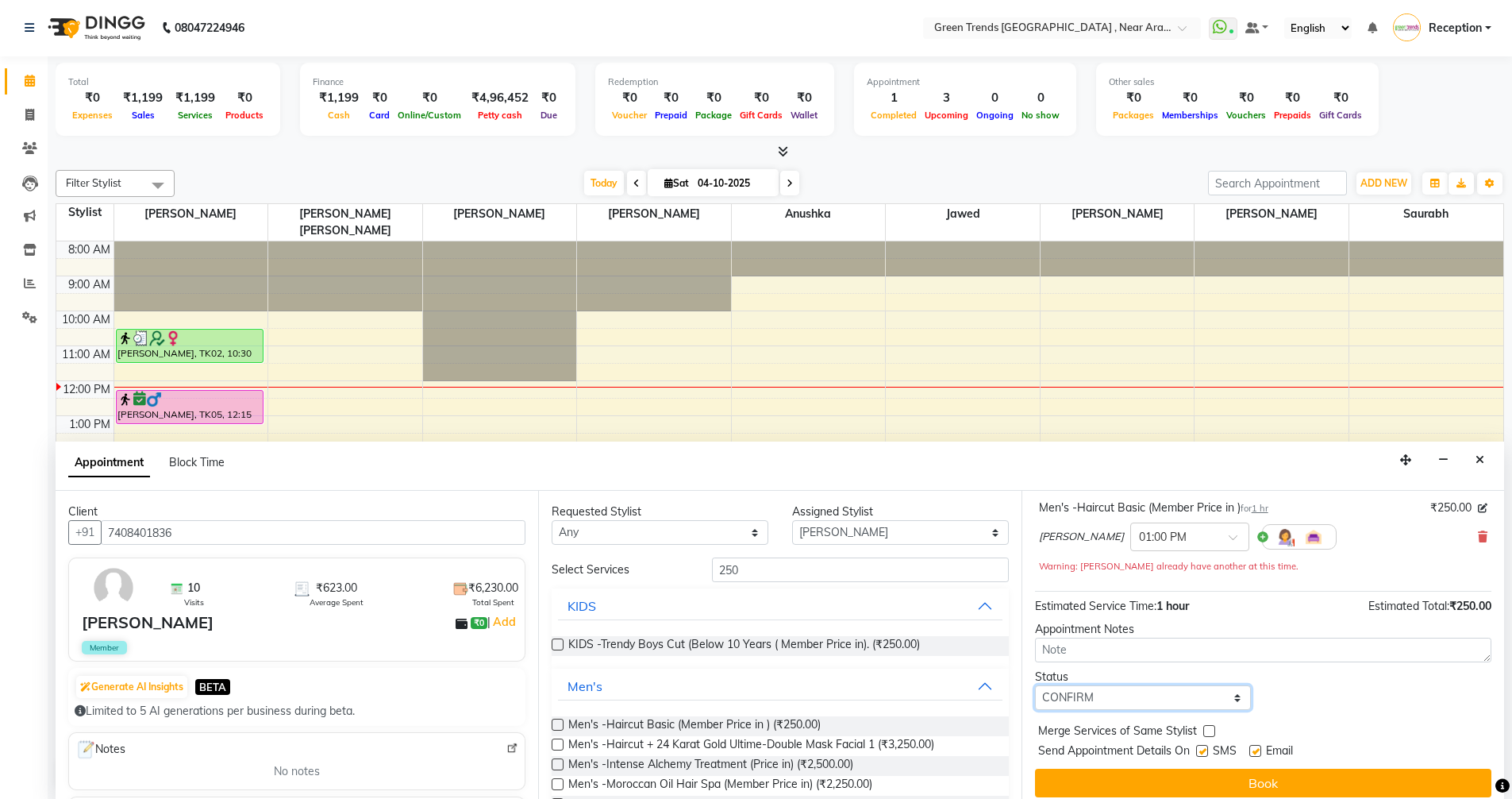
scroll to position [111, 0]
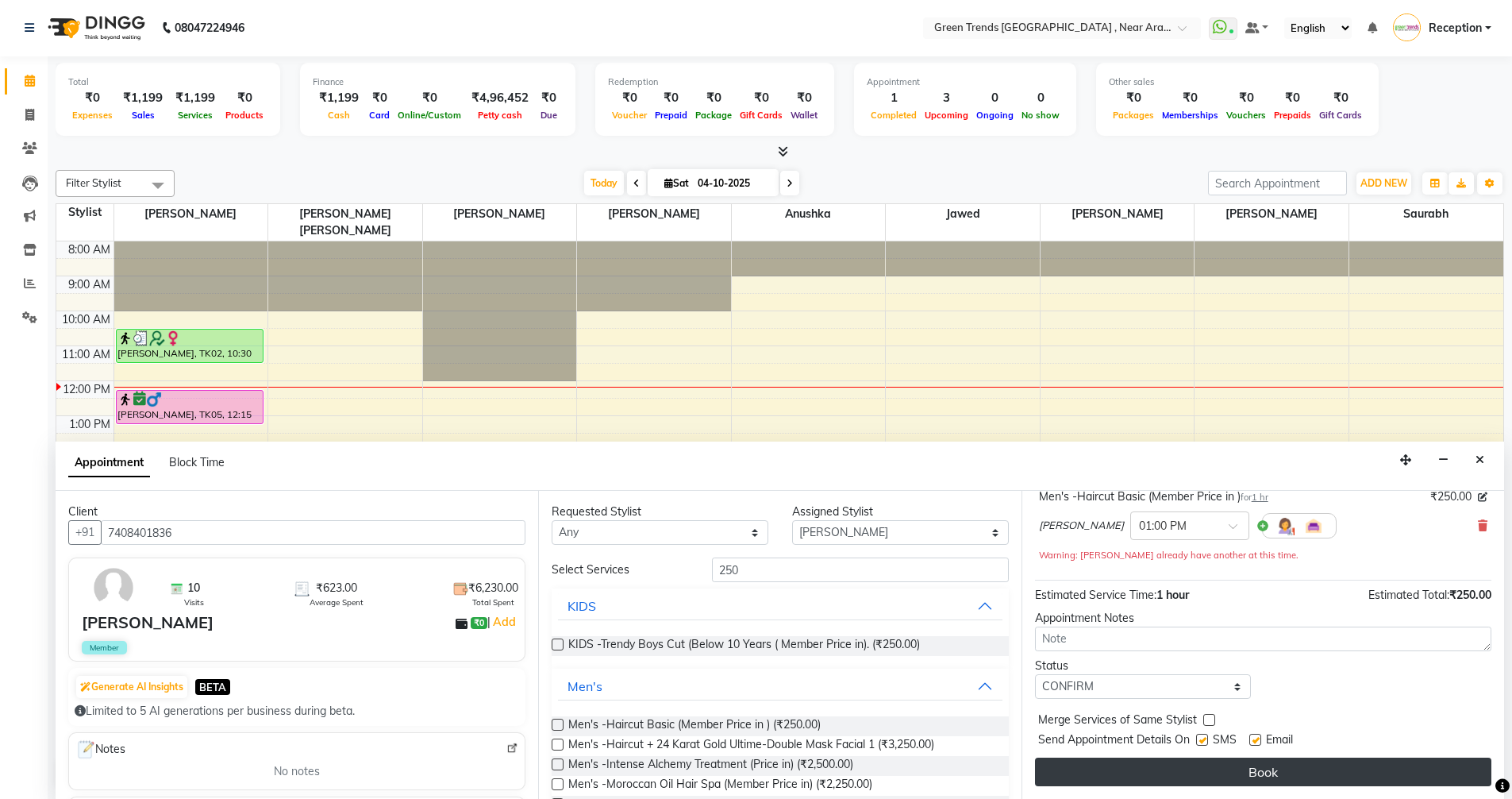
click at [1259, 771] on button "Book" at bounding box center [1262, 771] width 456 height 28
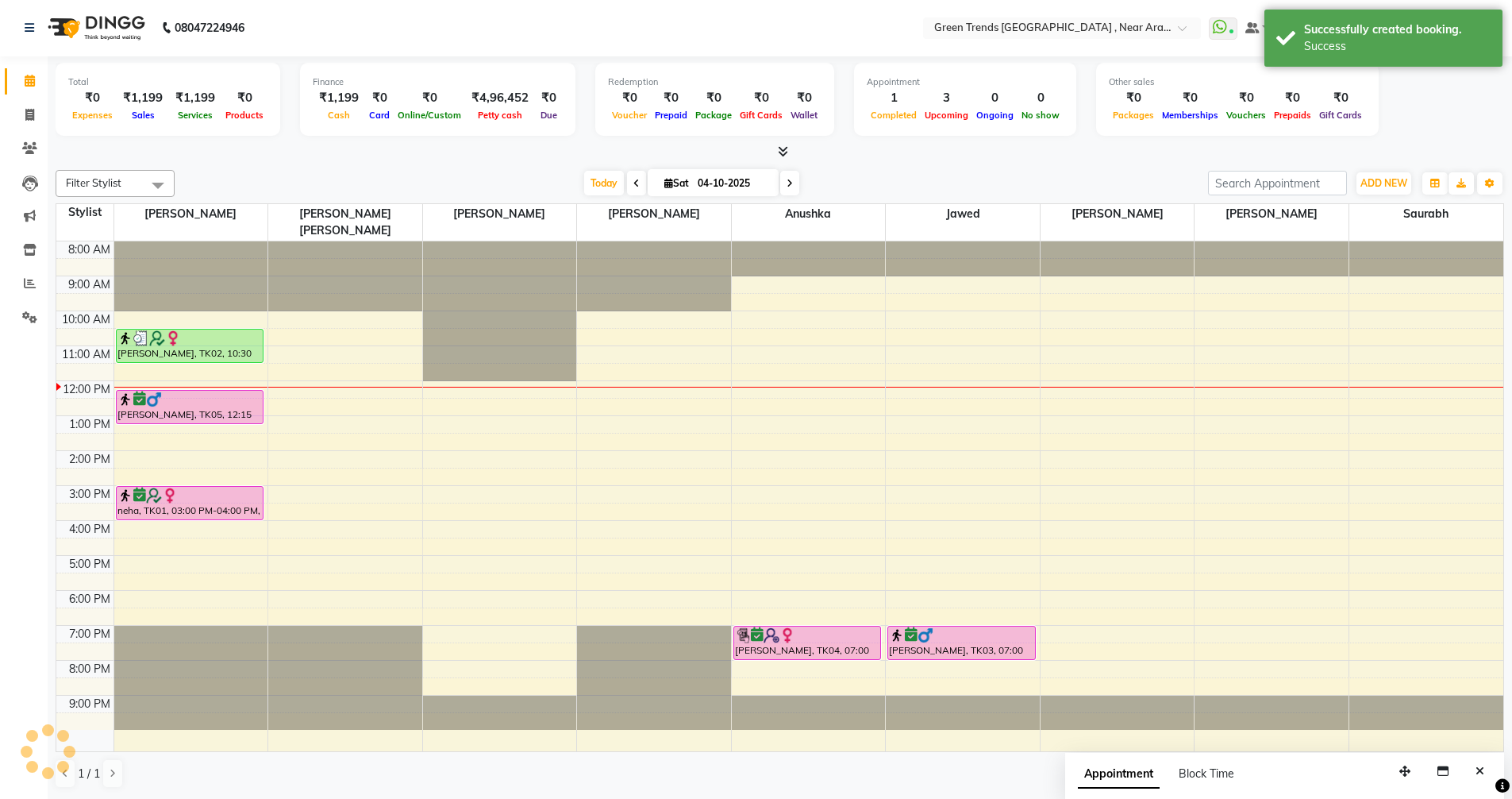
scroll to position [0, 0]
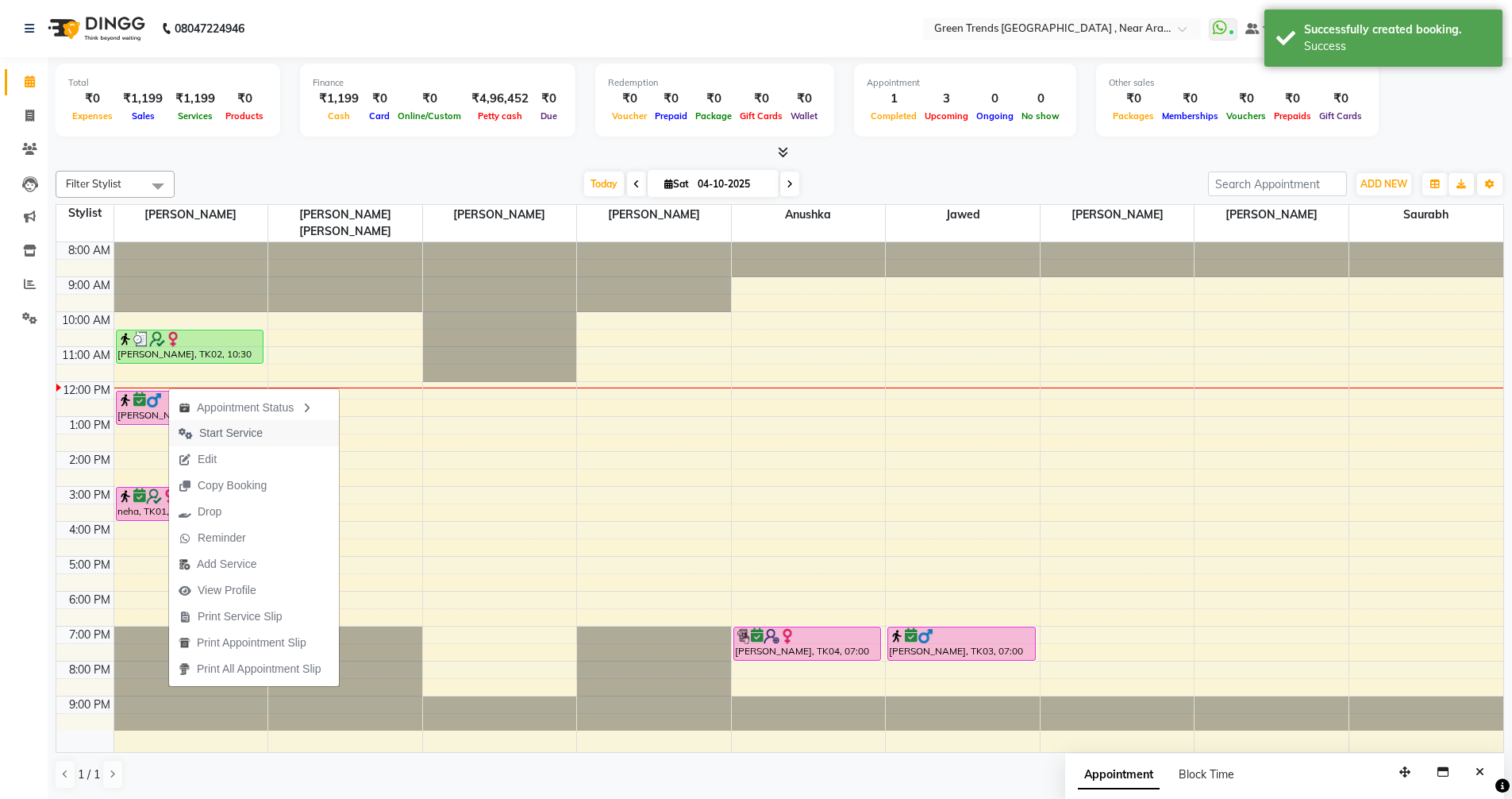
click at [259, 432] on span "Start Service" at bounding box center [231, 433] width 63 height 17
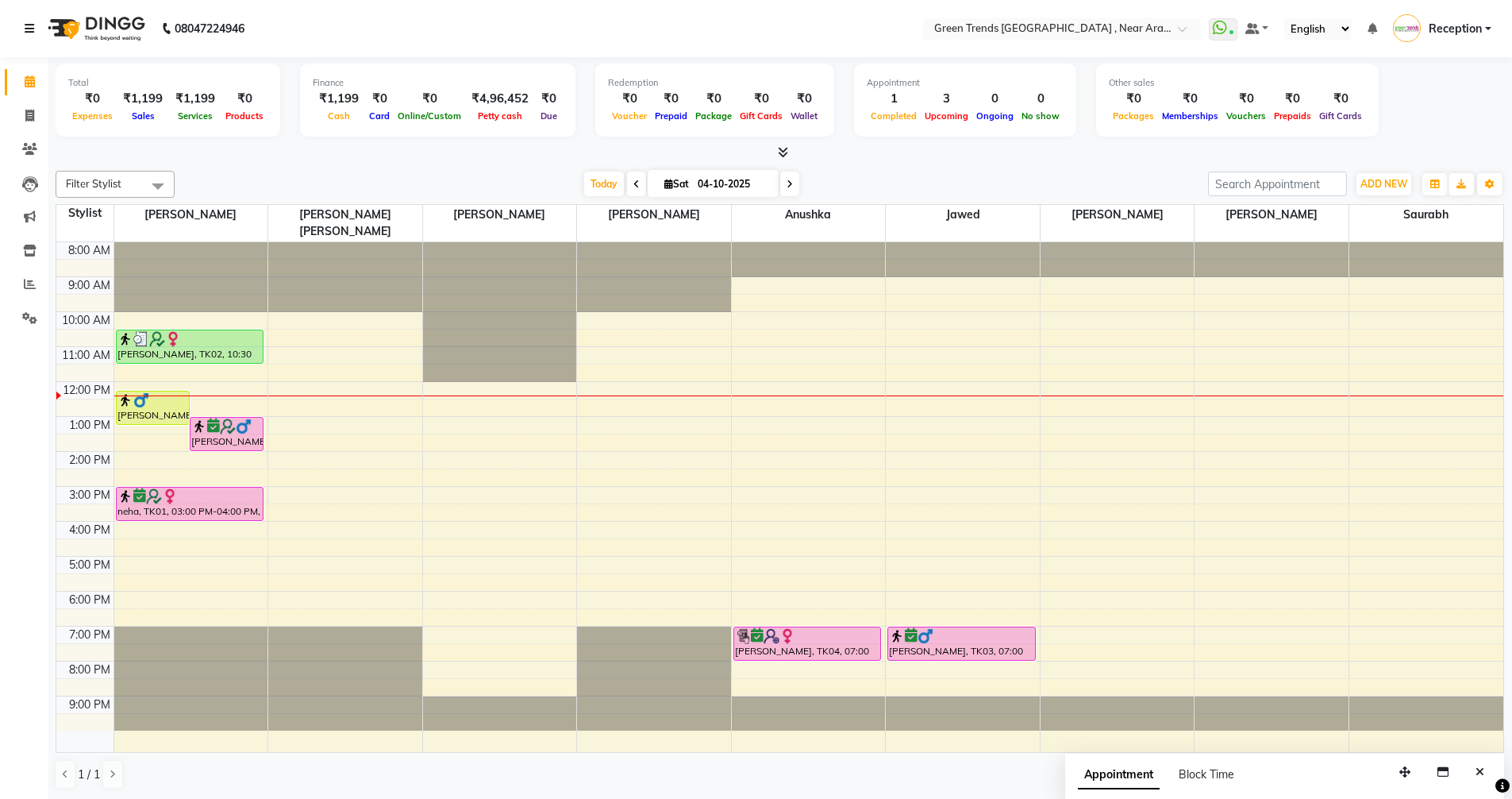
click at [28, 24] on icon at bounding box center [29, 28] width 10 height 11
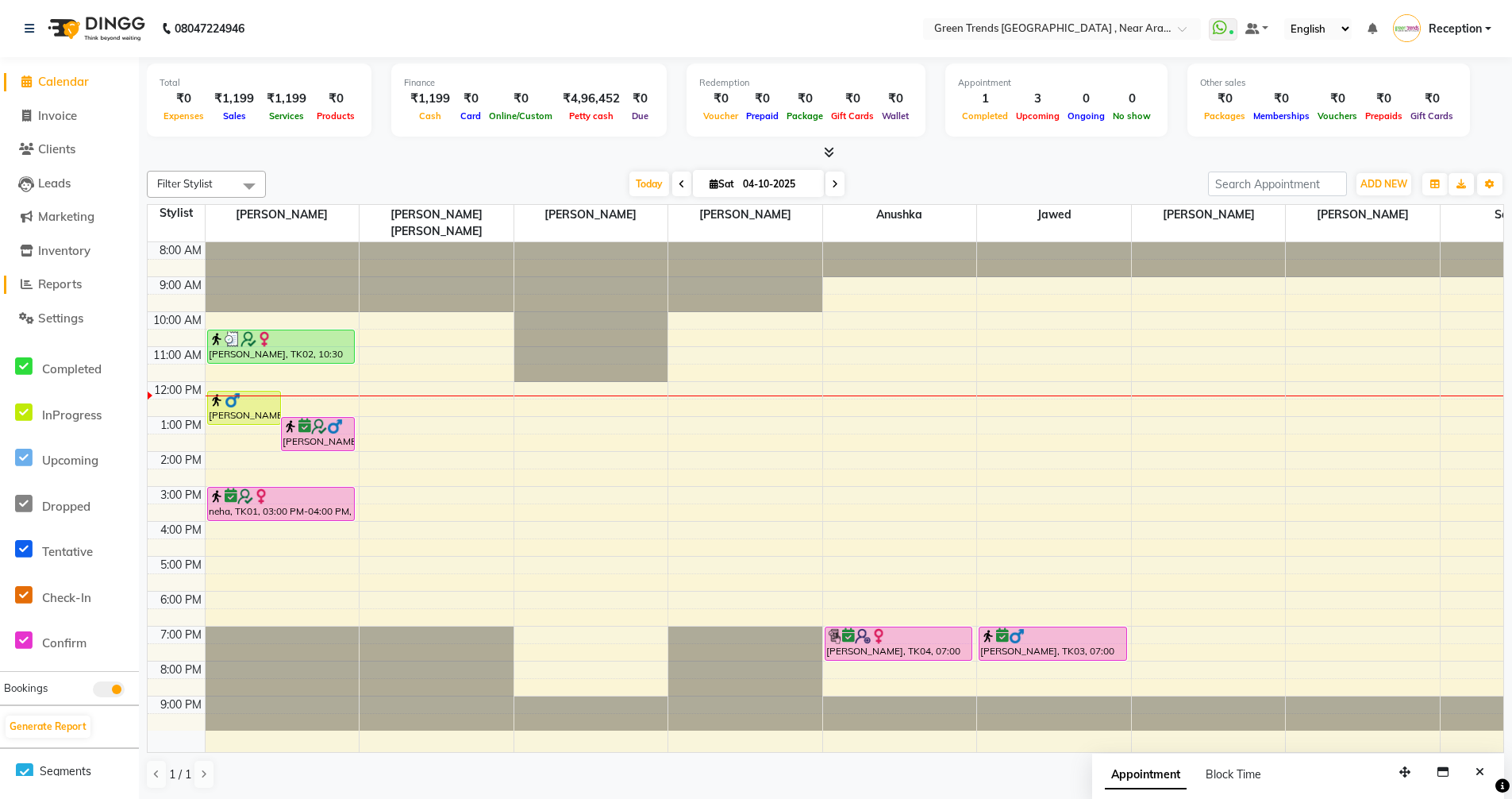
click at [60, 286] on span "Reports" at bounding box center [60, 284] width 44 height 15
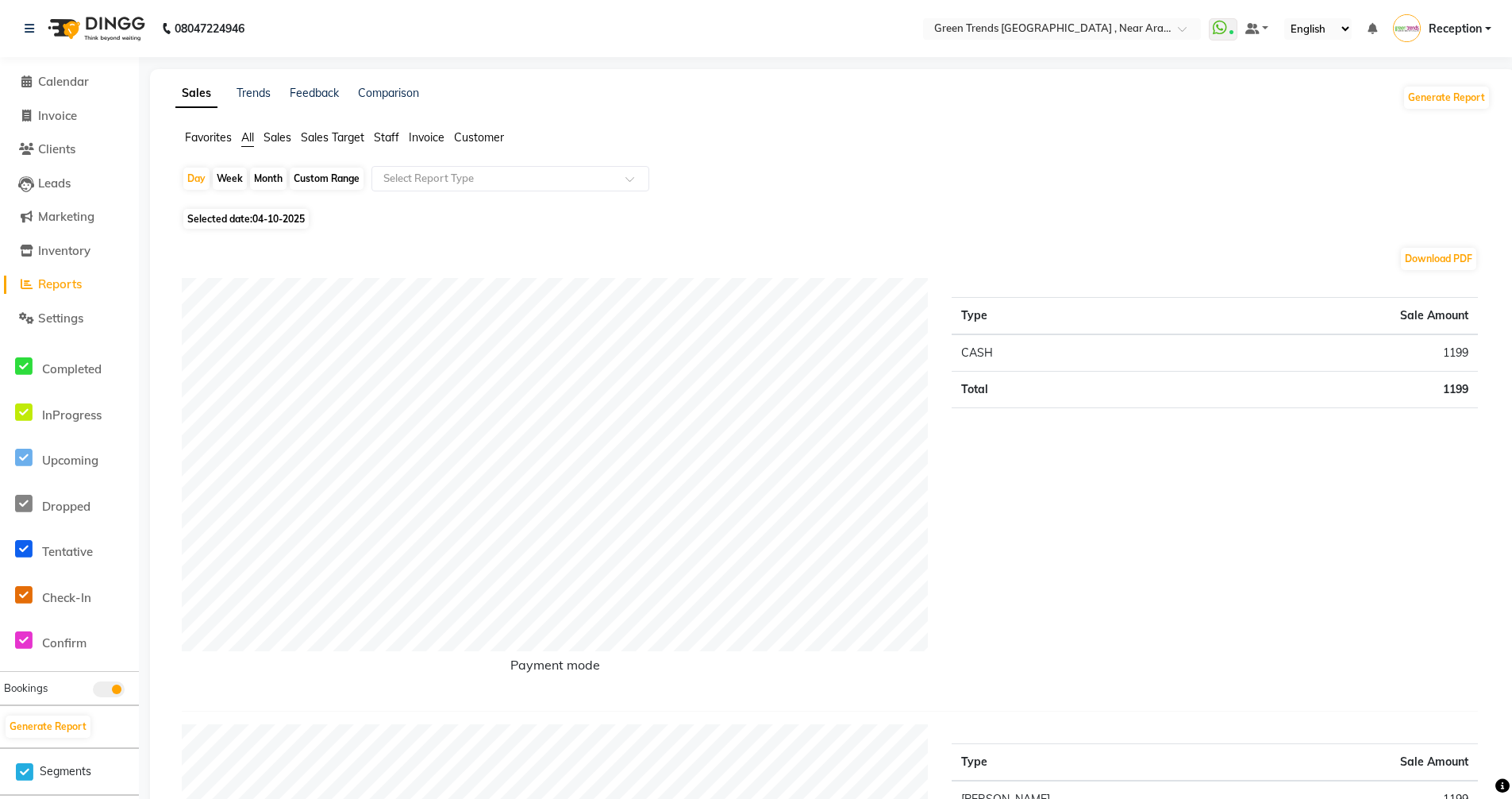
click at [351, 140] on span "Sales Target" at bounding box center [332, 138] width 63 height 15
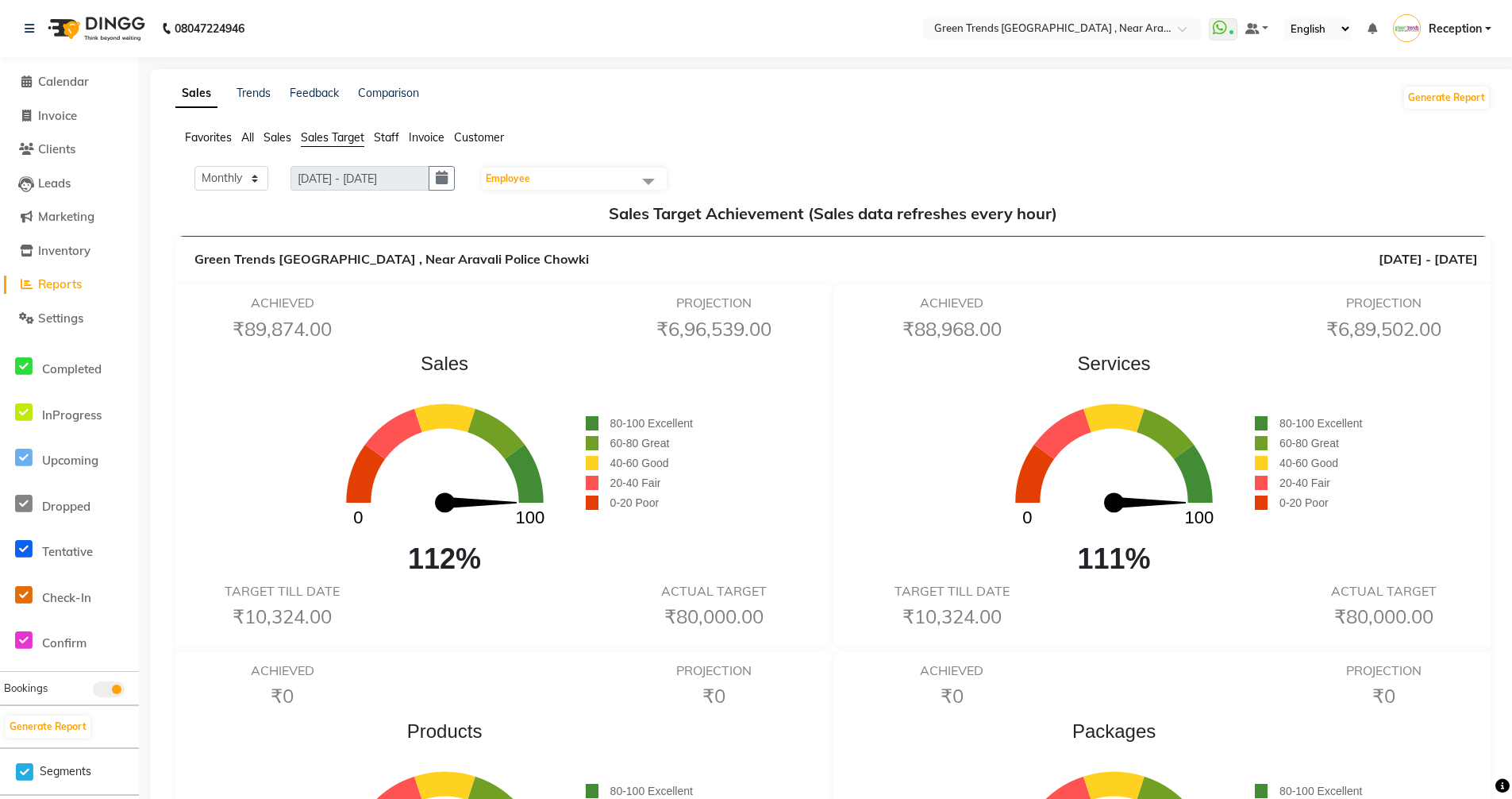
click at [619, 190] on span "Employee" at bounding box center [574, 178] width 185 height 22
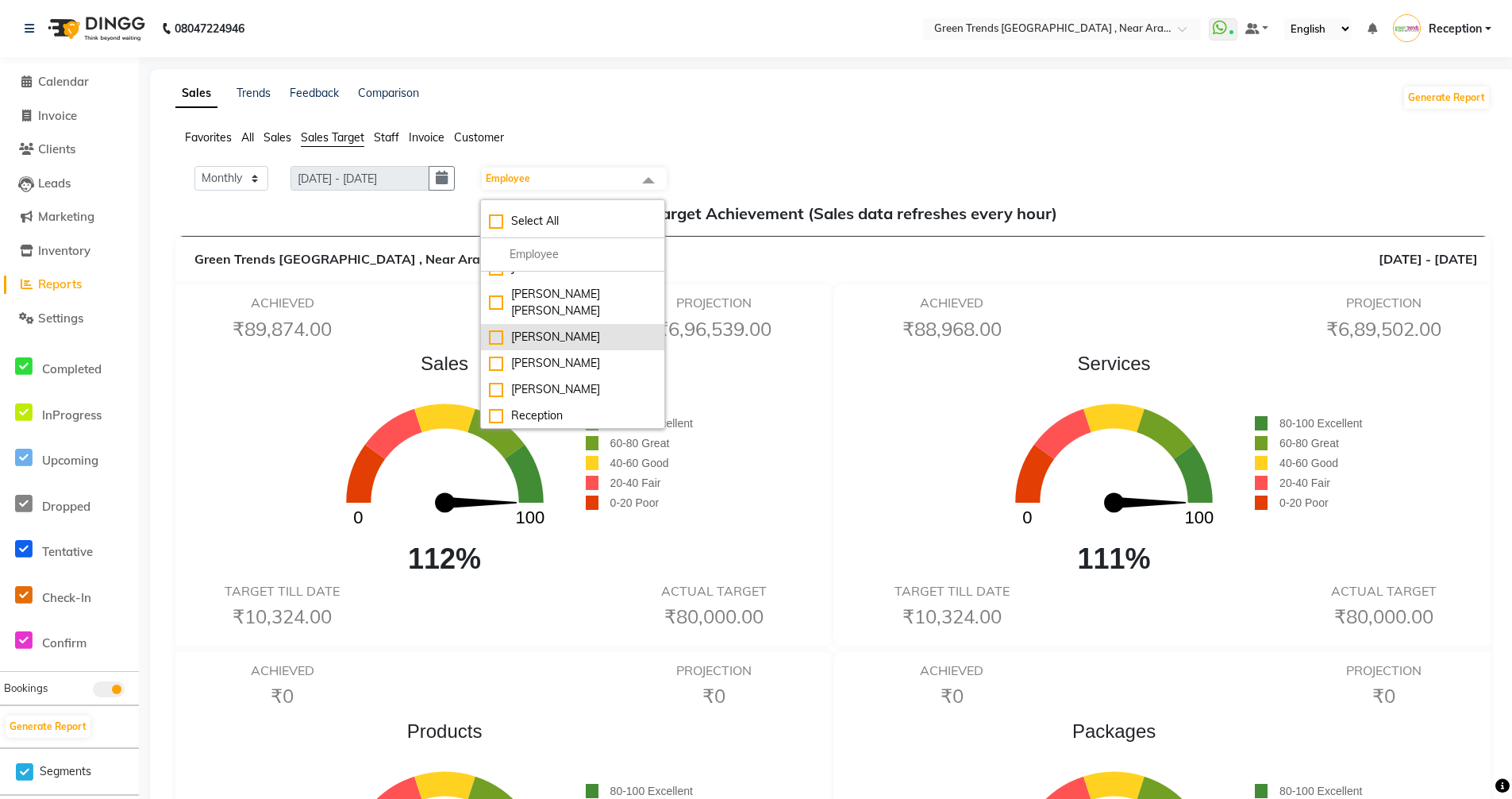
scroll to position [79, 0]
click at [511, 397] on div "[PERSON_NAME]" at bounding box center [572, 405] width 168 height 17
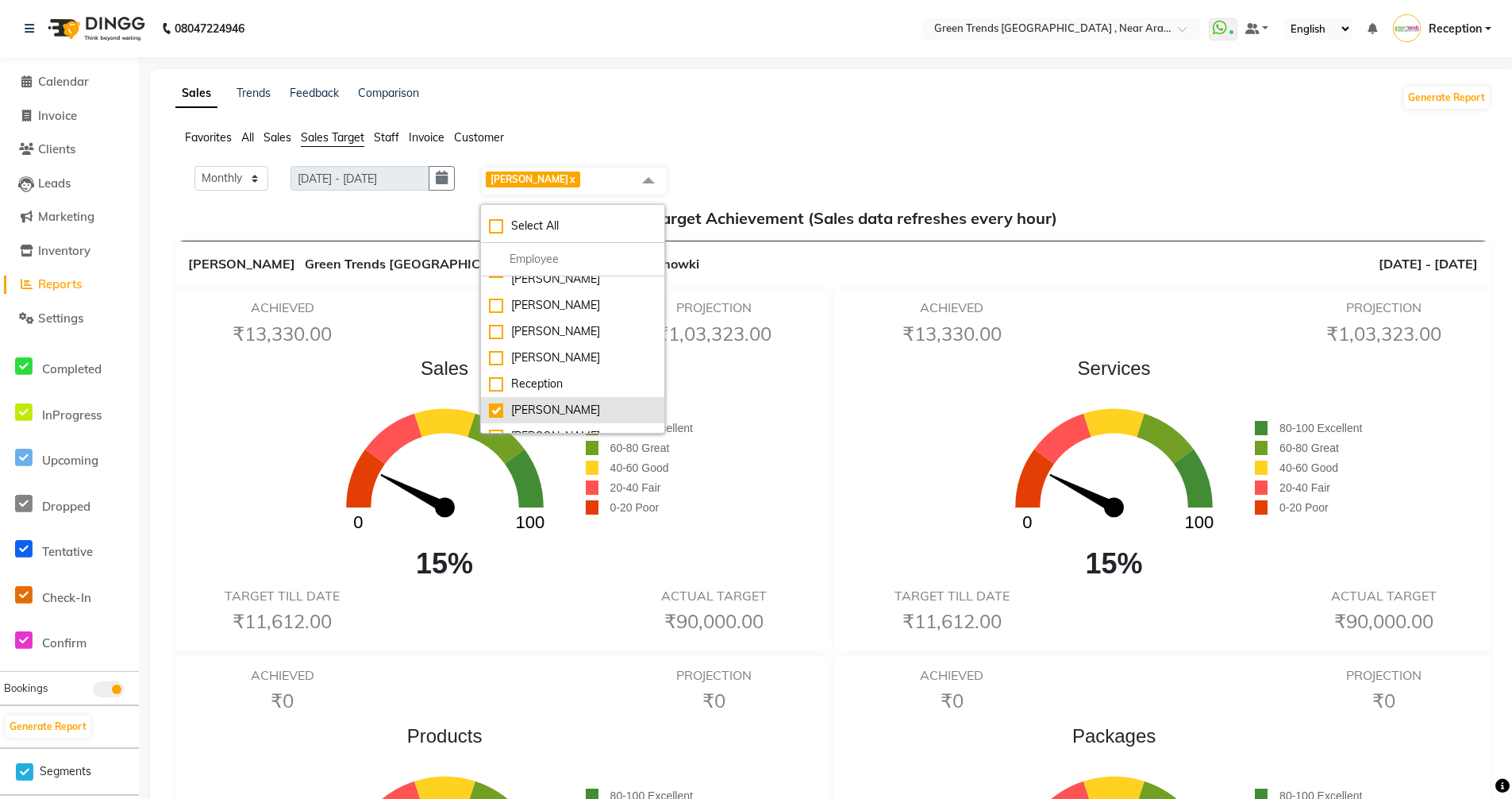
click at [503, 402] on div "[PERSON_NAME]" at bounding box center [572, 410] width 168 height 17
checkbox input "false"
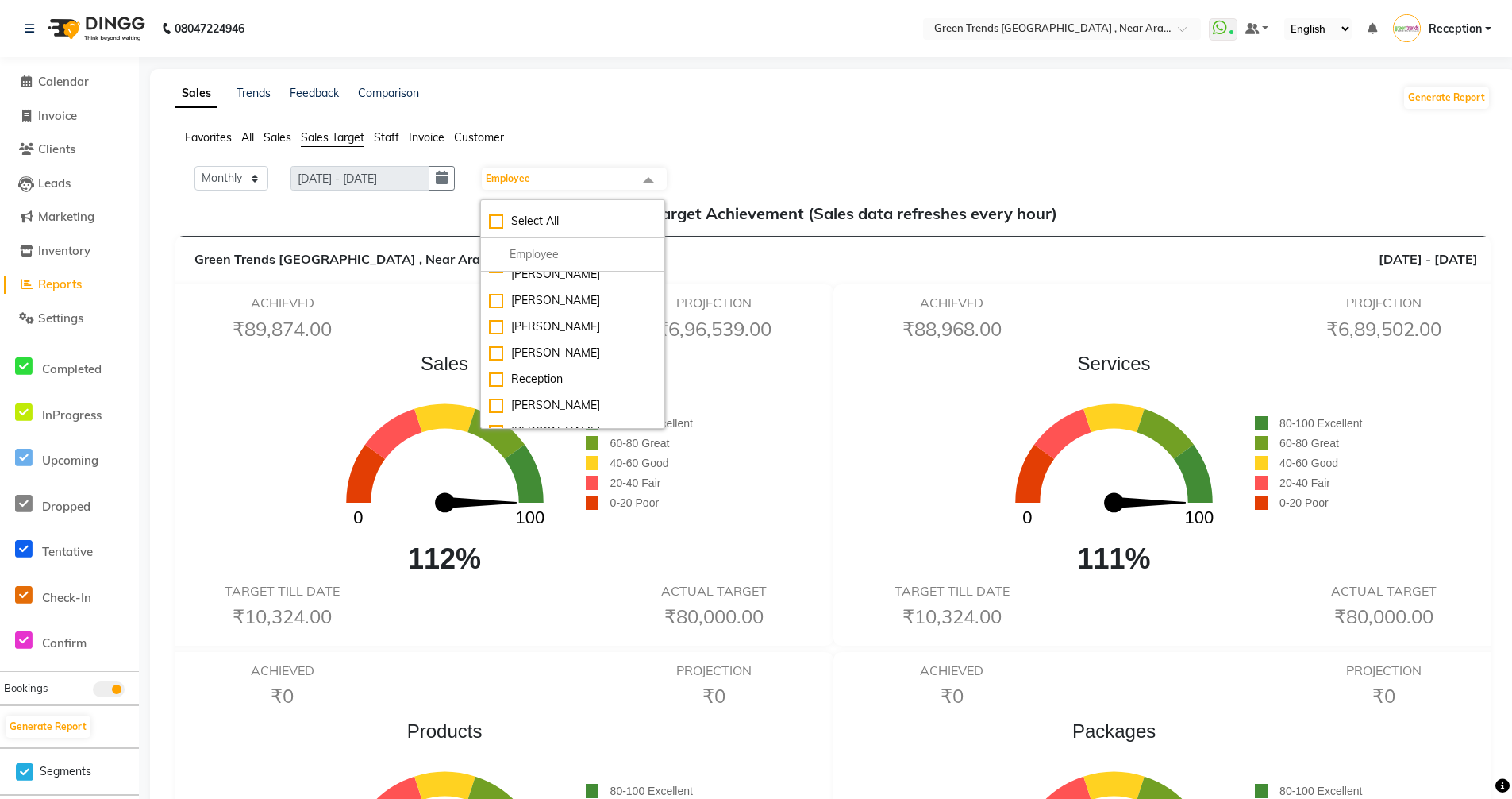
click at [957, 140] on ul "Favorites All Sales Sales Target Staff Invoice Customer" at bounding box center [833, 139] width 1315 height 18
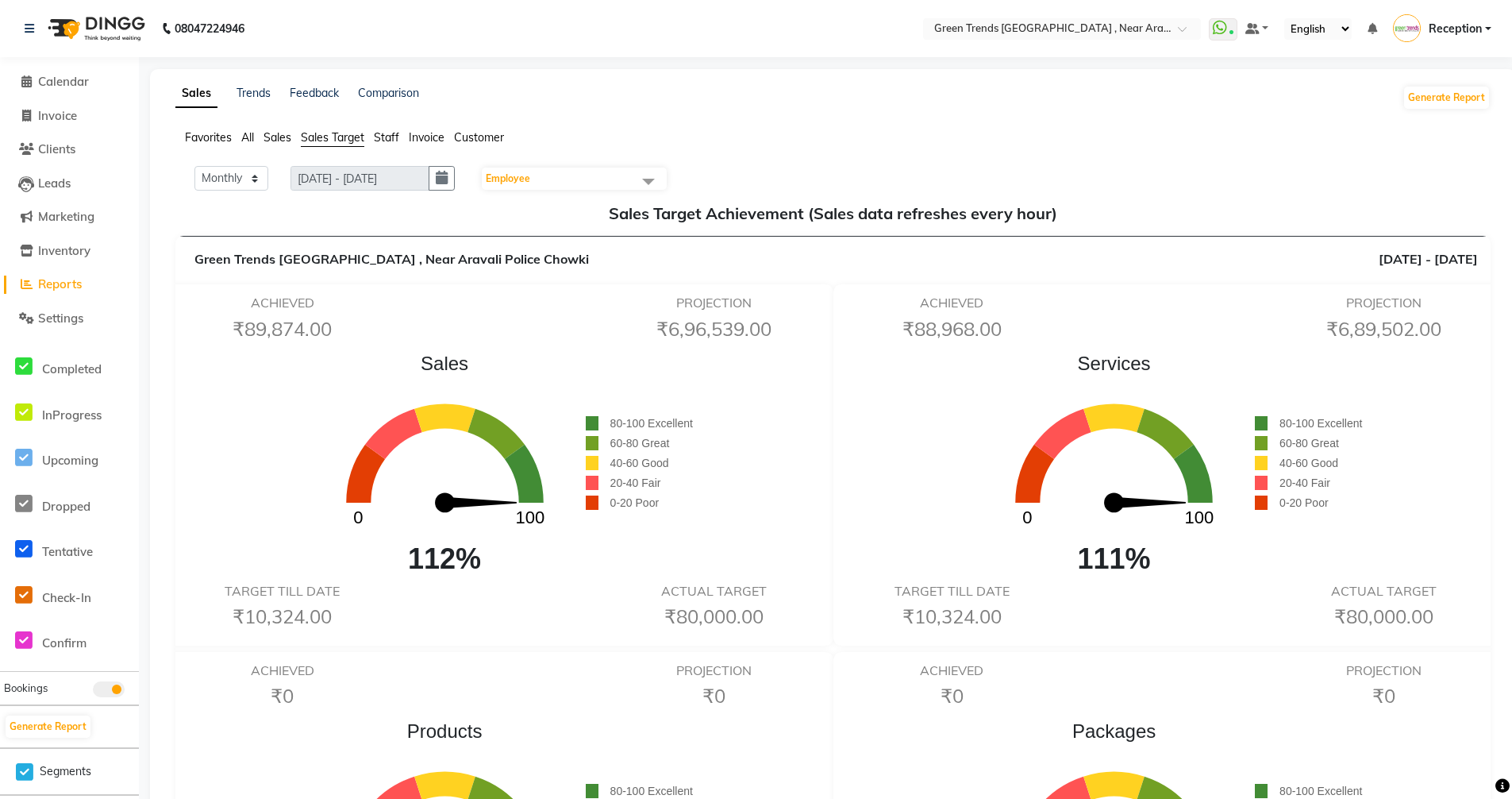
click at [657, 176] on span at bounding box center [648, 181] width 32 height 30
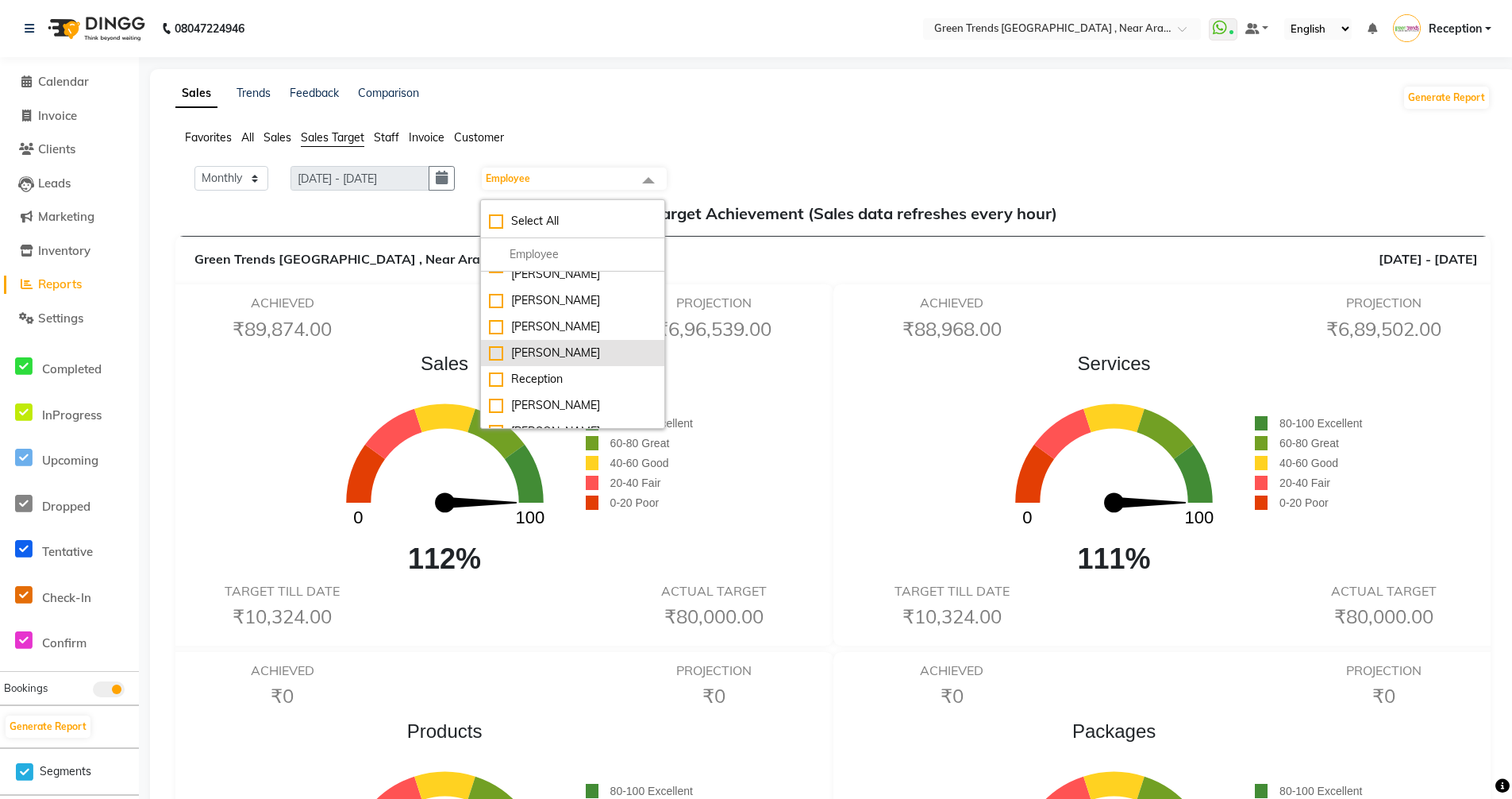
scroll to position [131, 0]
click at [498, 371] on div "[PERSON_NAME]" at bounding box center [572, 379] width 168 height 17
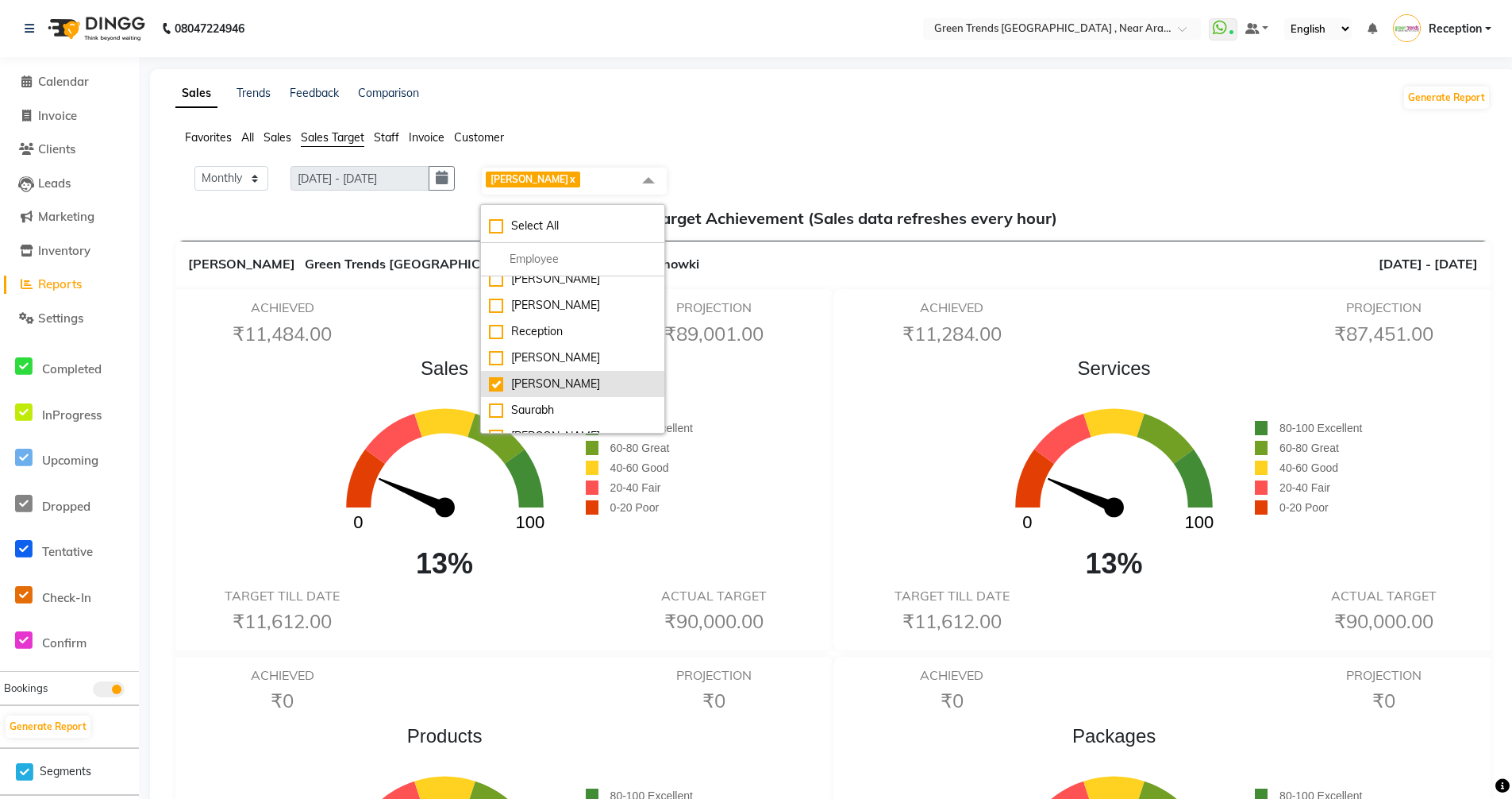
click at [504, 376] on div "[PERSON_NAME]" at bounding box center [572, 384] width 168 height 17
checkbox input "false"
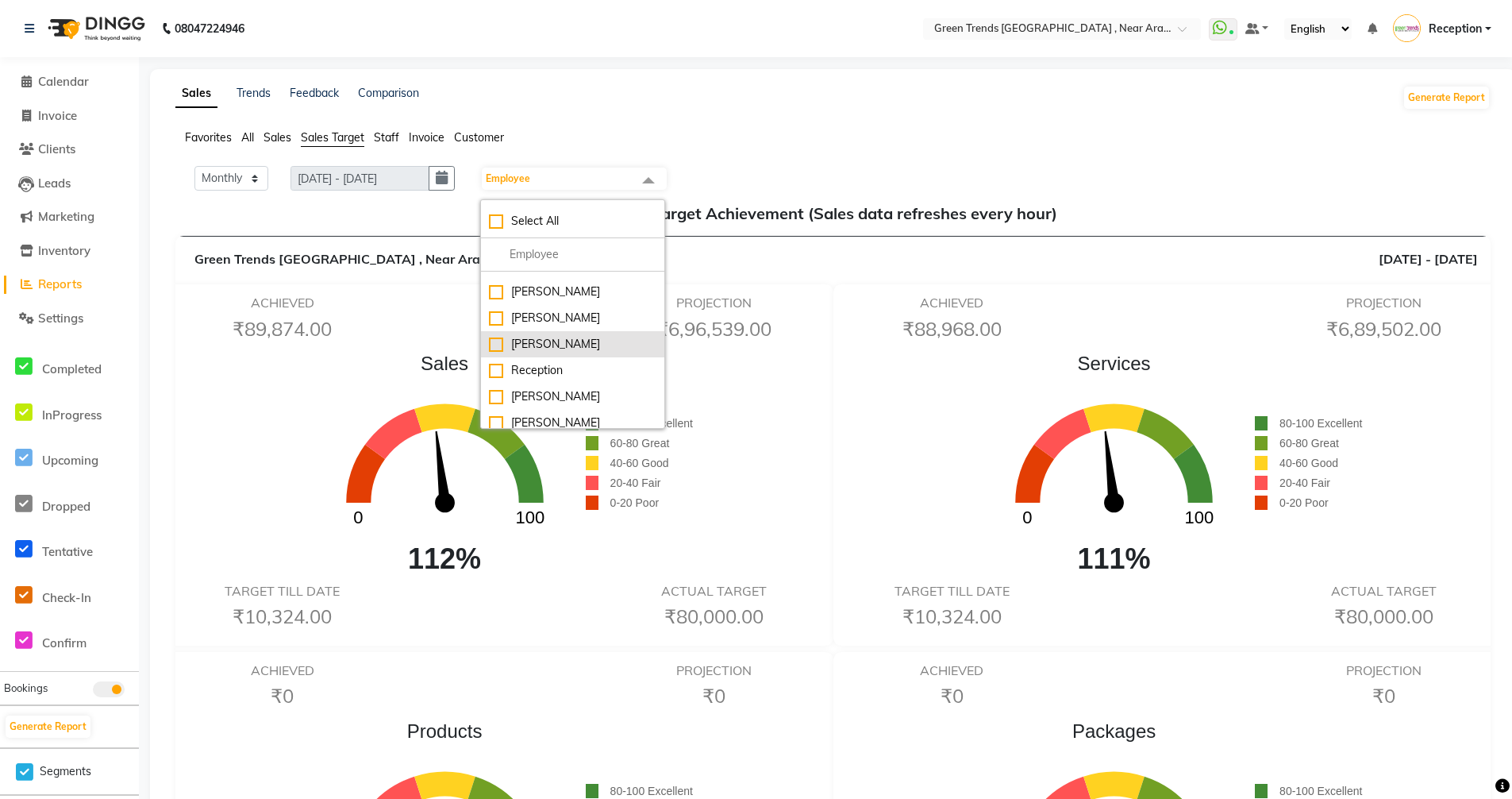
scroll to position [0, 0]
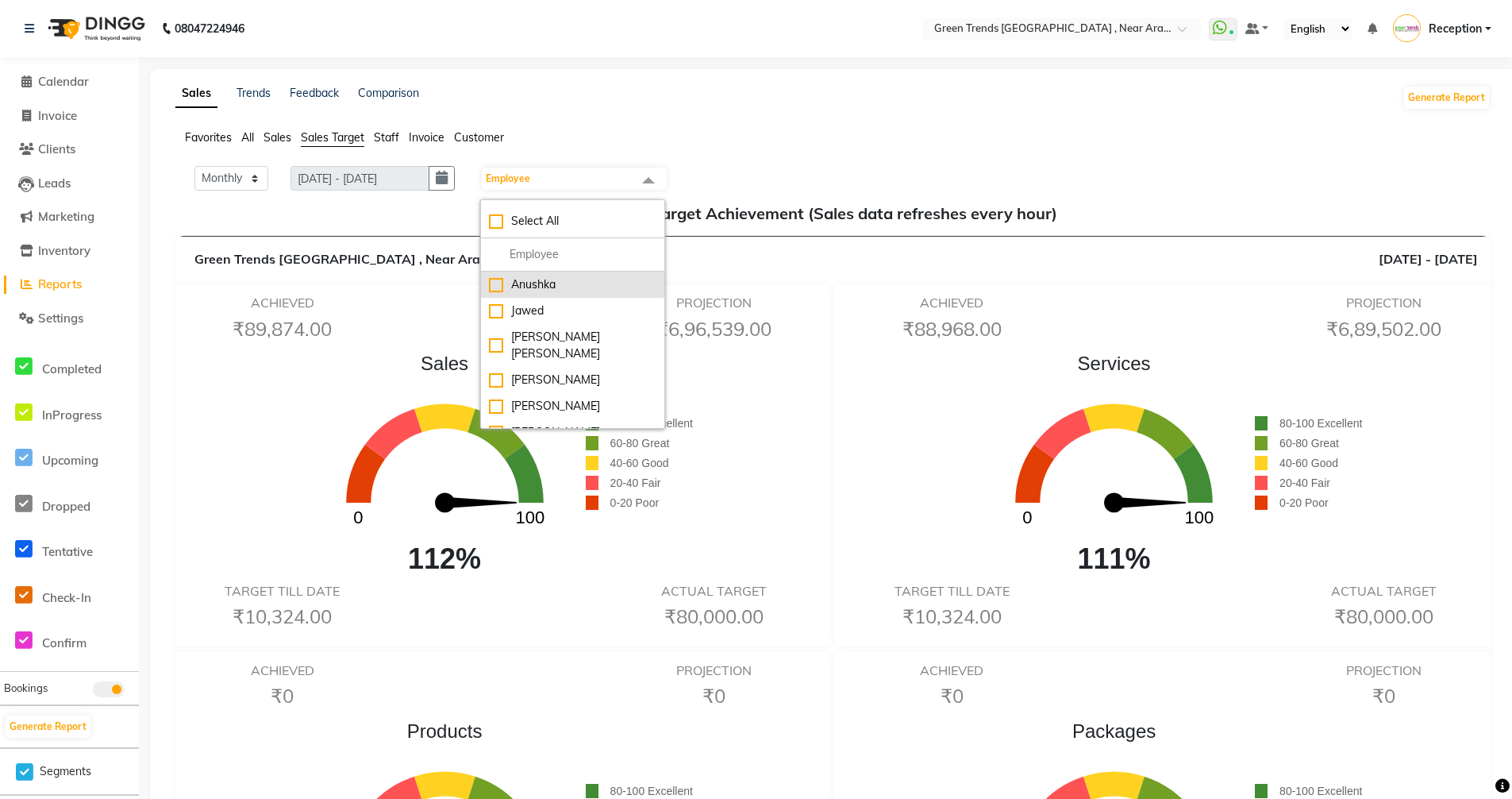
click at [503, 286] on div "Anushka" at bounding box center [572, 285] width 168 height 17
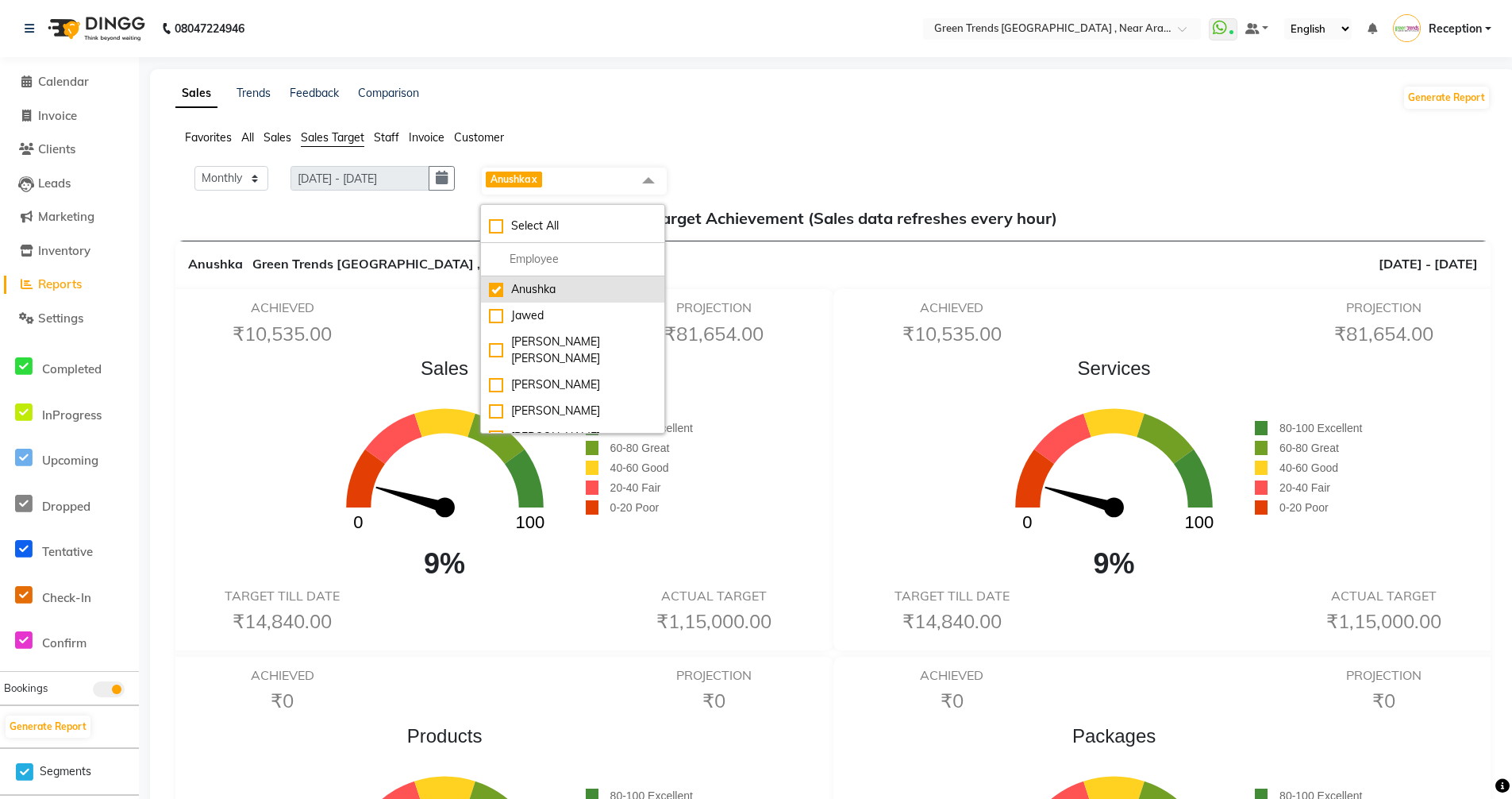
click at [503, 288] on div "Anushka" at bounding box center [572, 290] width 168 height 17
checkbox input "false"
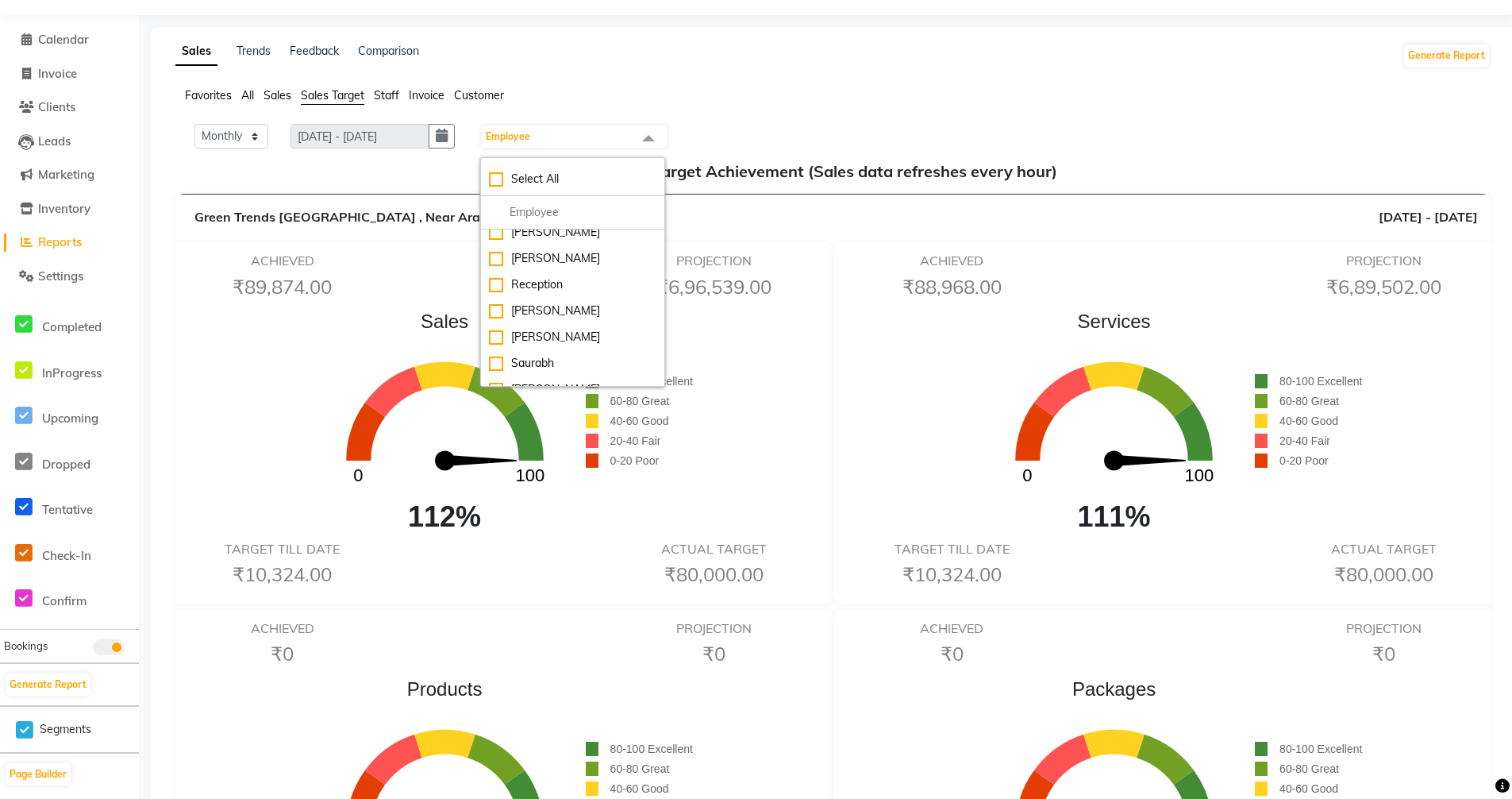
scroll to position [79, 0]
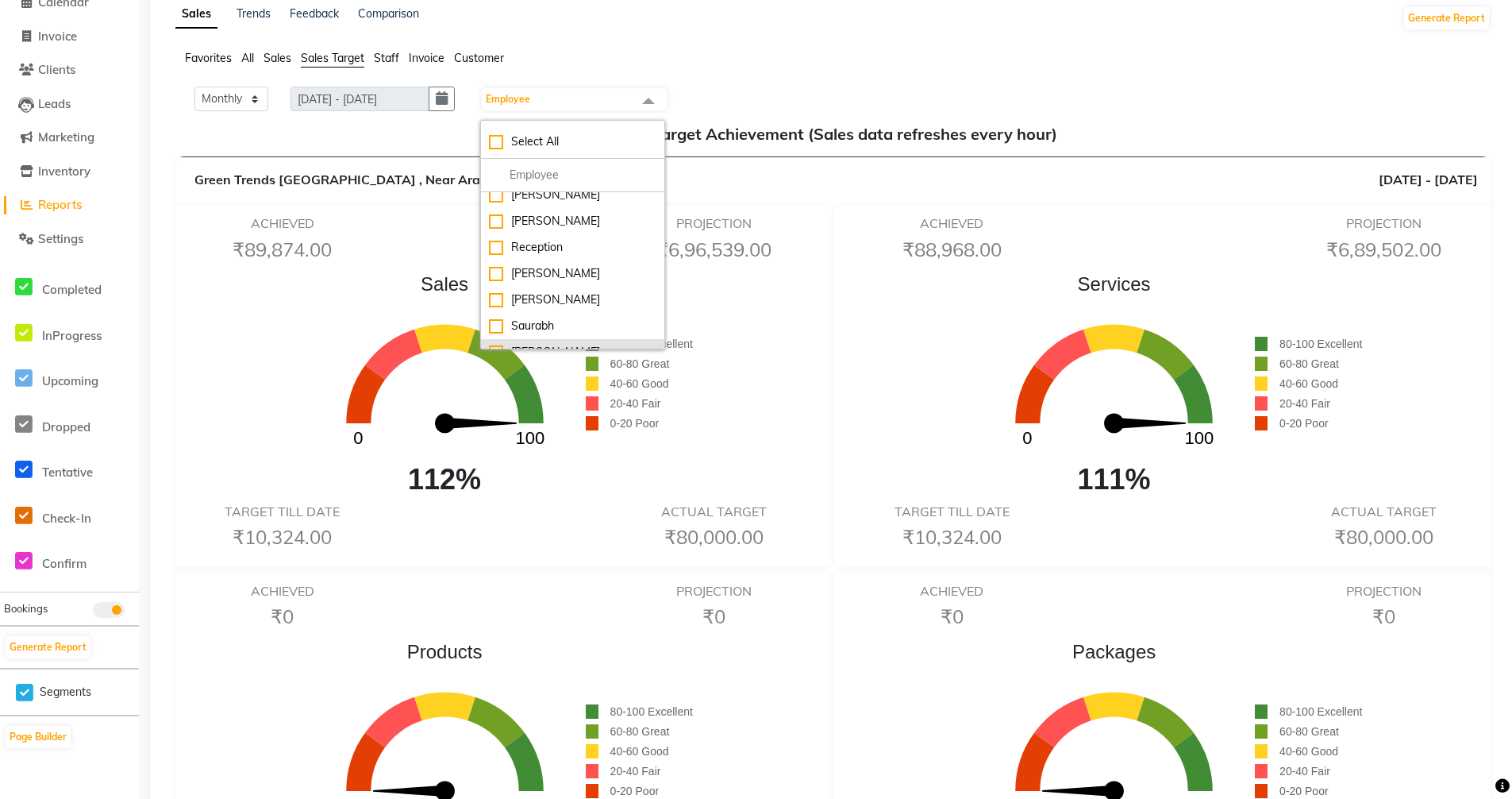
click at [506, 344] on div "[PERSON_NAME]" at bounding box center [572, 352] width 168 height 17
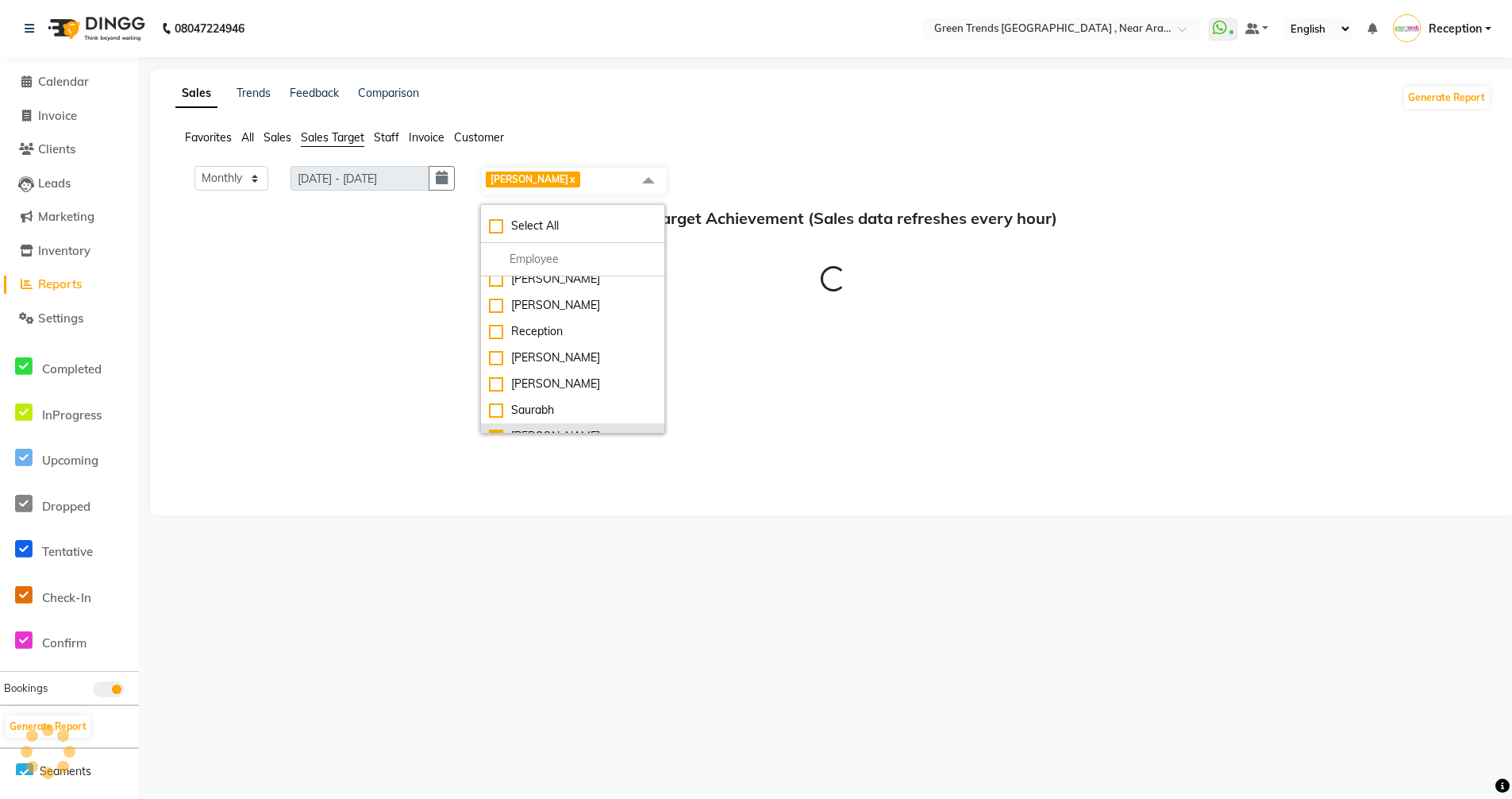
scroll to position [0, 0]
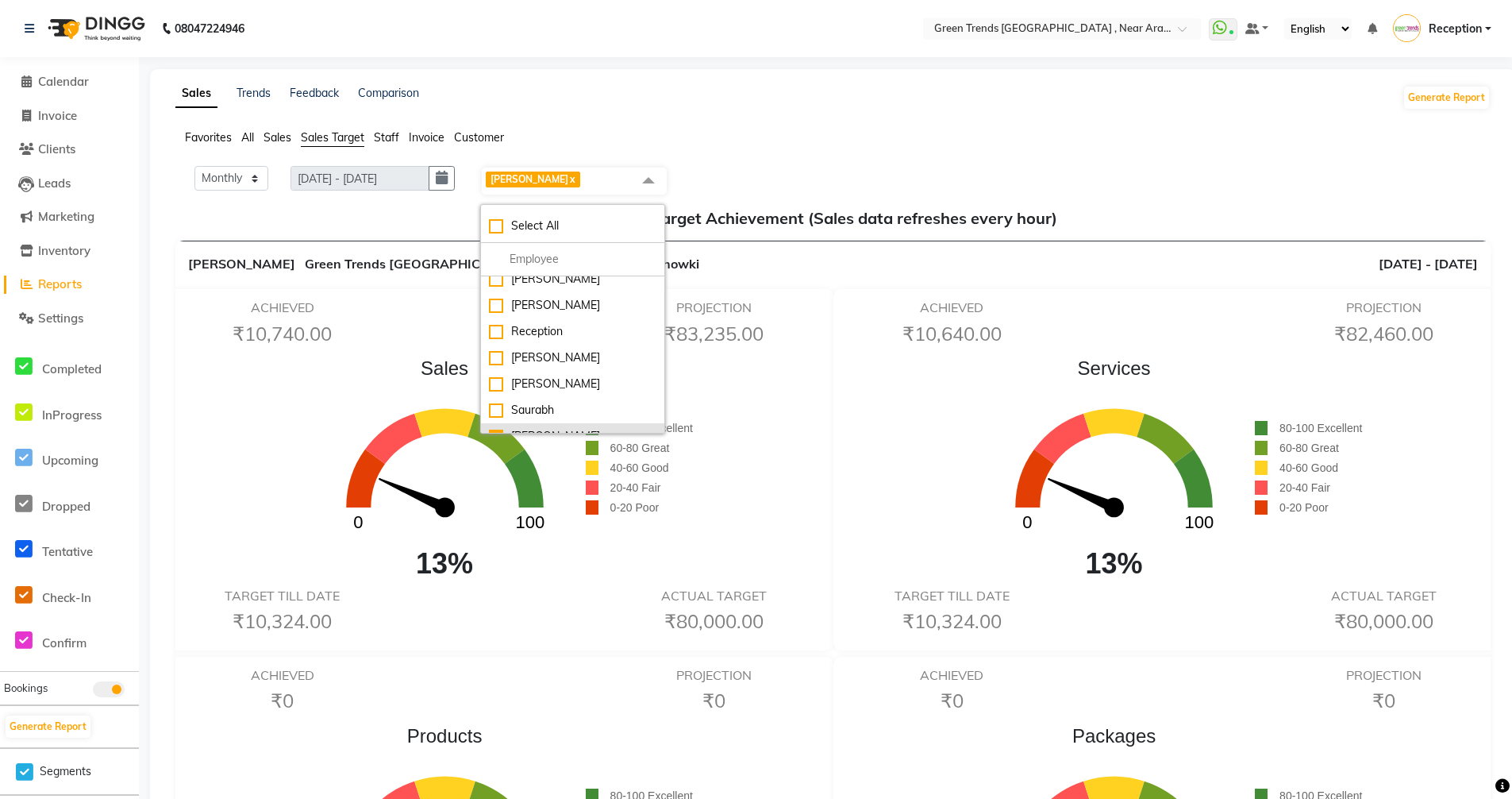
click at [498, 428] on div "[PERSON_NAME]" at bounding box center [572, 436] width 168 height 17
checkbox input "false"
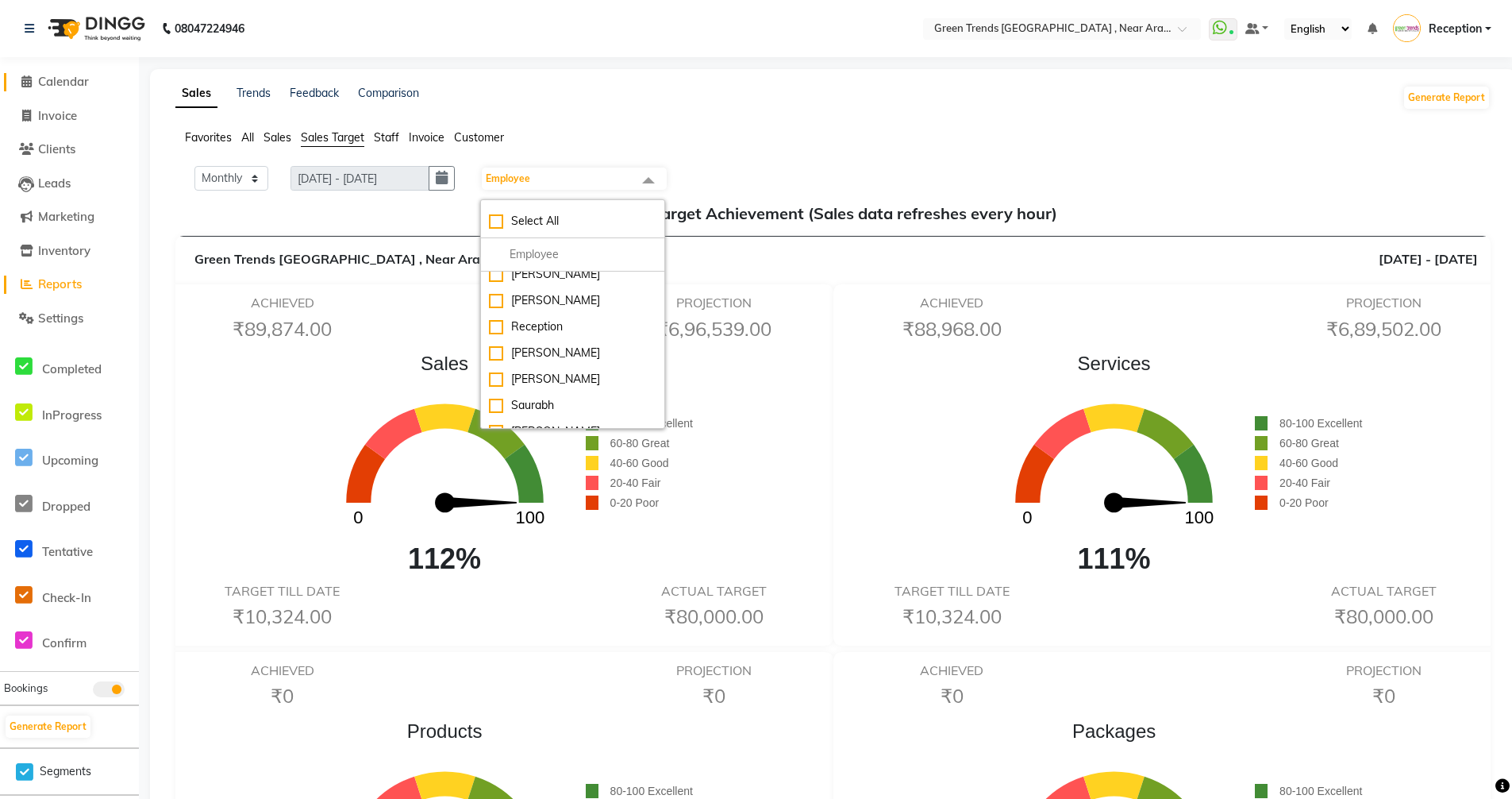
click at [57, 88] on span "Calendar" at bounding box center [63, 81] width 51 height 15
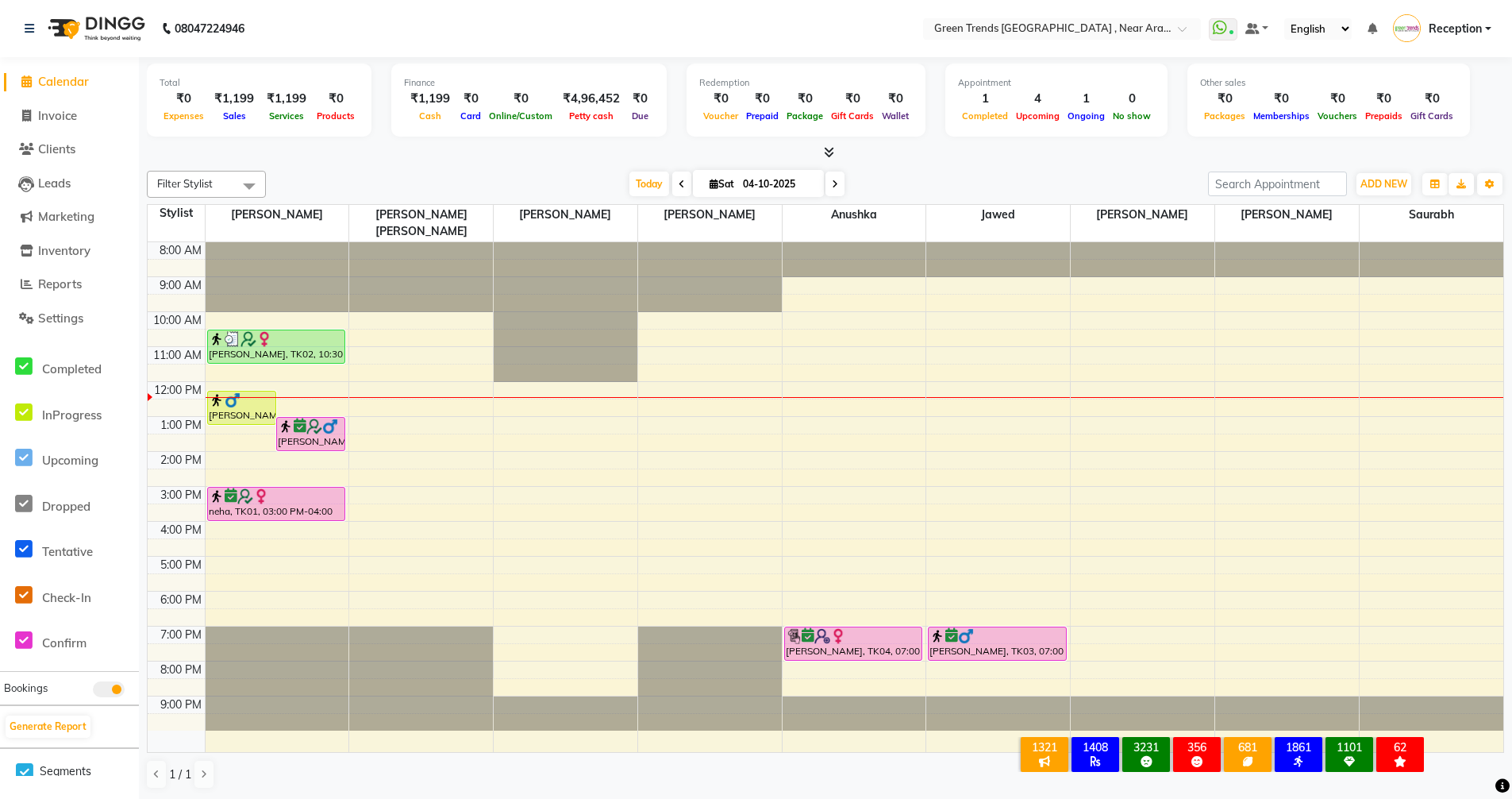
click at [371, 326] on div "8:00 AM 9:00 AM 10:00 AM 11:00 AM 12:00 PM 1:00 PM 2:00 PM 3:00 PM 4:00 PM 5:00…" at bounding box center [825, 497] width 1356 height 509
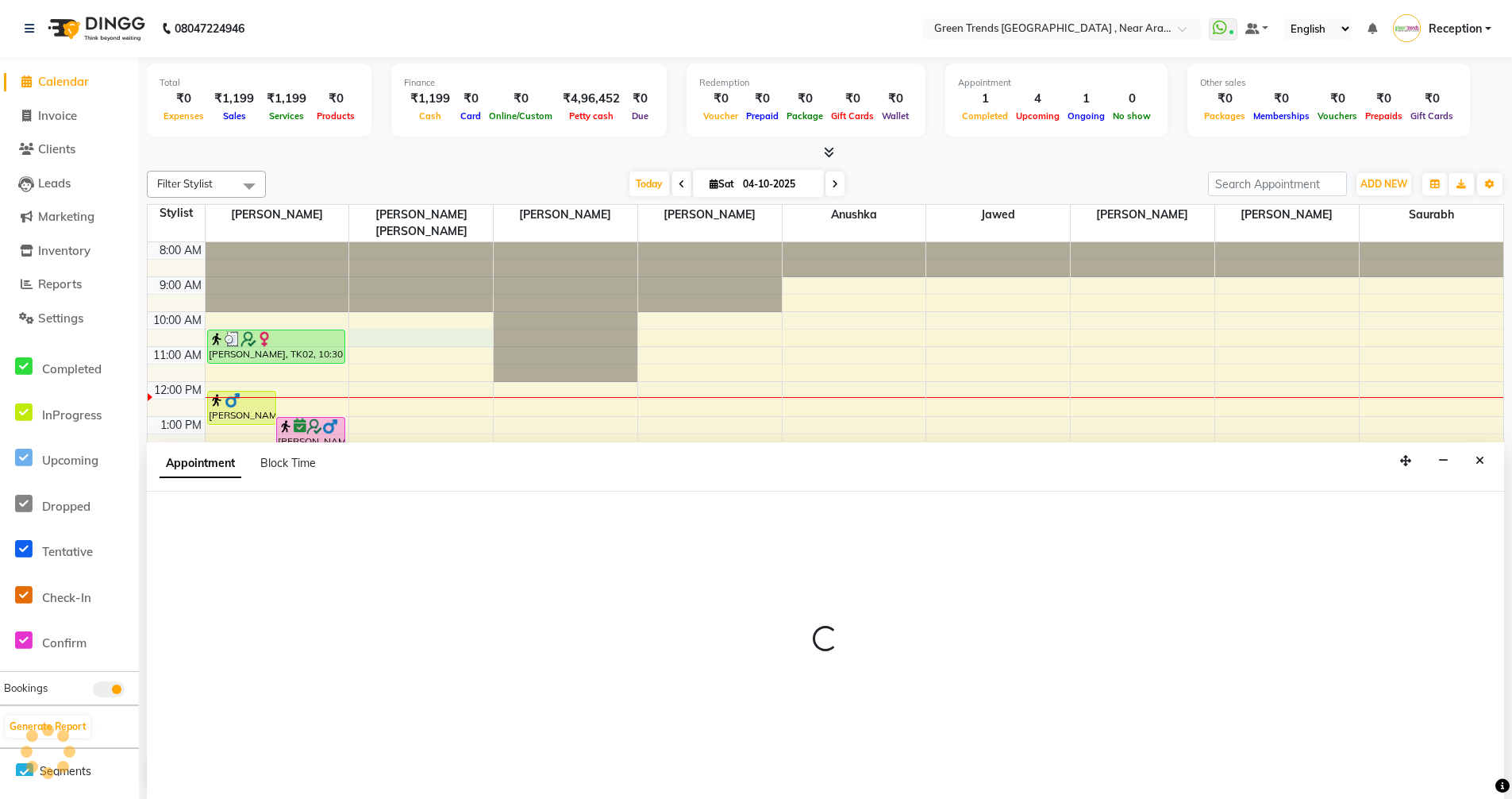
scroll to position [1, 0]
select select "57698"
select select "630"
select select "tentative"
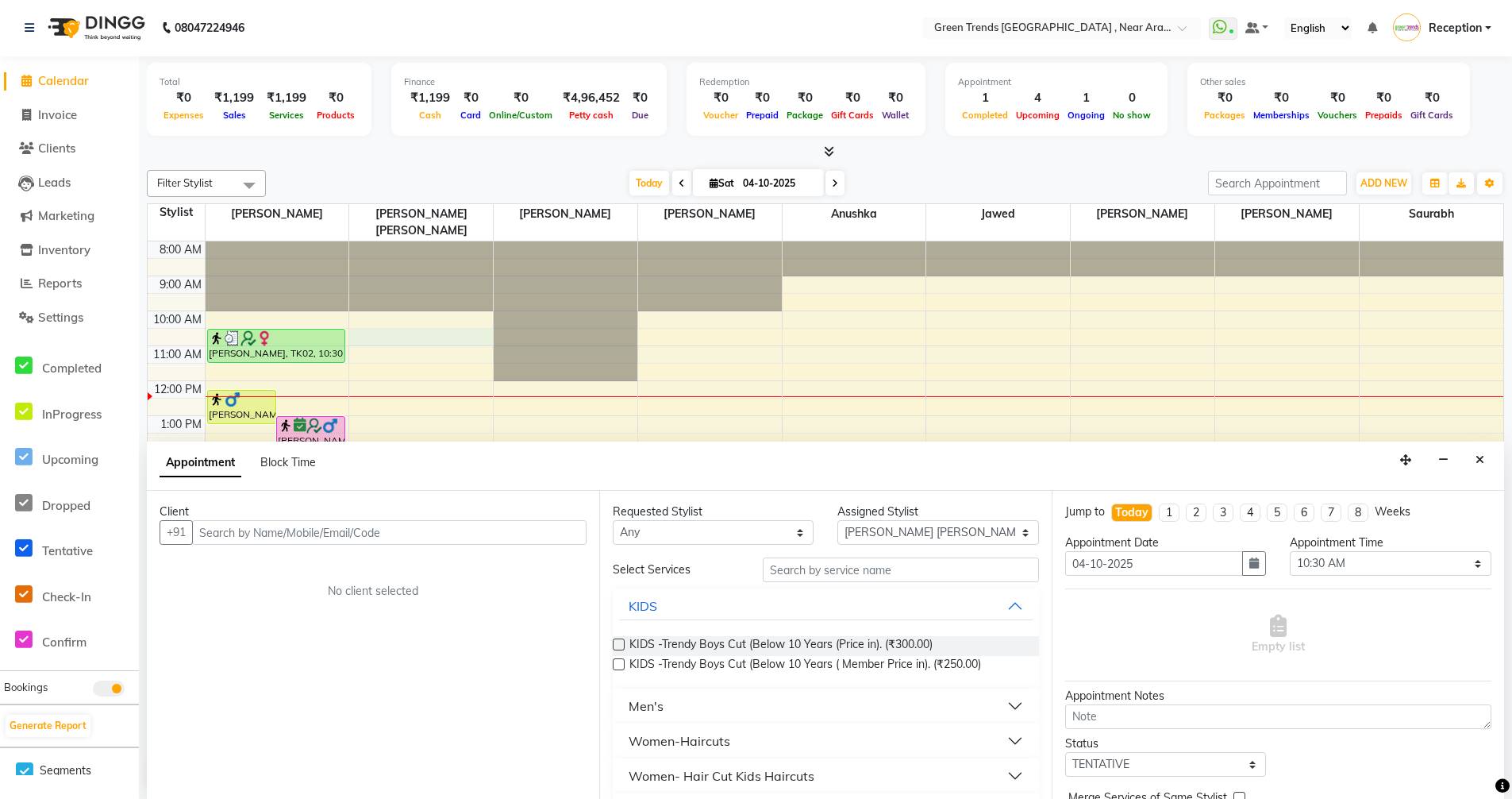
drag, startPoint x: 400, startPoint y: 528, endPoint x: 409, endPoint y: 535, distance: 11.4
click at [409, 535] on input "text" at bounding box center [389, 532] width 394 height 24
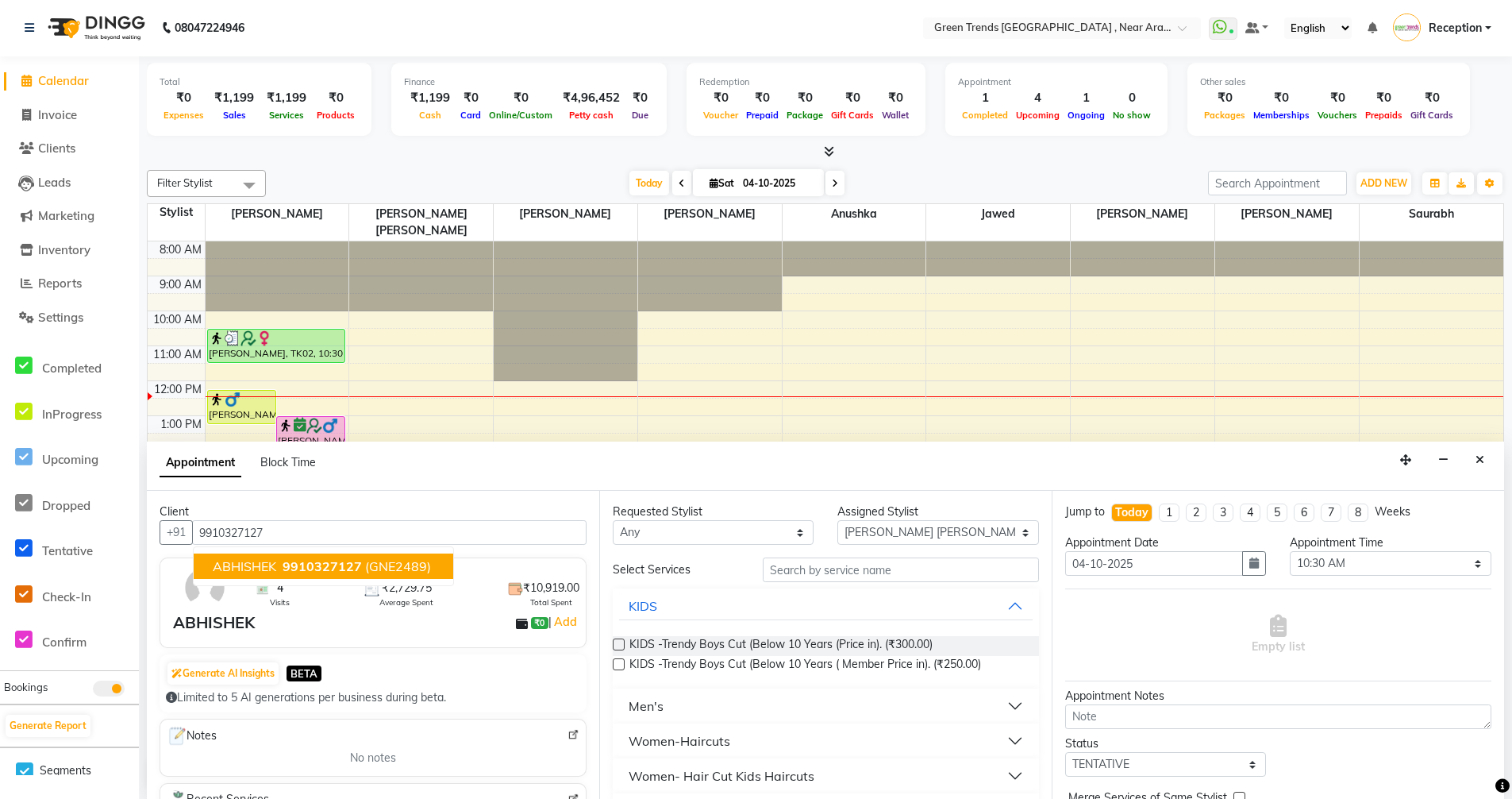
click at [263, 562] on span "ABHISHEK" at bounding box center [244, 566] width 63 height 16
type input "9910327127"
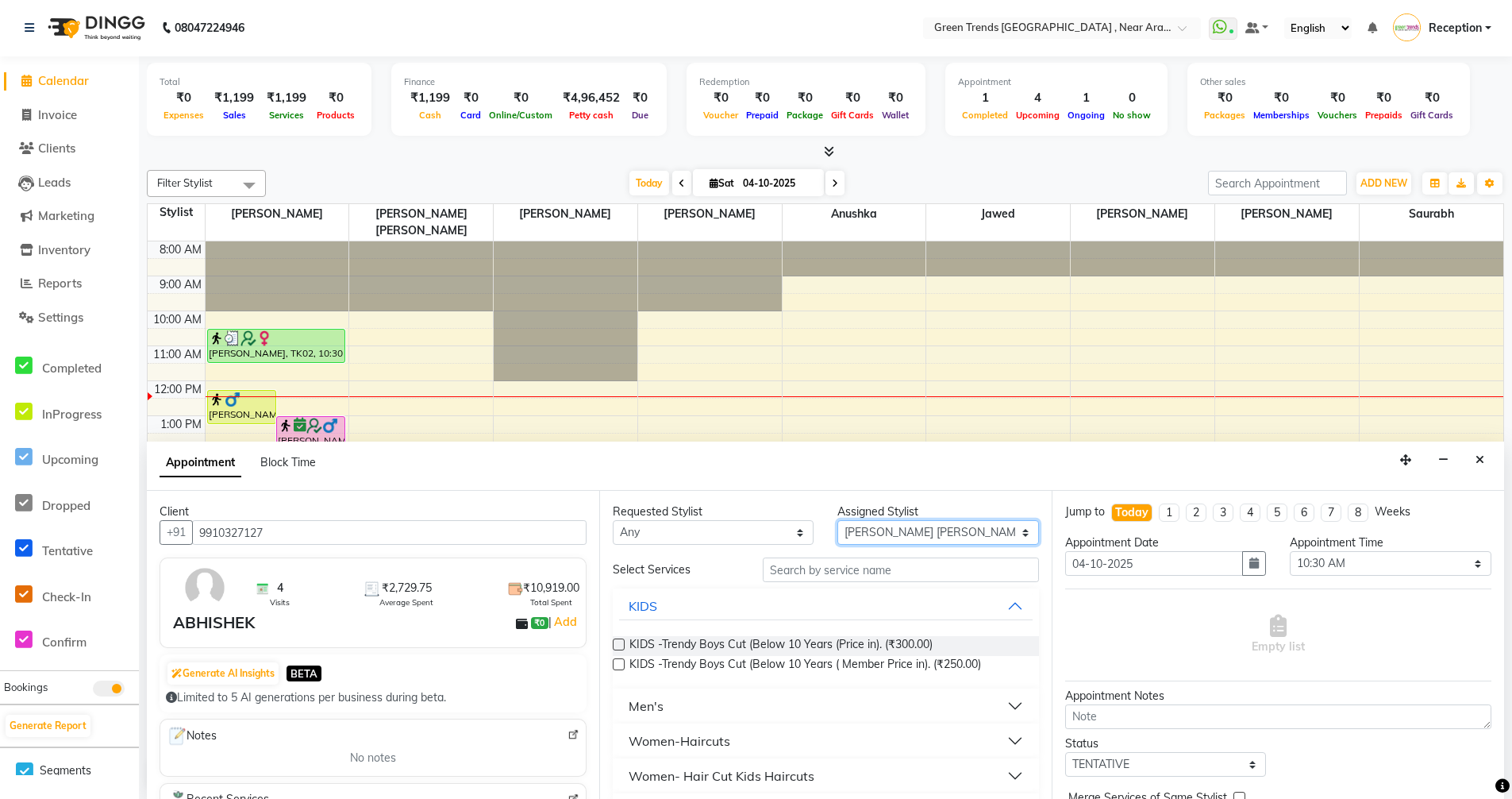
click at [1017, 535] on select "Select [PERSON_NAME] [PERSON_NAME] [PERSON_NAME] Saif [PERSON_NAME] Saurabh [PE…" at bounding box center [938, 532] width 201 height 24
select select "82690"
click at [837, 520] on select "Select [PERSON_NAME] [PERSON_NAME] [PERSON_NAME] Saif [PERSON_NAME] Saurabh [PE…" at bounding box center [938, 532] width 201 height 24
click at [872, 578] on input "text" at bounding box center [901, 569] width 276 height 24
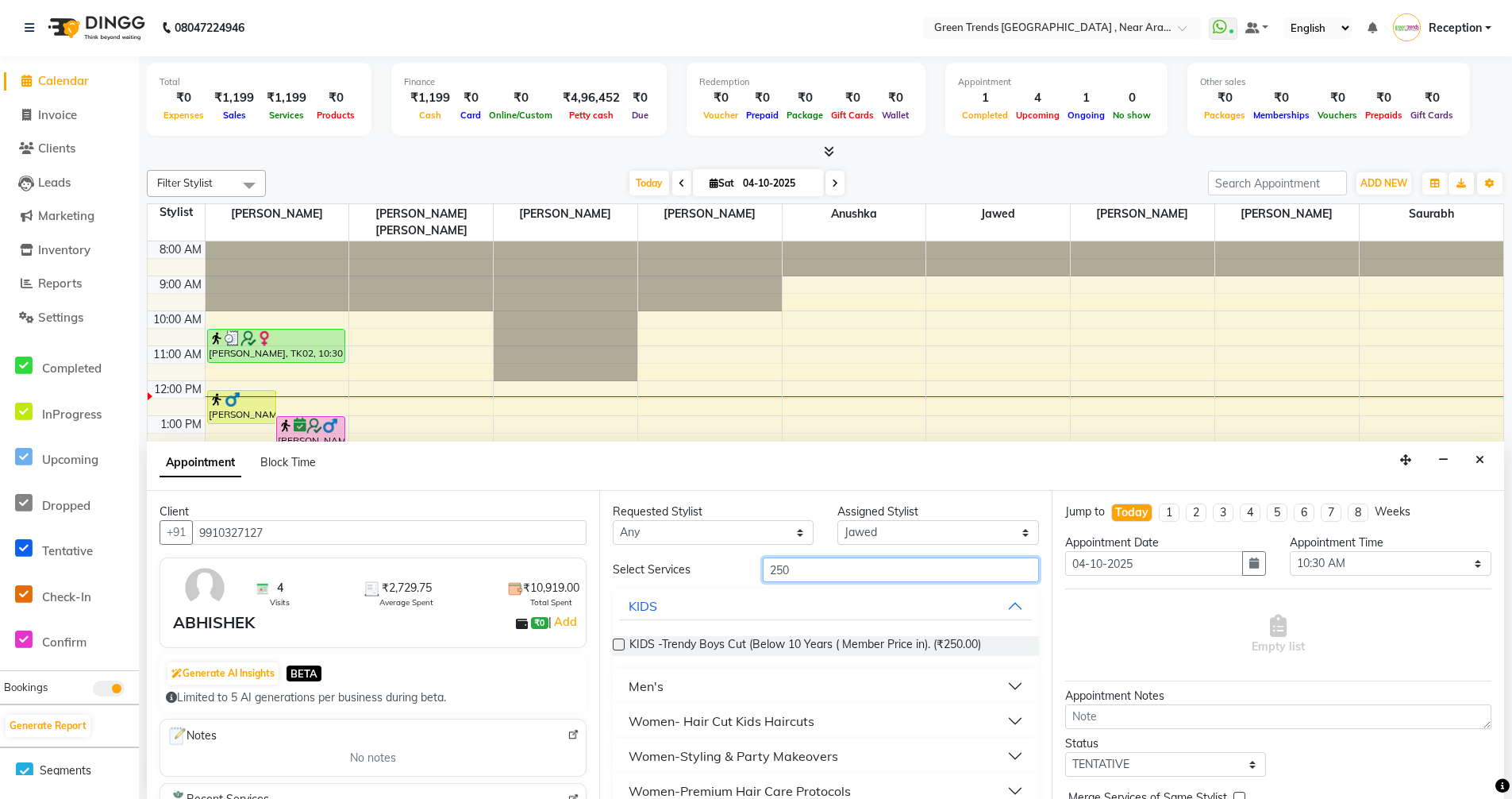
type input "250"
click at [666, 694] on button "Men's" at bounding box center [825, 685] width 413 height 28
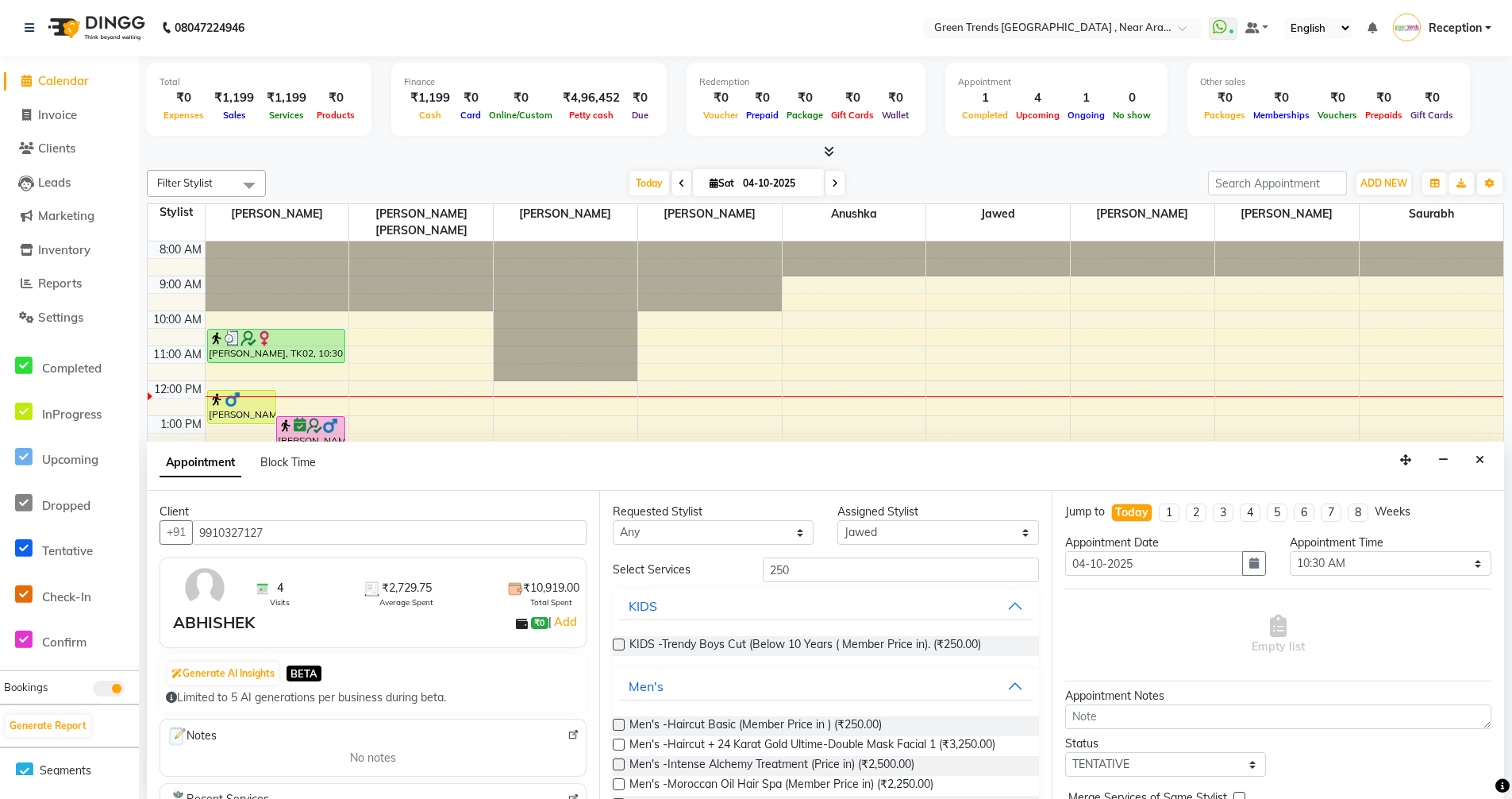
click at [619, 722] on label at bounding box center [619, 724] width 12 height 12
click at [619, 722] on input "checkbox" at bounding box center [618, 726] width 11 height 11
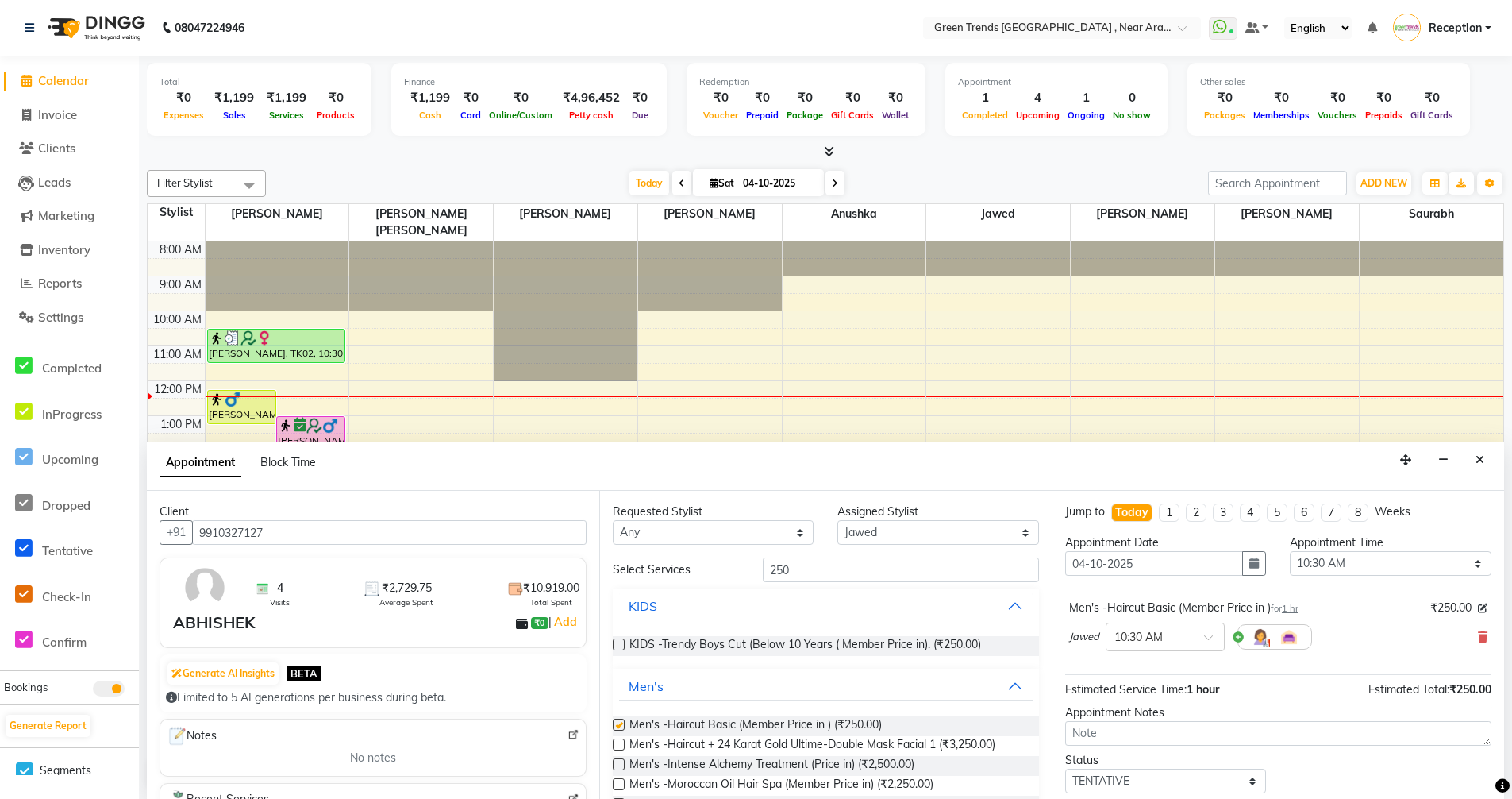
checkbox input "false"
click at [1467, 568] on select "Select 09:00 AM 09:05 AM 09:10 AM 09:15 AM 09:20 AM 09:25 AM 09:30 AM 09:35 AM …" at bounding box center [1390, 563] width 201 height 24
select select "750"
click at [1290, 551] on select "Select 09:00 AM 09:05 AM 09:10 AM 09:15 AM 09:20 AM 09:25 AM 09:30 AM 09:35 AM …" at bounding box center [1390, 563] width 201 height 24
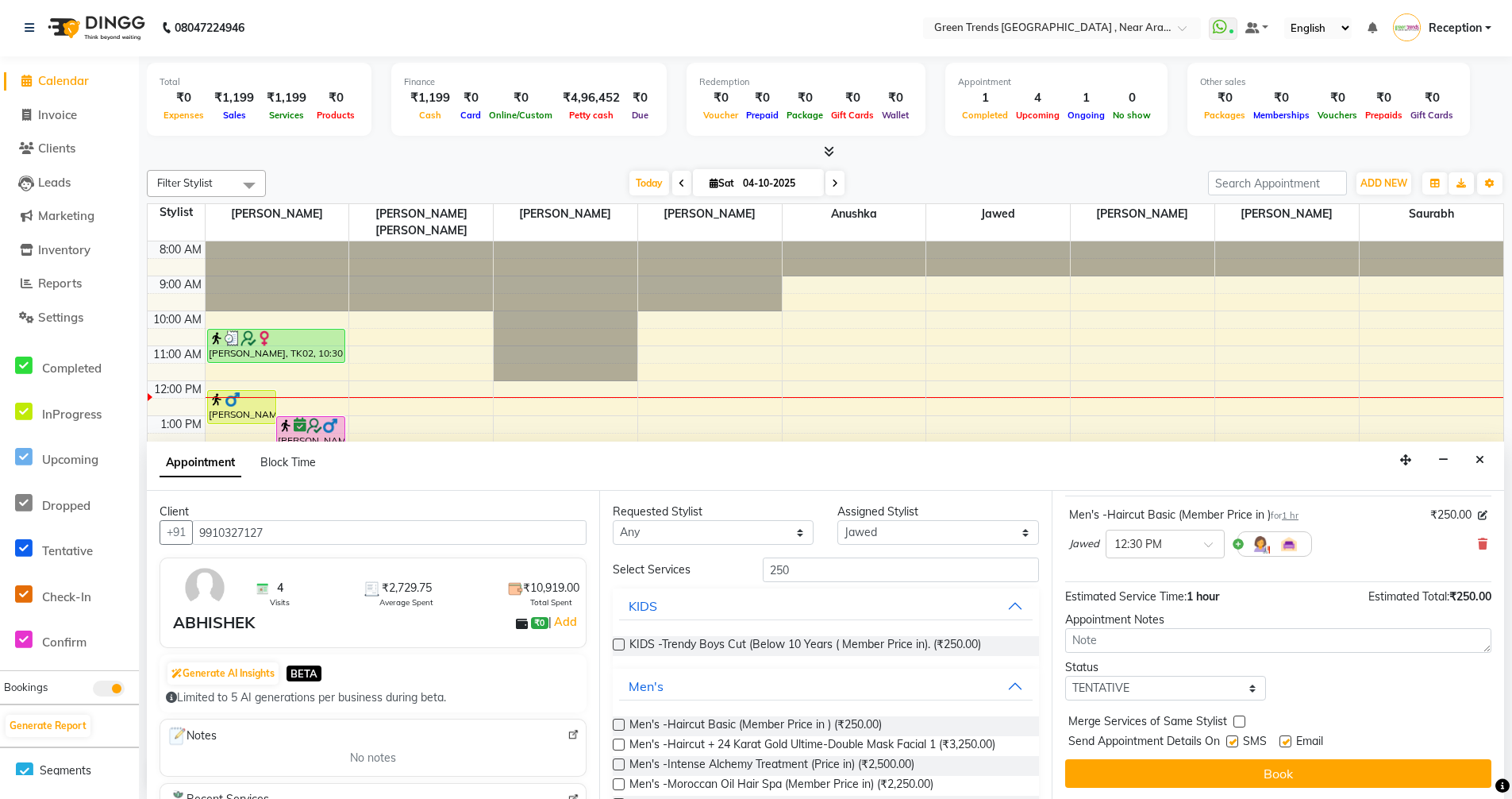
scroll to position [94, 0]
click at [1248, 689] on select "Select TENTATIVE CONFIRM CHECK-IN UPCOMING" at bounding box center [1166, 686] width 201 height 24
select select "confirm booking"
click at [1065, 674] on select "Select TENTATIVE CONFIRM CHECK-IN UPCOMING" at bounding box center [1166, 686] width 201 height 24
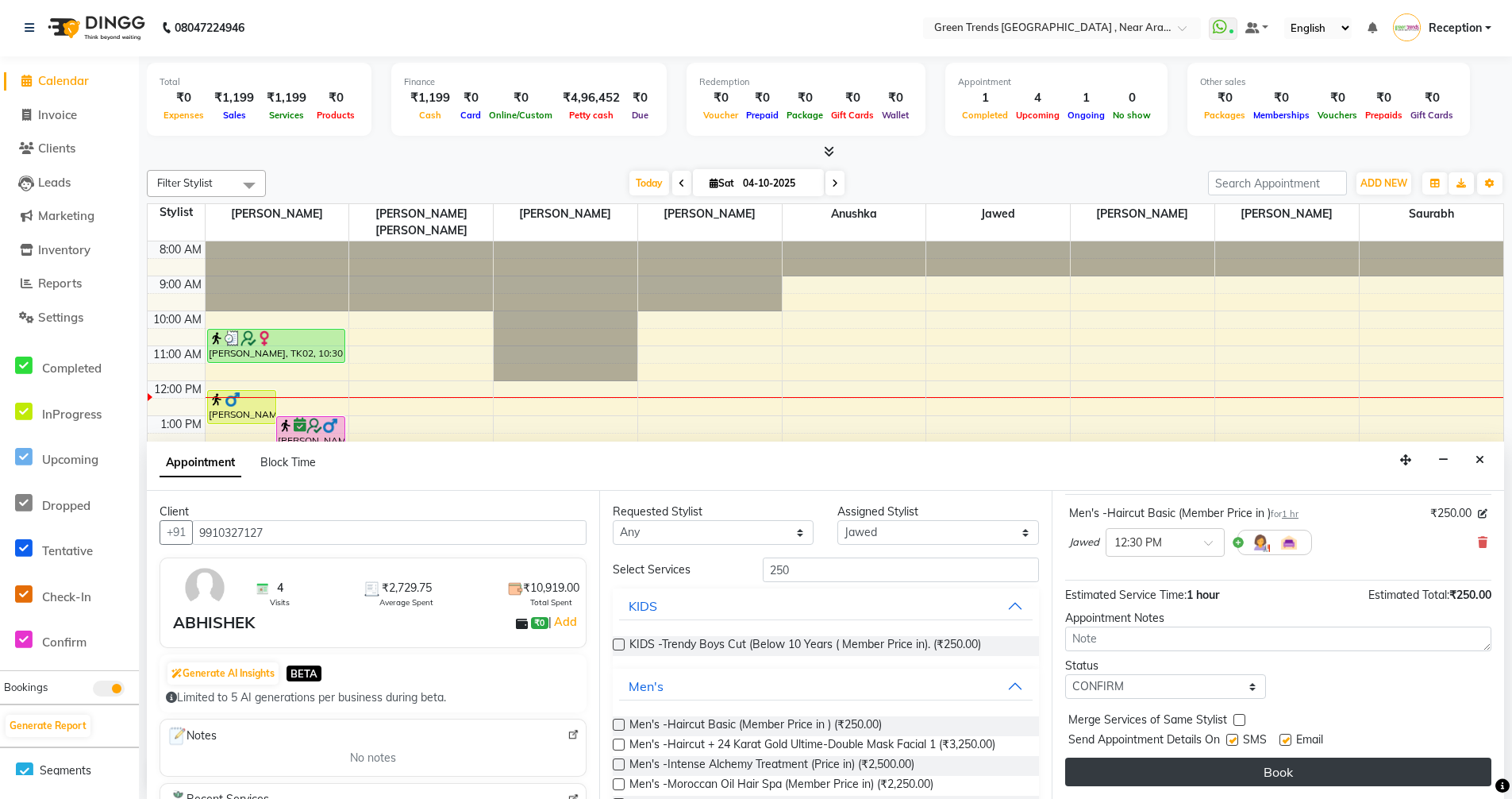
click at [1281, 770] on button "Book" at bounding box center [1279, 771] width 426 height 28
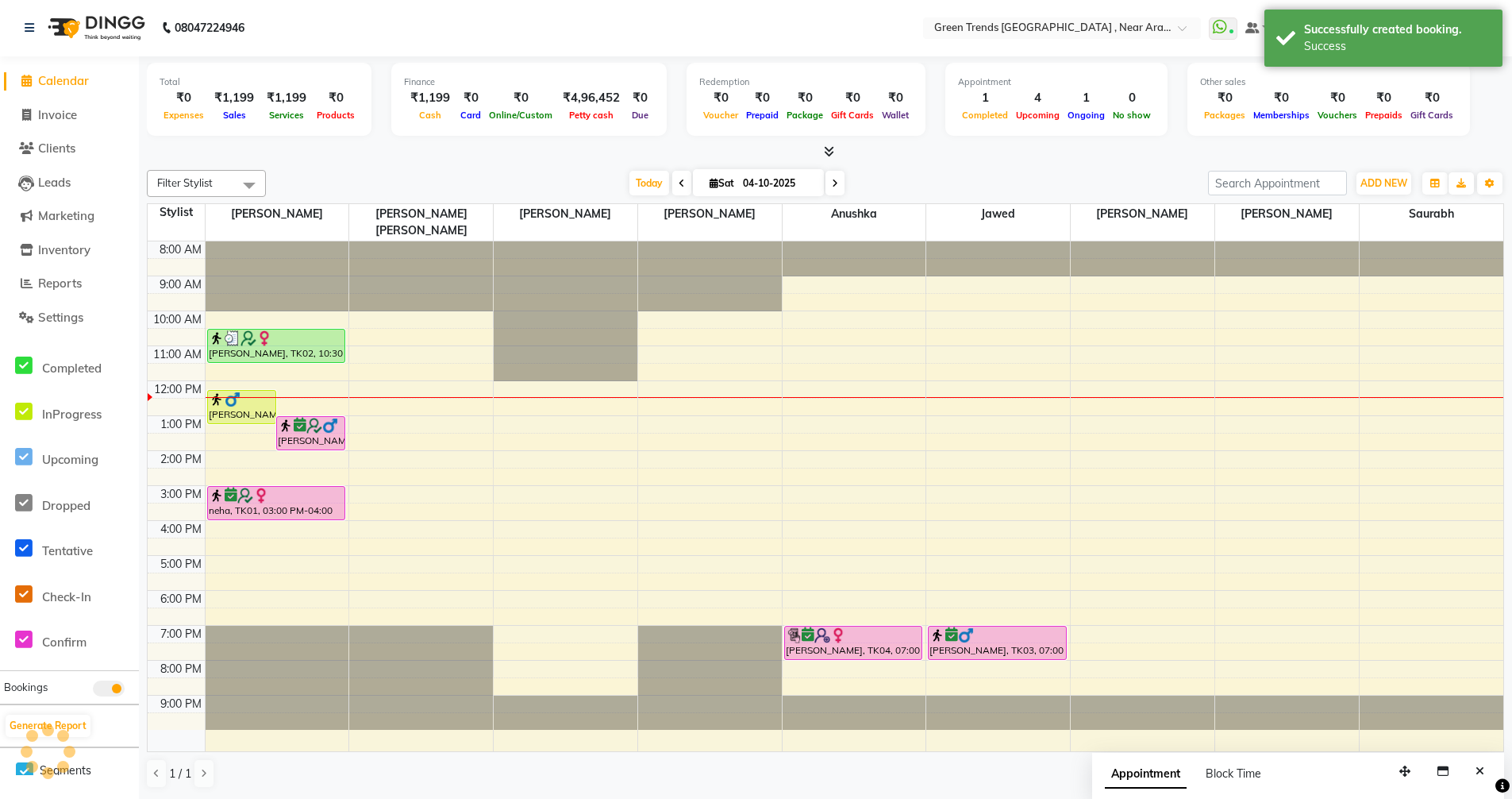
scroll to position [0, 0]
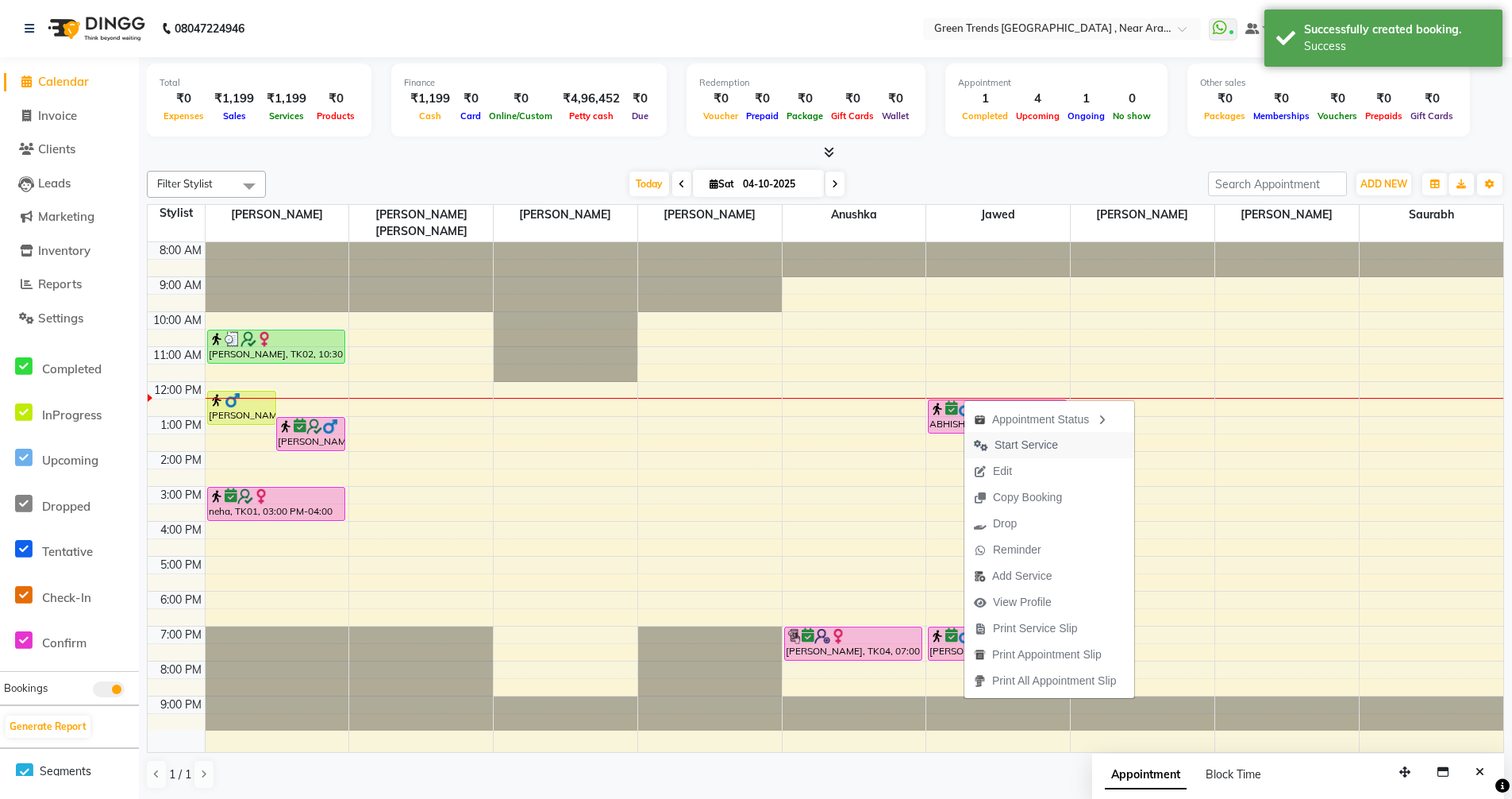
click at [1026, 446] on span "Start Service" at bounding box center [1026, 445] width 63 height 17
